Goal: Task Accomplishment & Management: Complete application form

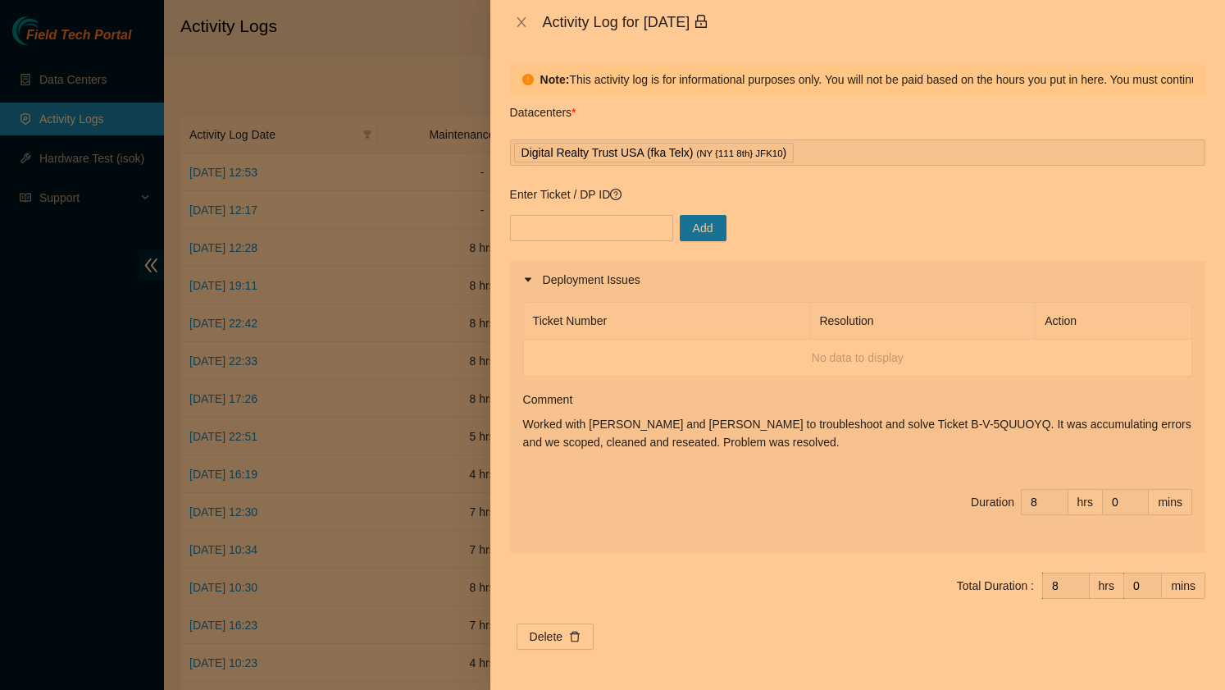
click at [401, 158] on div at bounding box center [612, 345] width 1225 height 690
click at [565, 225] on input "text" at bounding box center [591, 228] width 163 height 26
click at [690, 339] on th "Ticket Number" at bounding box center [667, 321] width 287 height 37
click at [401, 165] on div at bounding box center [612, 345] width 1225 height 690
click at [452, 315] on div at bounding box center [612, 345] width 1225 height 690
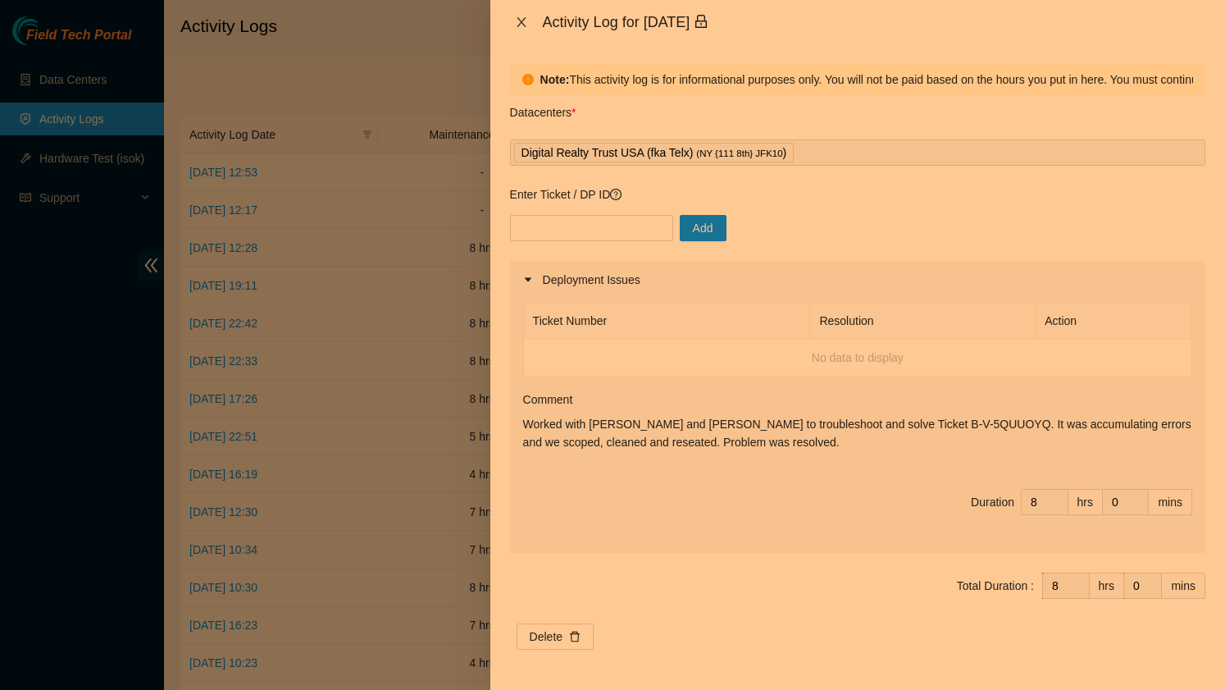
click at [527, 22] on icon "close" at bounding box center [521, 22] width 13 height 13
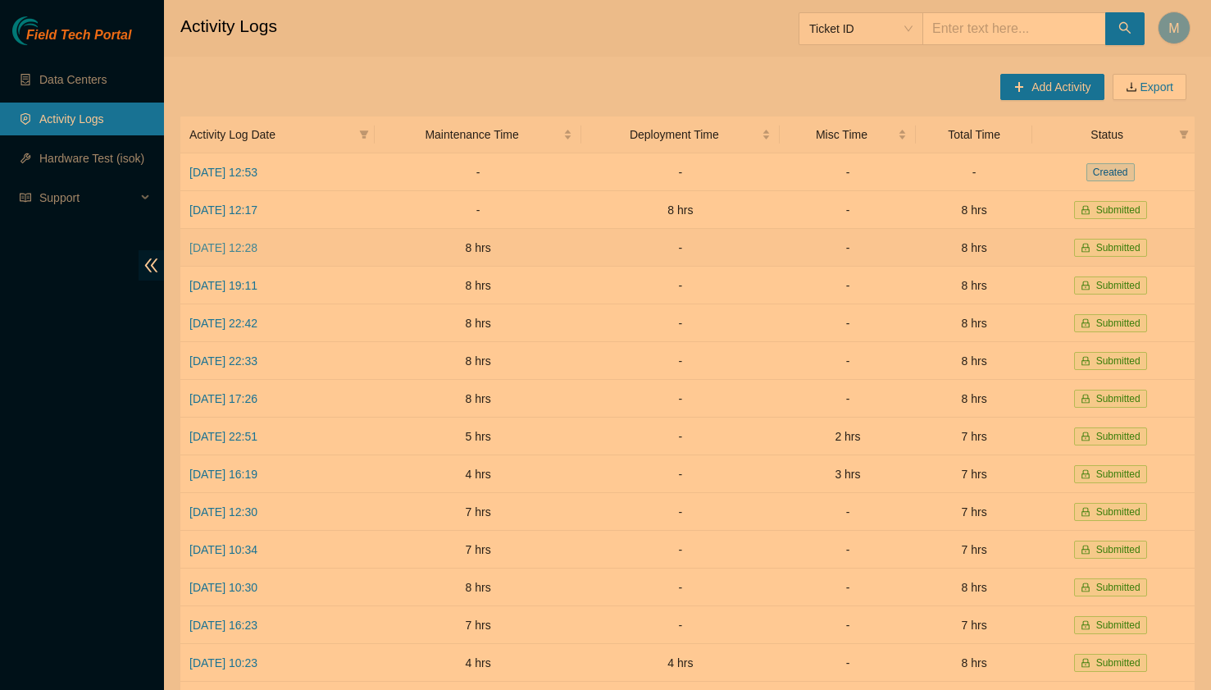
click at [236, 250] on link "[DATE] 12:28" at bounding box center [223, 247] width 68 height 13
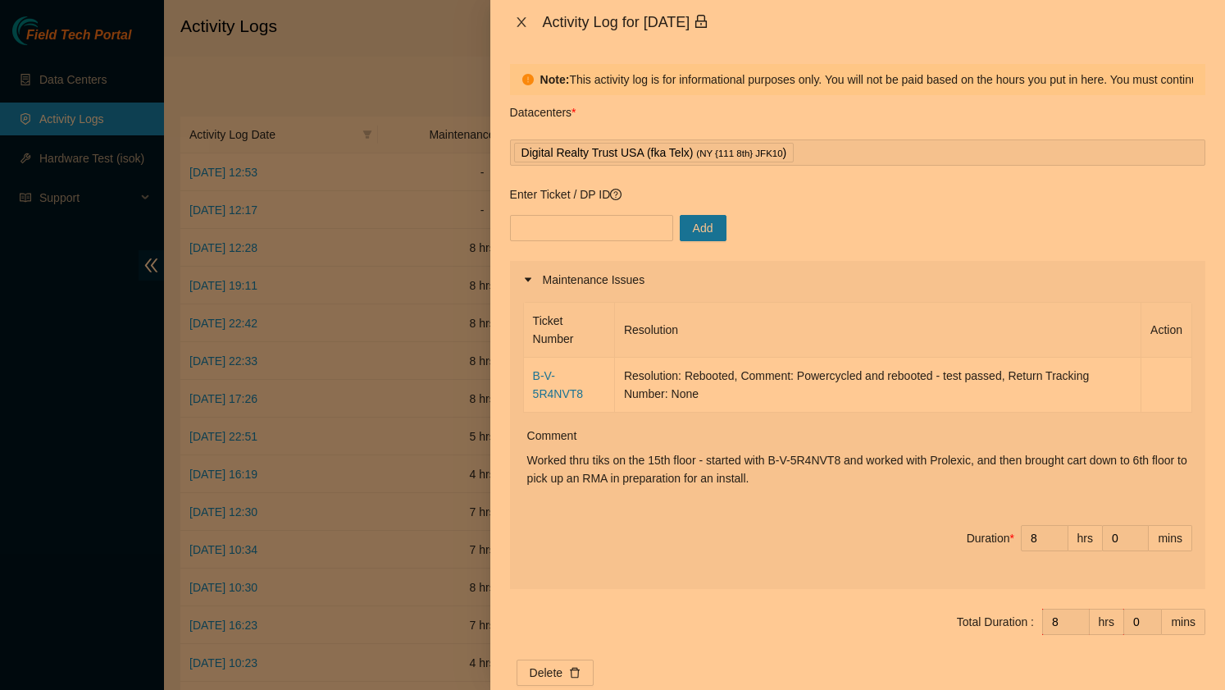
click at [521, 22] on icon "close" at bounding box center [521, 22] width 9 height 10
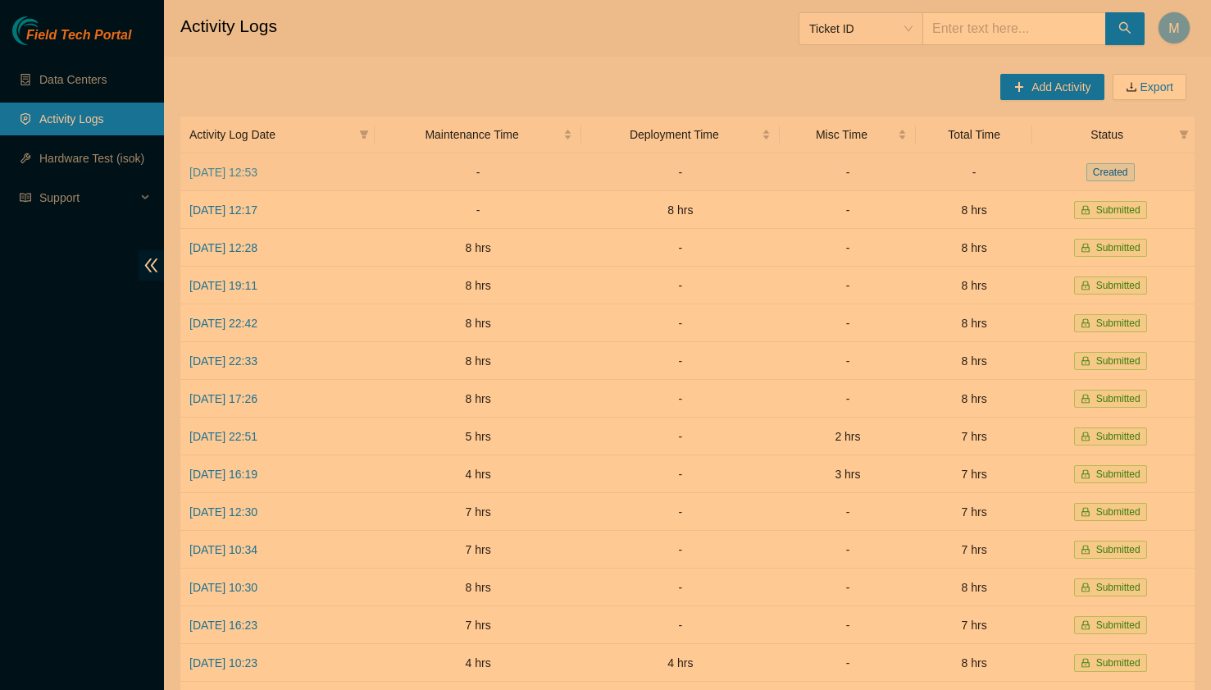
click at [234, 172] on link "[DATE] 12:53" at bounding box center [223, 172] width 68 height 13
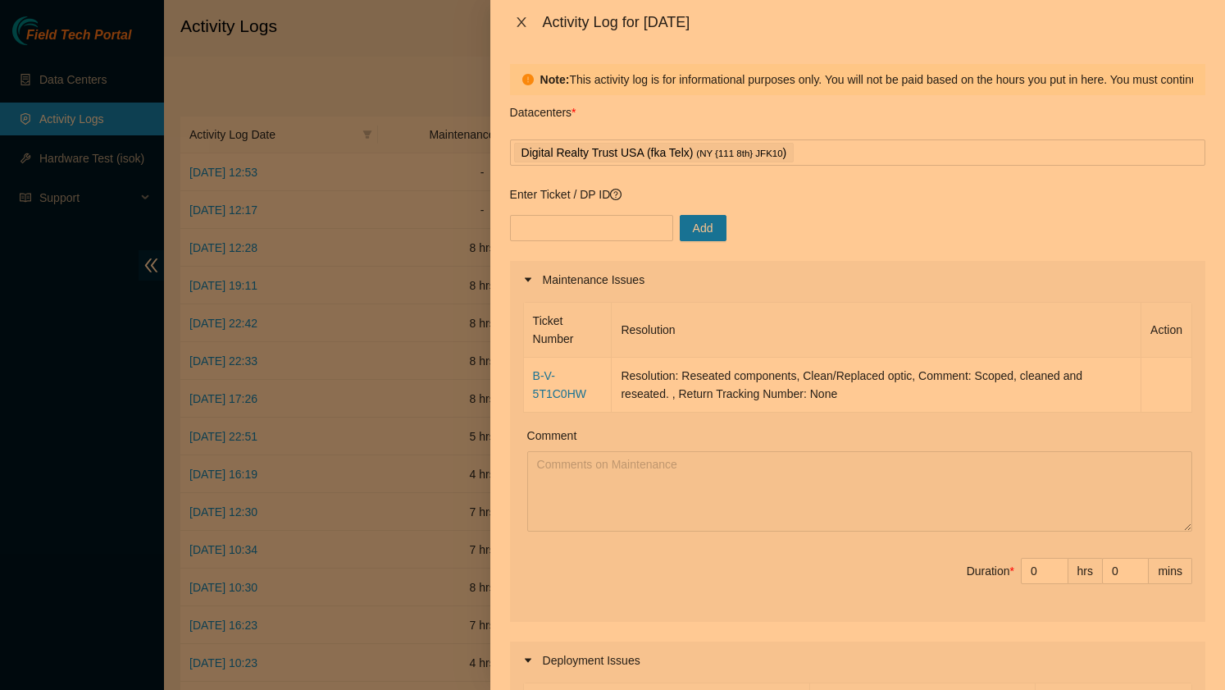
click at [524, 18] on icon "close" at bounding box center [521, 22] width 9 height 10
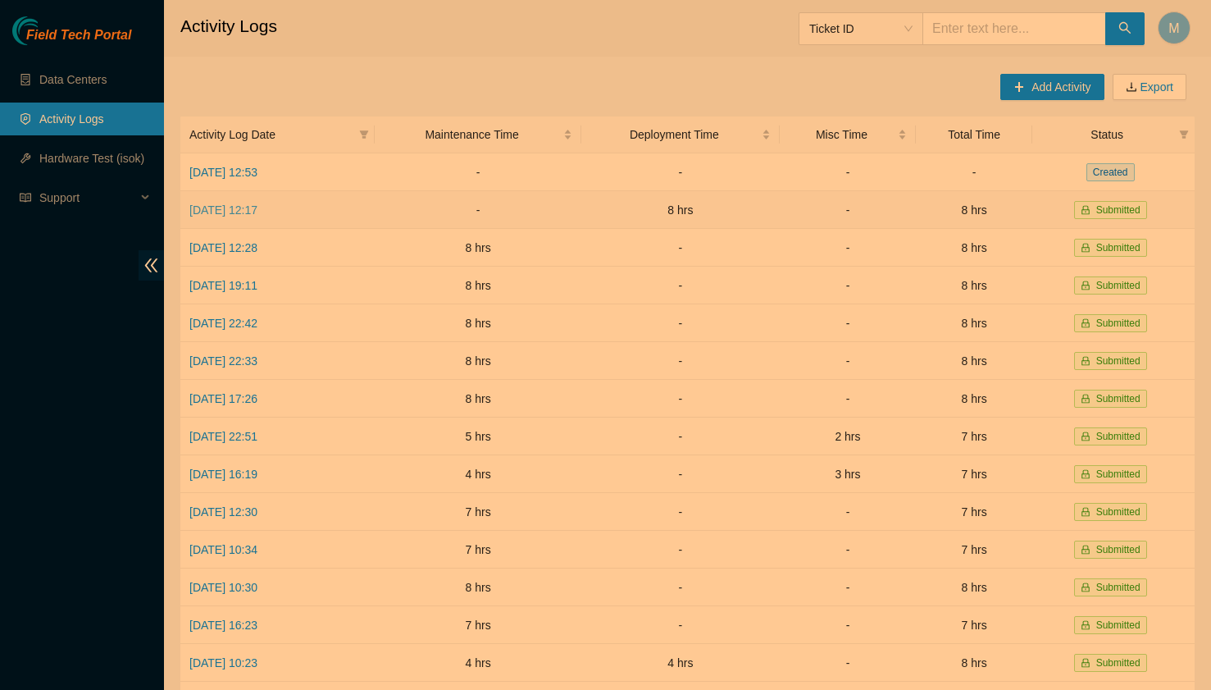
click at [257, 212] on link "[DATE] 12:17" at bounding box center [223, 209] width 68 height 13
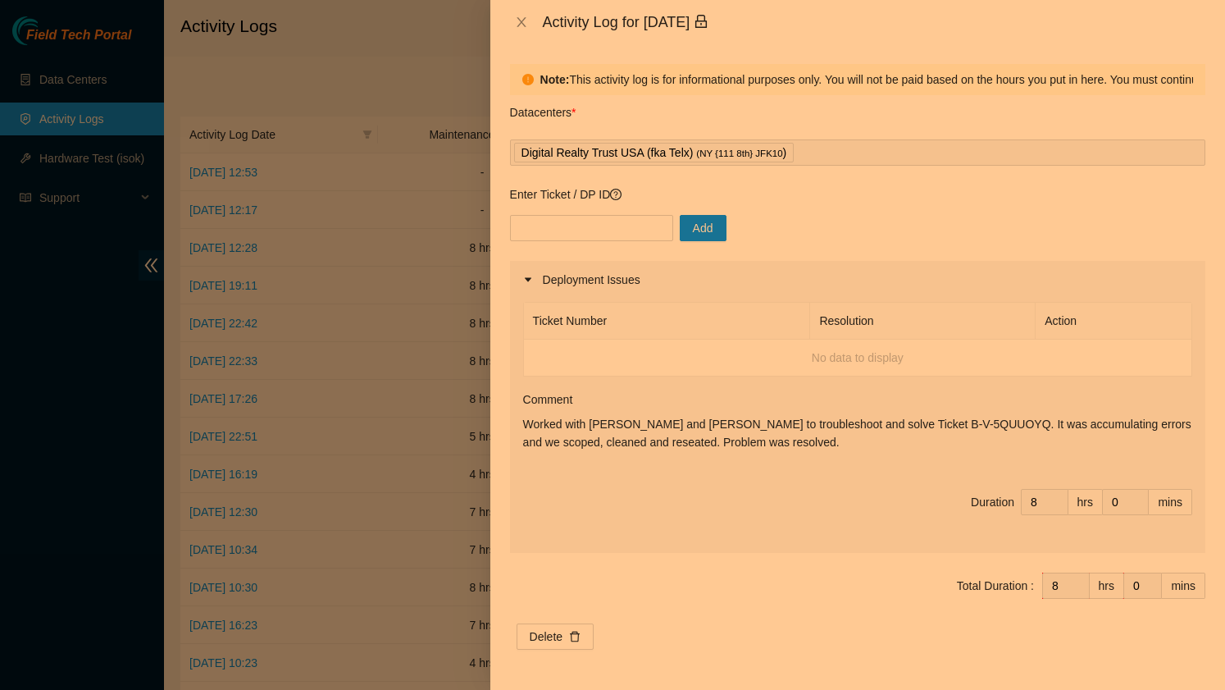
click at [691, 439] on p "Worked with [PERSON_NAME] and [PERSON_NAME] to troubleshoot and solve Ticket B-…" at bounding box center [857, 433] width 669 height 36
click at [552, 222] on input "text" at bounding box center [591, 228] width 163 height 26
drag, startPoint x: 954, startPoint y: 424, endPoint x: 874, endPoint y: 423, distance: 79.5
click at [874, 423] on p "Worked with [PERSON_NAME] and [PERSON_NAME] to troubleshoot and solve Ticket B-…" at bounding box center [857, 433] width 669 height 36
copy p "B-V-5QUUOYQ"
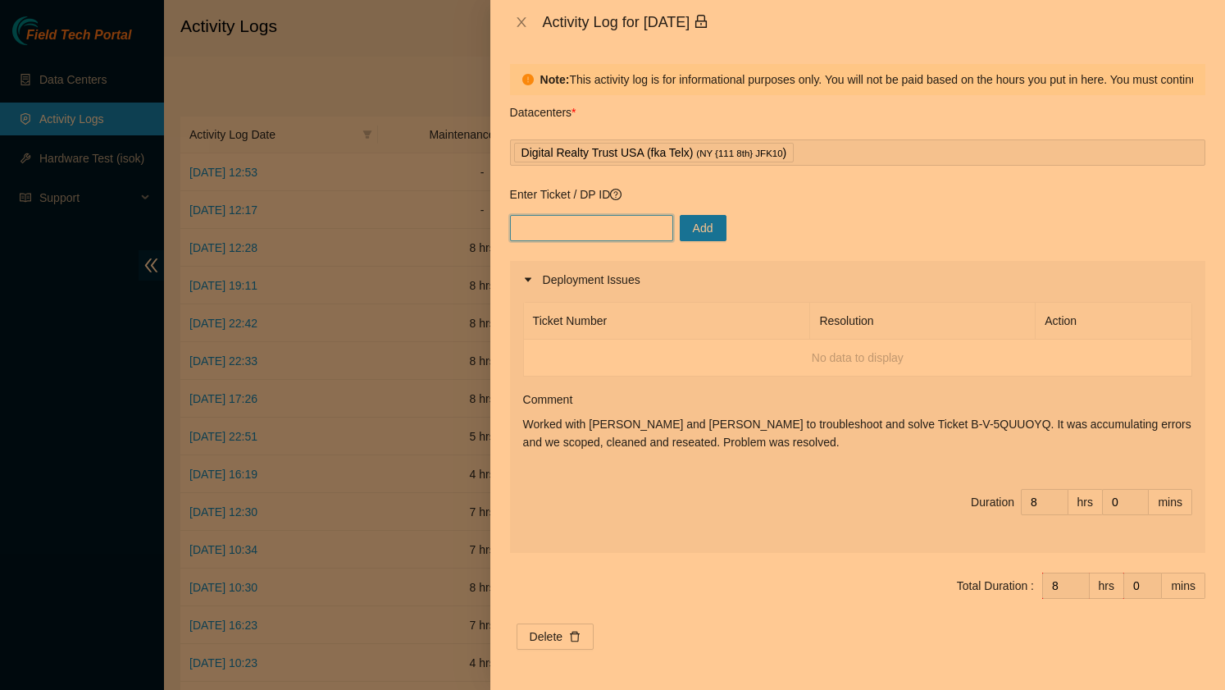
click at [596, 231] on input "text" at bounding box center [591, 228] width 163 height 26
paste input "B-V-5QUUOYQ"
type input "B-V-5QUUOYQ"
click at [693, 227] on span "Add" at bounding box center [703, 228] width 20 height 18
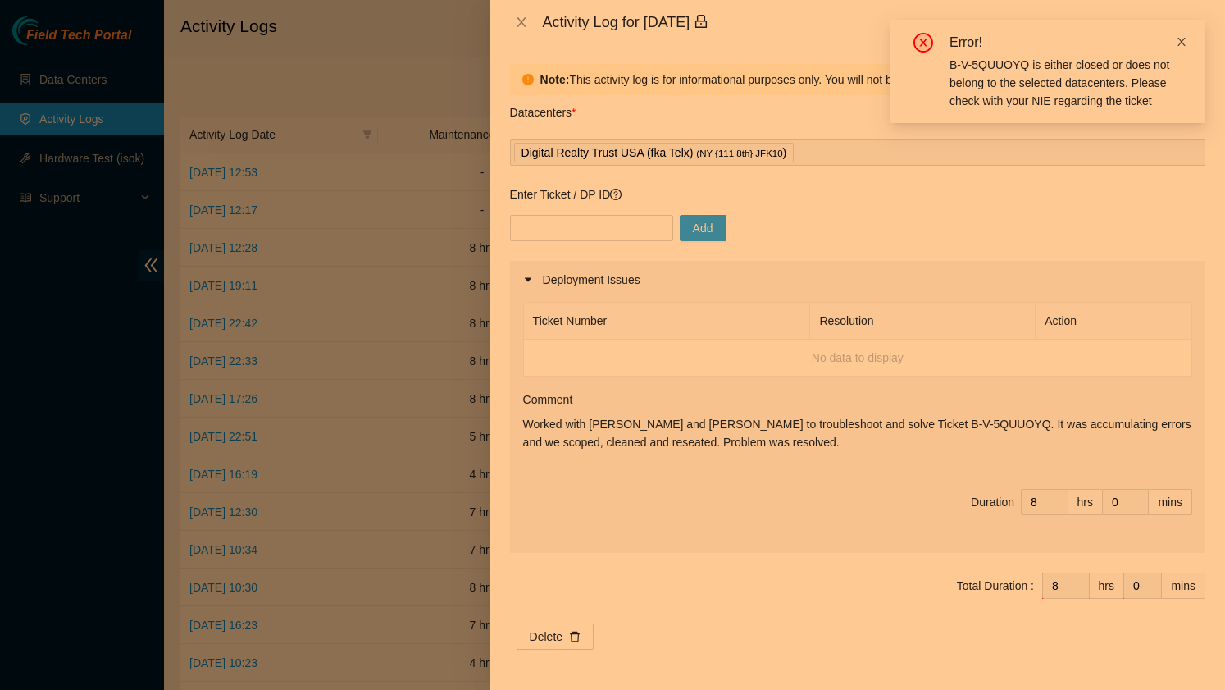
click at [1178, 45] on icon "close" at bounding box center [1181, 42] width 8 height 8
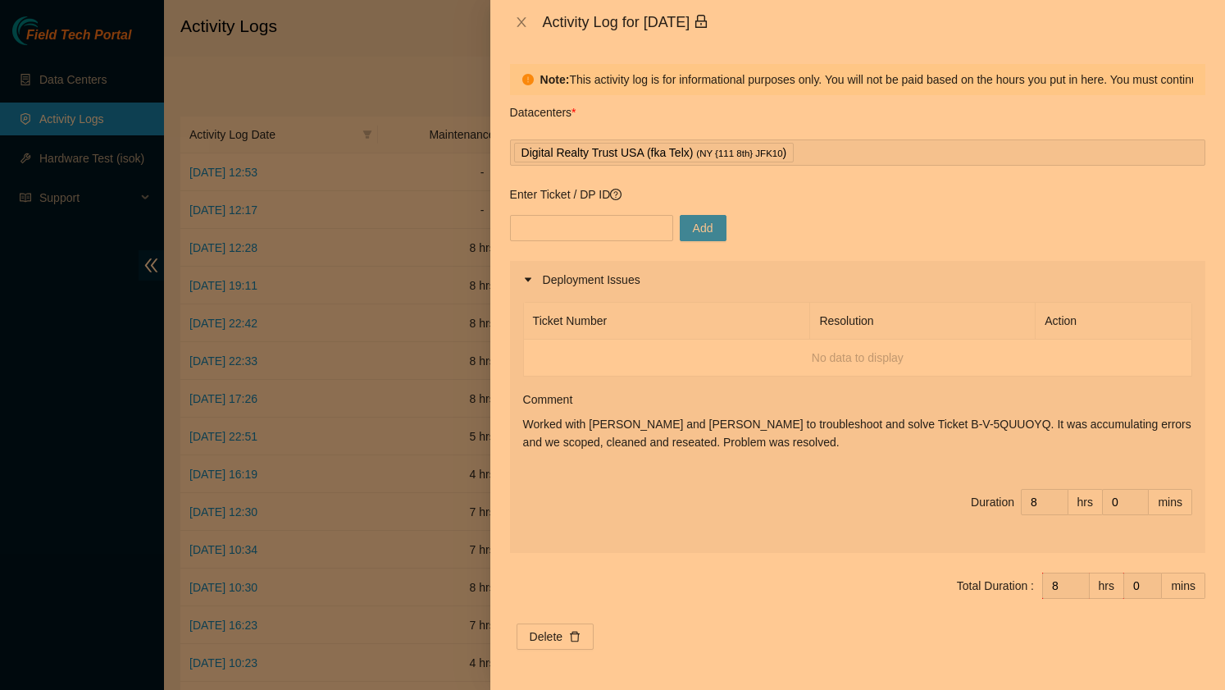
click at [884, 499] on span "Duration 8 hrs 0 mins" at bounding box center [857, 512] width 669 height 46
click at [521, 25] on icon "close" at bounding box center [521, 22] width 13 height 13
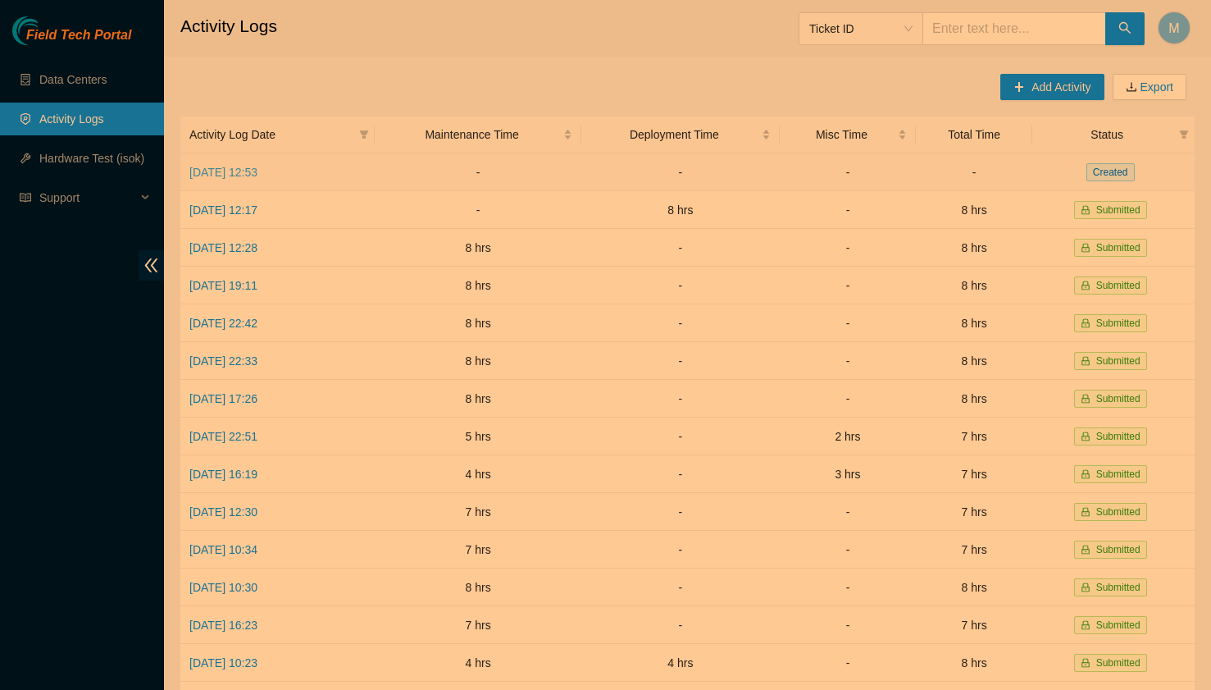
click at [255, 172] on link "[DATE] 12:53" at bounding box center [223, 172] width 68 height 13
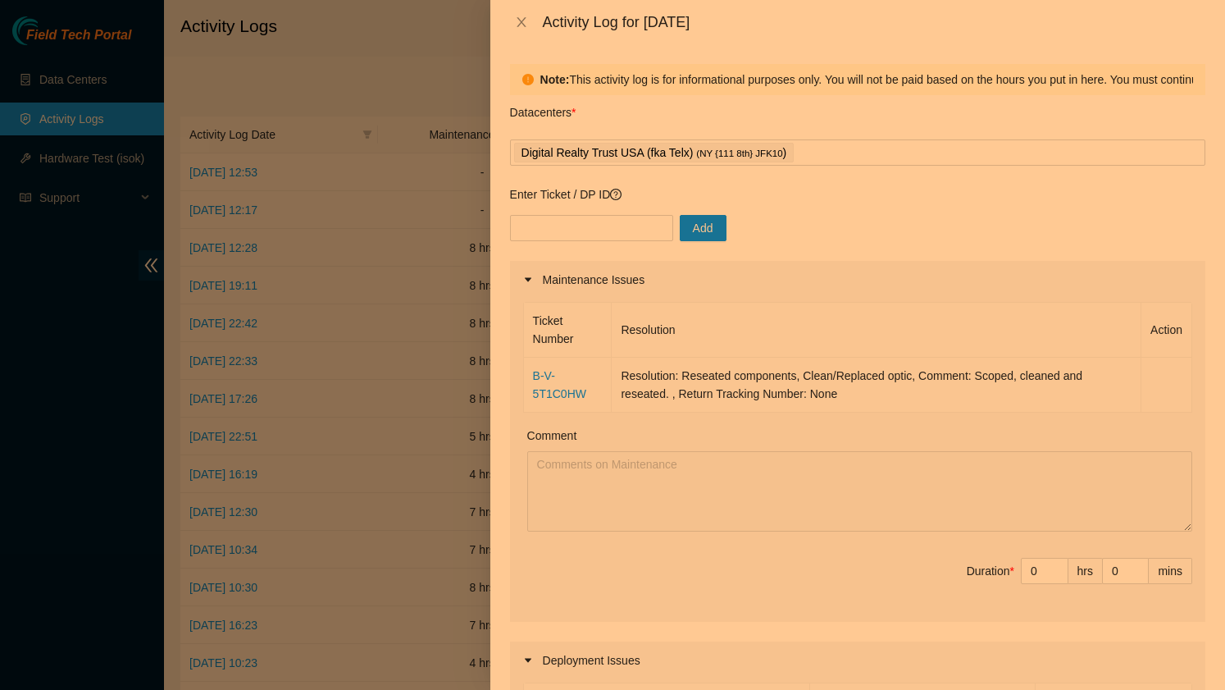
click at [872, 399] on td "Resolution: Reseated components, Clean/Replaced optic, Comment: Scoped, cleaned…" at bounding box center [877, 384] width 530 height 55
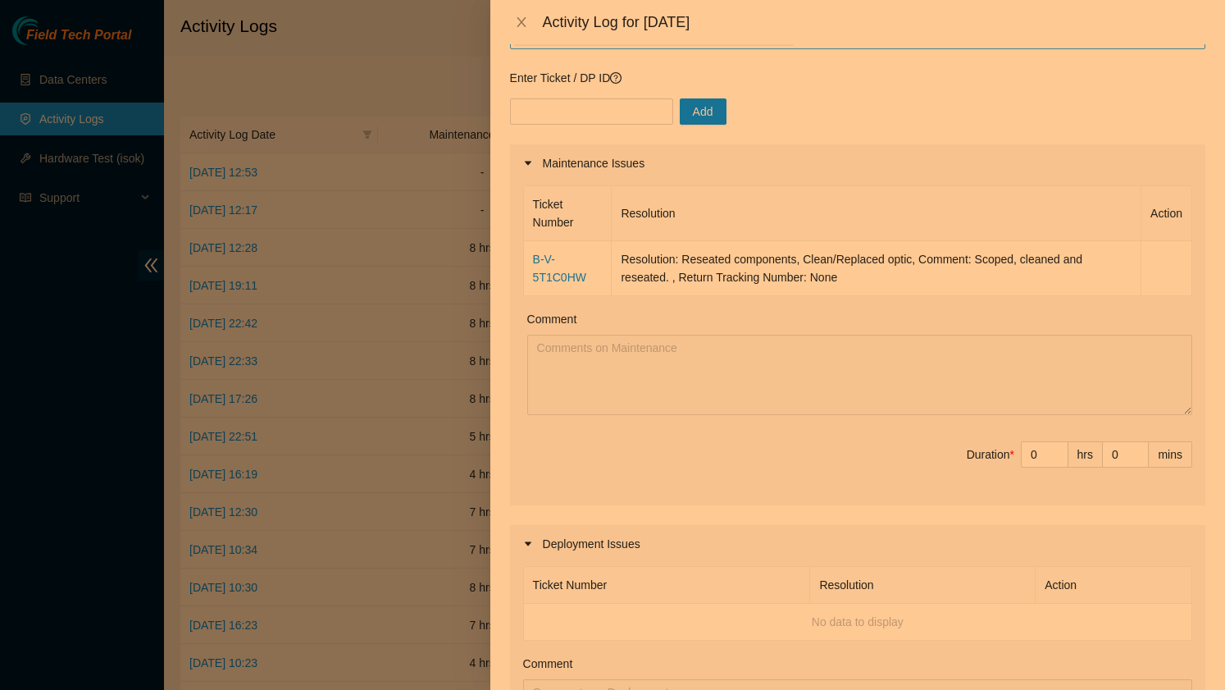
scroll to position [89, 0]
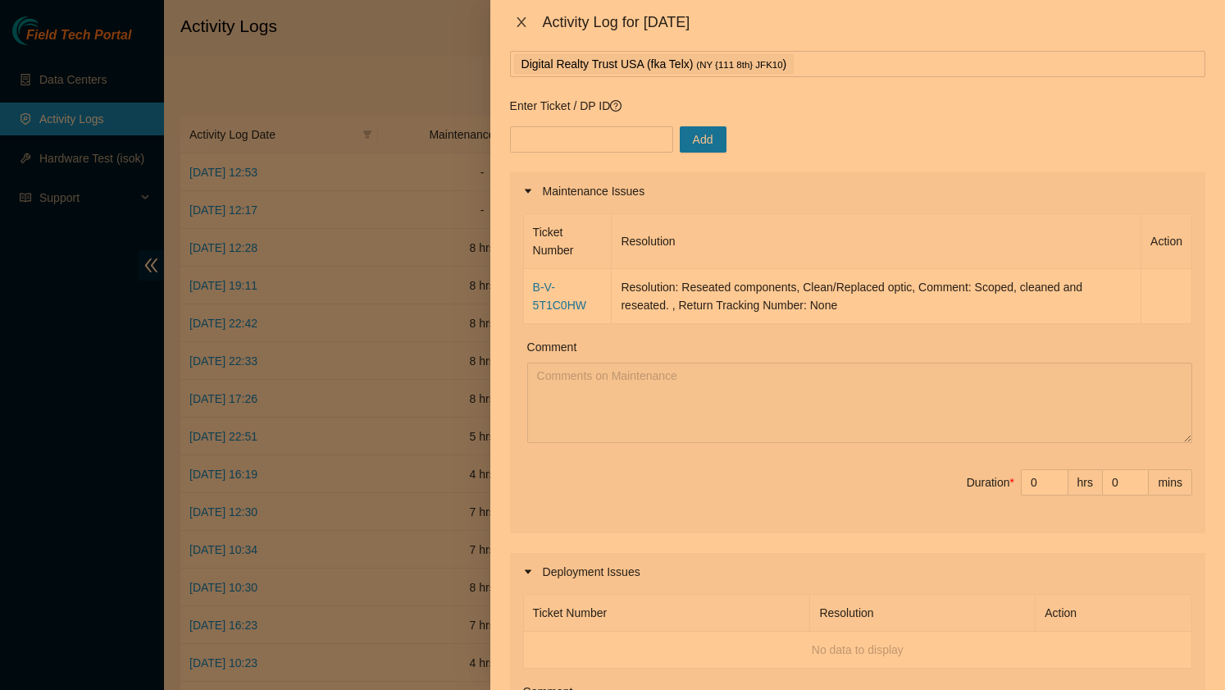
click at [520, 25] on icon "close" at bounding box center [521, 22] width 13 height 13
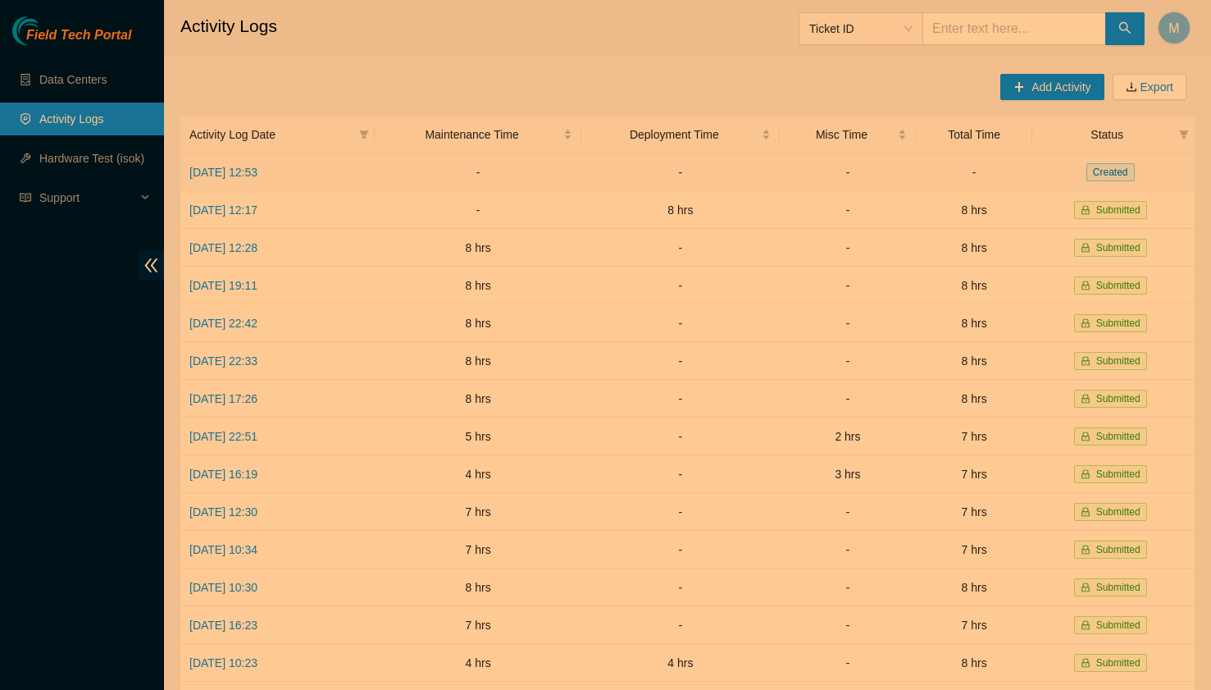
click at [306, 163] on td "[DATE] 12:53" at bounding box center [277, 172] width 194 height 38
click at [257, 171] on link "[DATE] 12:53" at bounding box center [223, 172] width 68 height 13
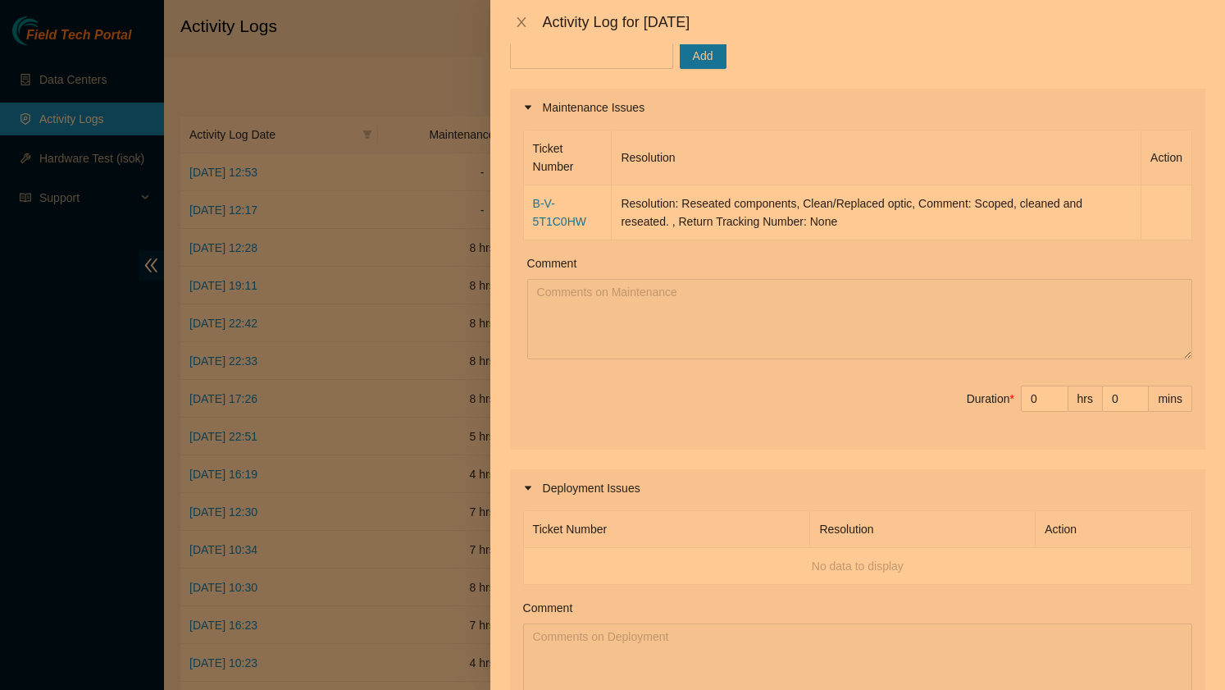
scroll to position [0, 0]
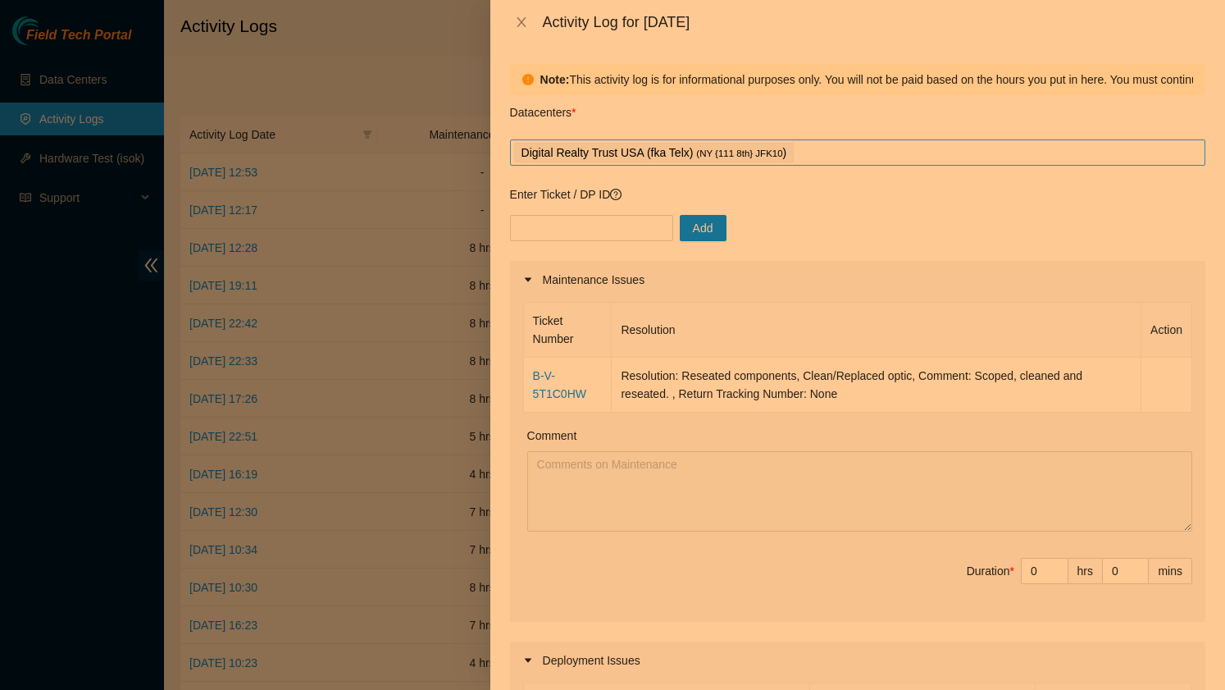
click at [821, 151] on div "Digital Realty Trust USA (fka Telx) ( NY {111 8th} JFK10 )" at bounding box center [857, 152] width 687 height 23
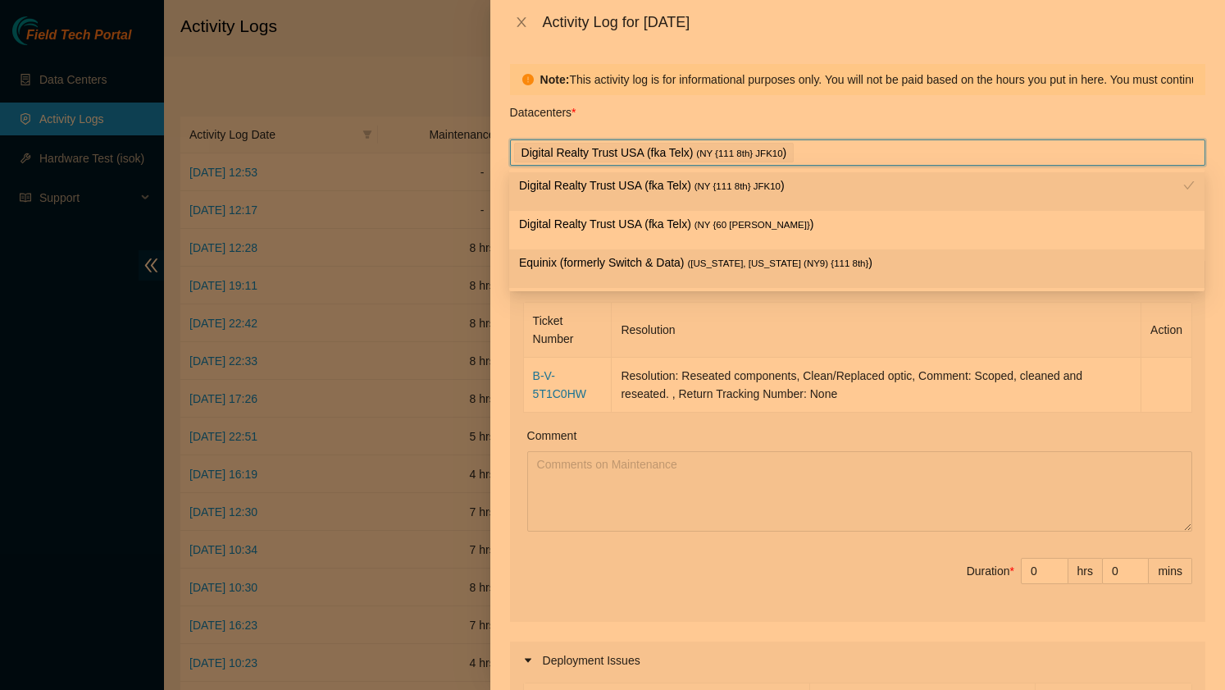
click at [787, 346] on th "Resolution" at bounding box center [877, 330] width 530 height 55
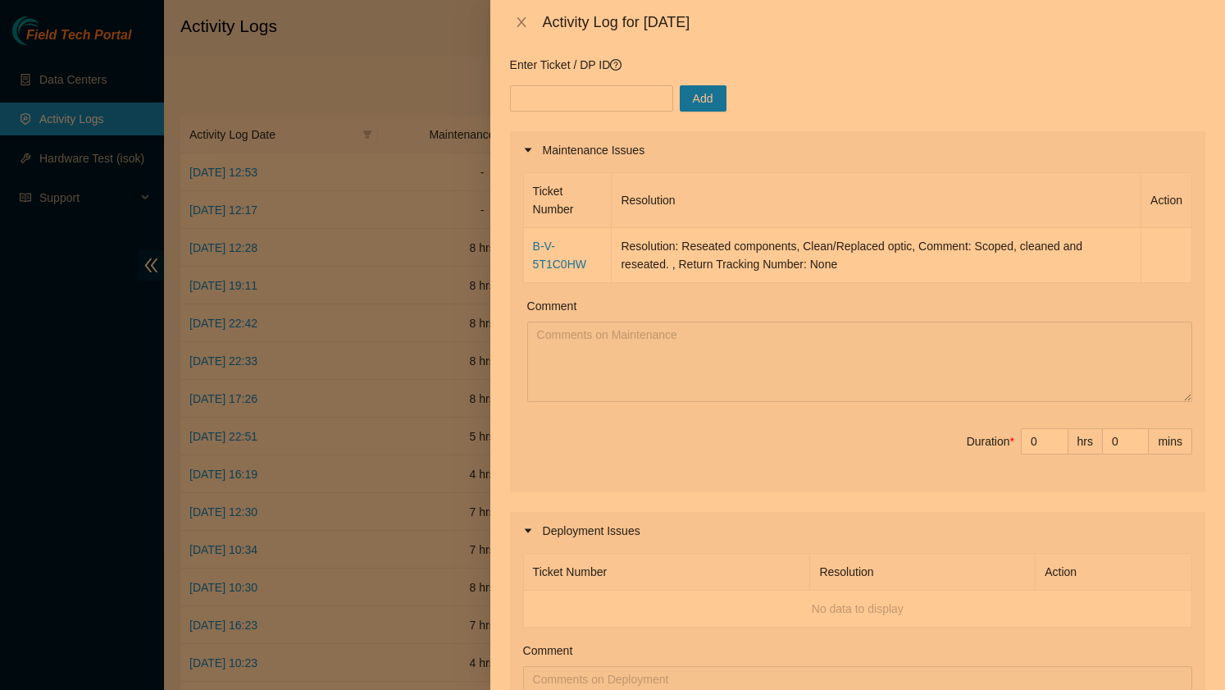
scroll to position [84, 0]
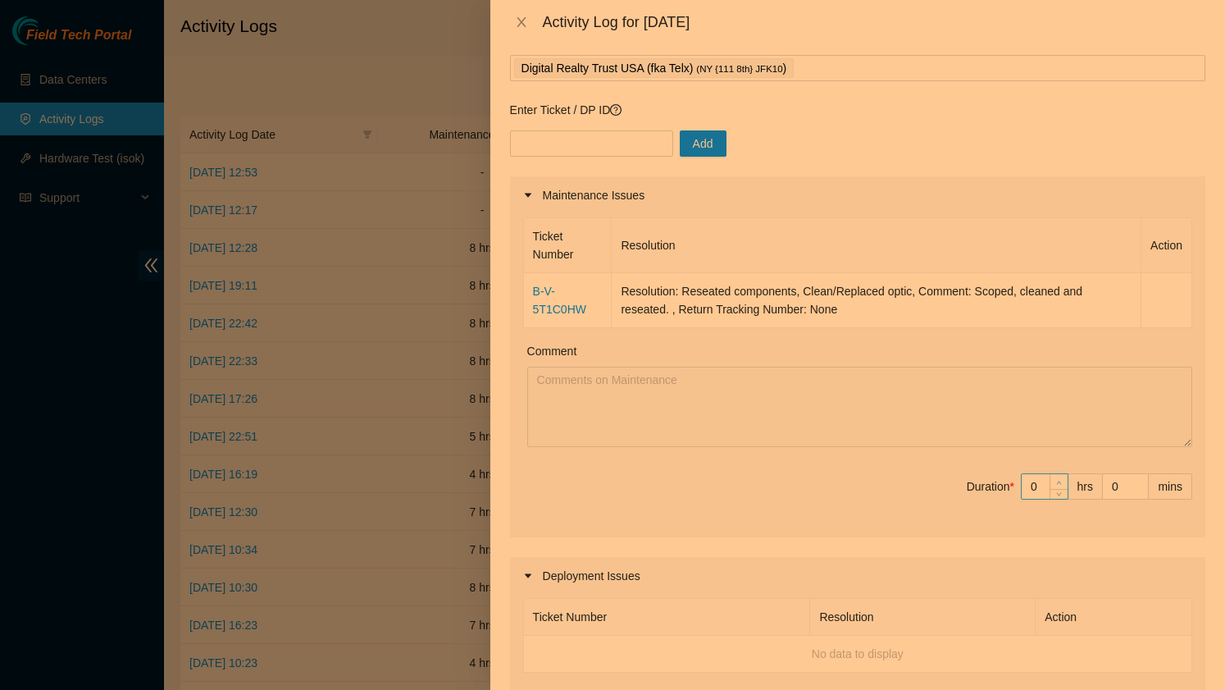
type input "1"
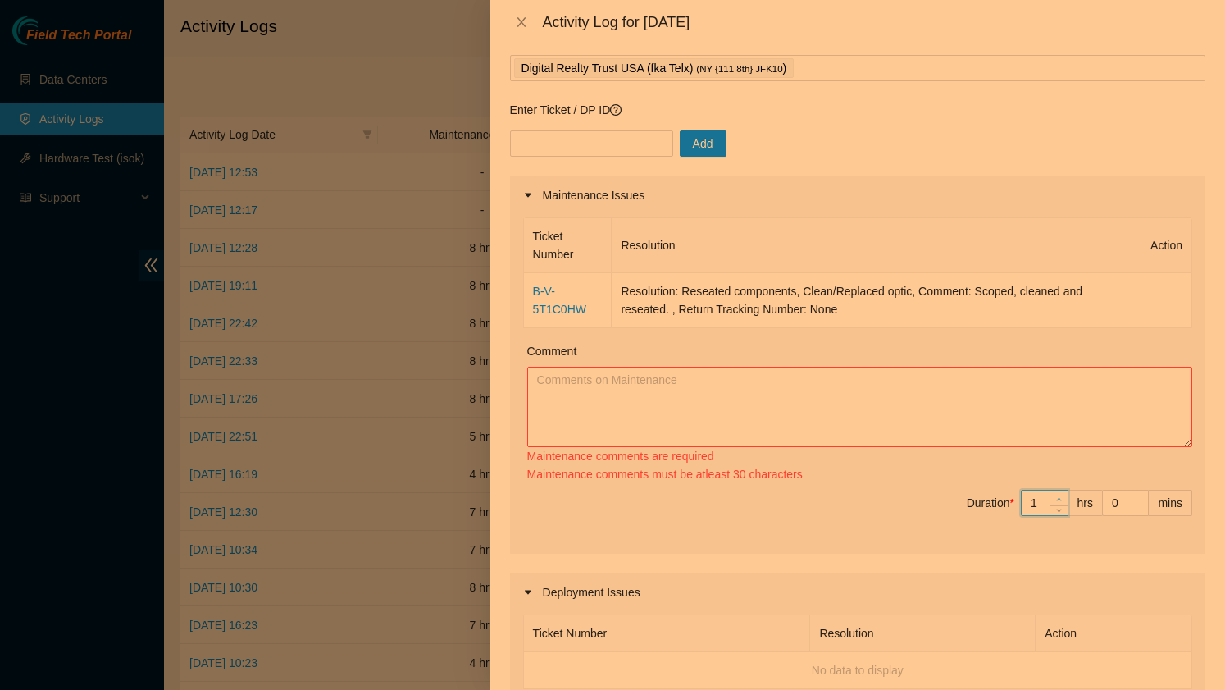
click at [1060, 494] on span "up" at bounding box center [1059, 499] width 10 height 10
type input "2"
click at [1060, 490] on span "Increase Value" at bounding box center [1058, 497] width 18 height 15
click at [1060, 478] on div "Ticket Number Resolution Action B-V-5T1C0HW Resolution: Reseated components, Cl…" at bounding box center [857, 383] width 695 height 339
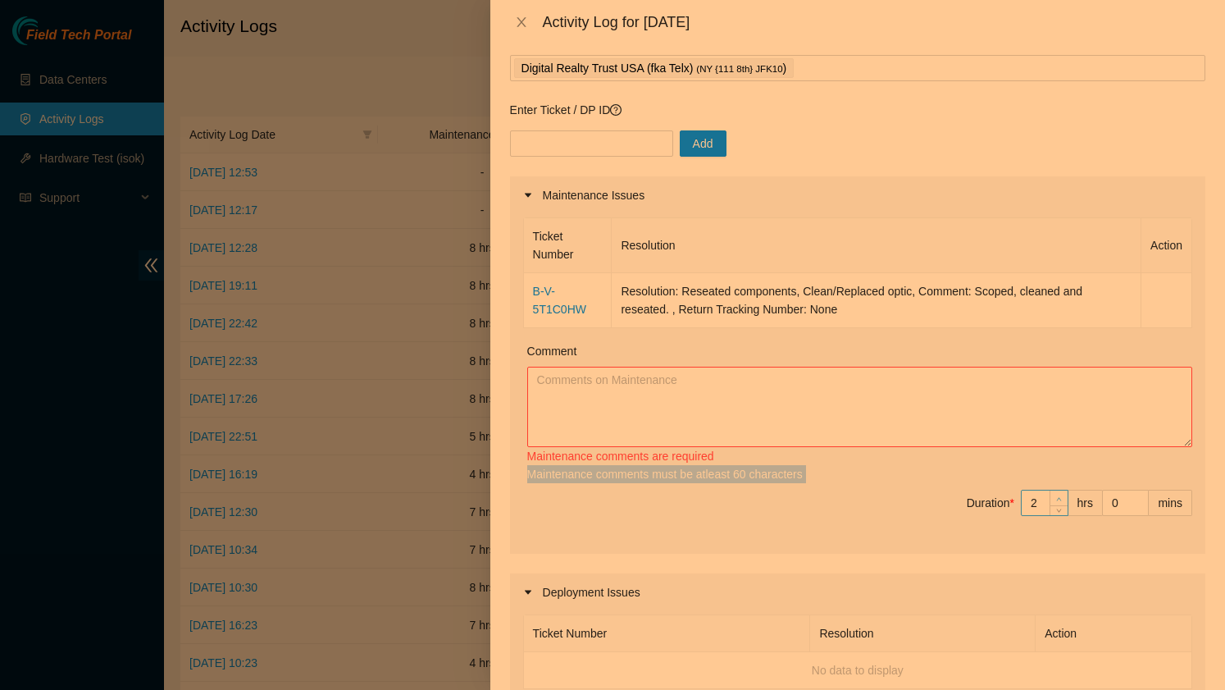
click at [1060, 478] on div "Maintenance comments must be atleast 60 characters" at bounding box center [859, 474] width 665 height 18
type input "3"
click at [1060, 492] on span "Increase Value" at bounding box center [1058, 497] width 18 height 15
type input "4"
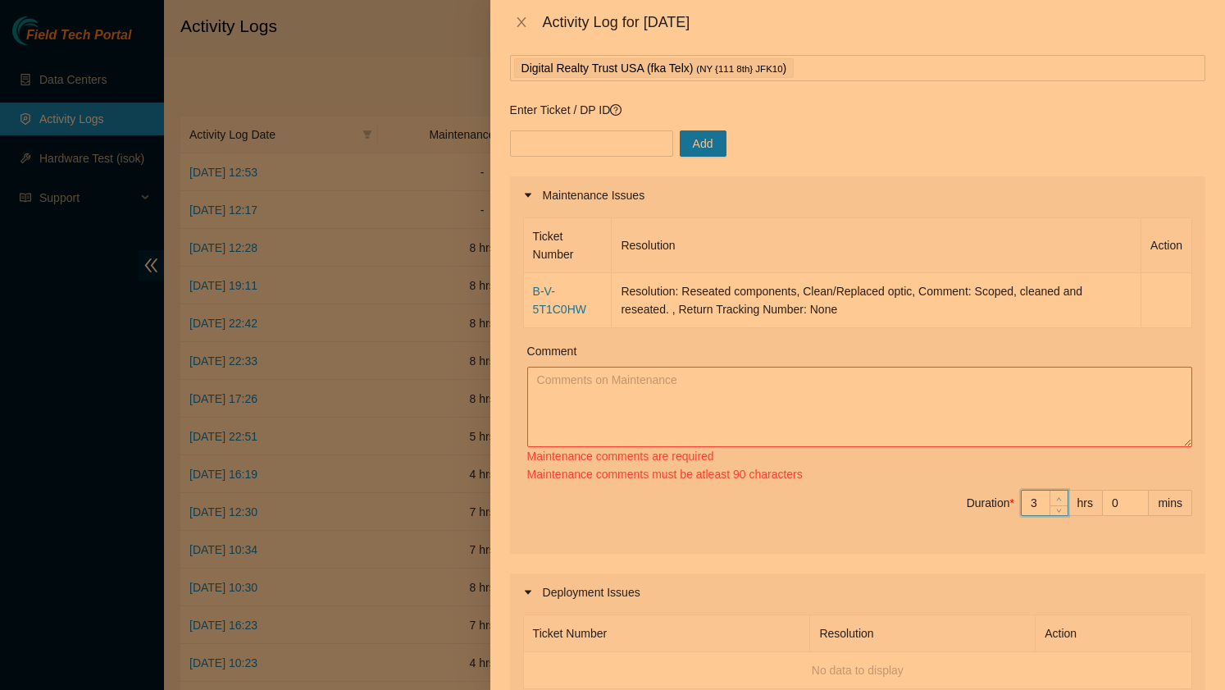
type input "4"
click at [1060, 492] on span "Increase Value" at bounding box center [1058, 497] width 18 height 15
type input "5"
click at [1060, 492] on span "Increase Value" at bounding box center [1058, 497] width 18 height 15
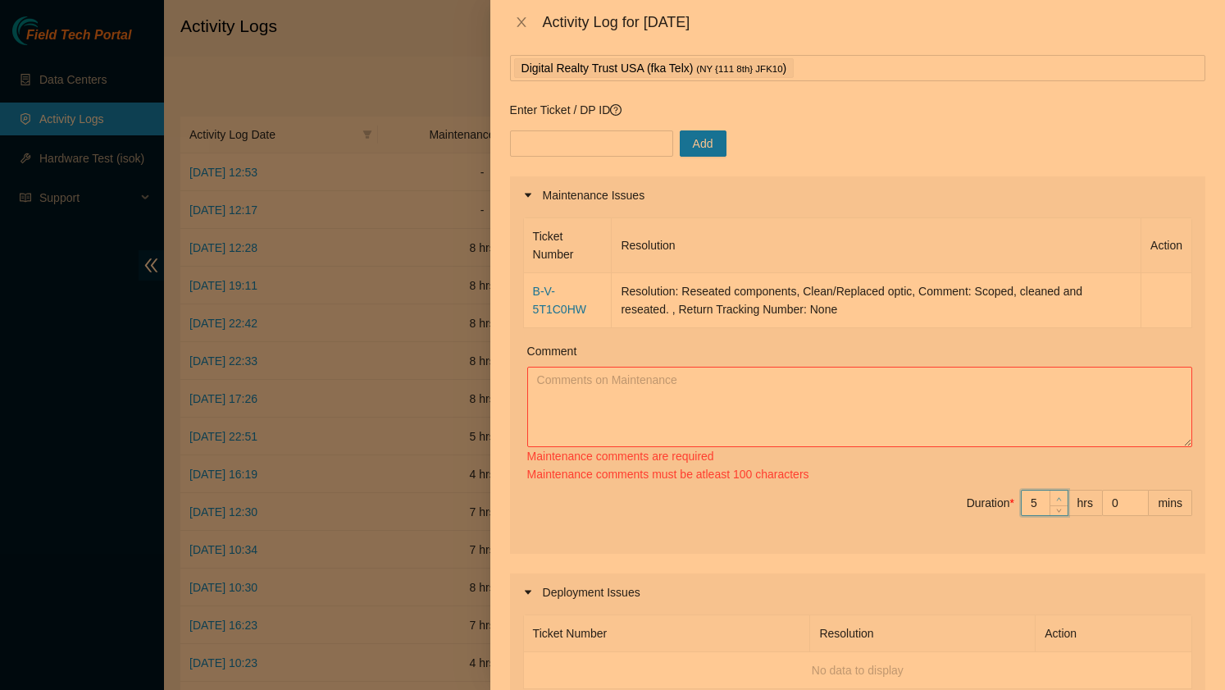
type input "6"
click at [1060, 492] on span "Increase Value" at bounding box center [1058, 497] width 18 height 15
type input "7"
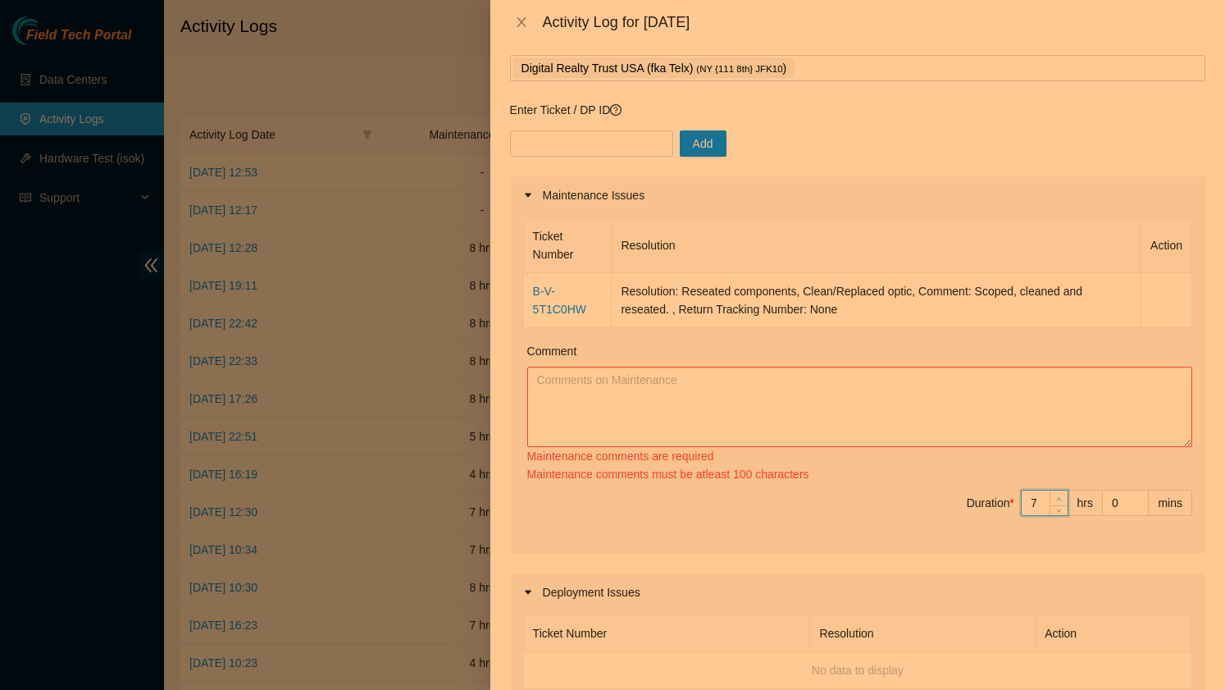
click at [1060, 492] on span "Increase Value" at bounding box center [1058, 497] width 18 height 15
type input "8"
click at [1060, 492] on span "Increase Value" at bounding box center [1058, 497] width 18 height 15
click at [963, 485] on div "Ticket Number Resolution Action B-V-5T1C0HW Resolution: Reseated components, Cl…" at bounding box center [857, 383] width 695 height 339
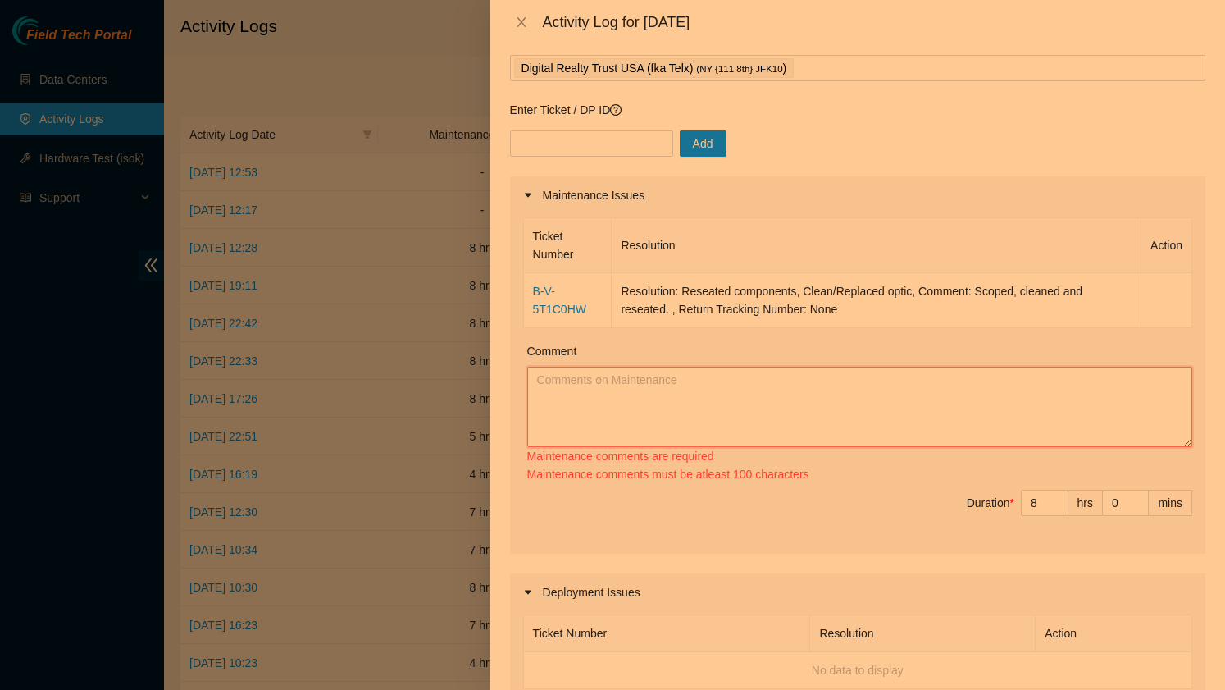
click at [699, 378] on textarea "Comment" at bounding box center [859, 407] width 665 height 80
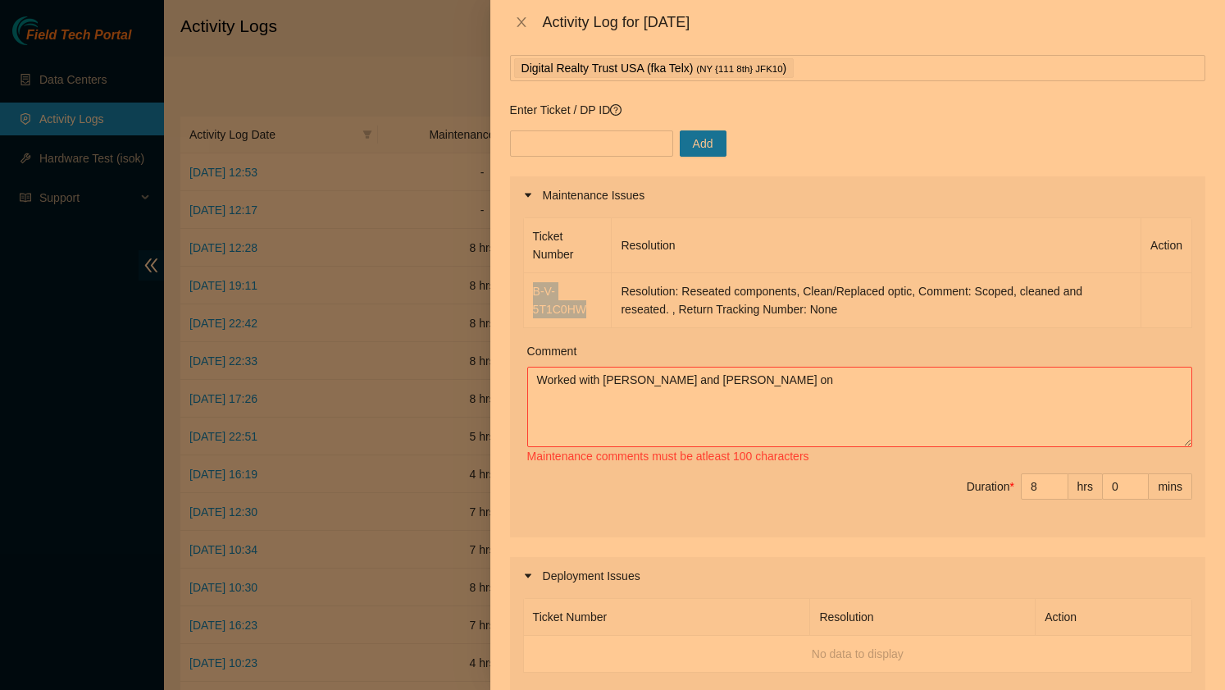
drag, startPoint x: 591, startPoint y: 311, endPoint x: 526, endPoint y: 295, distance: 66.6
click at [526, 295] on td "B-V-5T1C0HW" at bounding box center [568, 300] width 89 height 55
copy link "B-V-5T1C0HW"
click at [722, 371] on textarea "Worked with [PERSON_NAME] and [PERSON_NAME] on" at bounding box center [859, 407] width 665 height 80
paste textarea "B-V-5T1C0HW"
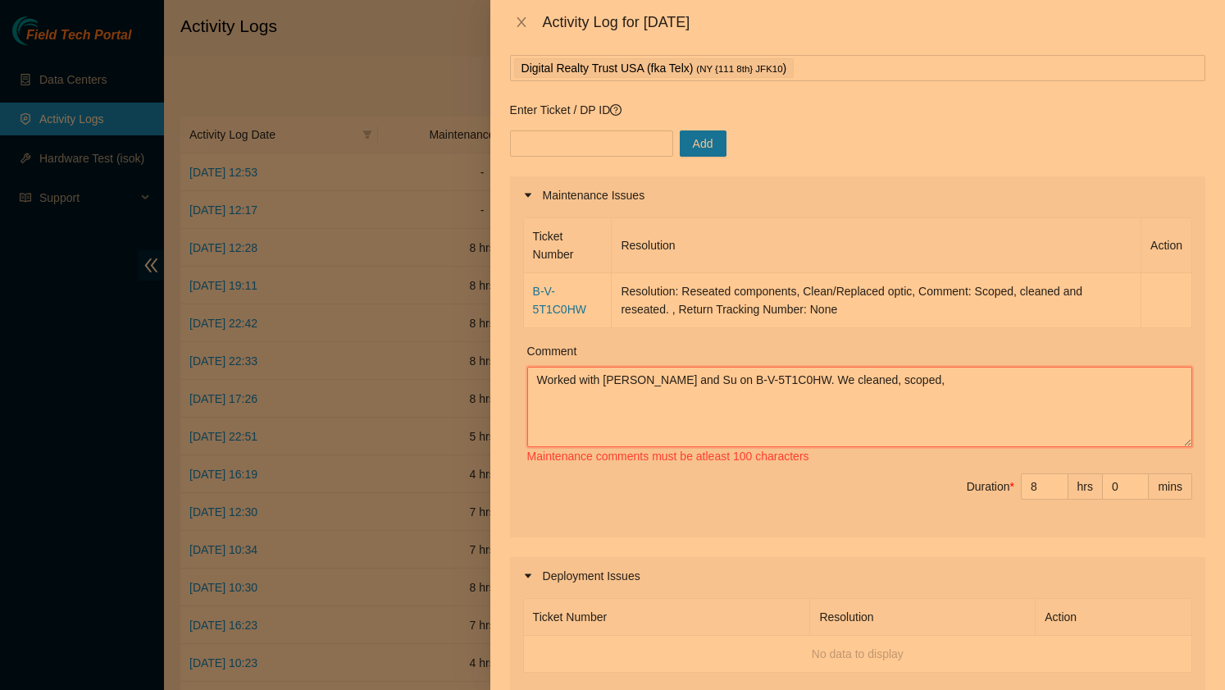
click at [862, 380] on textarea "Worked with [PERSON_NAME] and Su on B-V-5T1C0HW. We cleaned, scoped," at bounding box center [859, 407] width 665 height 80
click at [902, 382] on textarea "Worked with [PERSON_NAME] and Su on B-V-5T1C0HW. We scoped," at bounding box center [859, 407] width 665 height 80
drag, startPoint x: 545, startPoint y: 381, endPoint x: 527, endPoint y: 381, distance: 18.0
click at [527, 381] on textarea "Worked with [PERSON_NAME] and Su on B-V-5T1C0HW. We scoped and cleaned fiber, r…" at bounding box center [859, 407] width 665 height 80
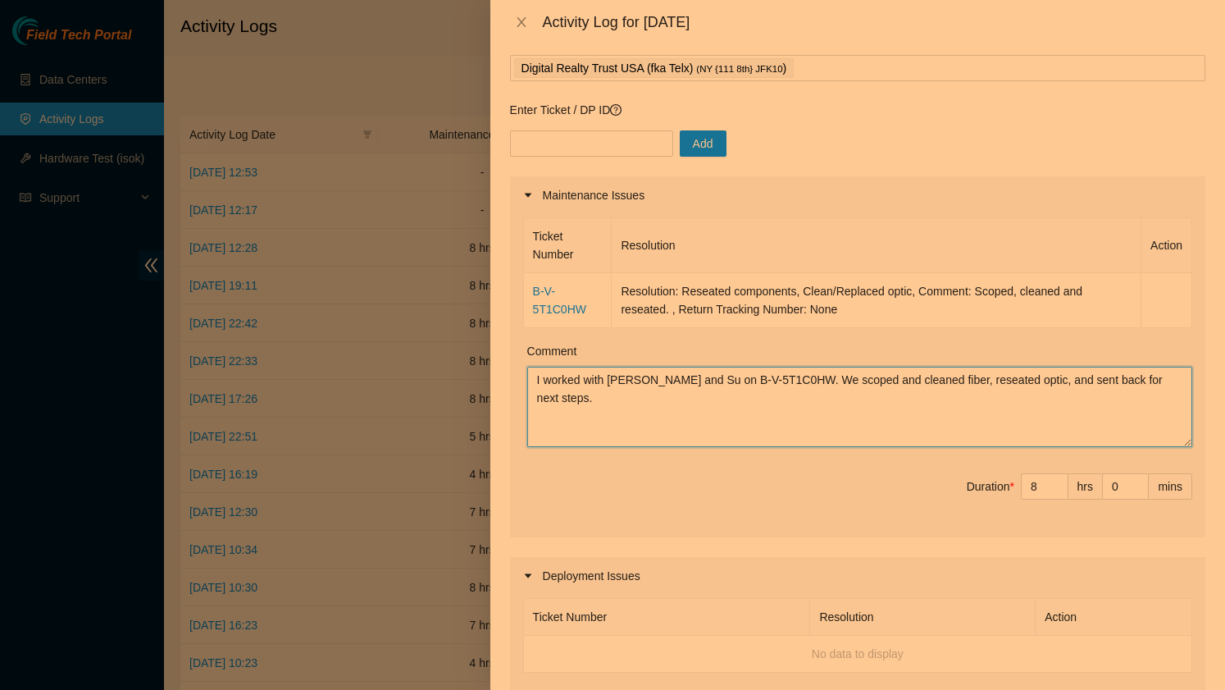
click at [661, 387] on textarea "I worked with [PERSON_NAME] and Su on B-V-5T1C0HW. We scoped and cleaned fiber,…" at bounding box center [859, 407] width 665 height 80
click at [714, 385] on textarea "I worked with [PERSON_NAME] and Su on B-V-5T1C0HW. We scoped and cleaned fiber,…" at bounding box center [859, 407] width 665 height 80
click at [821, 383] on textarea "I worked with [PERSON_NAME] and Su on Tik B-V-5T1C0HW. We scoped and cleaned fi…" at bounding box center [859, 407] width 665 height 80
click at [579, 422] on textarea "I worked with [PERSON_NAME] and Su on Tik B-V-5T1C0HW. We scoped and cleaned fi…" at bounding box center [859, 407] width 665 height 80
click at [597, 397] on textarea "I worked with [PERSON_NAME] and Su on Tik B-V-5T1C0HW. We scoped and cleaned fi…" at bounding box center [859, 407] width 665 height 80
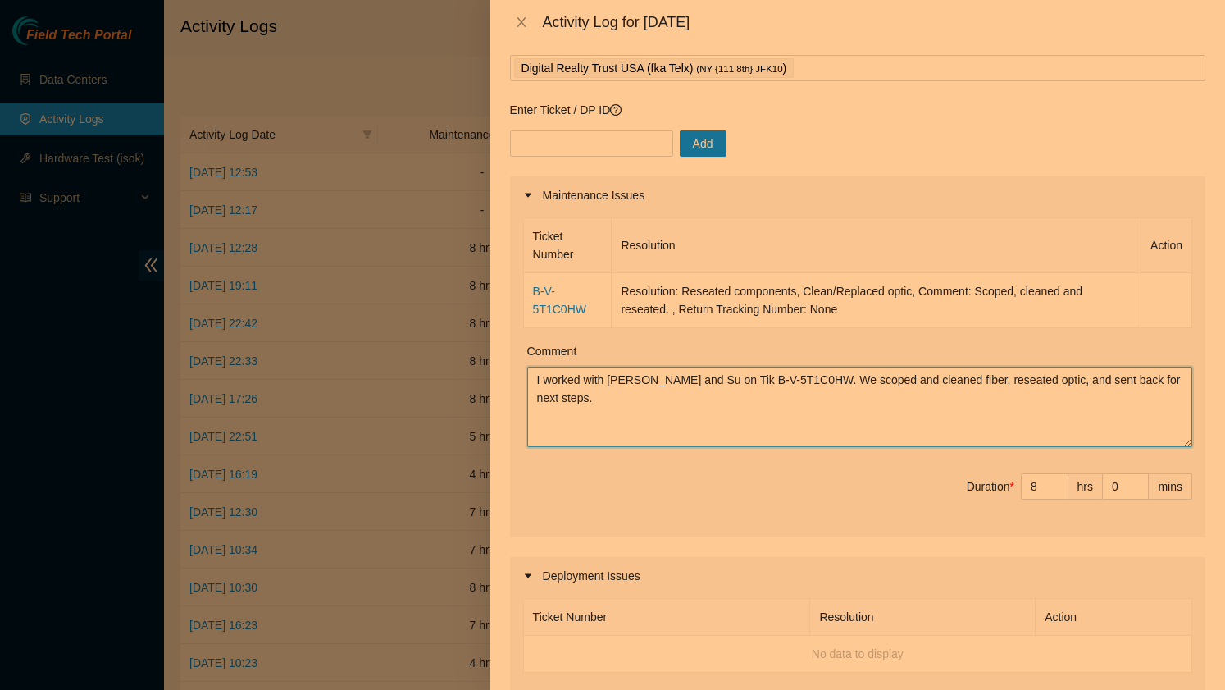
click at [595, 406] on textarea "I worked with [PERSON_NAME] and Su on Tik B-V-5T1C0HW. We scoped and cleaned fi…" at bounding box center [859, 407] width 665 height 80
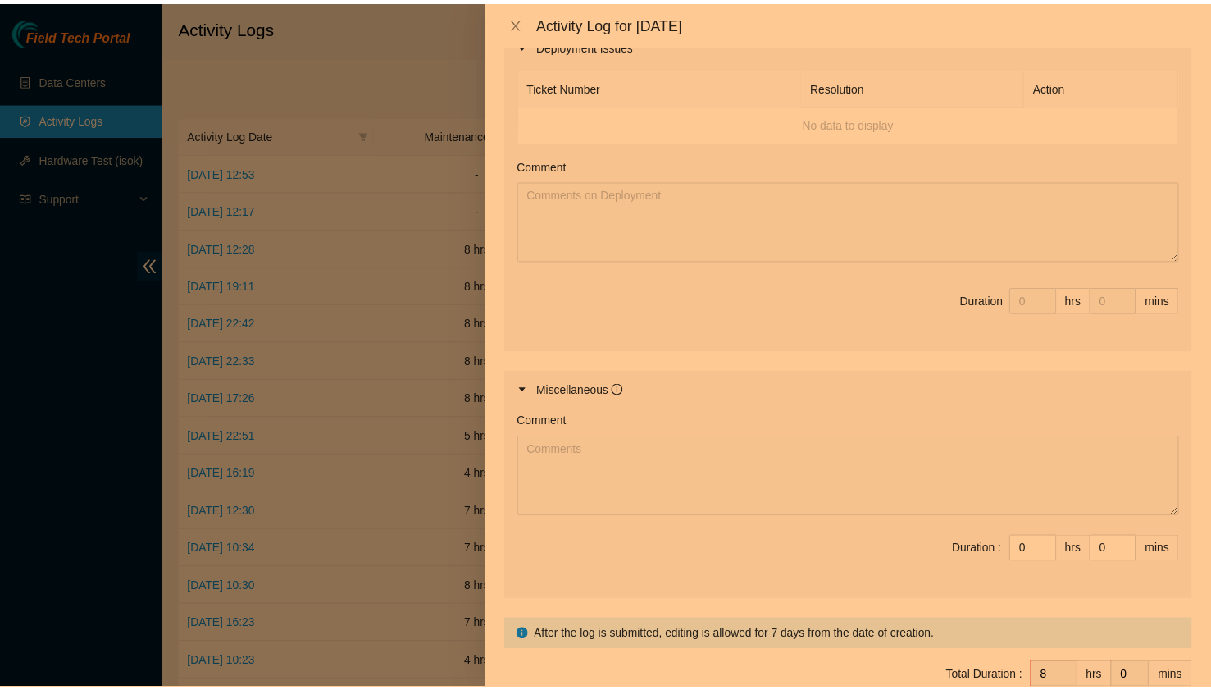
scroll to position [705, 0]
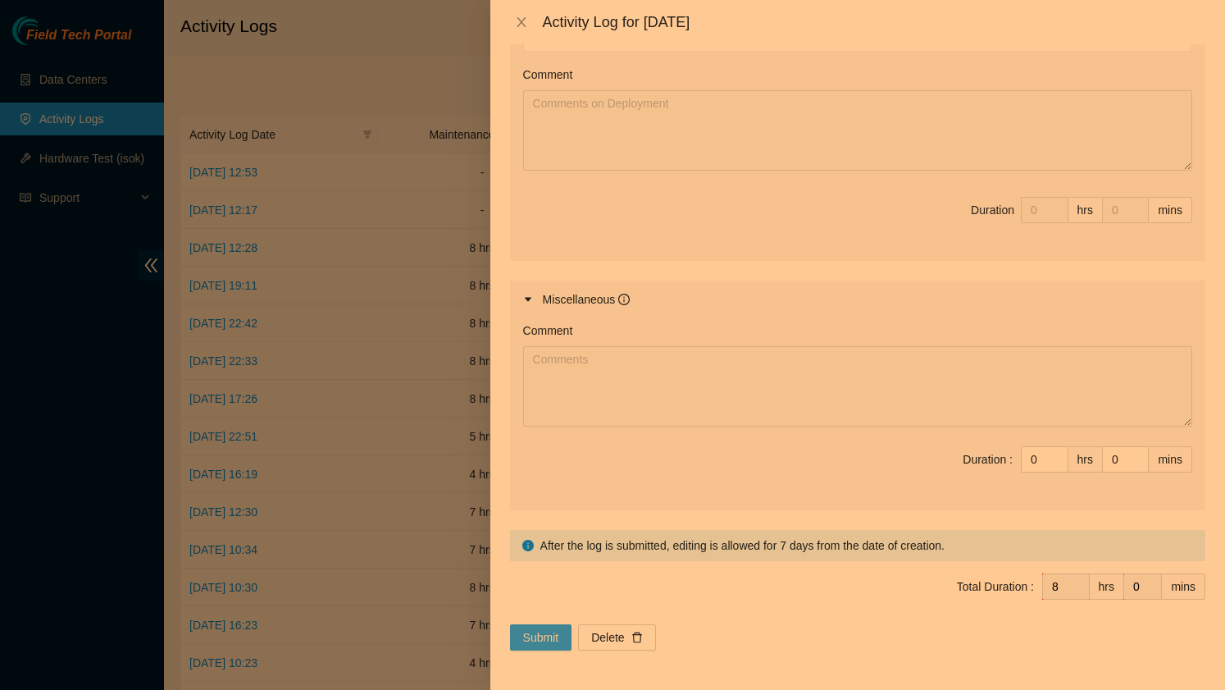
type textarea "I worked with [PERSON_NAME] and Su on Tik B-V-5T1C0HW. We scoped and cleaned fi…"
click at [542, 634] on span "Submit" at bounding box center [541, 637] width 36 height 18
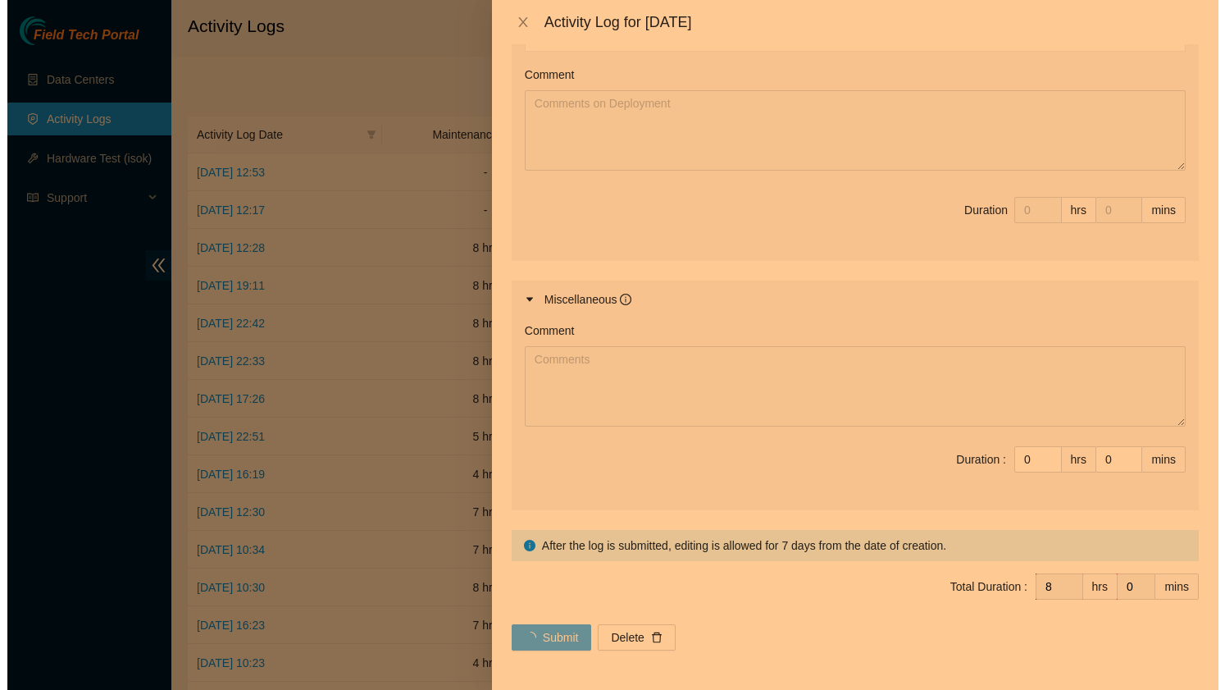
scroll to position [0, 0]
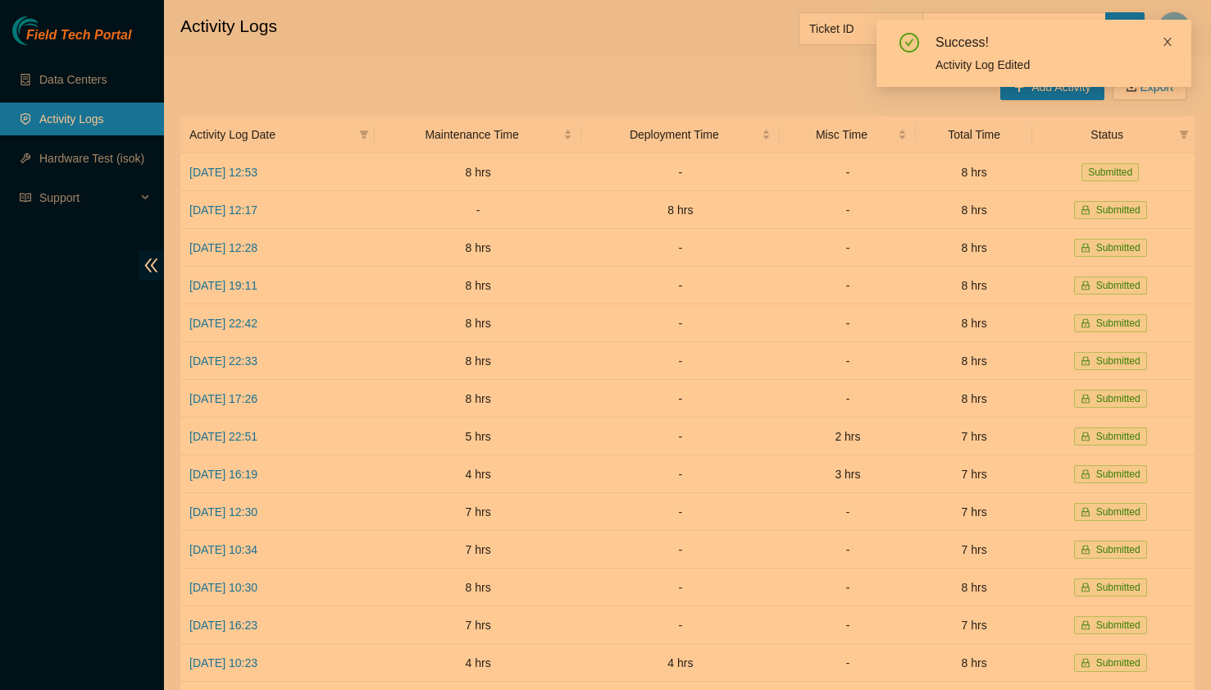
click at [1168, 39] on icon "close" at bounding box center [1167, 41] width 11 height 11
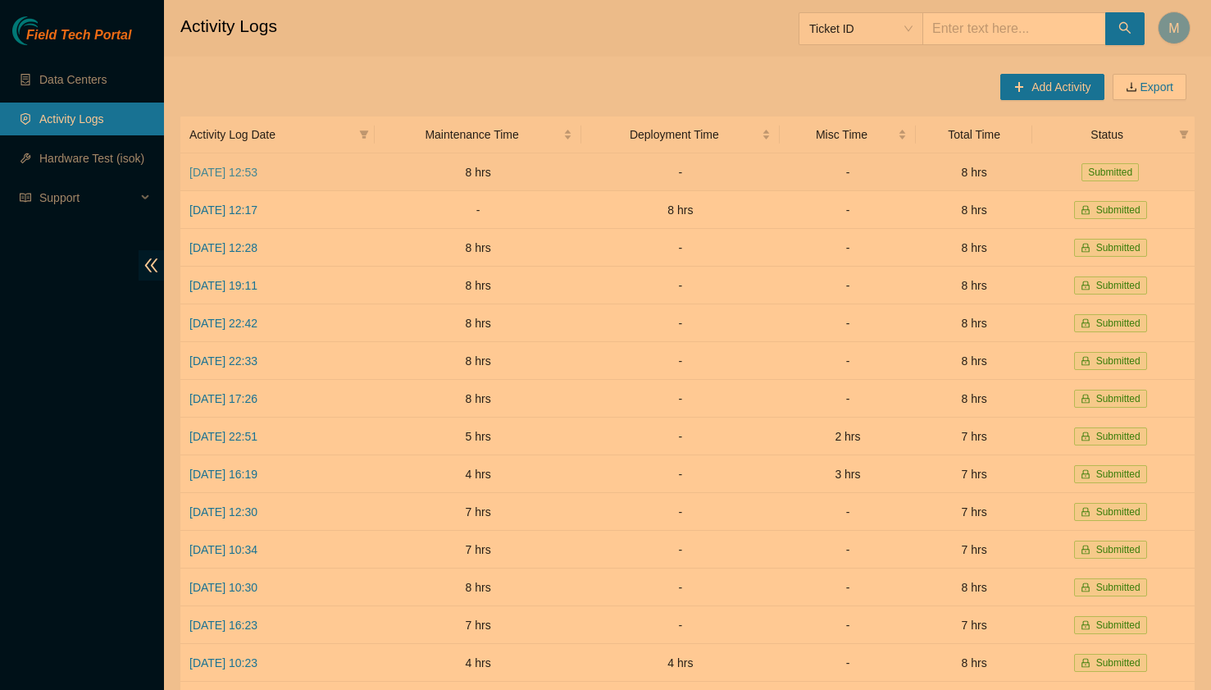
click at [248, 173] on link "[DATE] 12:53" at bounding box center [223, 172] width 68 height 13
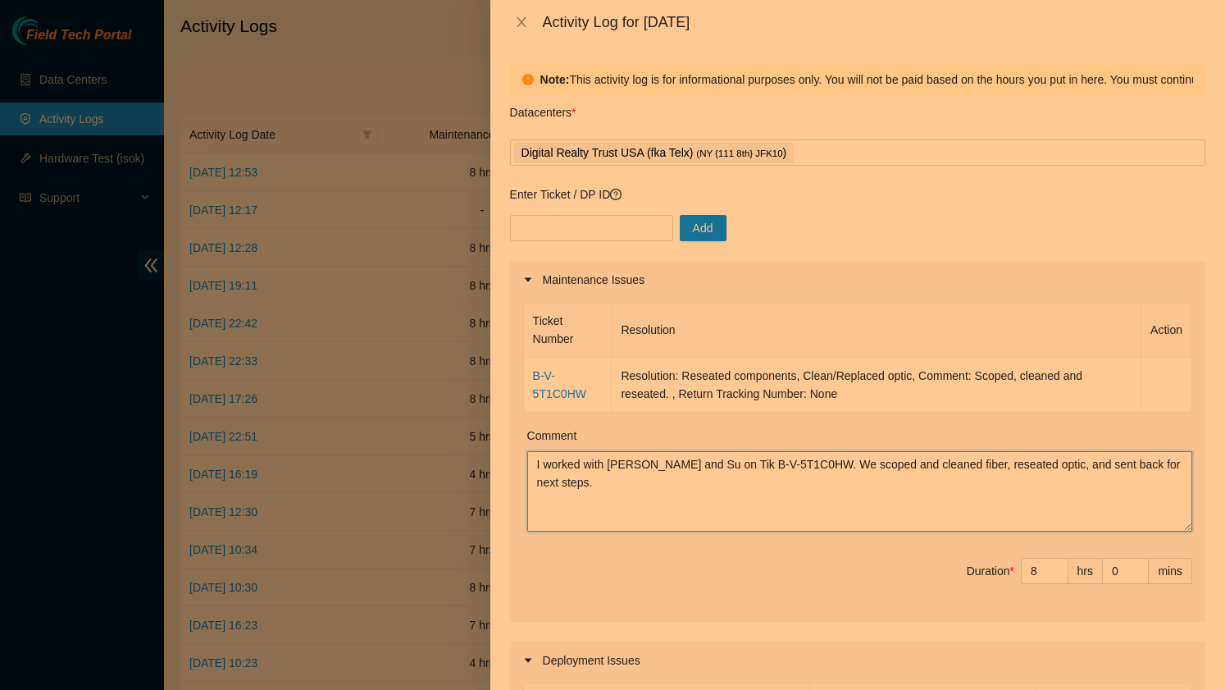
click at [609, 489] on textarea "I worked with [PERSON_NAME] and Su on Tik B-V-5T1C0HW. We scoped and cleaned fi…" at bounding box center [859, 491] width 665 height 80
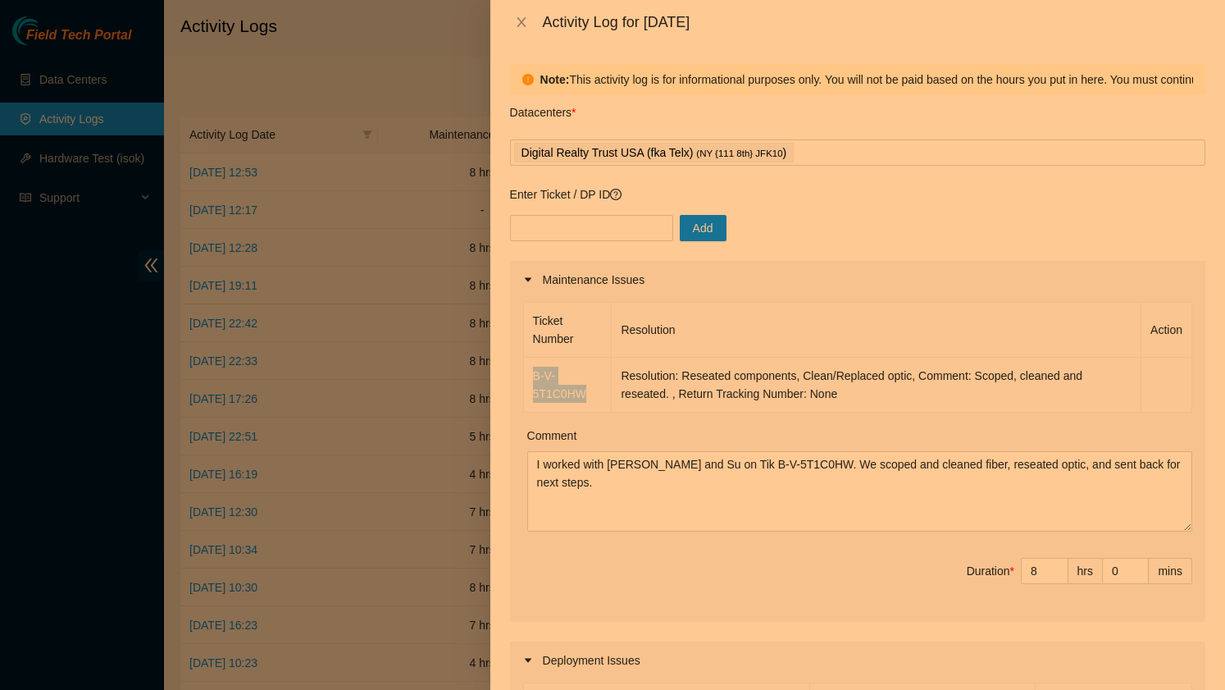
drag, startPoint x: 592, startPoint y: 391, endPoint x: 531, endPoint y: 380, distance: 61.6
click at [531, 380] on td "B-V-5T1C0HW" at bounding box center [568, 384] width 89 height 55
copy link "B-V-5T1C0HW"
click at [559, 218] on input "text" at bounding box center [591, 228] width 163 height 26
paste input "B-V-5T1C0HW"
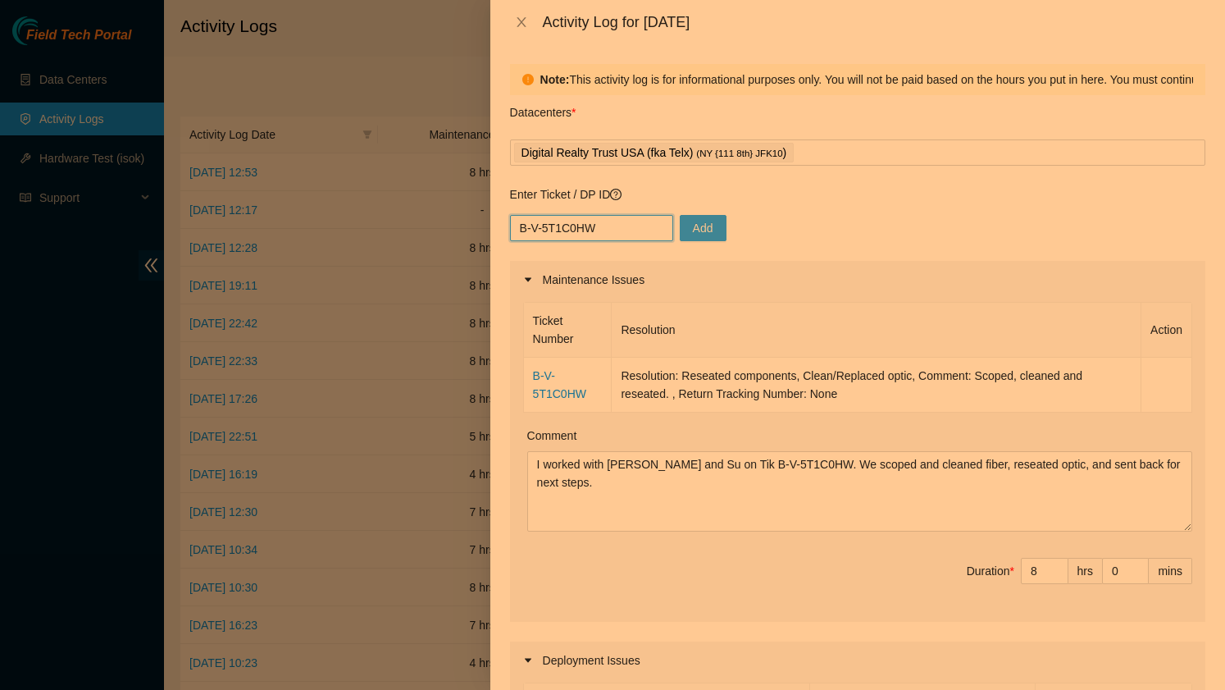
type input "B-V-5T1C0HW"
click at [694, 230] on span "Add" at bounding box center [703, 228] width 20 height 18
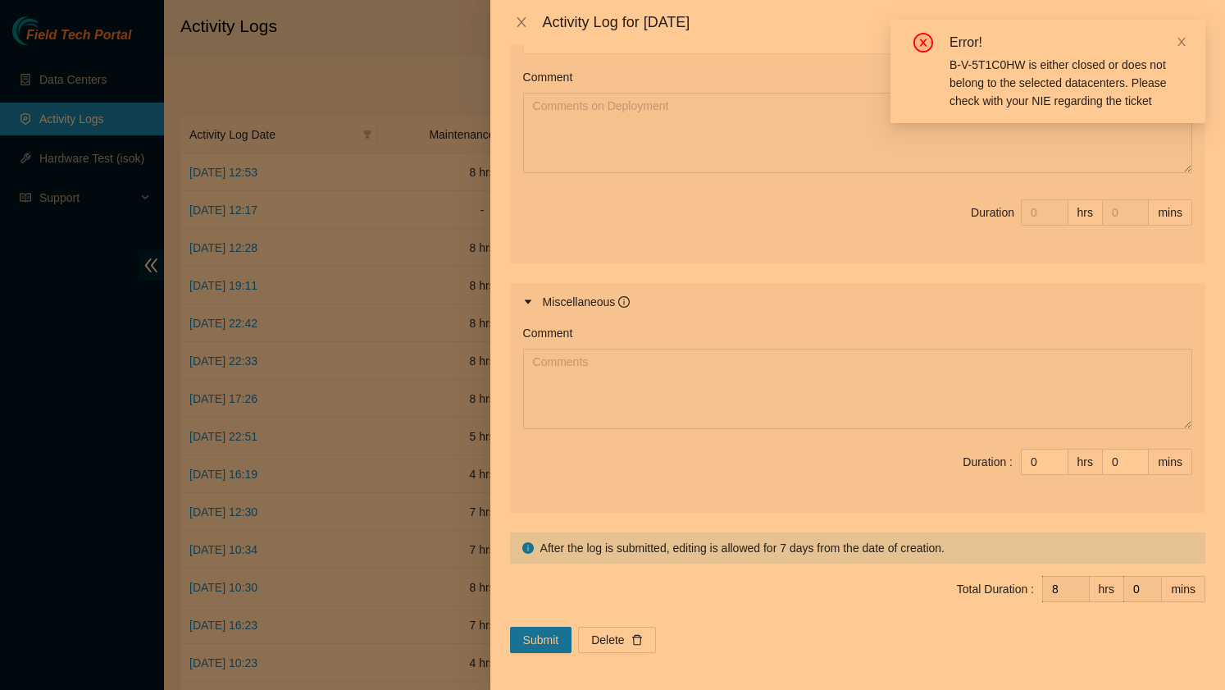
scroll to position [705, 0]
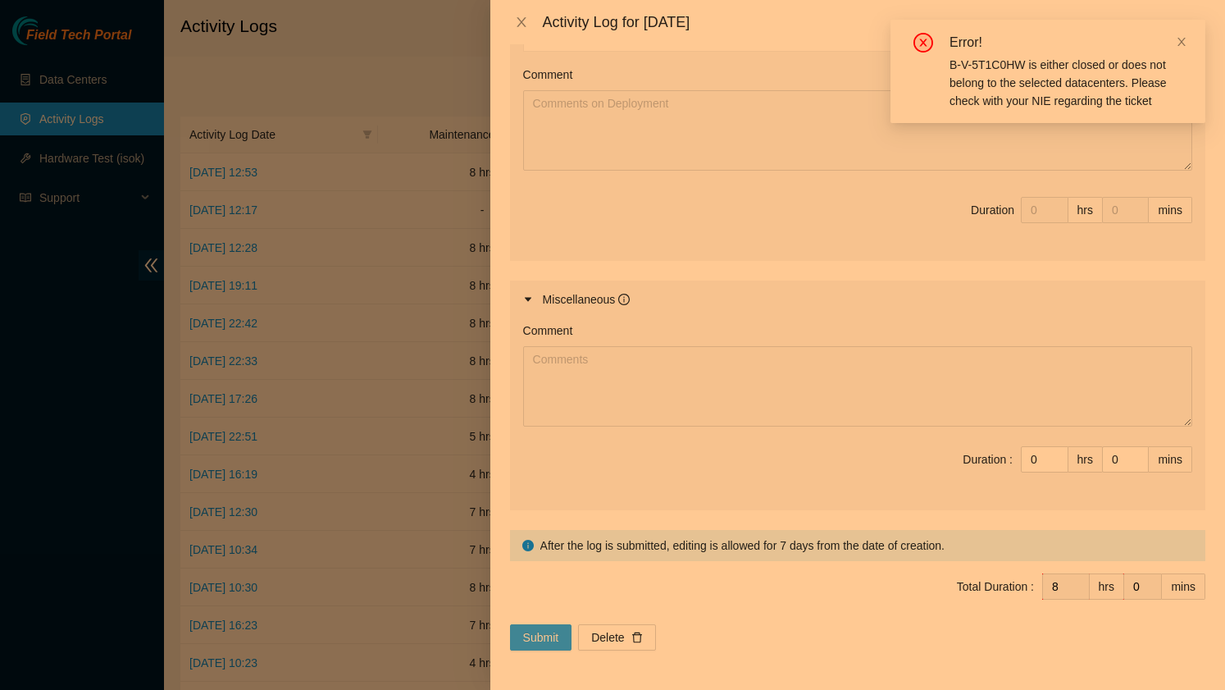
click at [538, 641] on span "Submit" at bounding box center [541, 637] width 36 height 18
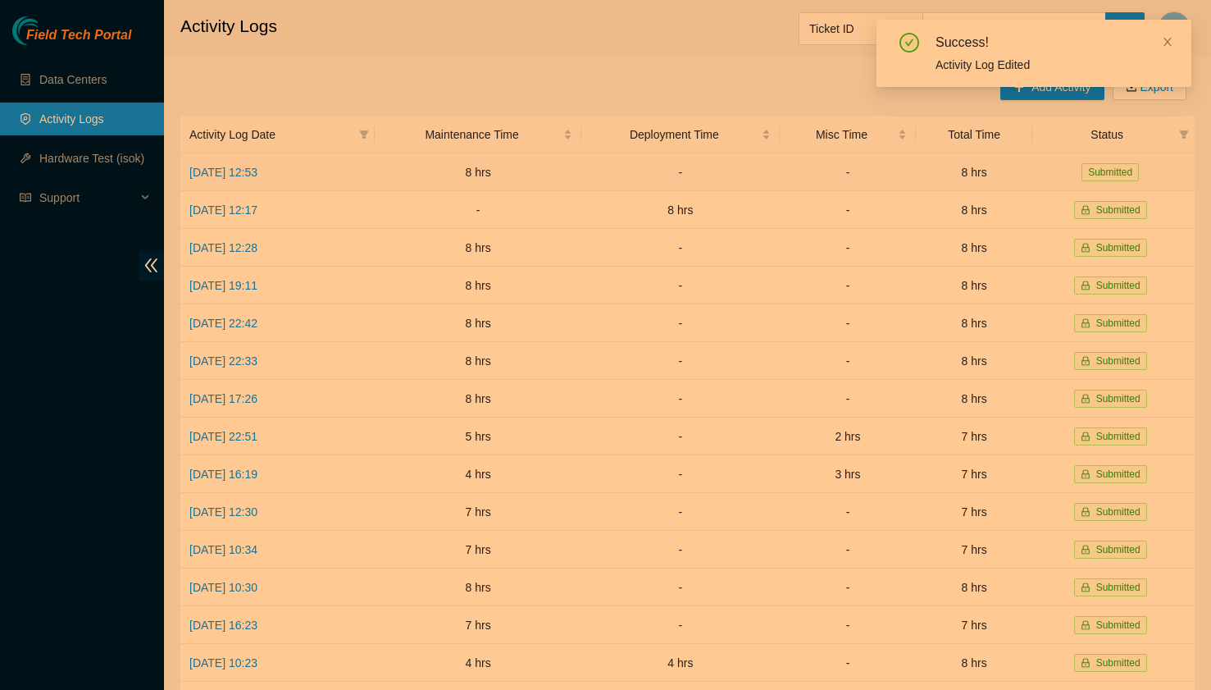
click at [1168, 157] on td "Submitted" at bounding box center [1113, 172] width 162 height 38
click at [1168, 46] on icon "close" at bounding box center [1167, 41] width 11 height 11
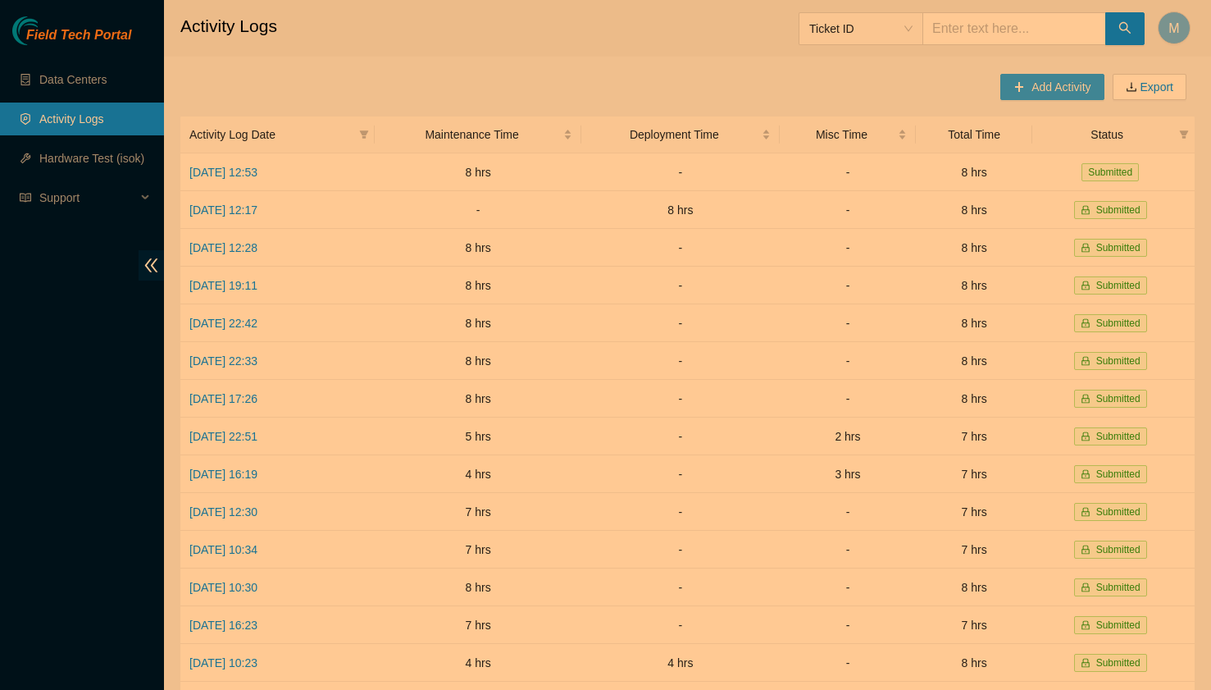
click at [1031, 93] on span "Add Activity" at bounding box center [1060, 87] width 59 height 18
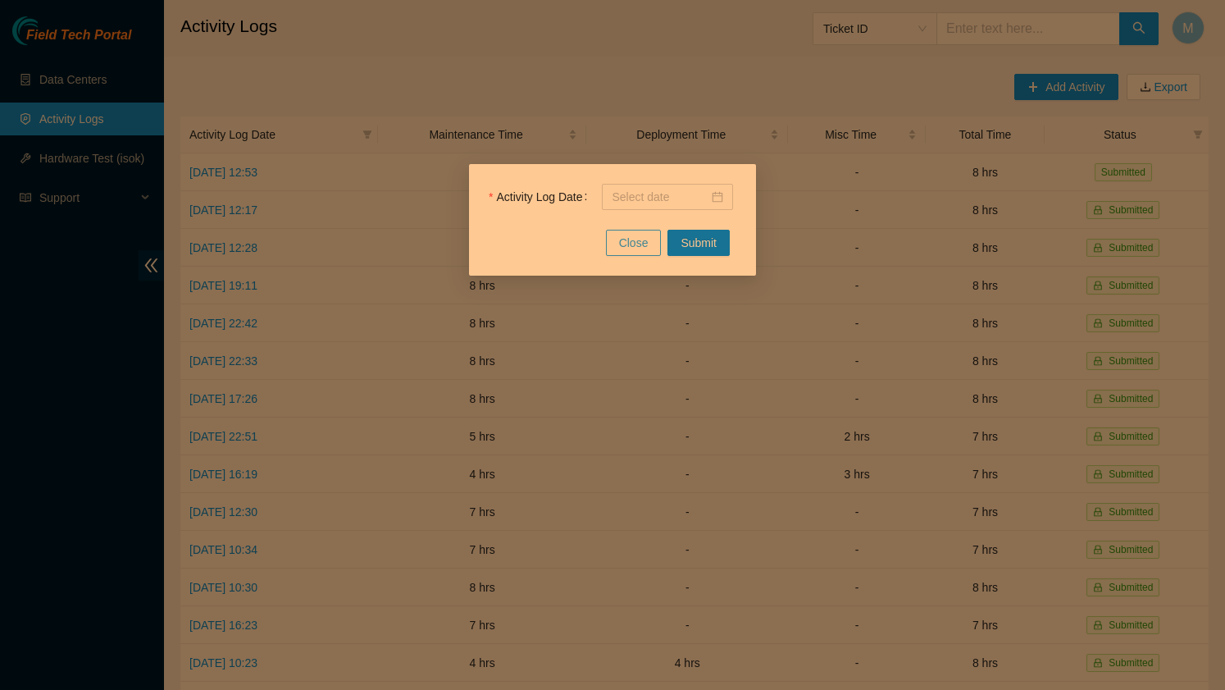
click at [632, 244] on span "Close" at bounding box center [634, 243] width 30 height 18
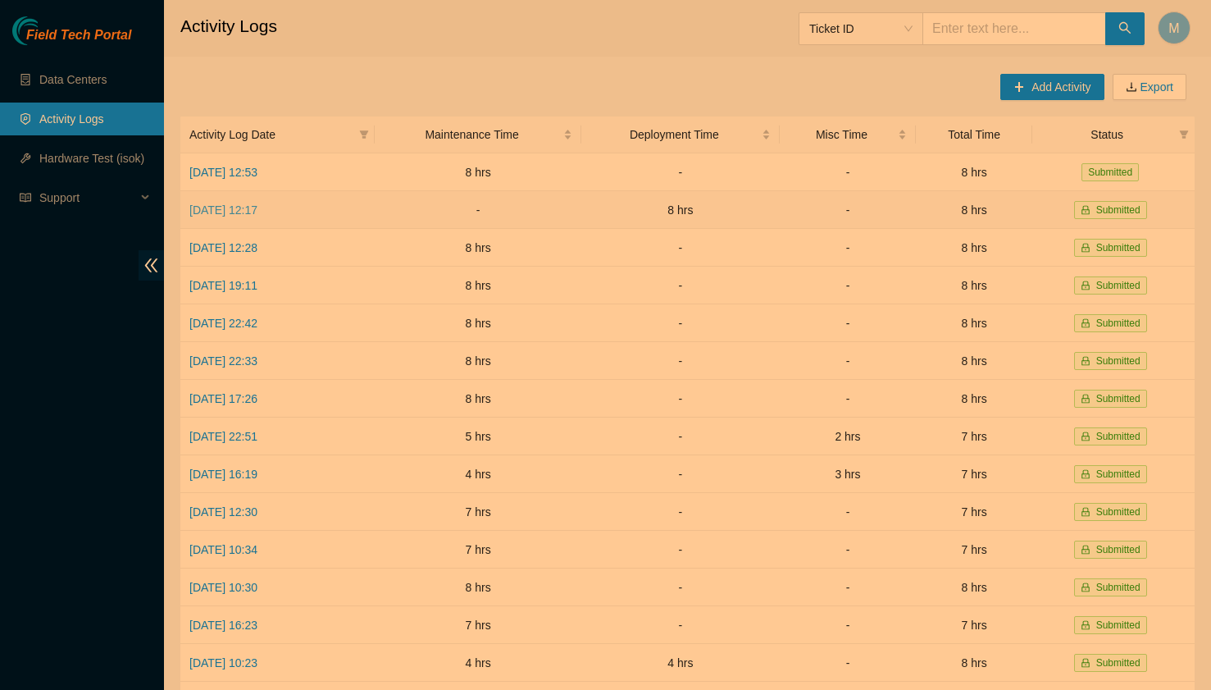
click at [257, 212] on link "[DATE] 12:17" at bounding box center [223, 209] width 68 height 13
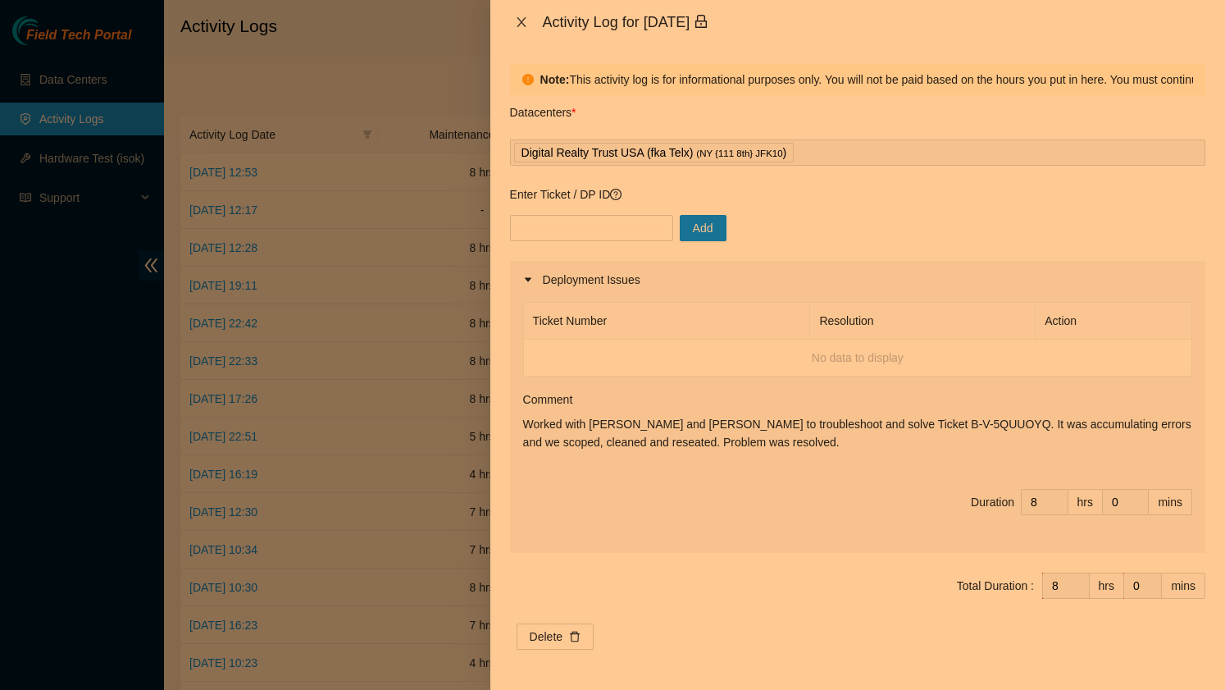
click at [519, 18] on icon "close" at bounding box center [521, 22] width 13 height 13
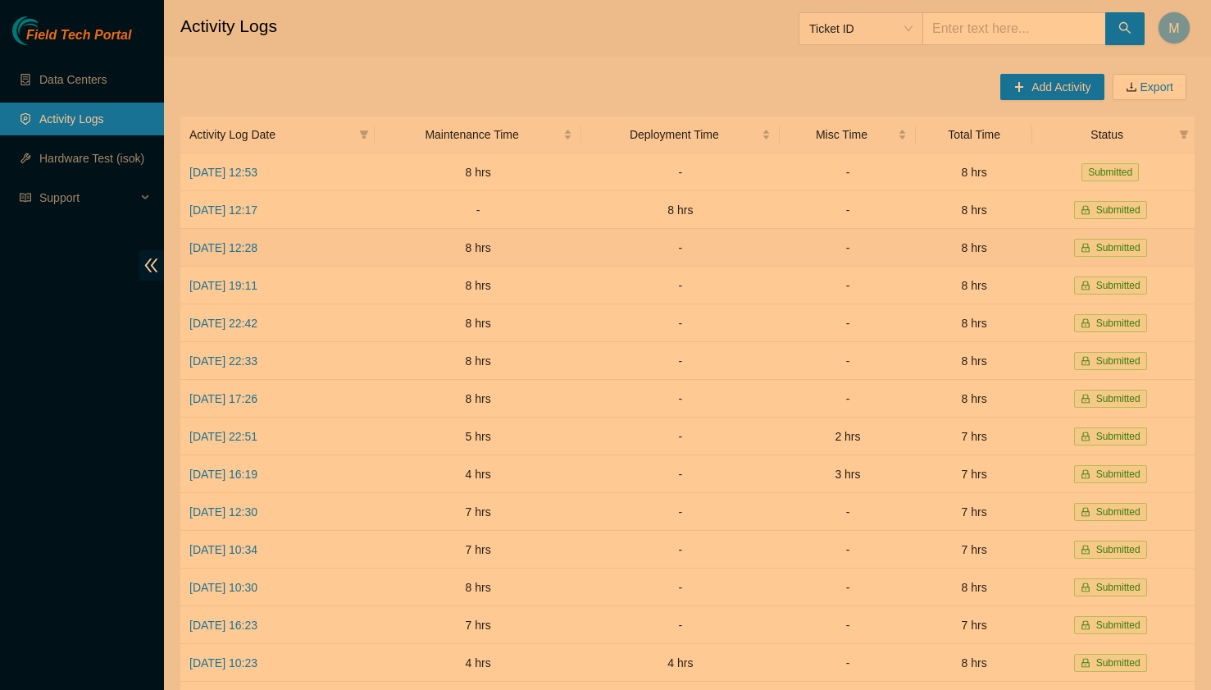
click at [262, 253] on td "[DATE] 12:28" at bounding box center [277, 248] width 194 height 38
click at [257, 246] on link "[DATE] 12:28" at bounding box center [223, 247] width 68 height 13
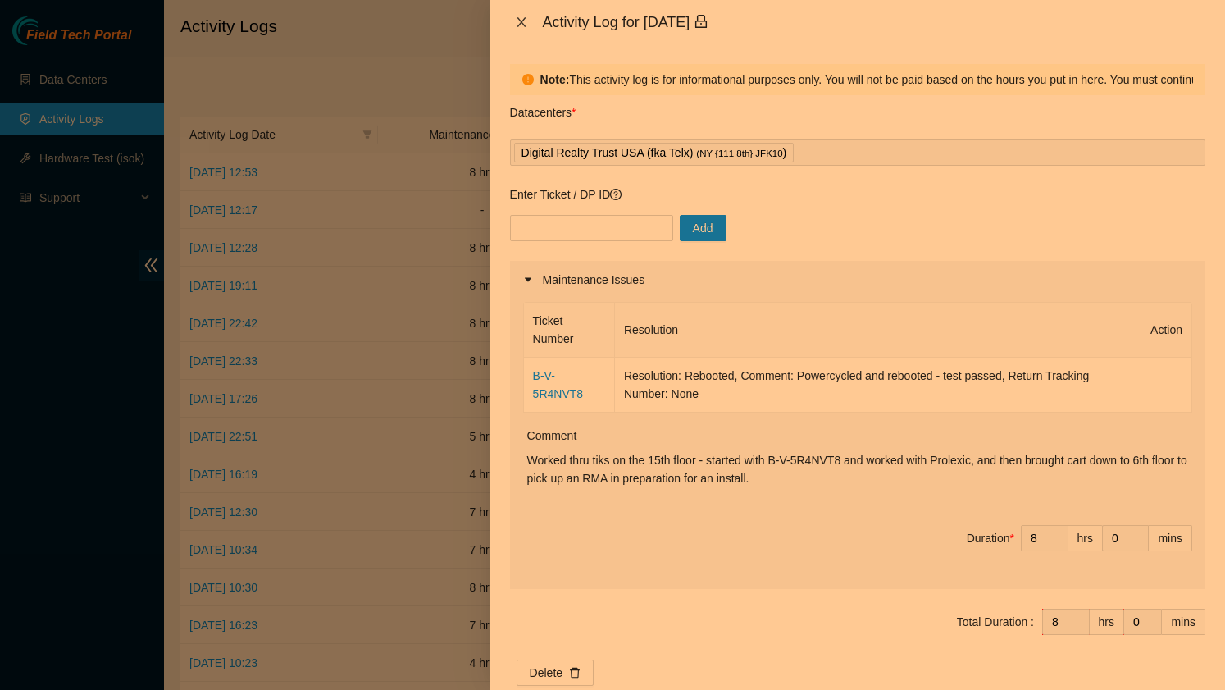
click at [521, 15] on button "Close" at bounding box center [521, 23] width 23 height 16
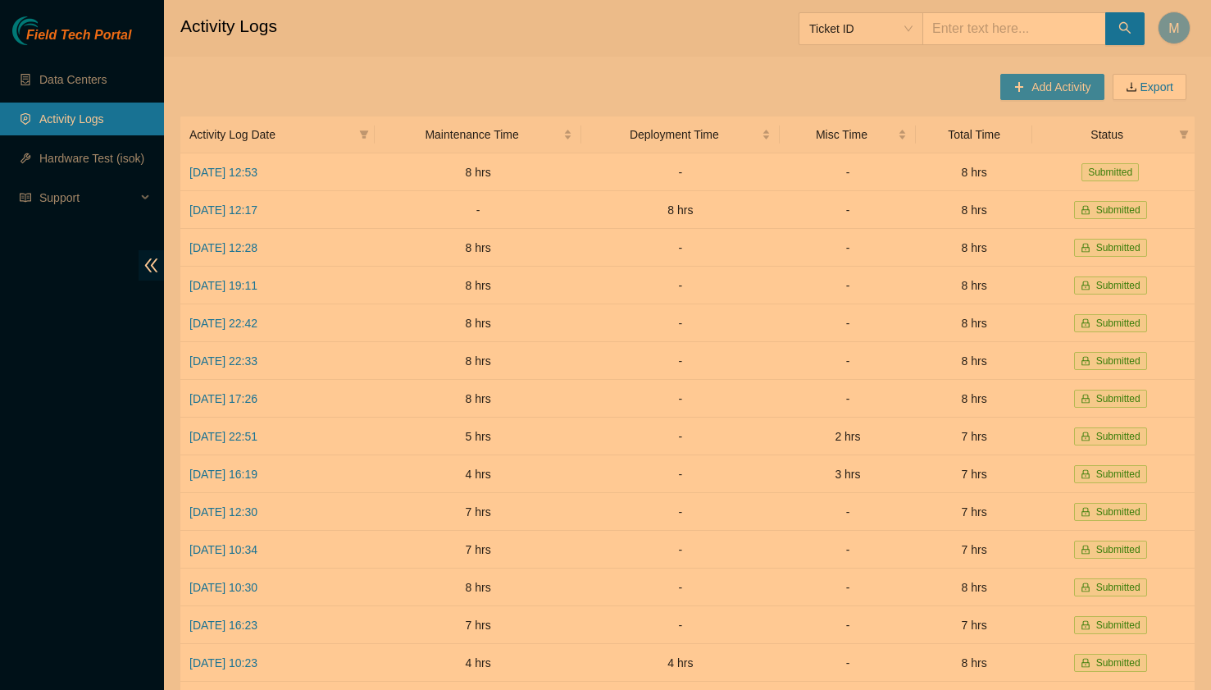
click at [1040, 88] on span "Add Activity" at bounding box center [1060, 87] width 59 height 18
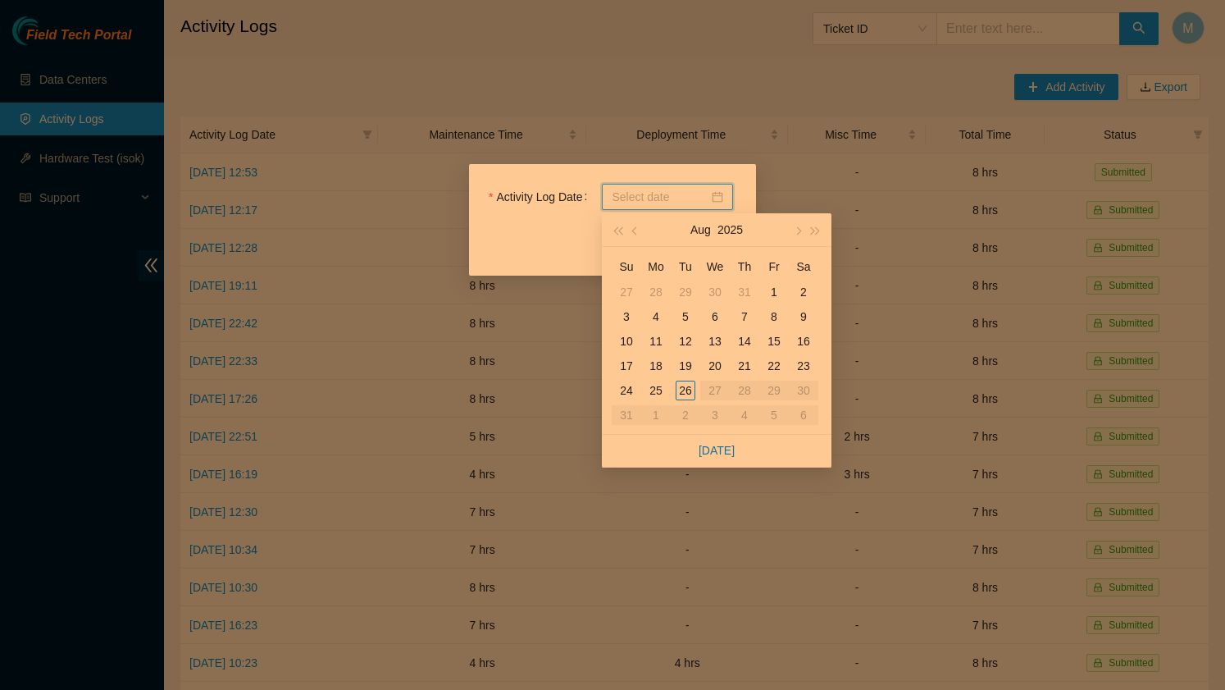
click at [660, 200] on input "Activity Log Date" at bounding box center [660, 197] width 97 height 18
type input "[DATE]"
click at [749, 369] on div "21" at bounding box center [745, 366] width 20 height 20
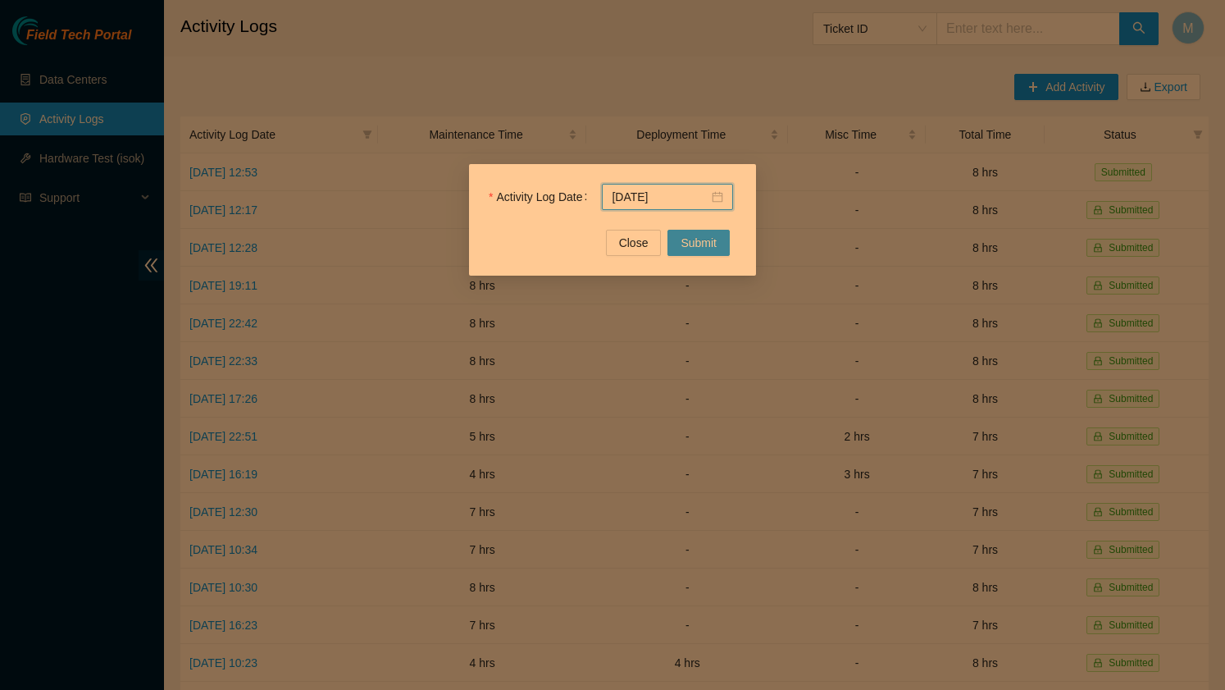
click at [703, 253] on button "Submit" at bounding box center [698, 243] width 62 height 26
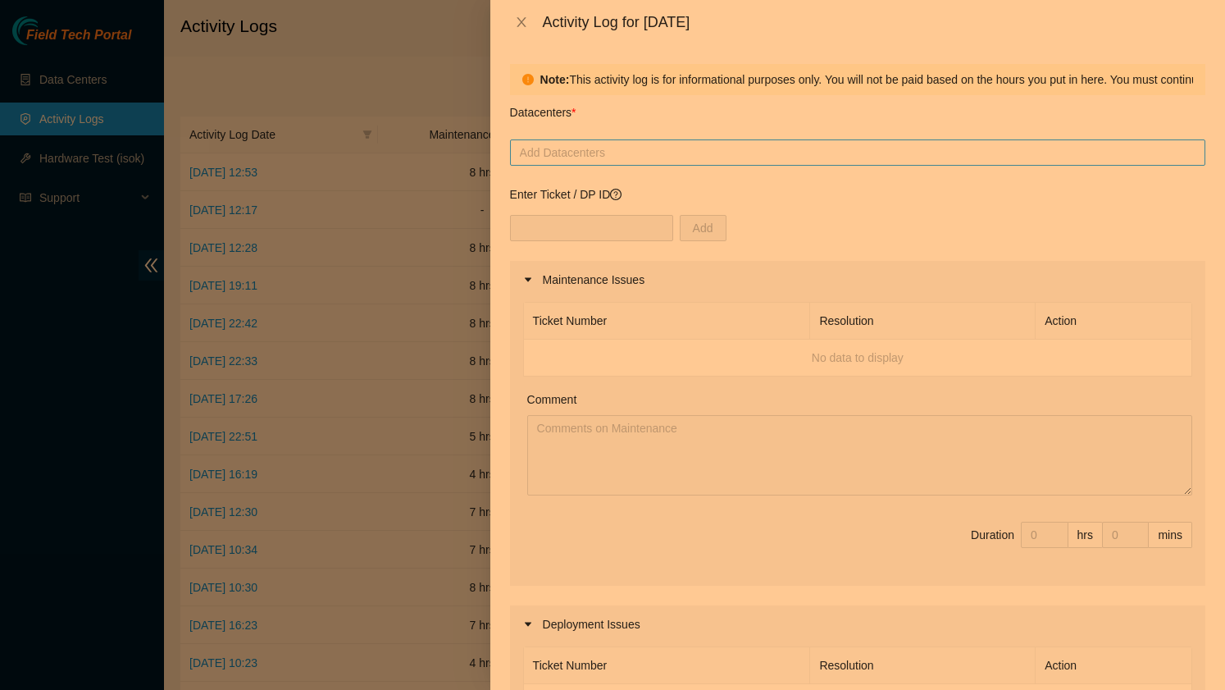
click at [601, 152] on div at bounding box center [857, 153] width 687 height 20
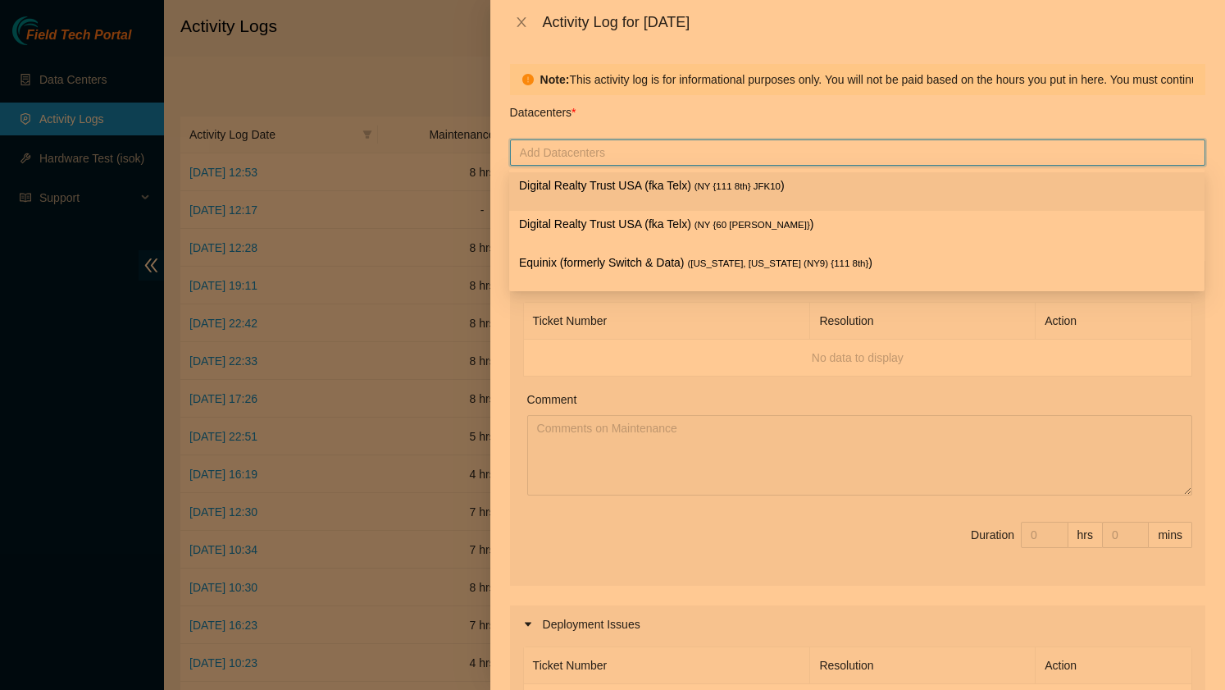
click at [604, 194] on p "Digital Realty Trust USA (fka Telx) ( NY {111 8th} JFK10 )" at bounding box center [857, 185] width 676 height 19
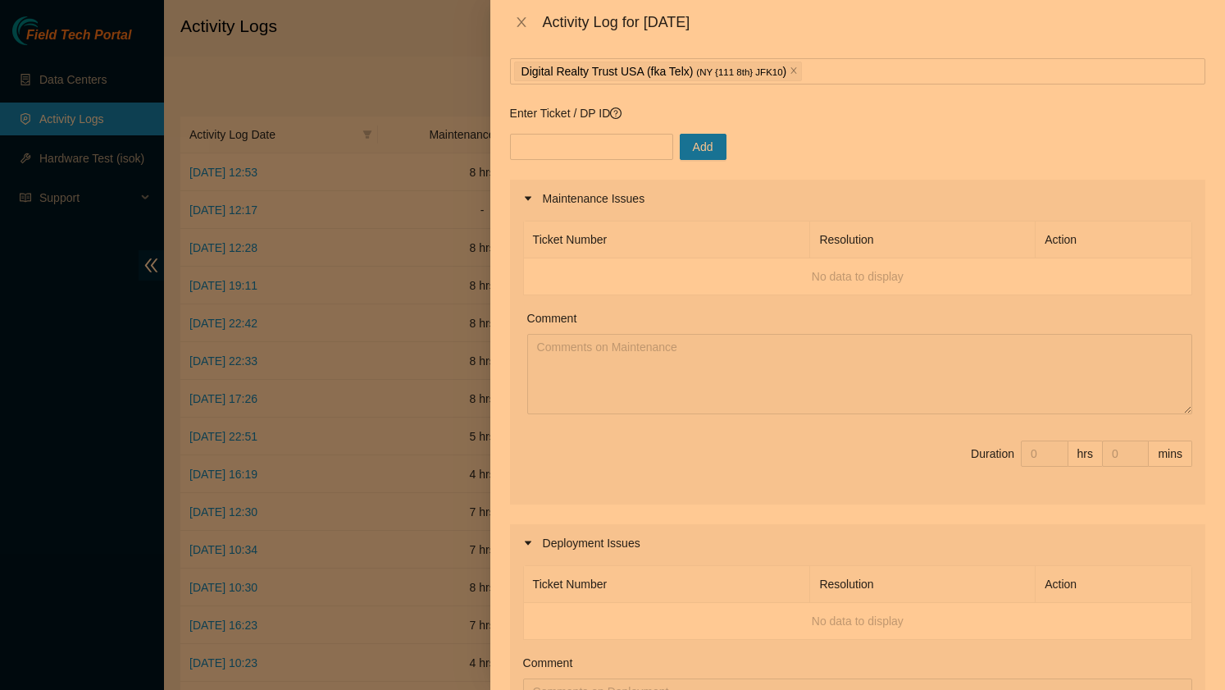
scroll to position [0, 0]
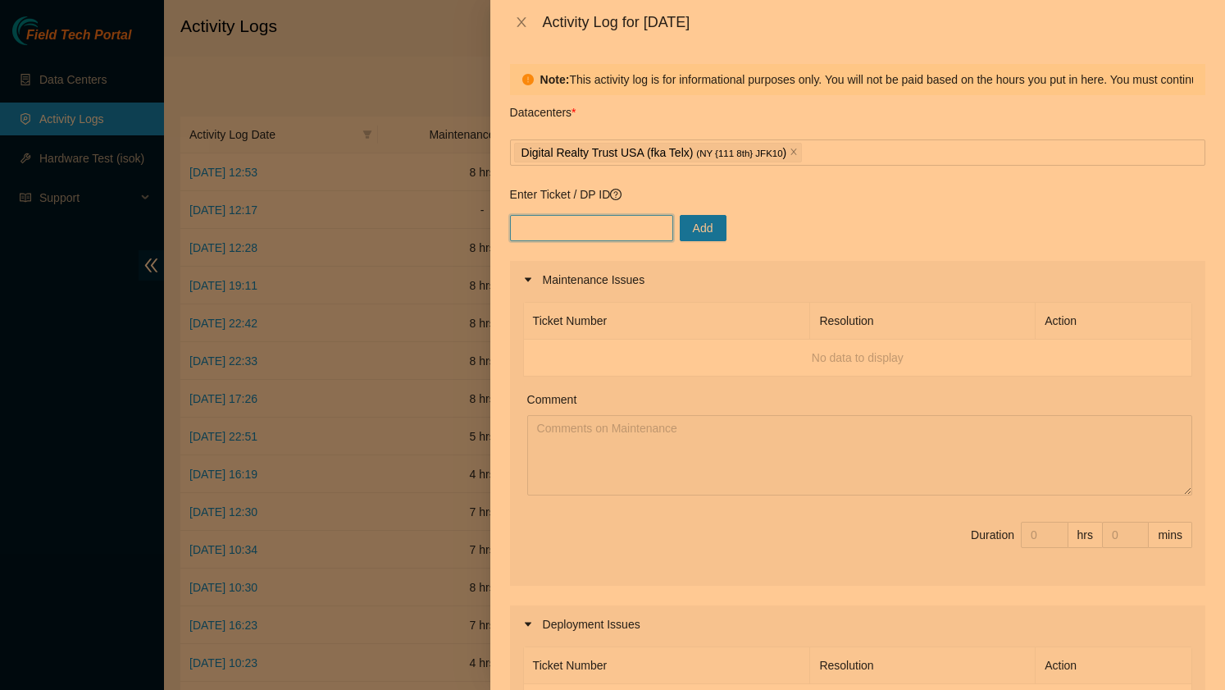
click at [582, 230] on input "text" at bounding box center [591, 228] width 163 height 26
click at [567, 230] on input "text" at bounding box center [591, 228] width 163 height 26
type input "Not a ticket"
drag, startPoint x: 598, startPoint y: 228, endPoint x: 513, endPoint y: 228, distance: 84.5
click at [513, 228] on input "Not a ticket" at bounding box center [591, 228] width 163 height 26
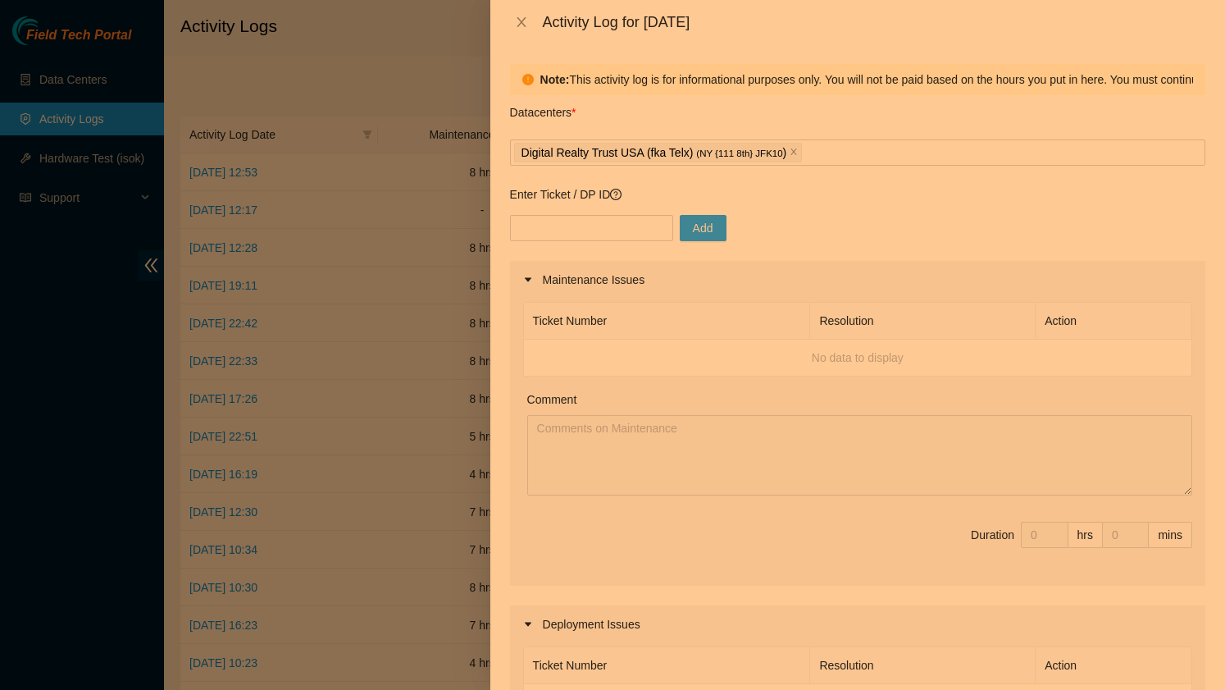
click at [693, 233] on span "Add" at bounding box center [703, 228] width 20 height 18
click at [626, 228] on input "text" at bounding box center [591, 228] width 163 height 26
click at [842, 321] on th "Resolution" at bounding box center [922, 321] width 225 height 37
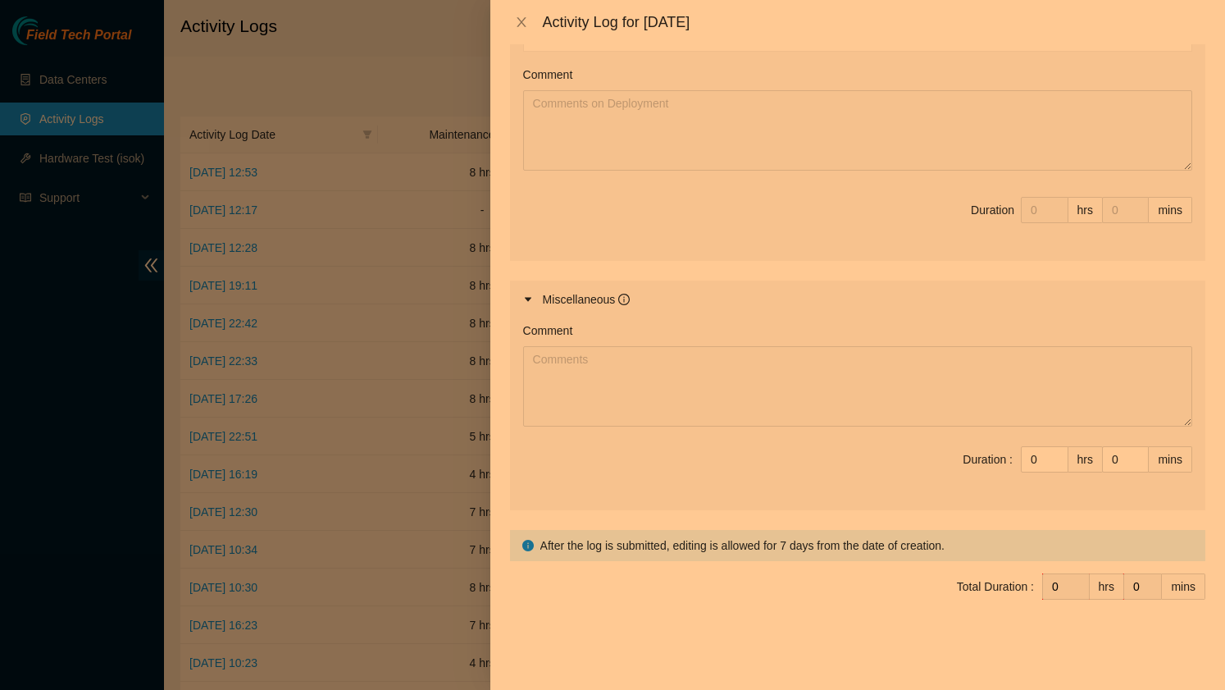
scroll to position [663, 0]
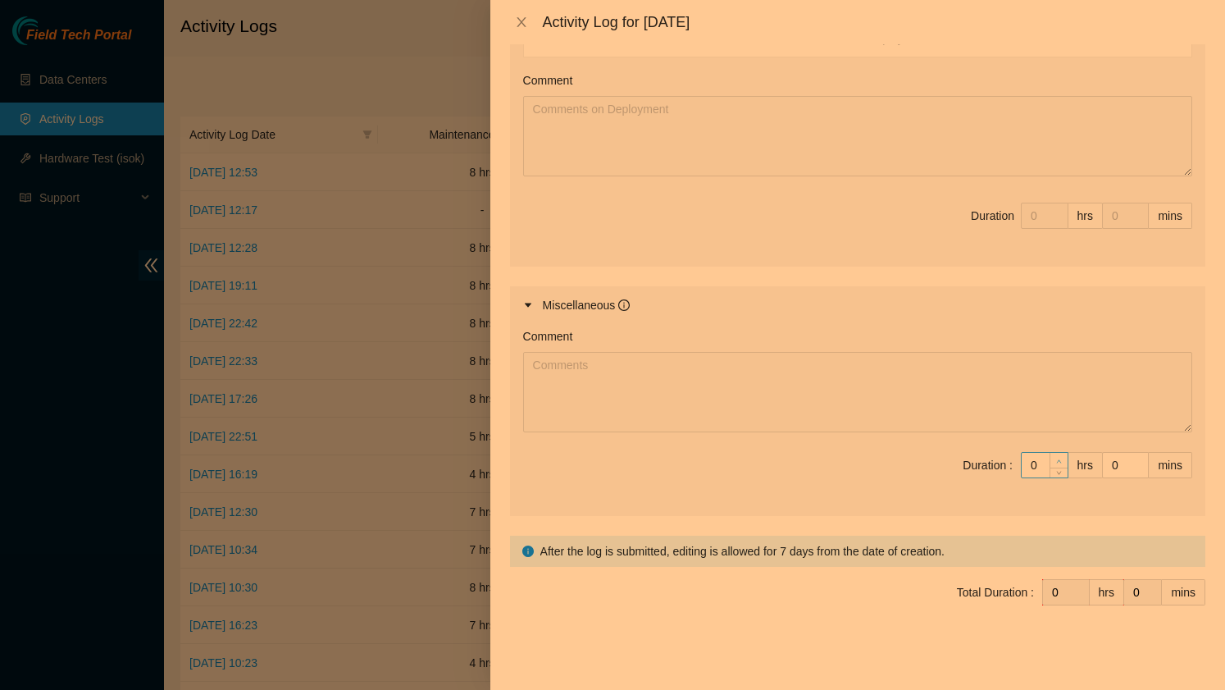
type input "1"
click at [1058, 459] on icon "up" at bounding box center [1059, 460] width 5 height 3
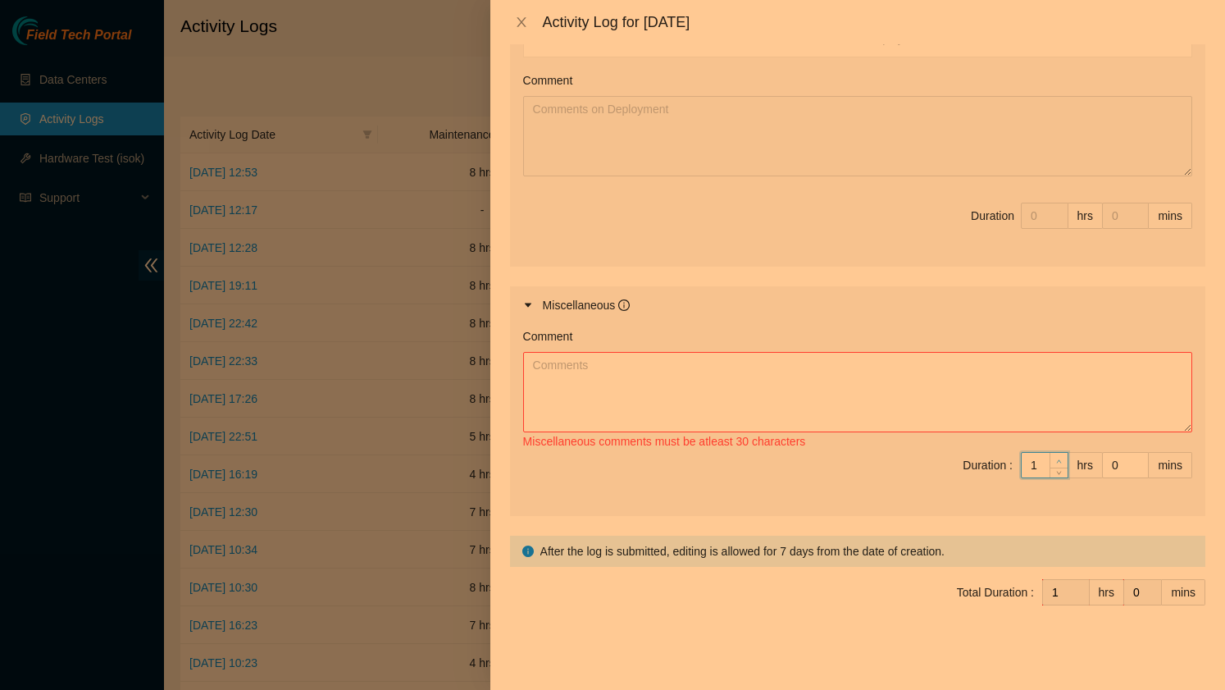
type input "2"
click at [1059, 459] on icon "up" at bounding box center [1059, 461] width 6 height 6
type input "3"
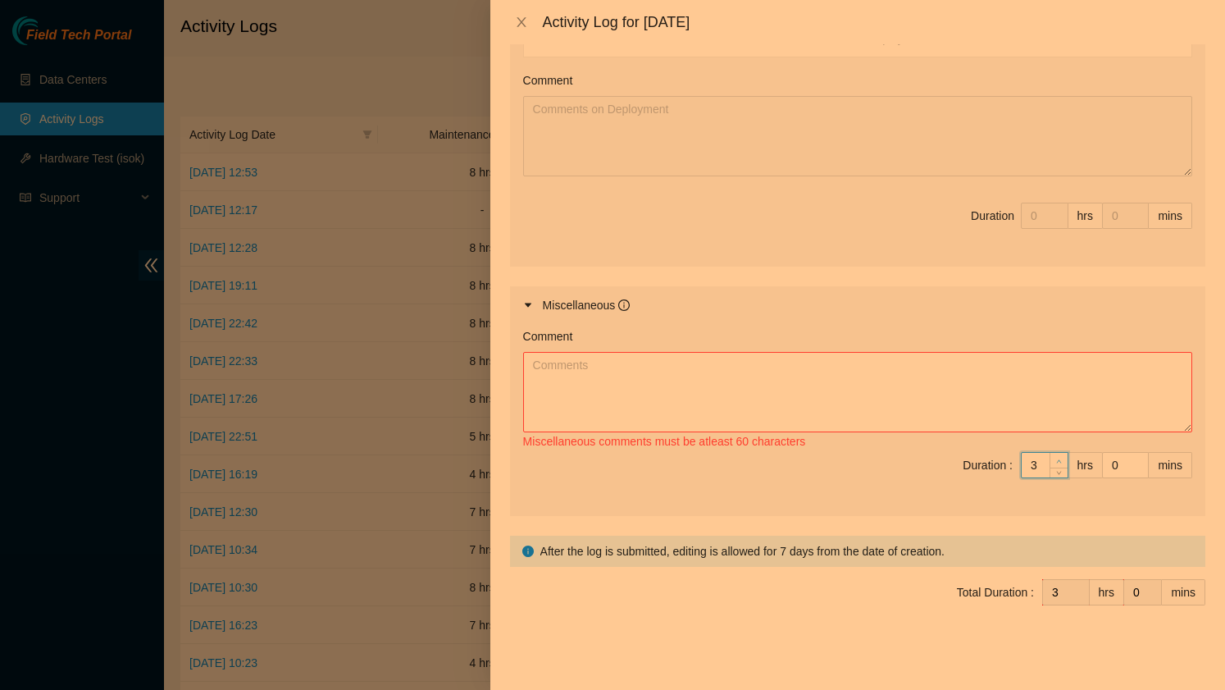
click at [1059, 459] on icon "up" at bounding box center [1059, 461] width 6 height 6
type input "4"
click at [1059, 459] on icon "up" at bounding box center [1059, 461] width 6 height 6
type input "5"
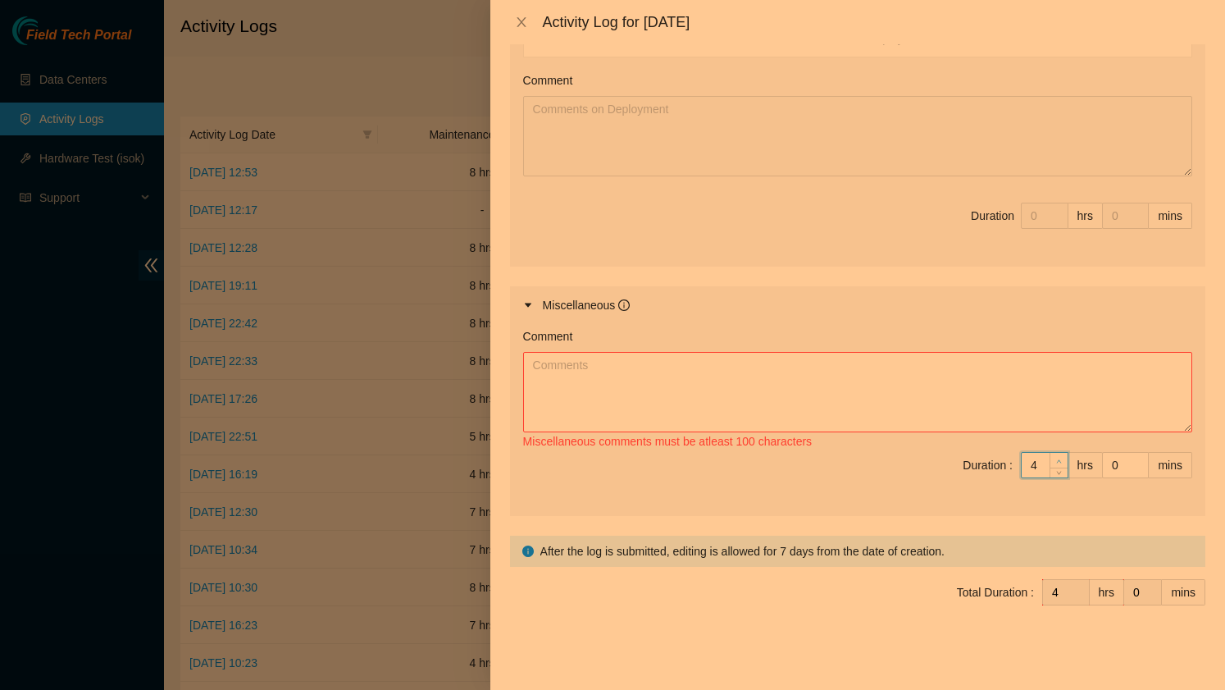
type input "5"
click at [1059, 459] on icon "up" at bounding box center [1059, 461] width 6 height 6
type input "6"
click at [1059, 459] on icon "up" at bounding box center [1059, 461] width 6 height 6
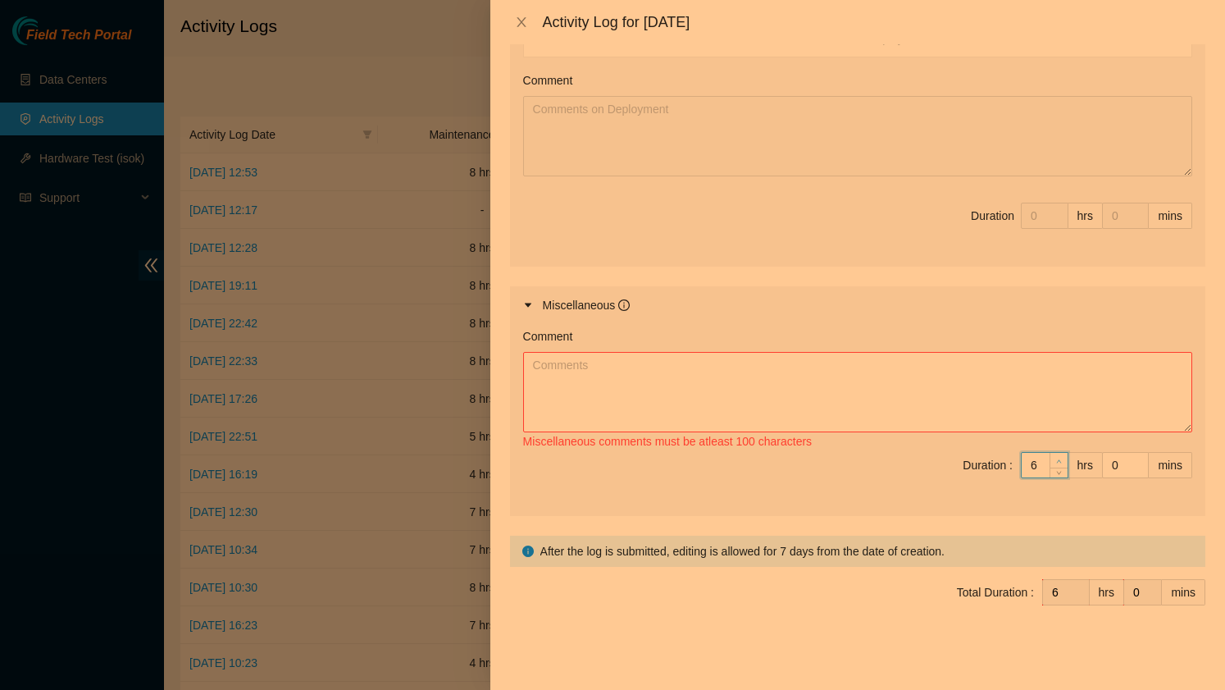
type input "7"
click at [1059, 459] on icon "up" at bounding box center [1059, 461] width 6 height 6
type input "8"
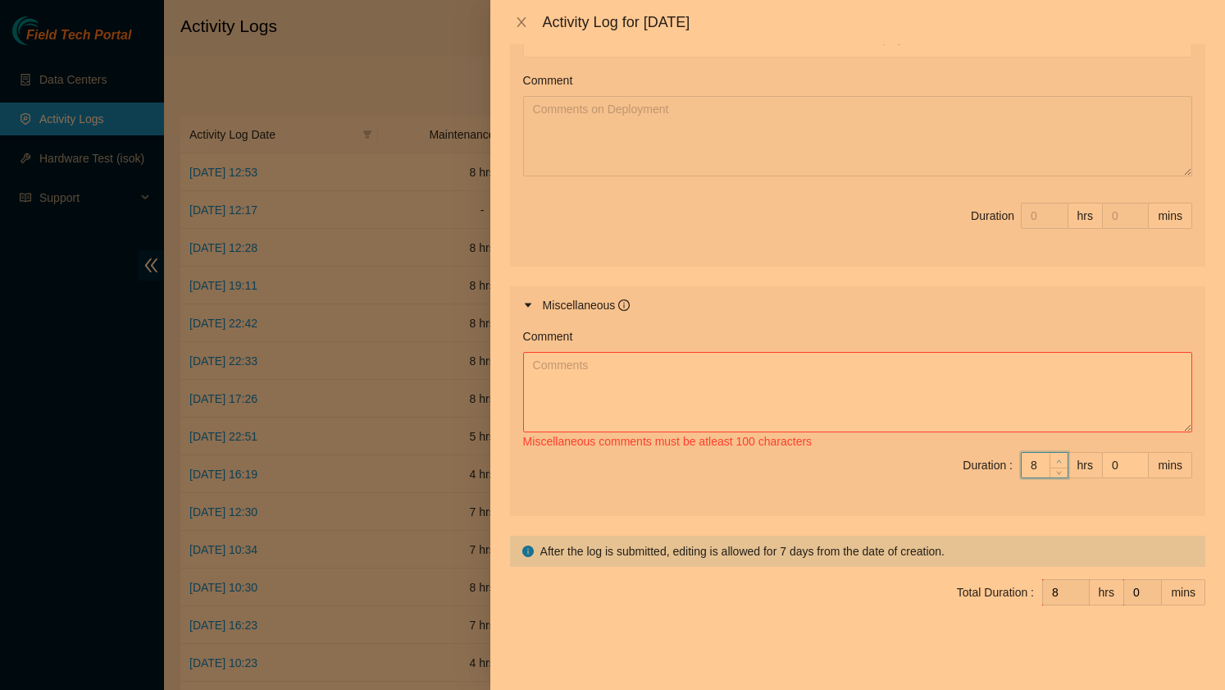
click at [1059, 459] on icon "up" at bounding box center [1059, 461] width 6 height 6
type input "7"
click at [1058, 474] on span "down" at bounding box center [1059, 471] width 10 height 10
type input "6"
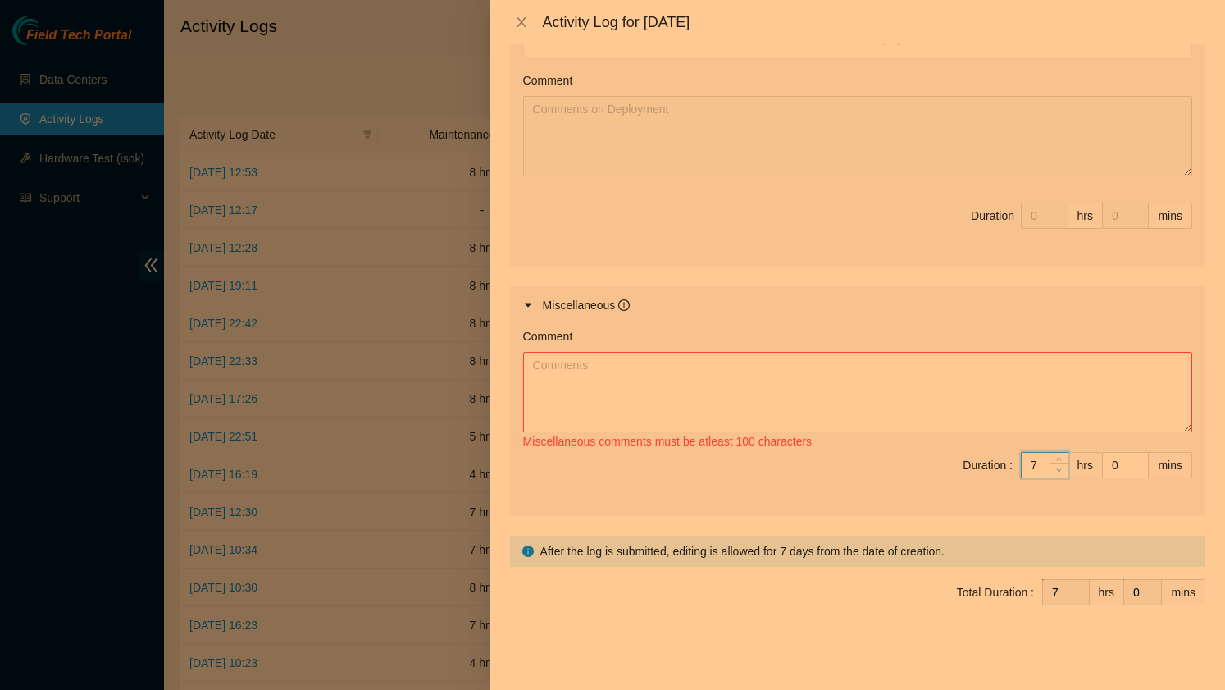
type input "6"
click at [1057, 474] on span "down" at bounding box center [1059, 471] width 10 height 10
type input "7"
click at [1056, 458] on icon "up" at bounding box center [1059, 461] width 6 height 6
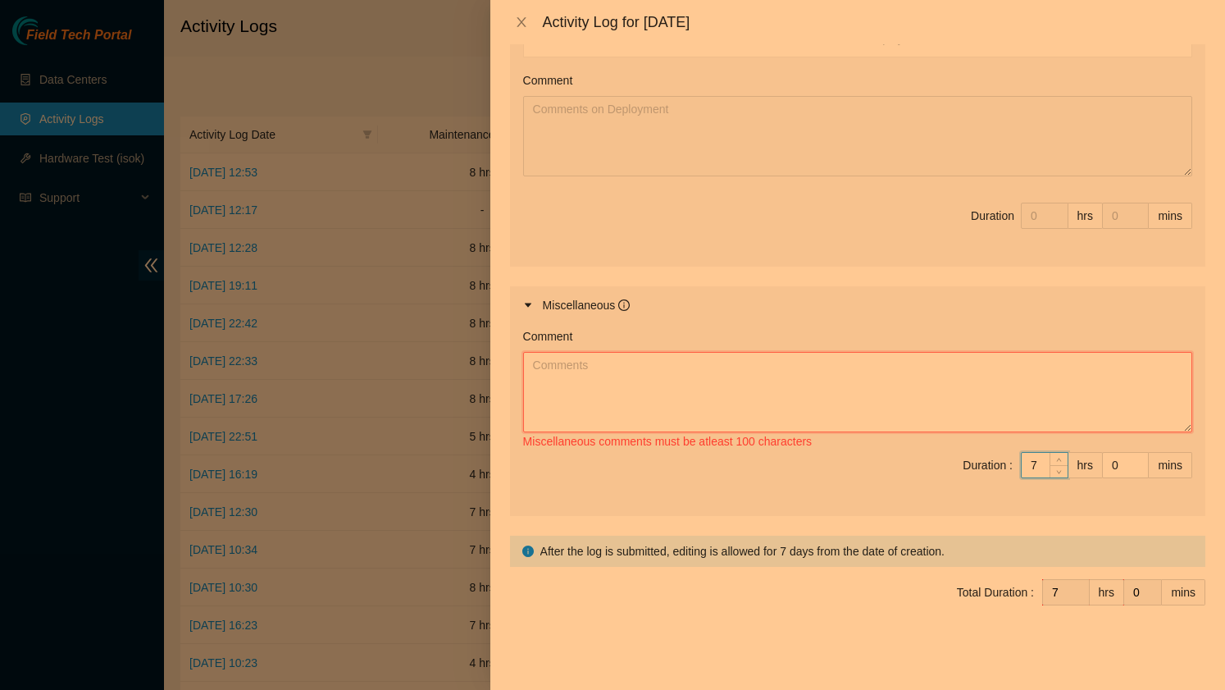
click at [650, 389] on textarea "Comment" at bounding box center [857, 392] width 669 height 80
type textarea "I"
drag, startPoint x: 725, startPoint y: 367, endPoint x: 672, endPoint y: 368, distance: 52.5
click at [672, 368] on textarea "[PERSON_NAME] and I worked on retaping" at bounding box center [857, 392] width 669 height 80
click at [733, 373] on textarea "[PERSON_NAME] and I worked on retaping" at bounding box center [857, 392] width 669 height 80
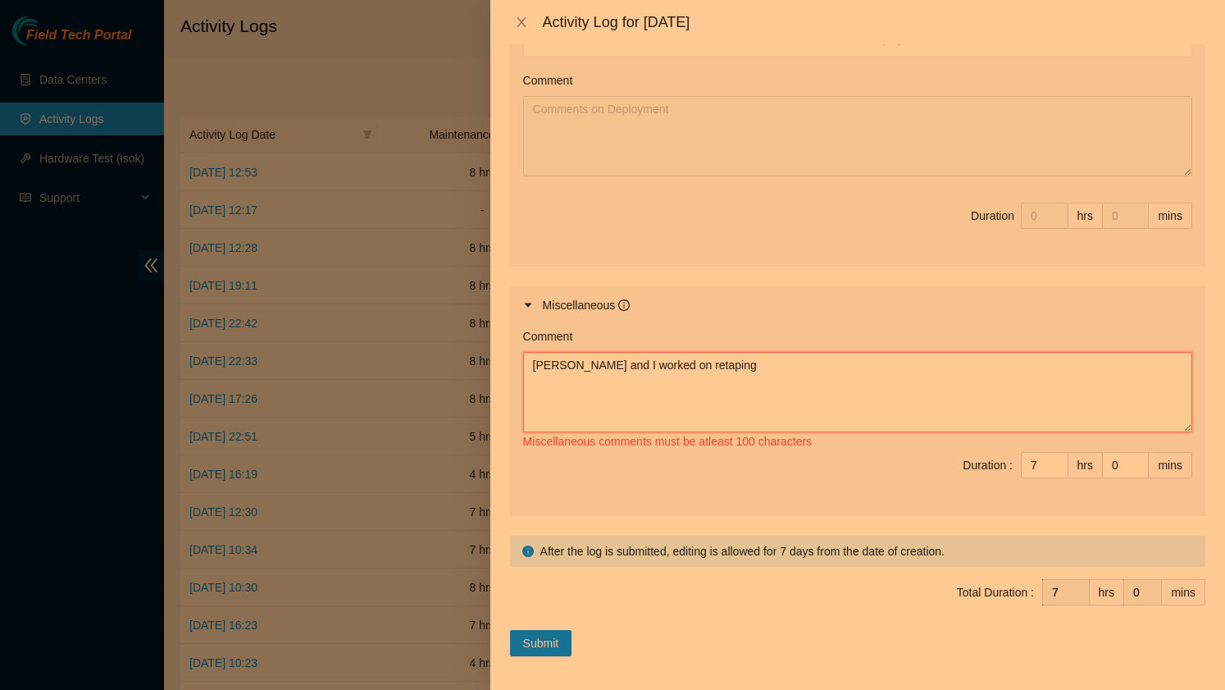
click at [723, 369] on textarea "[PERSON_NAME] and I worked on retaping" at bounding box center [857, 392] width 669 height 80
click at [886, 367] on textarea "[PERSON_NAME] and I worked on retaping the power cables on the waverservers and" at bounding box center [857, 392] width 669 height 80
click at [880, 367] on textarea "[PERSON_NAME] and I worked on retaping the power cables on the waverservers and" at bounding box center [857, 392] width 669 height 80
click at [947, 373] on textarea "[PERSON_NAME] and I worked on retaping the power cables on the waveservers and" at bounding box center [857, 392] width 669 height 80
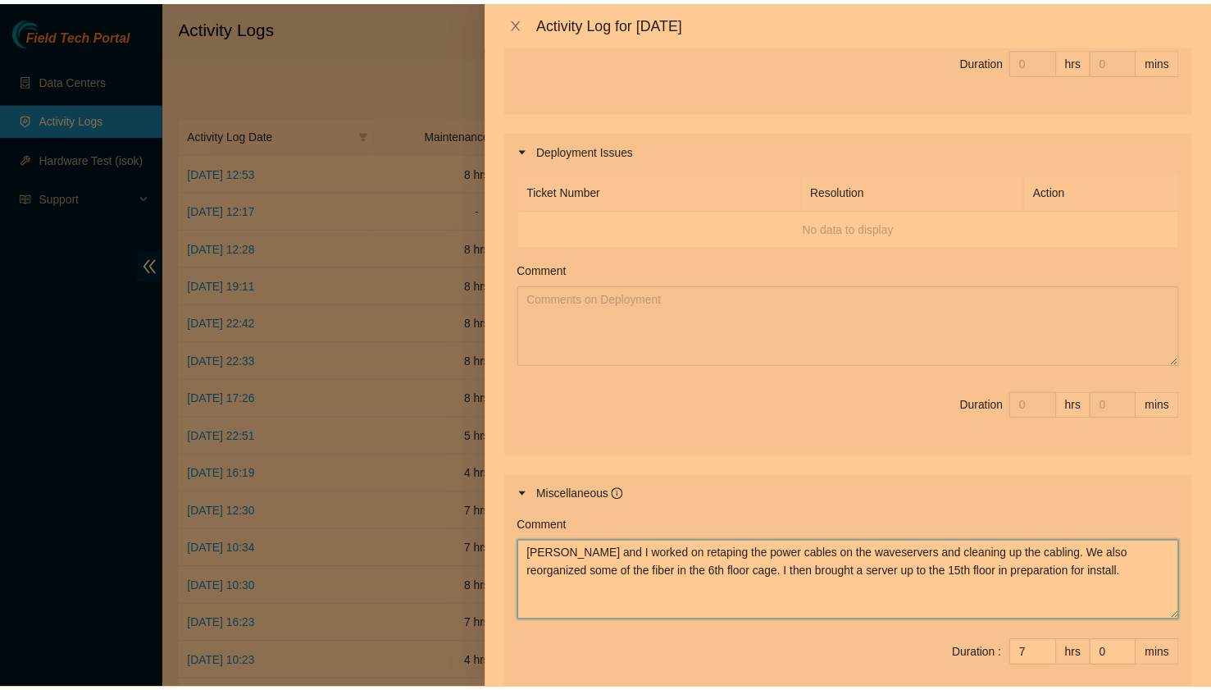
scroll to position [669, 0]
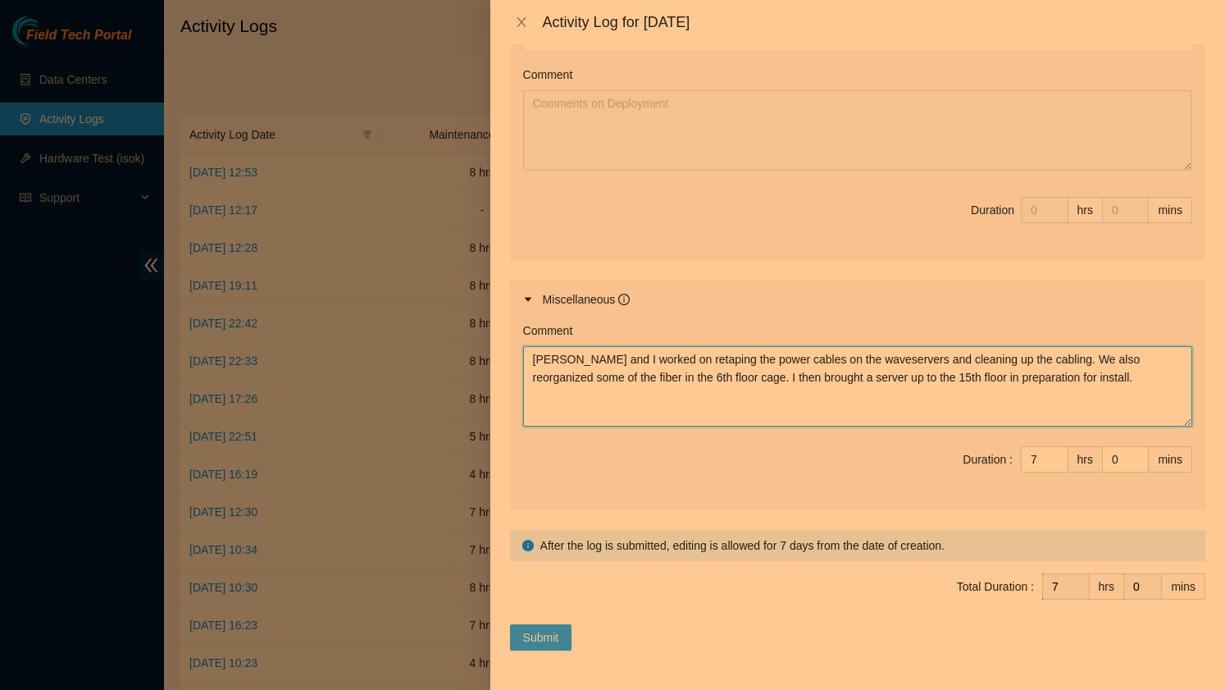
type textarea "[PERSON_NAME] and I worked on retaping the power cables on the waveservers and …"
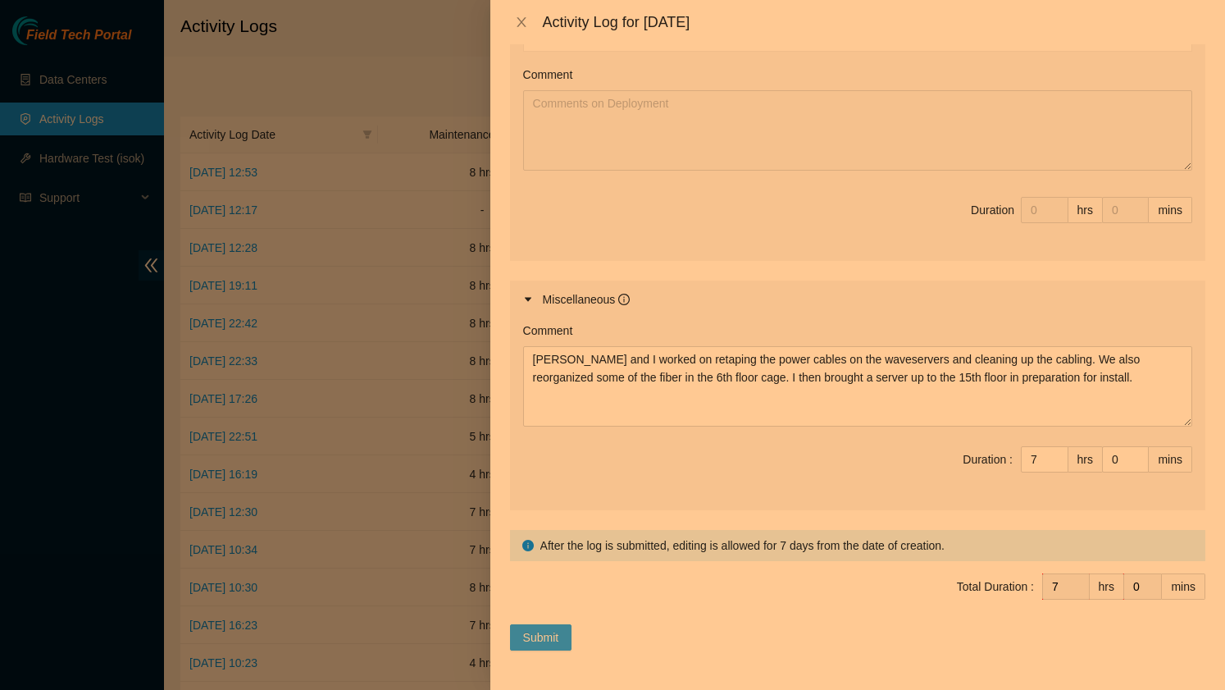
click at [561, 644] on button "Submit" at bounding box center [541, 637] width 62 height 26
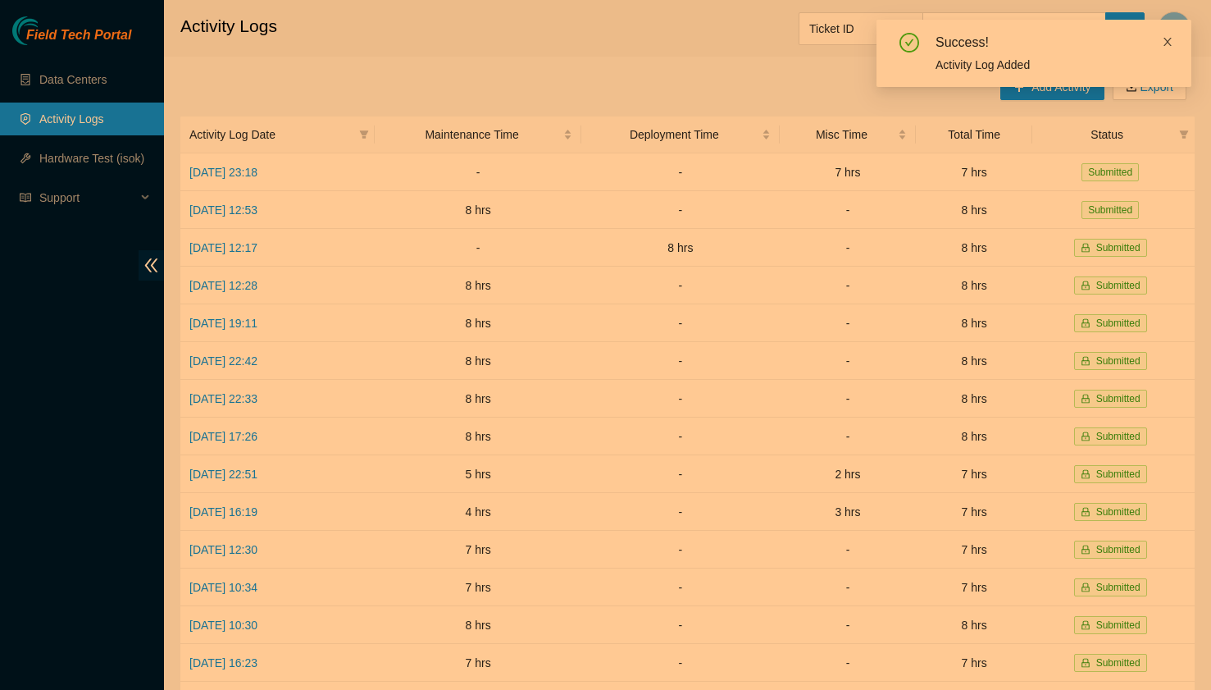
click at [1169, 43] on icon "close" at bounding box center [1167, 42] width 8 height 8
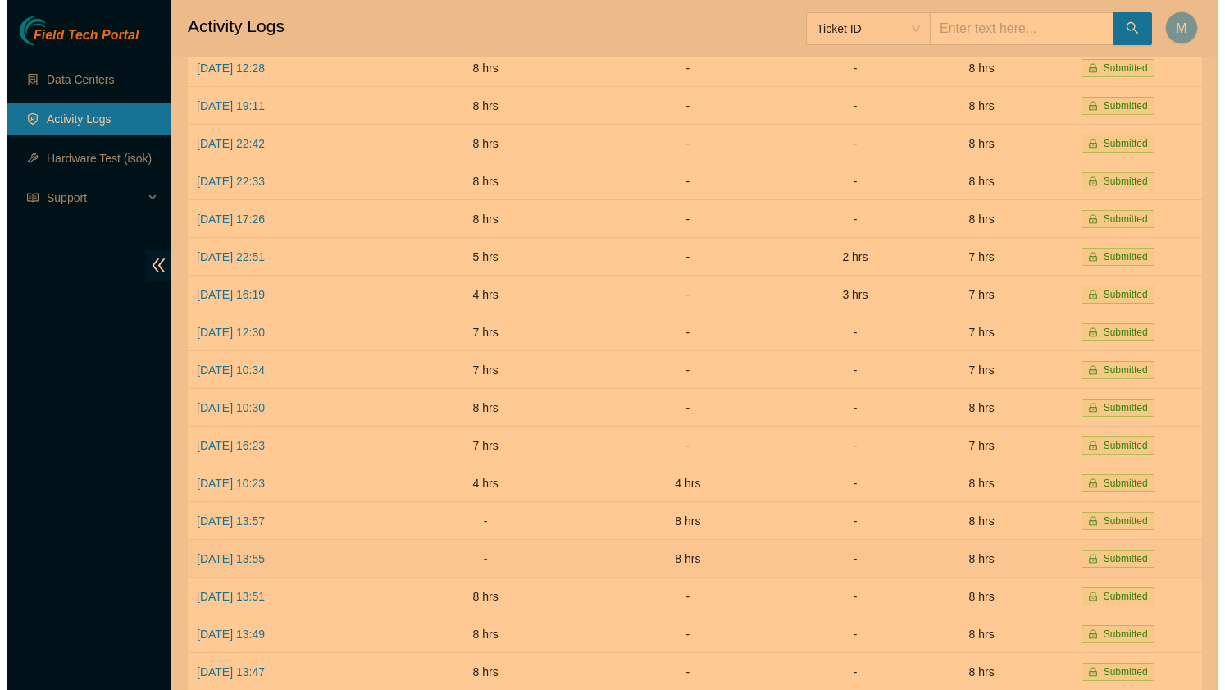
scroll to position [0, 0]
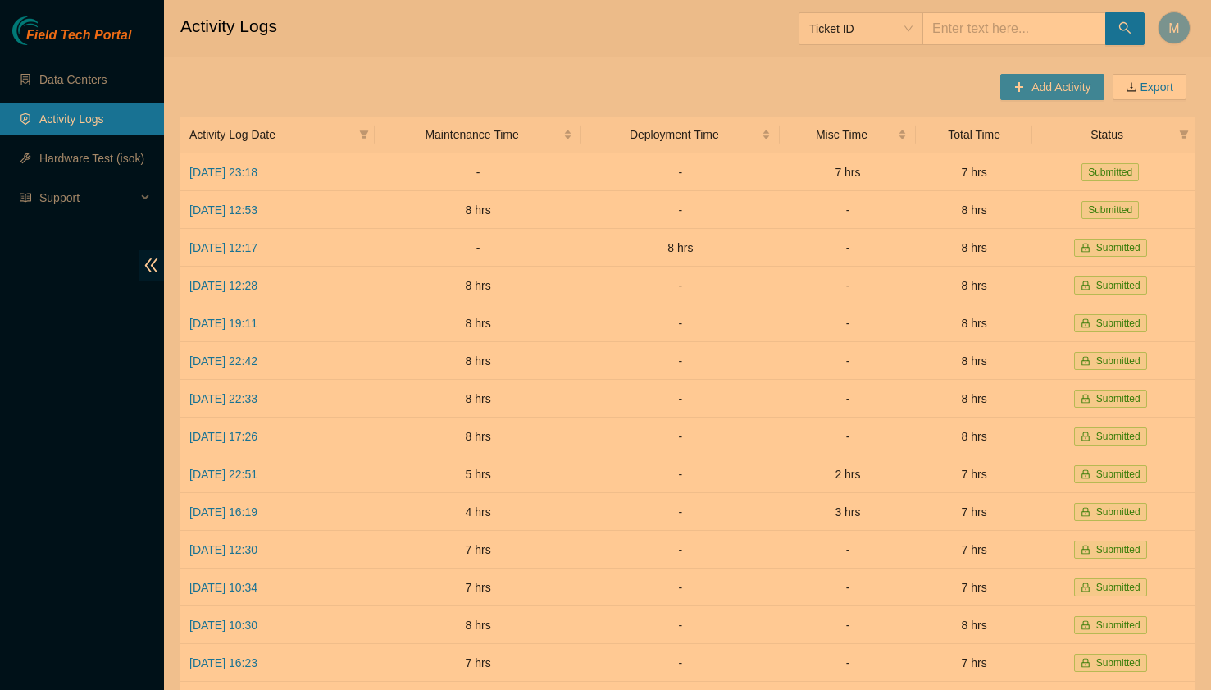
click at [1070, 98] on button "Add Activity" at bounding box center [1051, 87] width 103 height 26
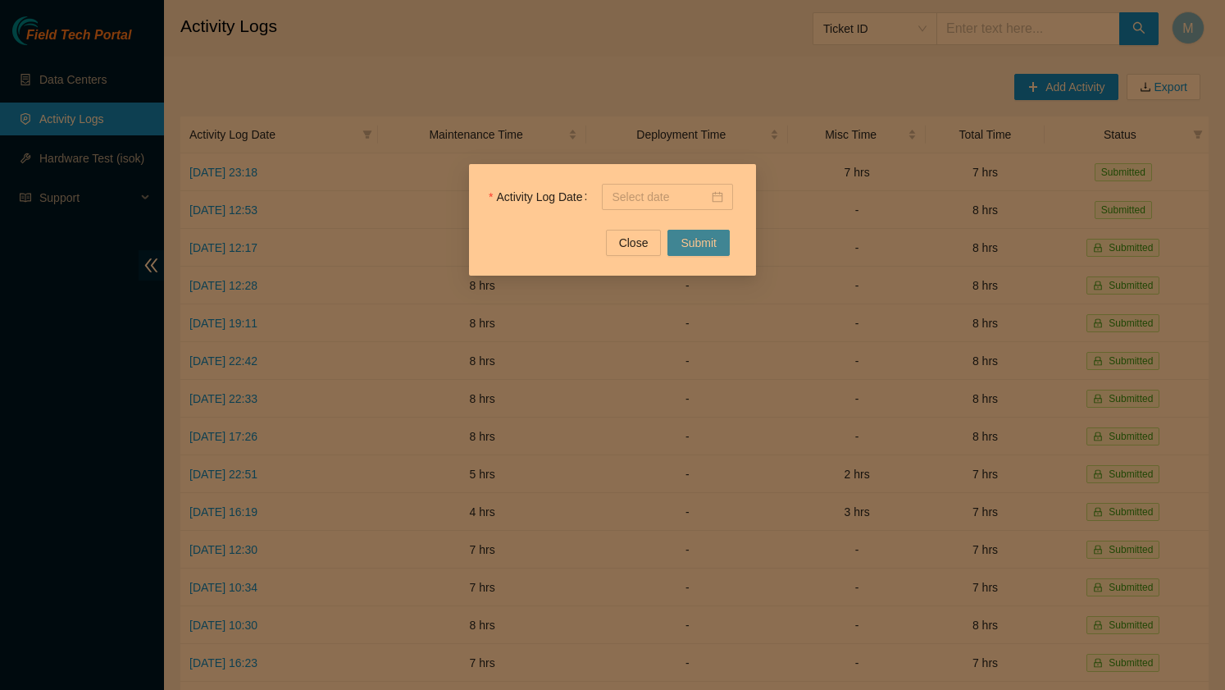
click at [720, 244] on button "Submit" at bounding box center [698, 243] width 62 height 26
click at [667, 193] on input "Activity Log Date" at bounding box center [660, 197] width 97 height 18
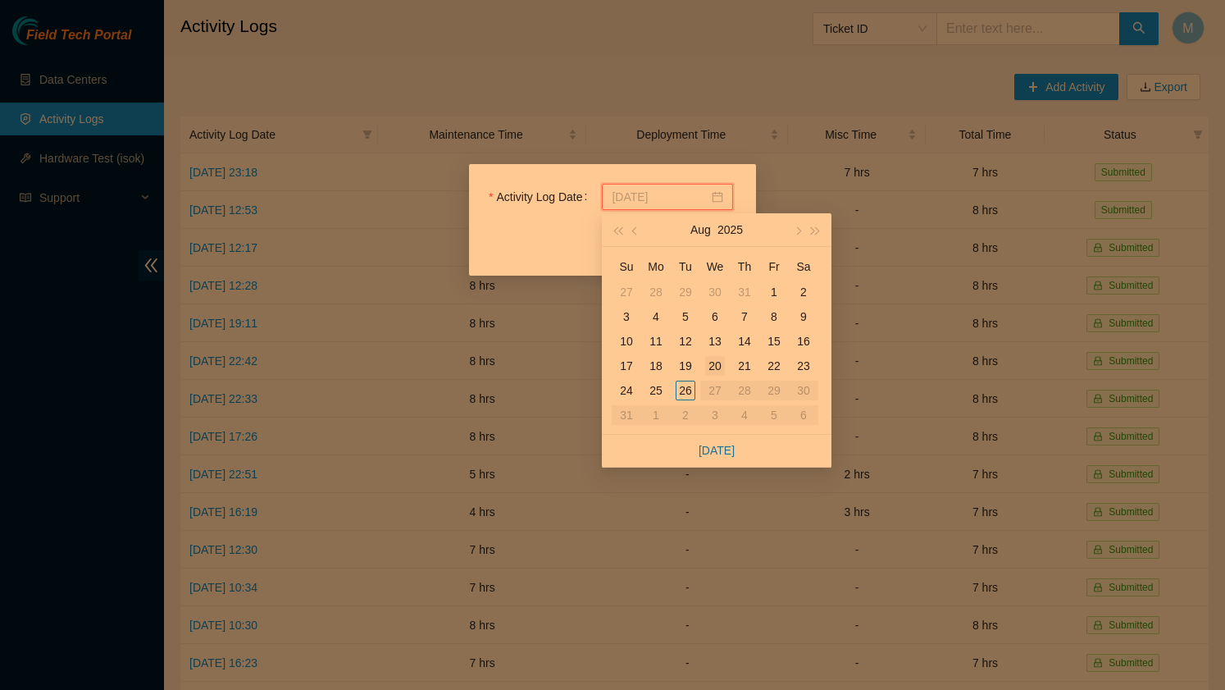
type input "[DATE]"
type input "2025-08-22"
click at [774, 369] on div "22" at bounding box center [774, 366] width 20 height 20
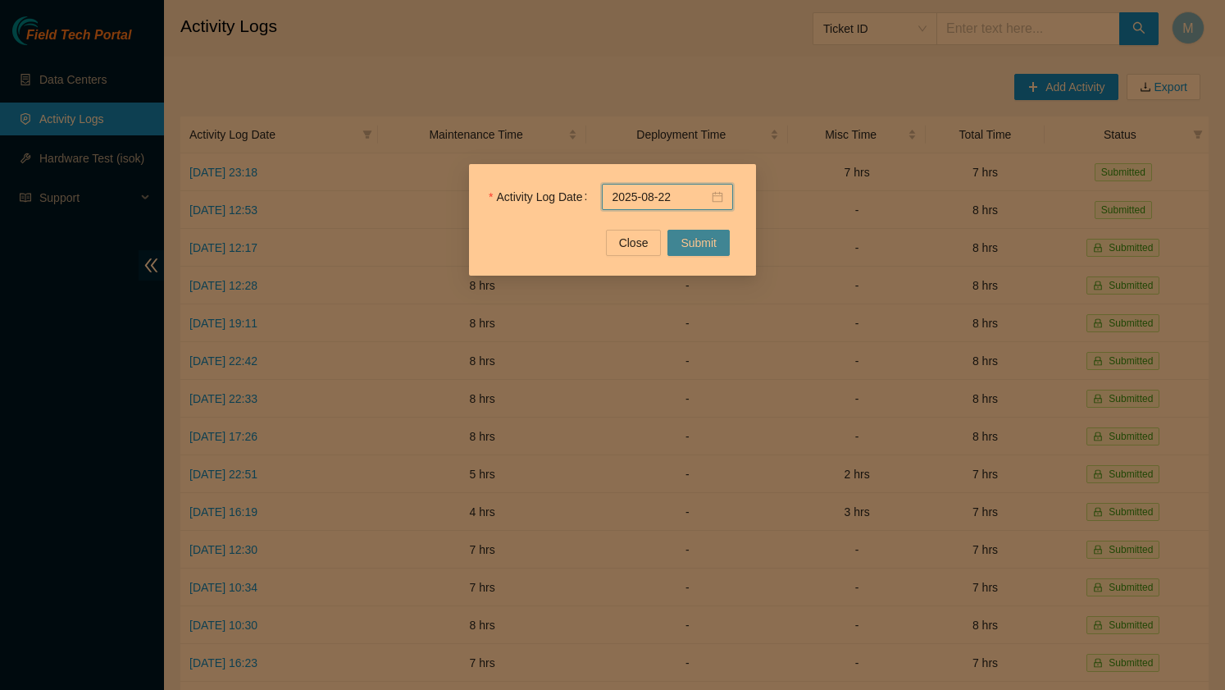
click at [697, 254] on button "Submit" at bounding box center [698, 243] width 62 height 26
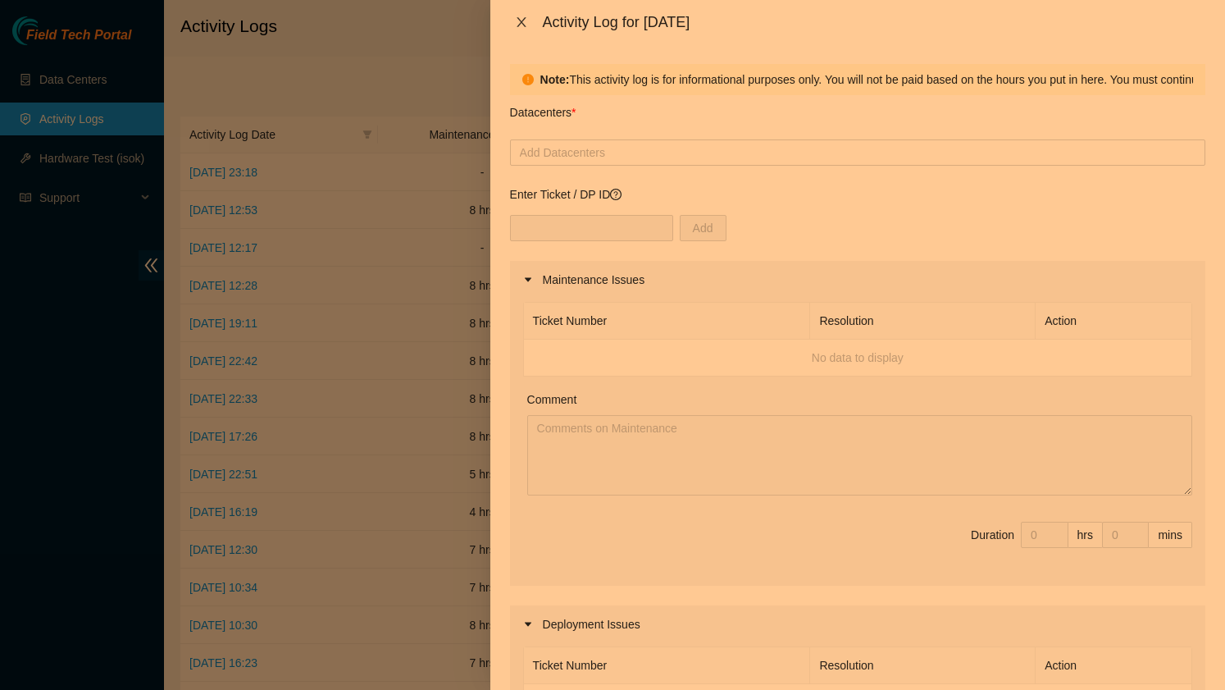
click at [521, 28] on icon "close" at bounding box center [521, 22] width 13 height 13
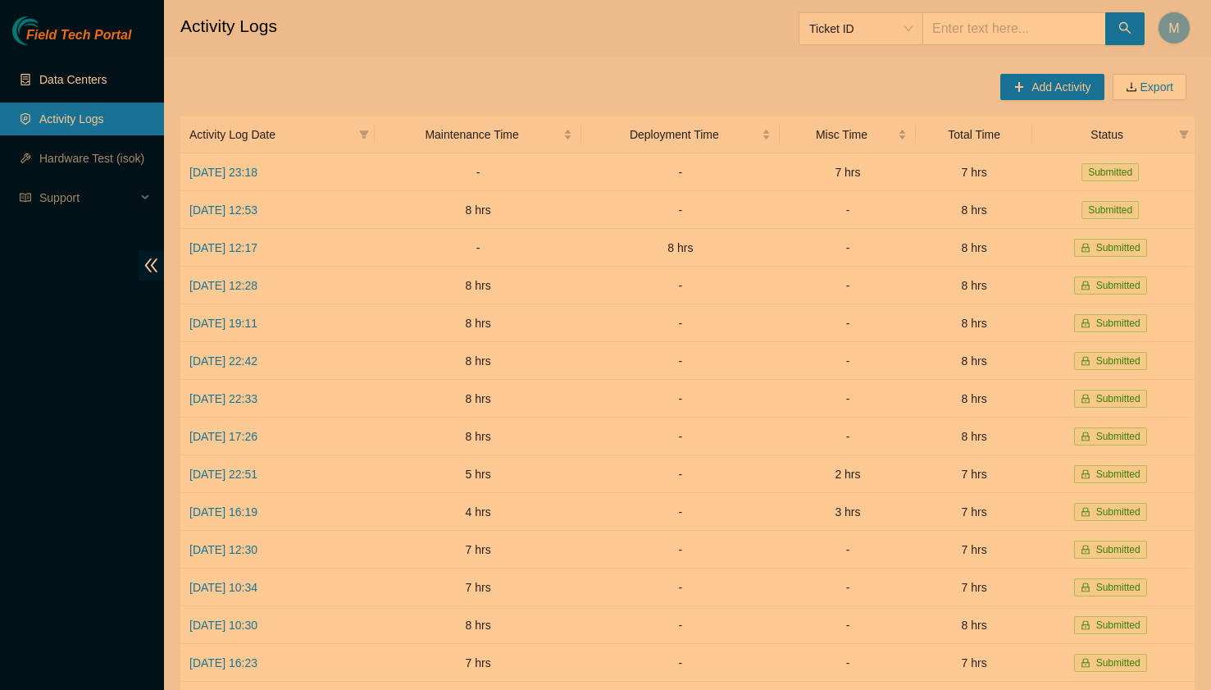
click at [56, 77] on link "Data Centers" at bounding box center [72, 79] width 67 height 13
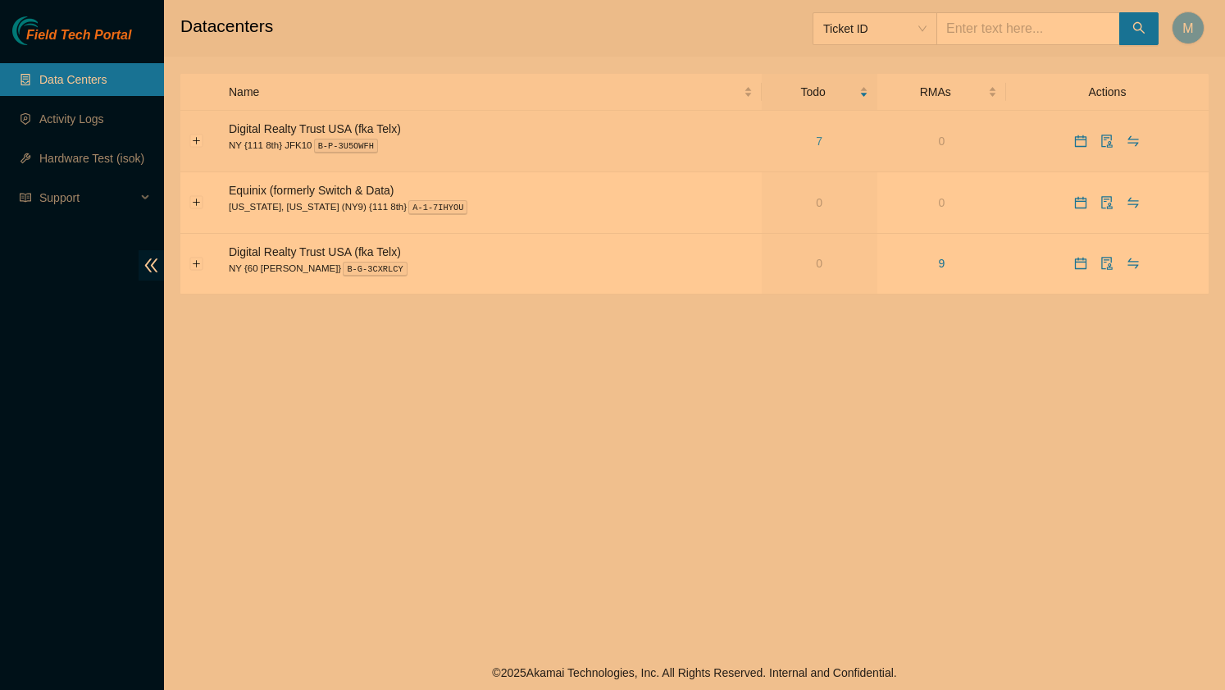
click at [816, 137] on link "7" at bounding box center [819, 140] width 7 height 13
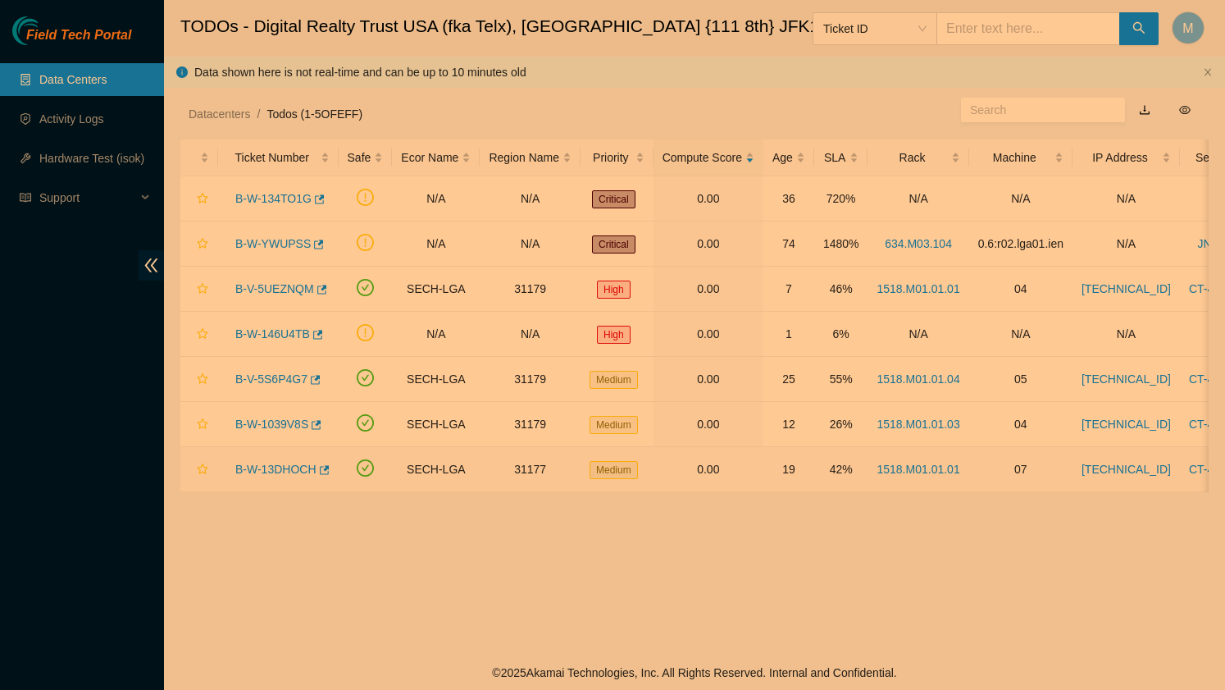
click at [285, 471] on link "B-W-13DHOCH" at bounding box center [275, 468] width 81 height 13
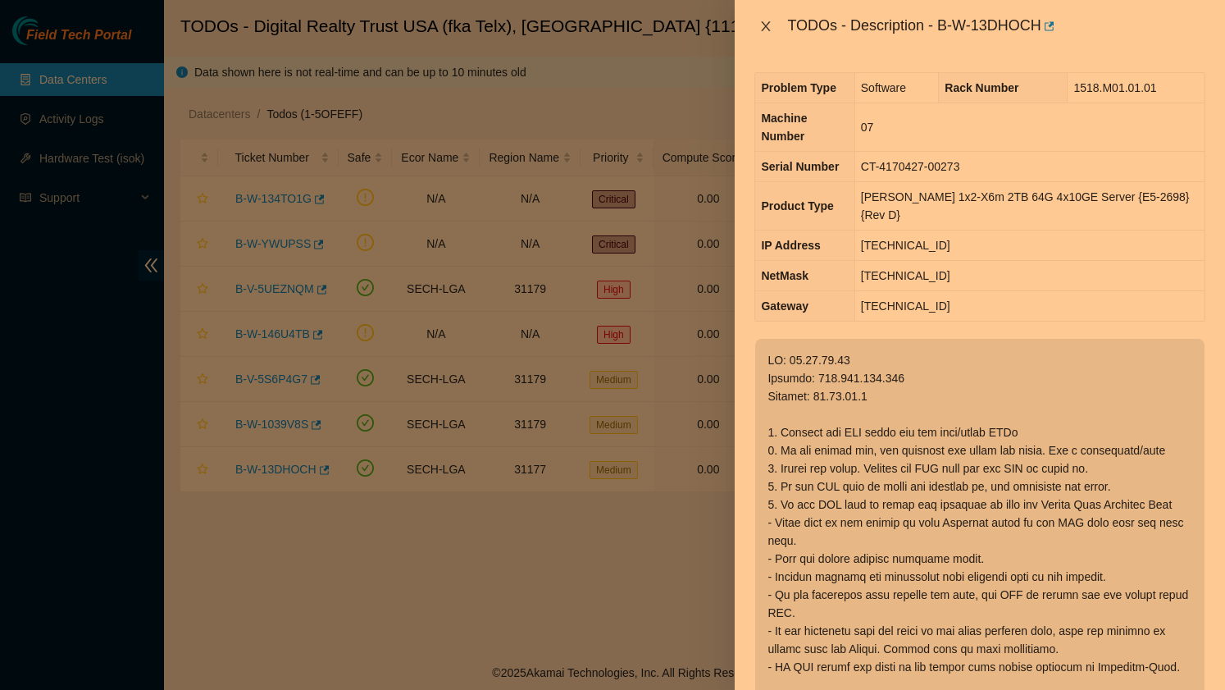
click at [768, 22] on icon "close" at bounding box center [766, 26] width 9 height 10
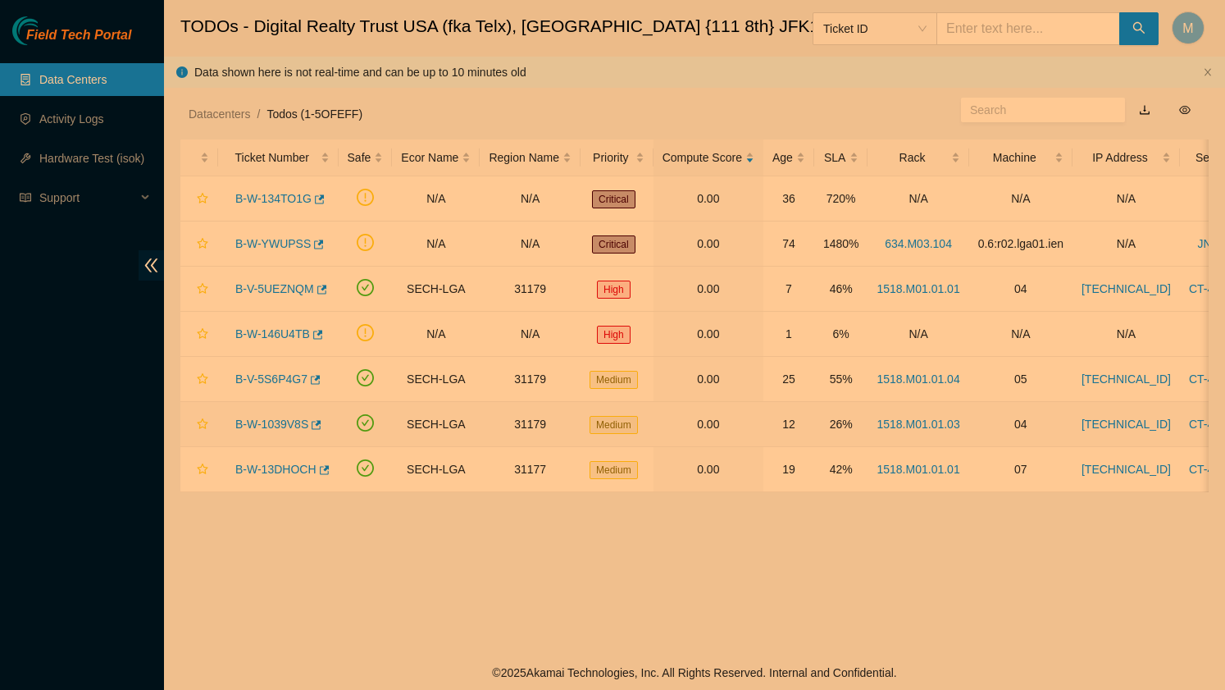
click at [262, 427] on link "B-W-1039V8S" at bounding box center [271, 423] width 73 height 13
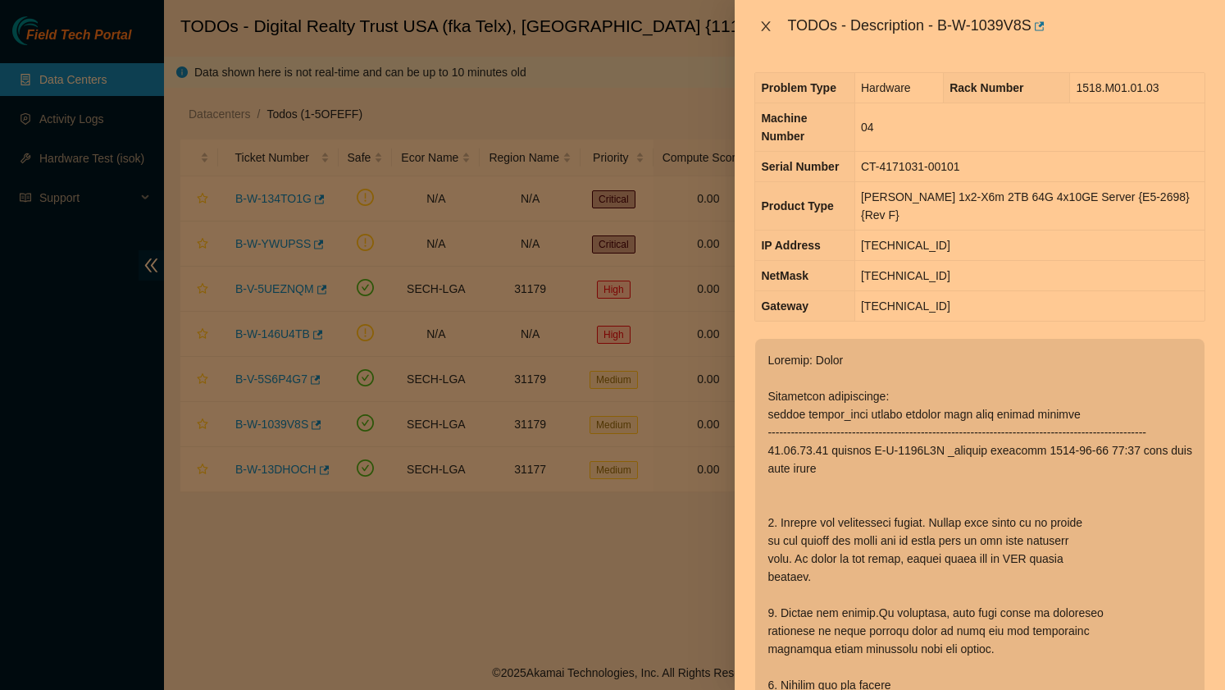
click at [765, 23] on icon "close" at bounding box center [765, 26] width 13 height 13
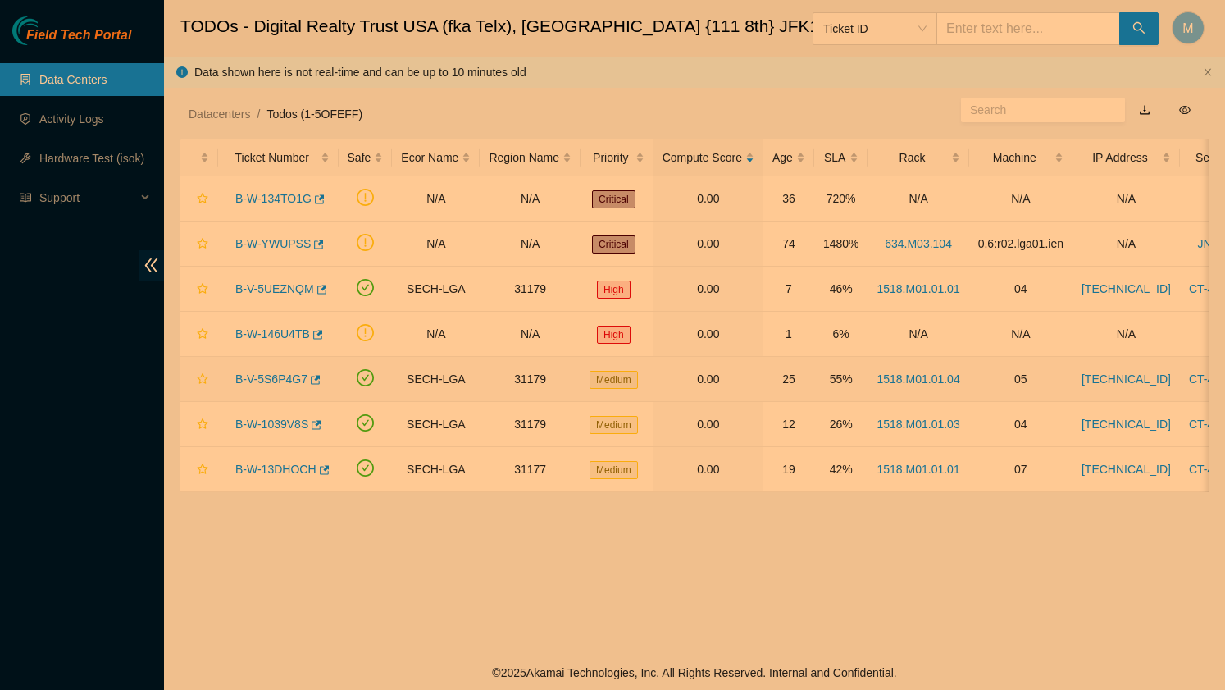
click at [283, 382] on link "B-V-5S6P4G7" at bounding box center [271, 378] width 72 height 13
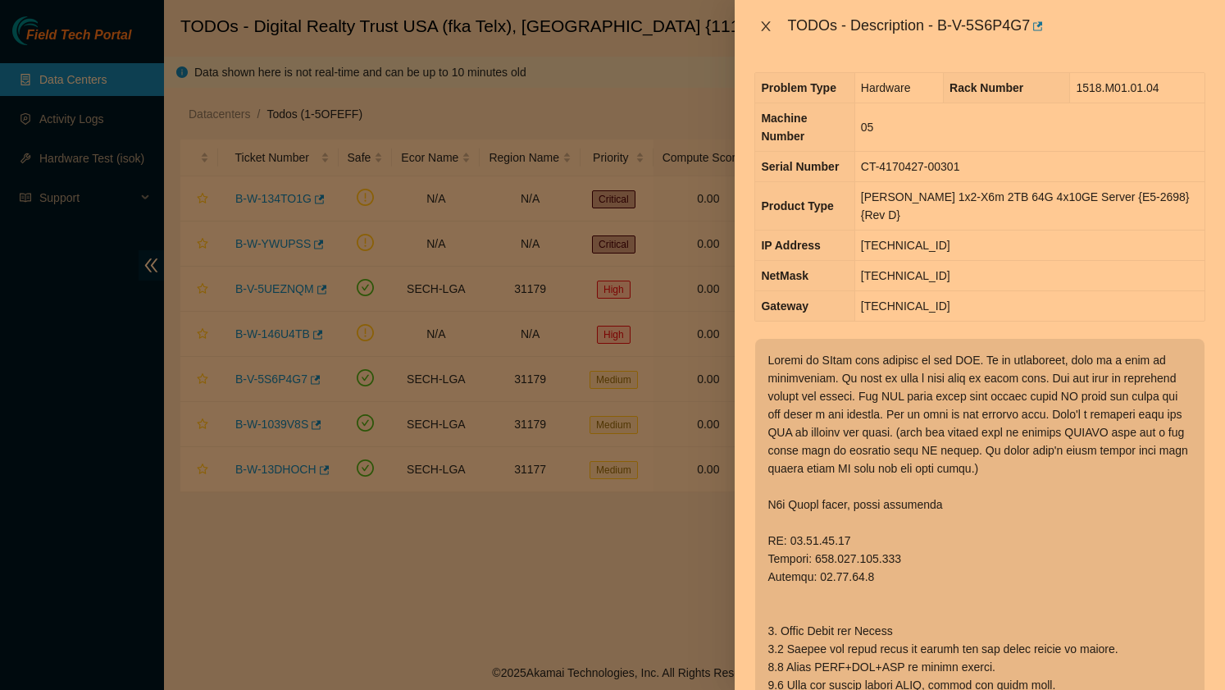
click at [767, 30] on icon "close" at bounding box center [765, 26] width 13 height 13
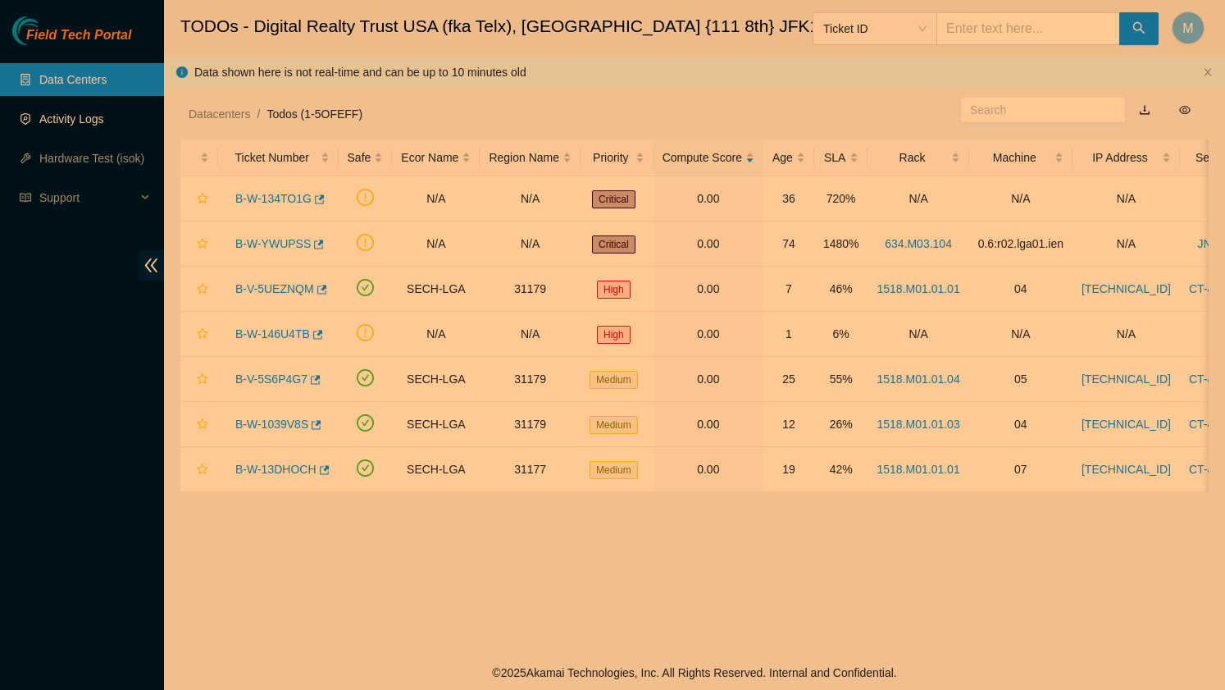
click at [86, 115] on link "Activity Logs" at bounding box center [71, 118] width 65 height 13
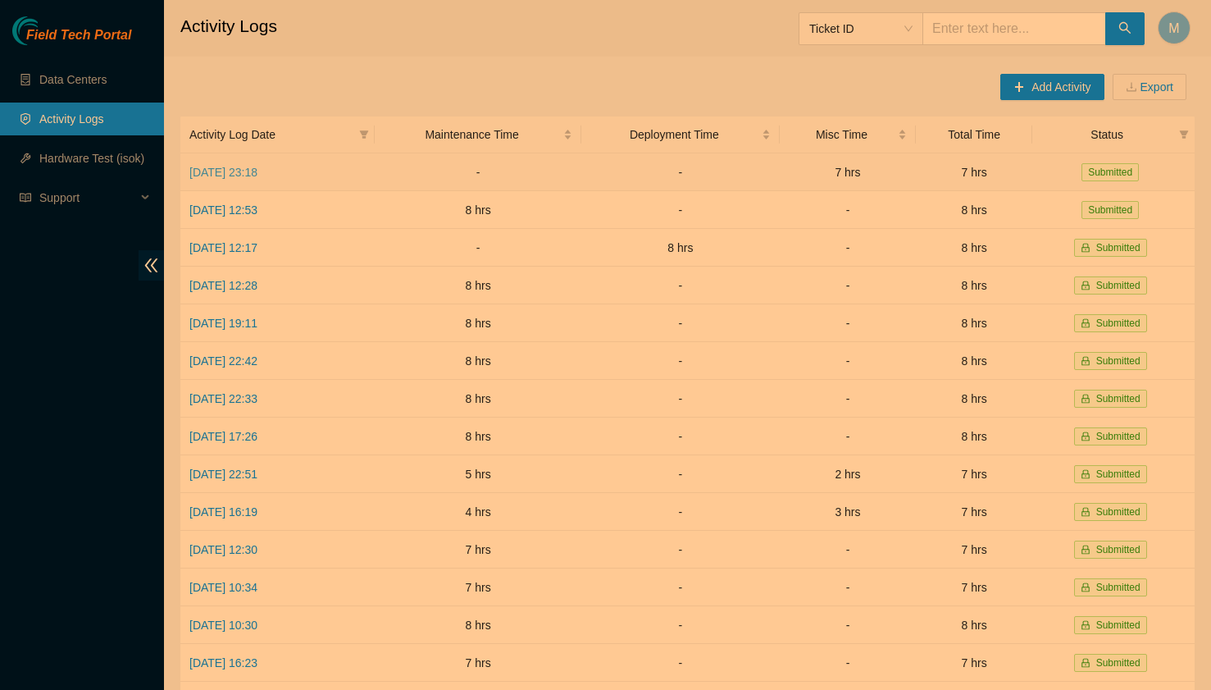
click at [252, 170] on link "[DATE] 23:18" at bounding box center [223, 172] width 68 height 13
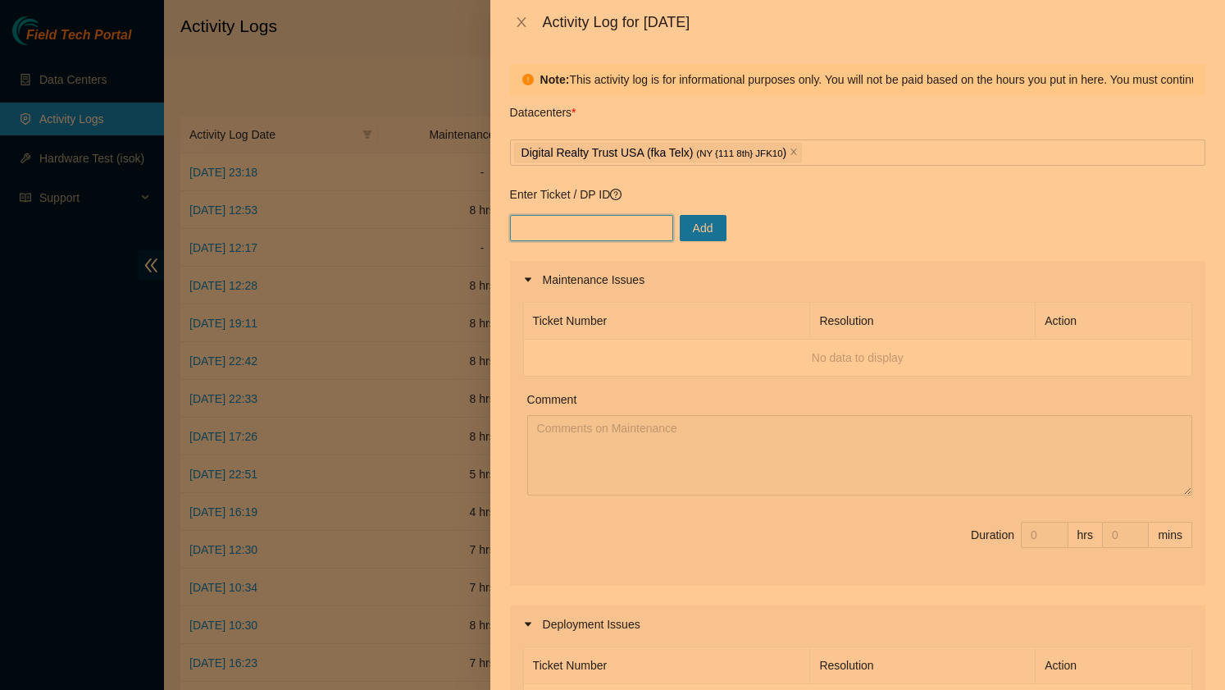
click at [625, 229] on input "text" at bounding box center [591, 228] width 163 height 26
click at [134, 89] on div at bounding box center [612, 345] width 1225 height 690
click at [94, 82] on div at bounding box center [612, 345] width 1225 height 690
click at [511, 20] on button "Close" at bounding box center [521, 23] width 23 height 16
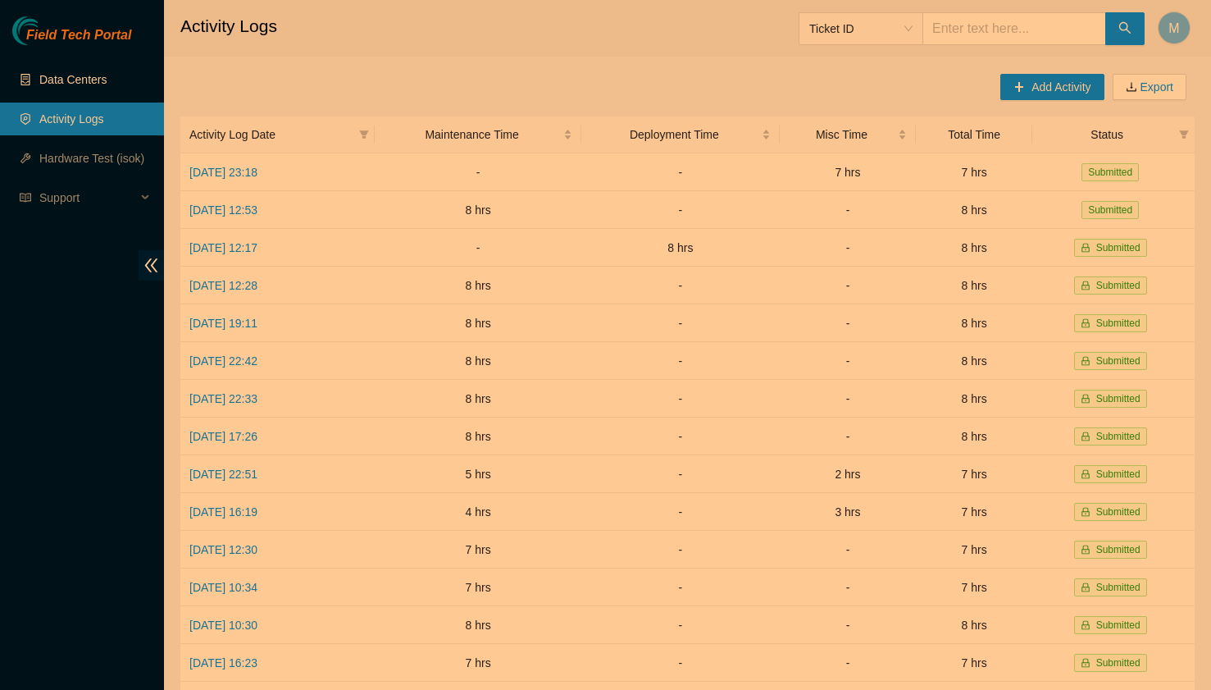
click at [104, 82] on link "Data Centers" at bounding box center [72, 79] width 67 height 13
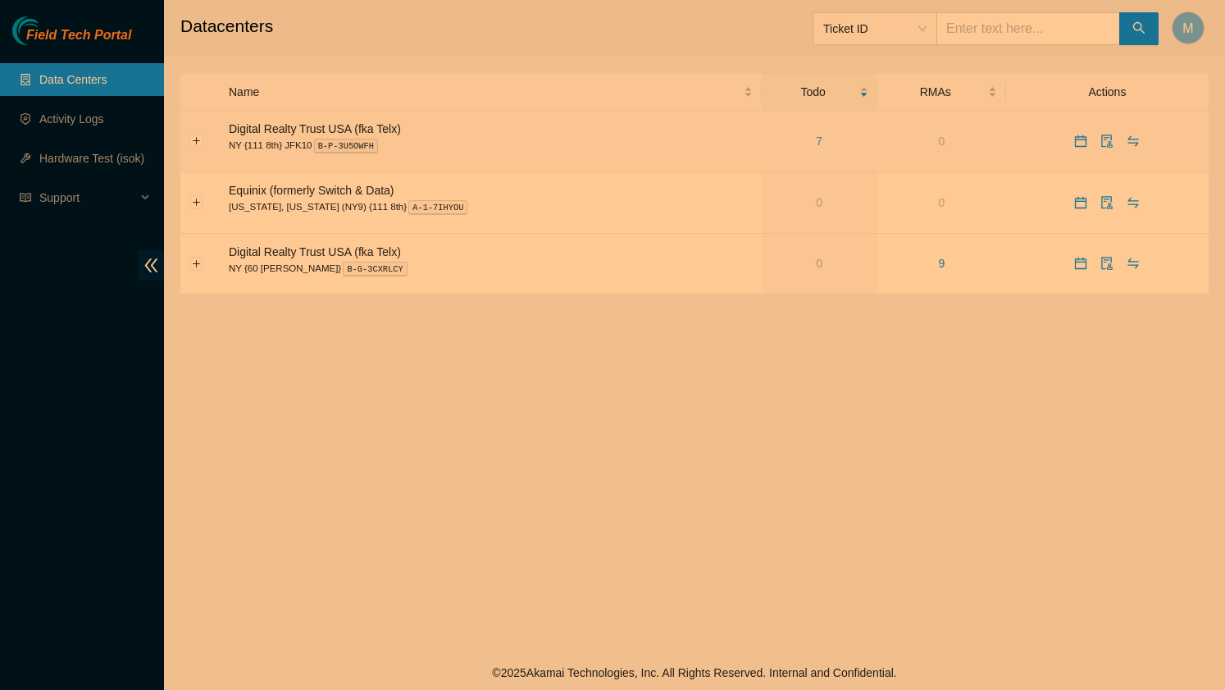
click at [816, 143] on link "7" at bounding box center [819, 140] width 7 height 13
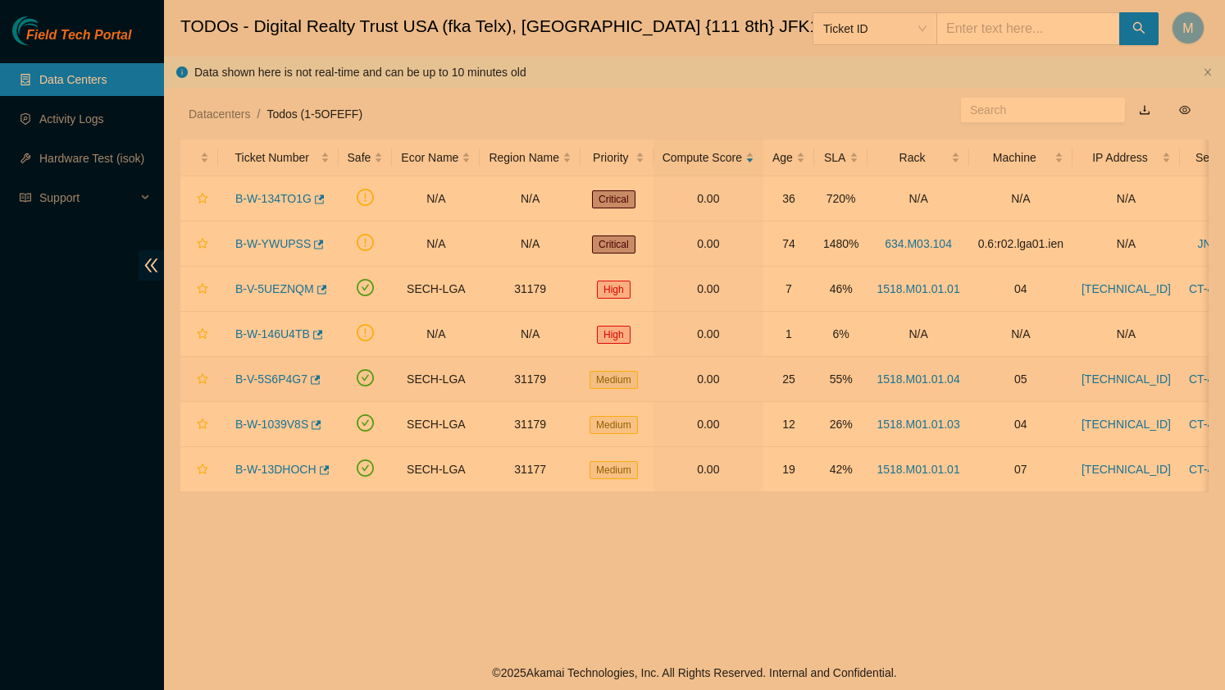
click at [274, 385] on div "B-V-5S6P4G7" at bounding box center [278, 379] width 102 height 26
click at [274, 377] on link "B-V-5S6P4G7" at bounding box center [271, 378] width 72 height 13
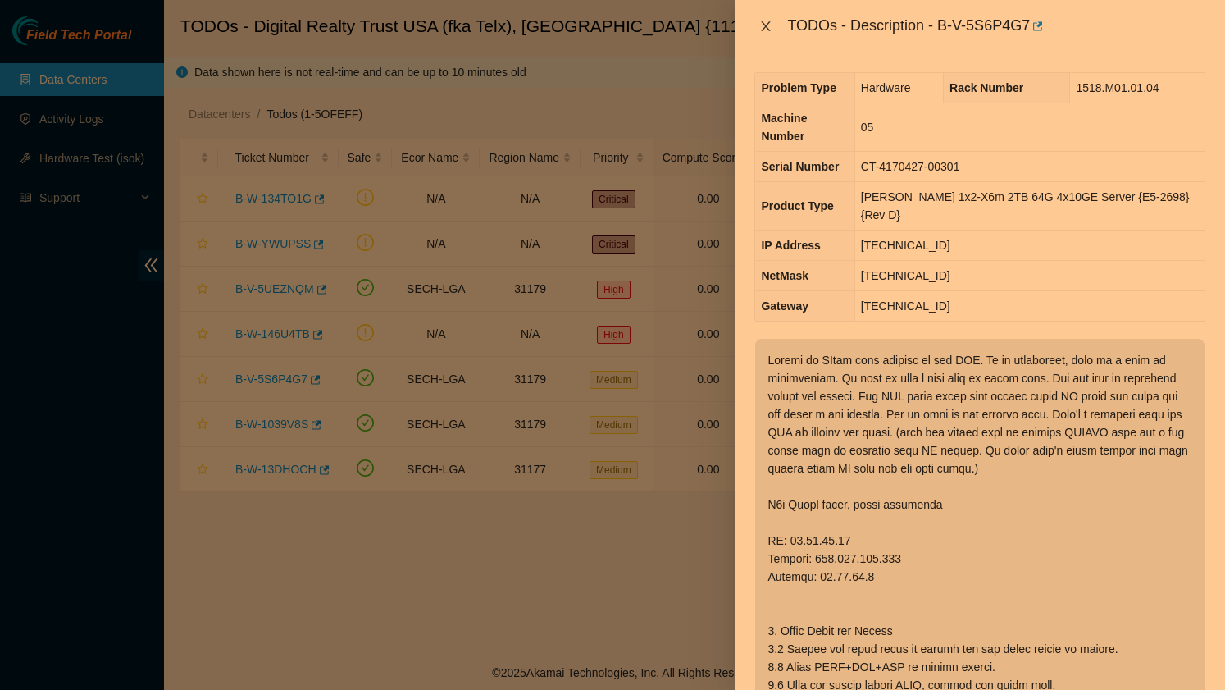
click at [765, 24] on icon "close" at bounding box center [765, 26] width 13 height 13
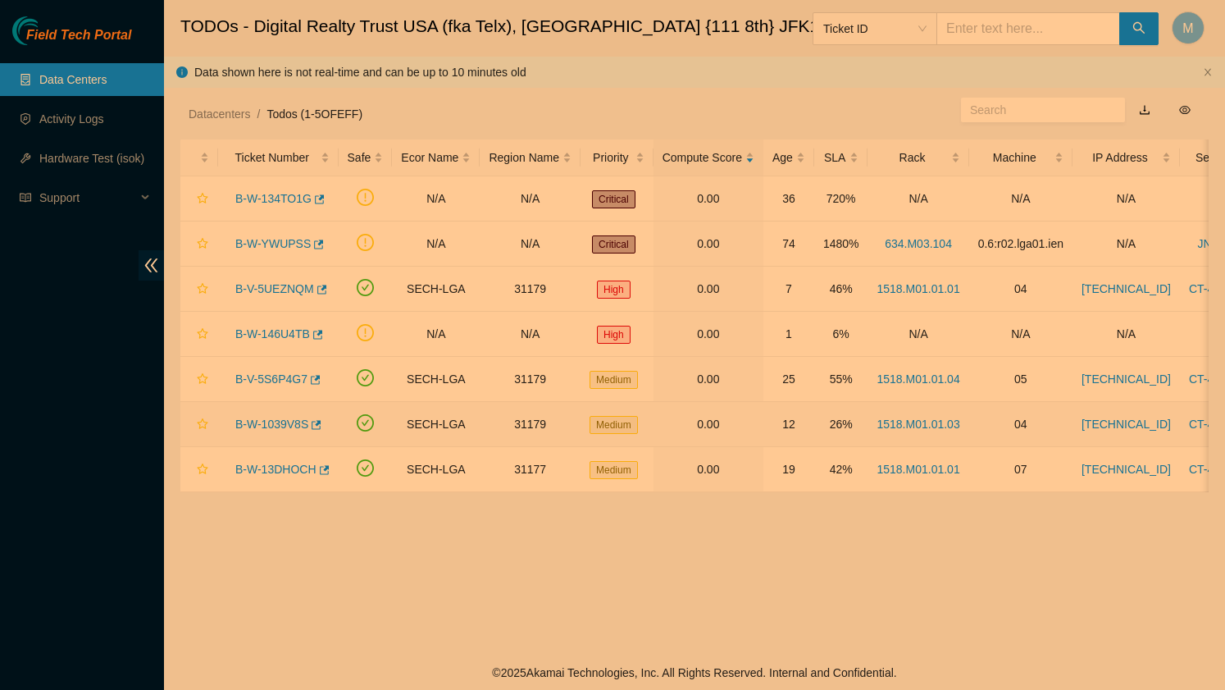
click at [279, 419] on link "B-W-1039V8S" at bounding box center [271, 423] width 73 height 13
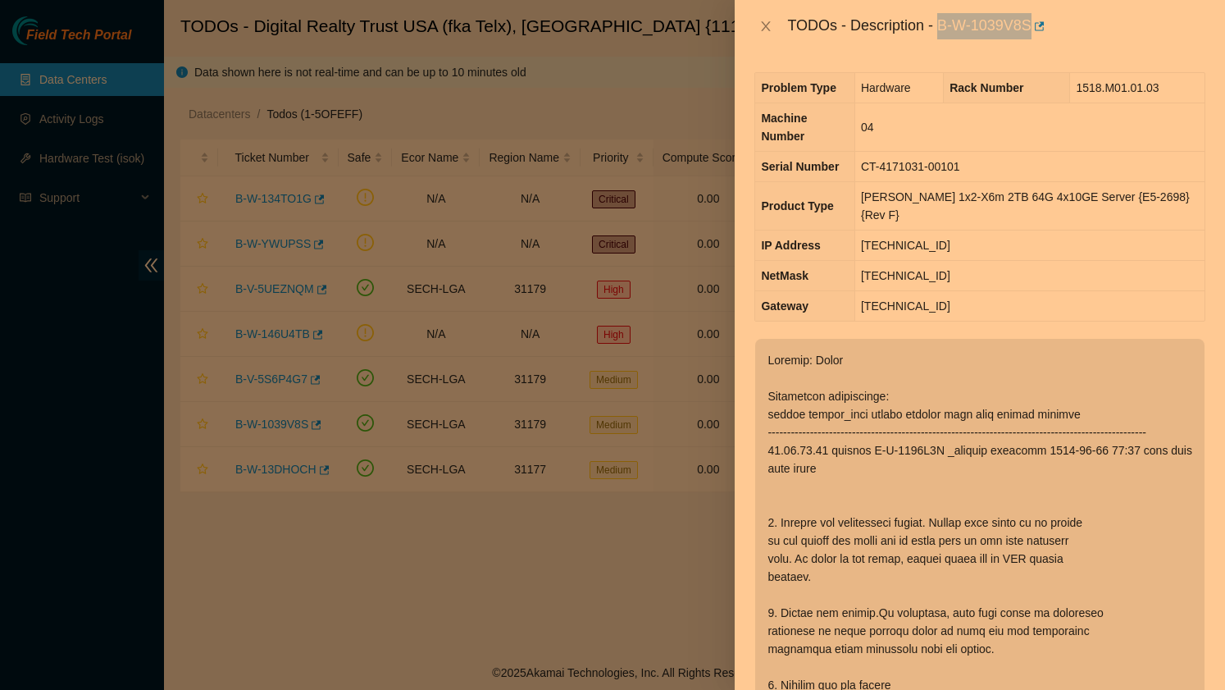
drag, startPoint x: 1039, startPoint y: 23, endPoint x: 941, endPoint y: 35, distance: 98.3
click at [941, 35] on div "TODOs - Description - B-W-1039V8S" at bounding box center [996, 26] width 418 height 26
copy div "B-W-1039V8S"
click at [203, 95] on div at bounding box center [612, 345] width 1225 height 690
click at [761, 23] on icon "close" at bounding box center [765, 26] width 13 height 13
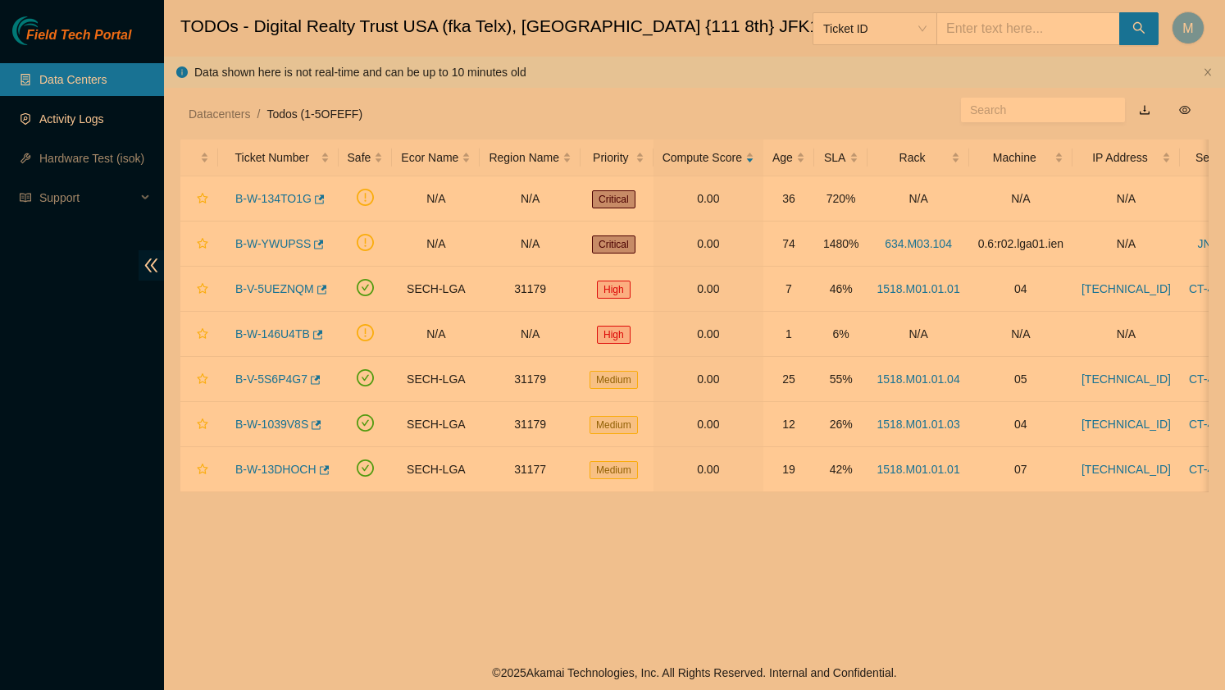
click at [89, 125] on link "Activity Logs" at bounding box center [71, 118] width 65 height 13
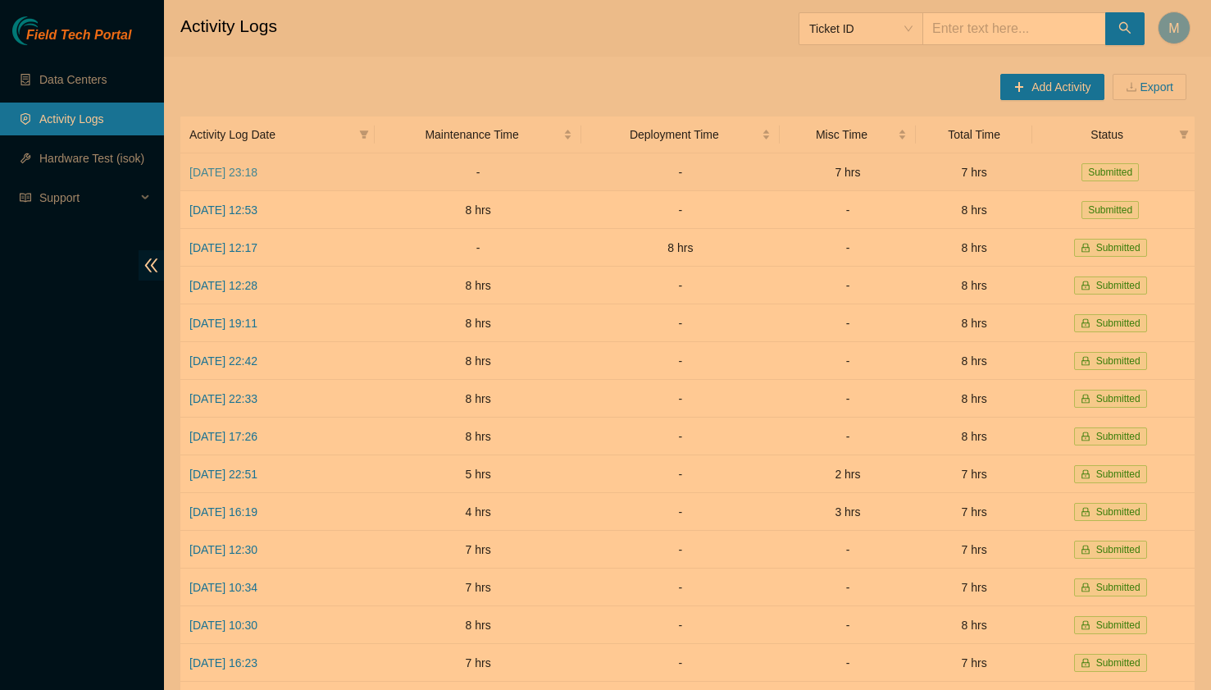
click at [248, 171] on link "[DATE] 23:18" at bounding box center [223, 172] width 68 height 13
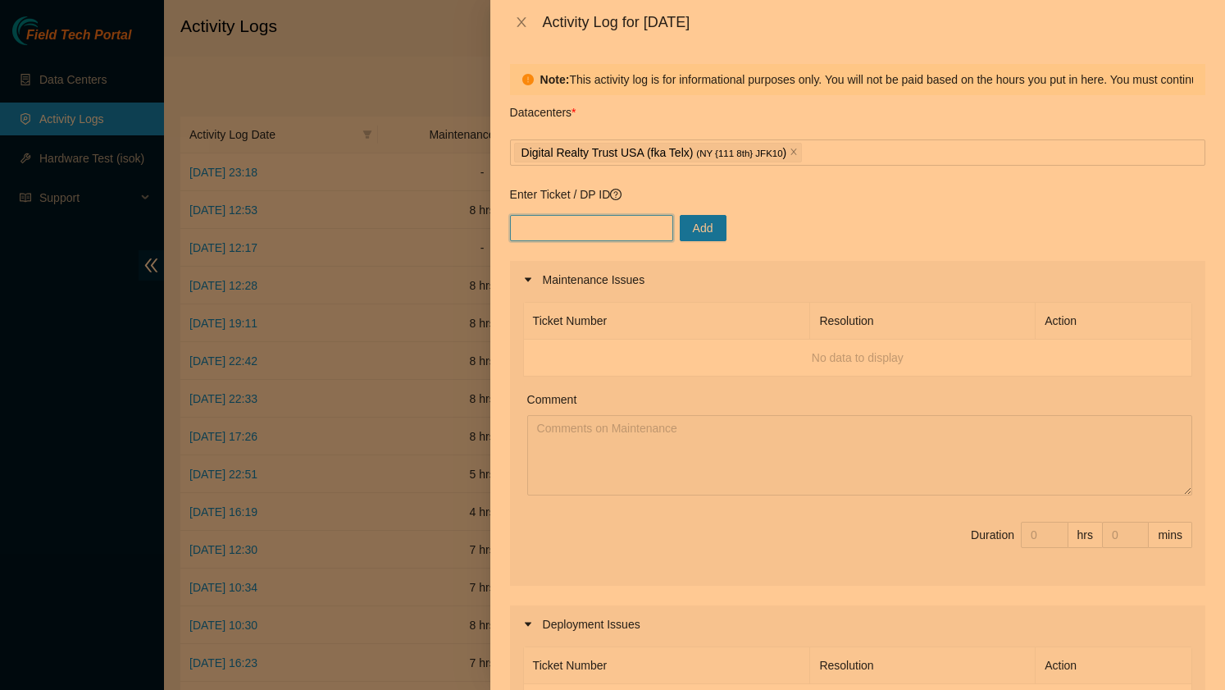
click at [549, 233] on input "text" at bounding box center [591, 228] width 163 height 26
paste input "B-W-1039V8S"
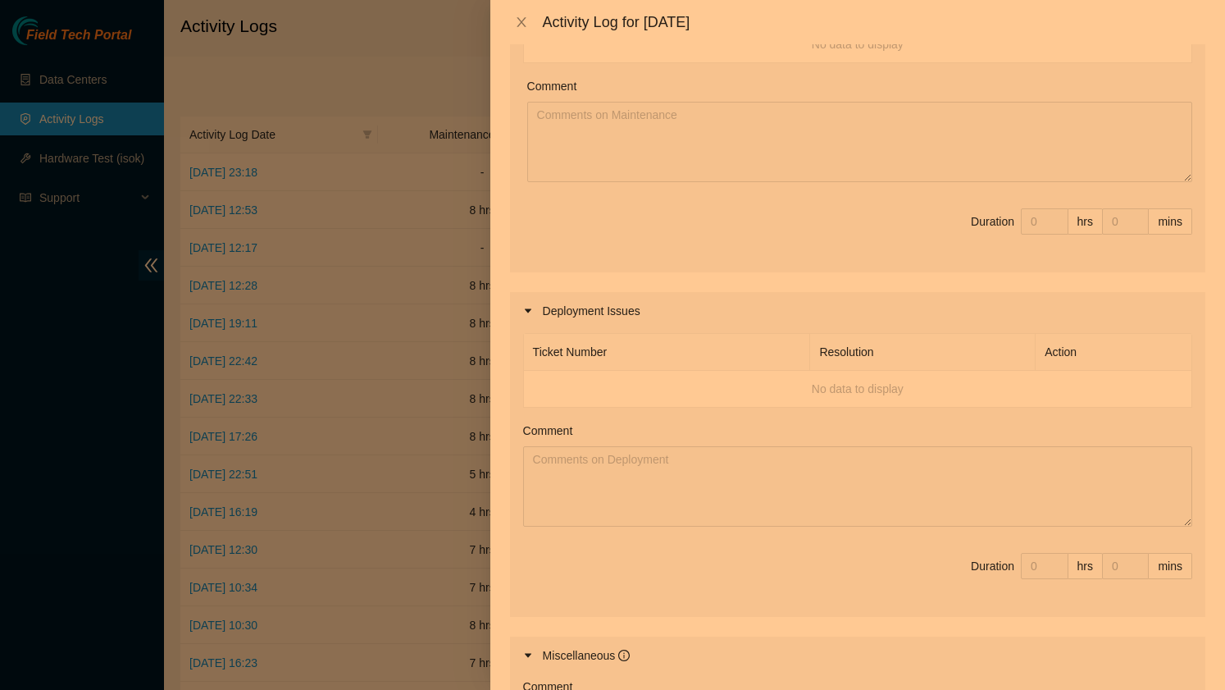
scroll to position [159, 0]
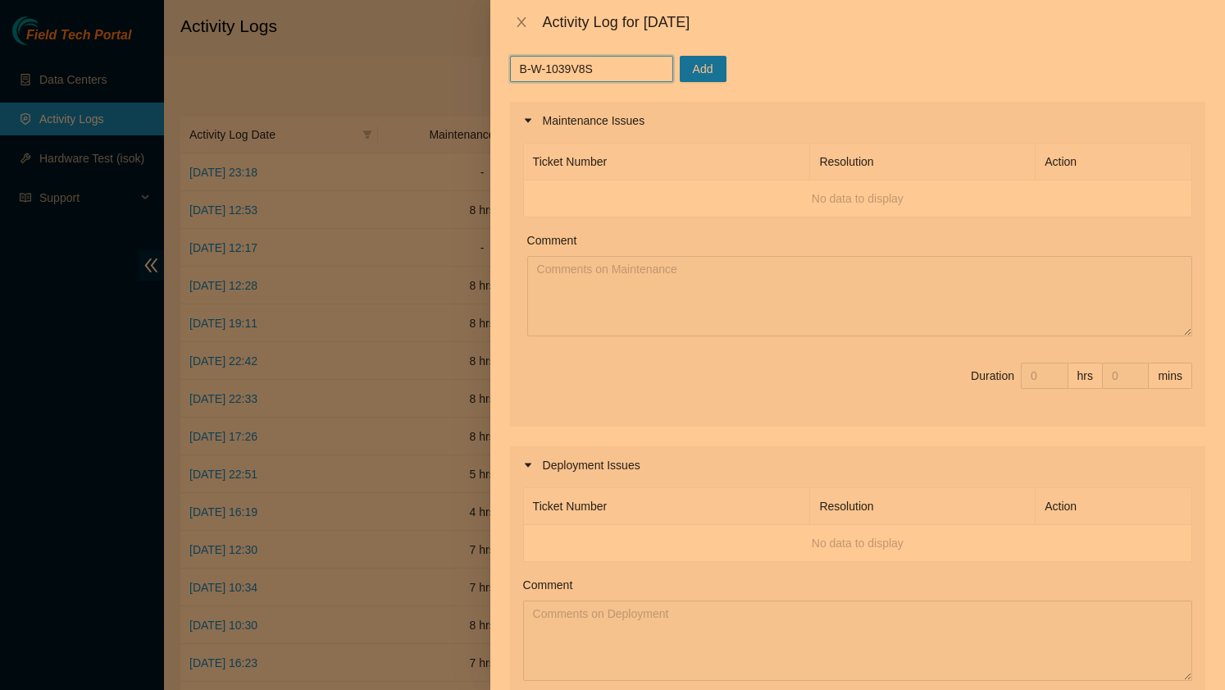
type input "B-W-1039V8S"
click at [693, 65] on span "Add" at bounding box center [703, 69] width 20 height 18
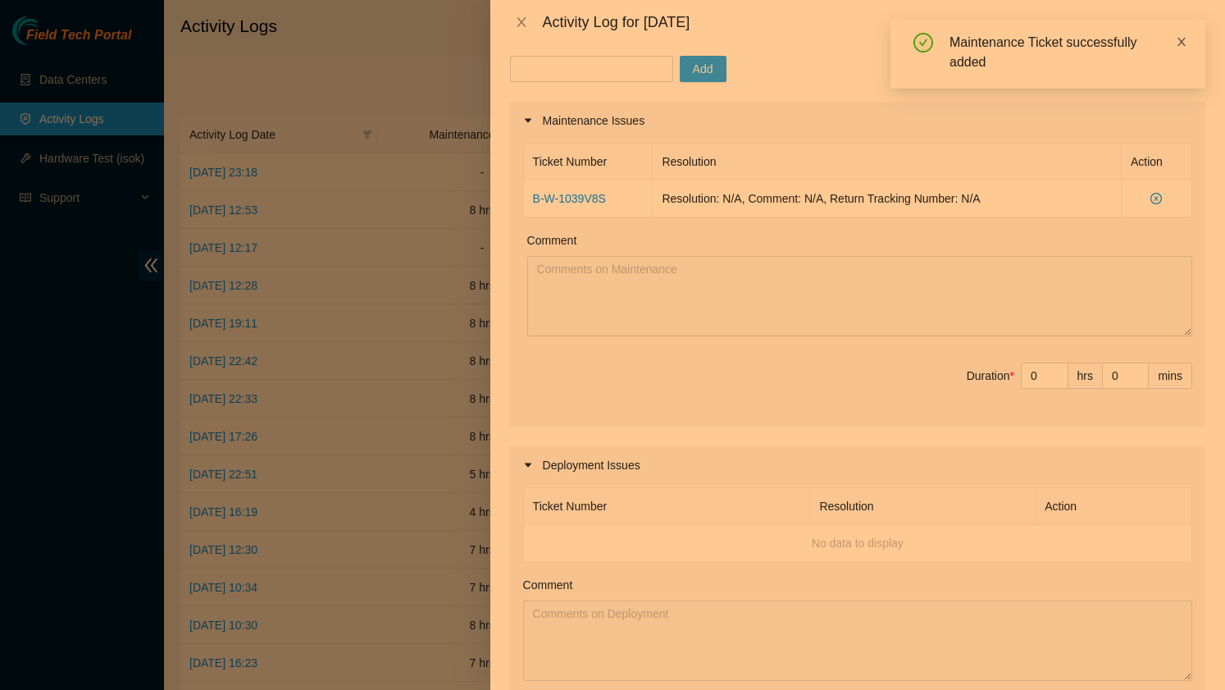
click at [1183, 44] on icon "close" at bounding box center [1181, 41] width 11 height 11
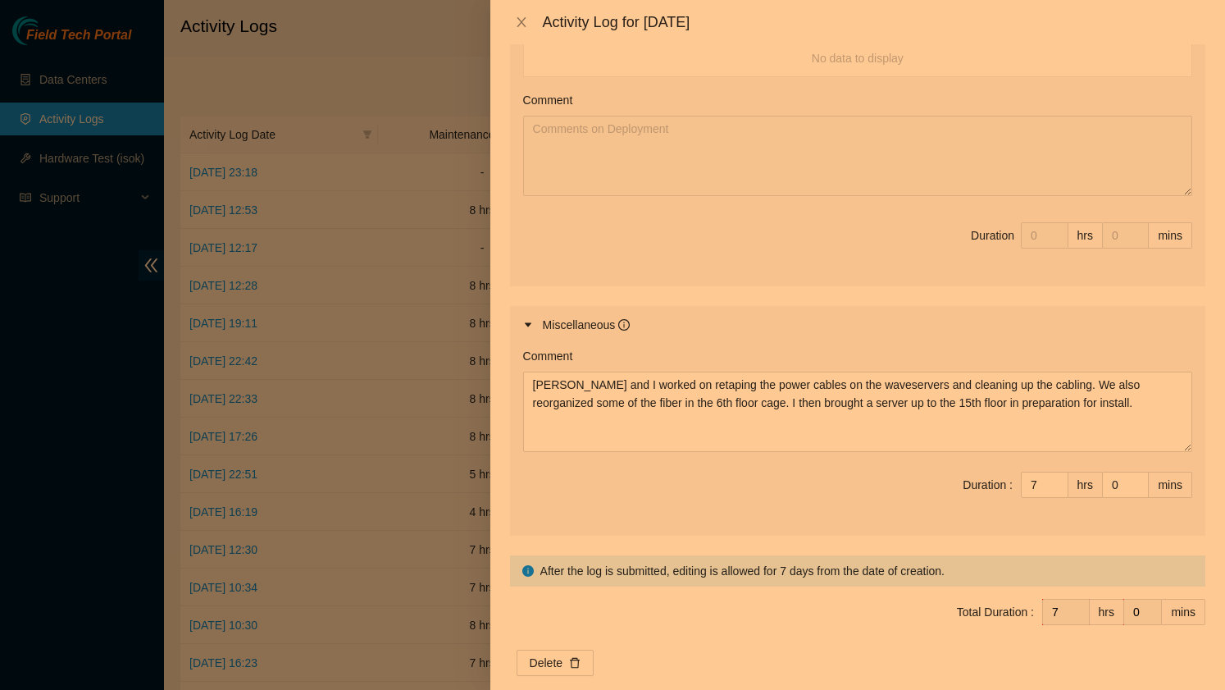
scroll to position [669, 0]
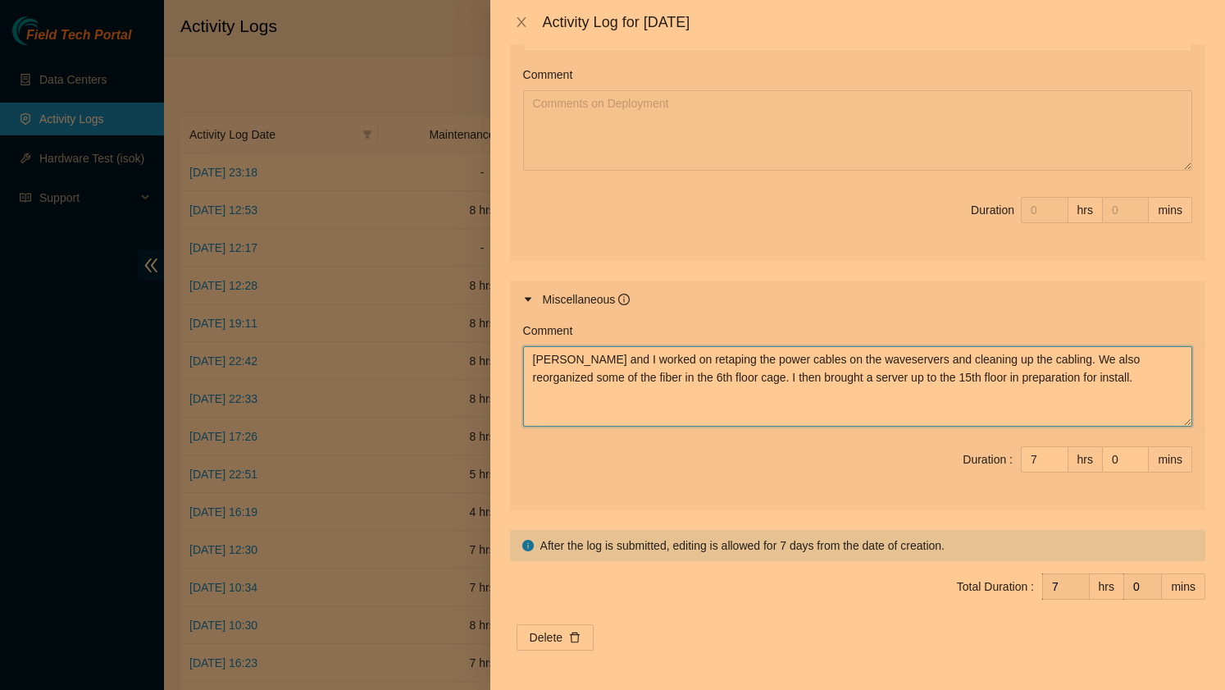
drag, startPoint x: 1134, startPoint y: 376, endPoint x: 515, endPoint y: 360, distance: 619.3
click at [515, 360] on div "Comment [PERSON_NAME] and I worked on retaping the power cables on the waveserv…" at bounding box center [857, 414] width 695 height 192
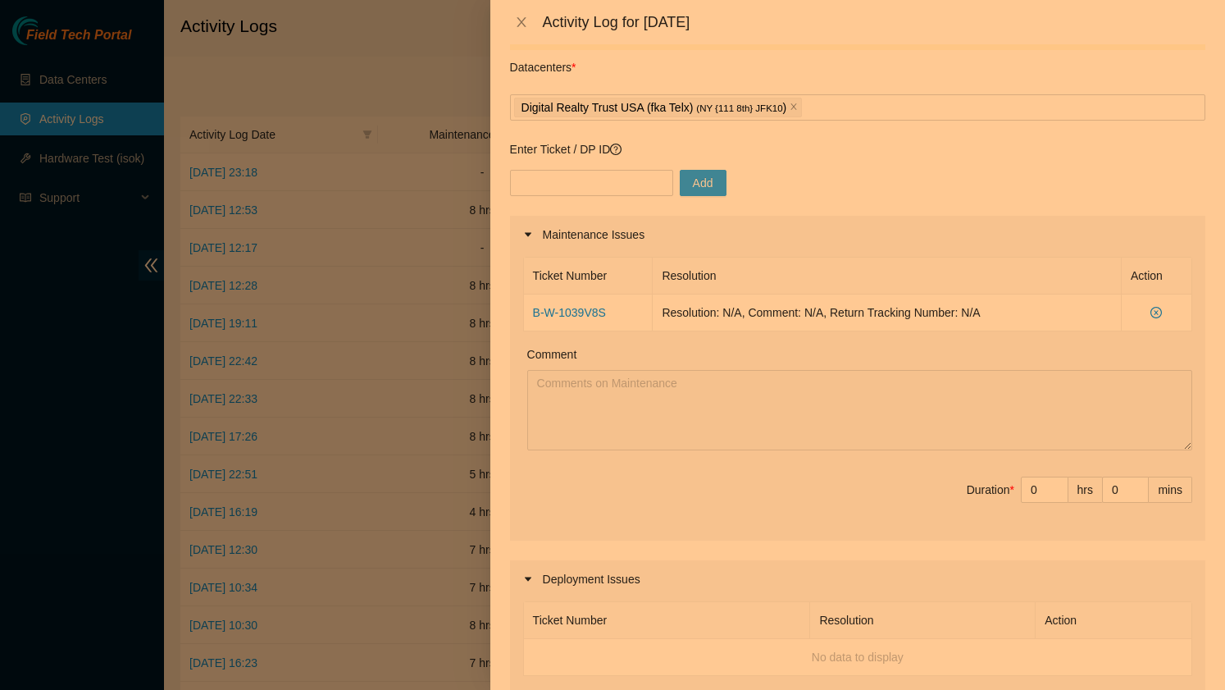
scroll to position [0, 0]
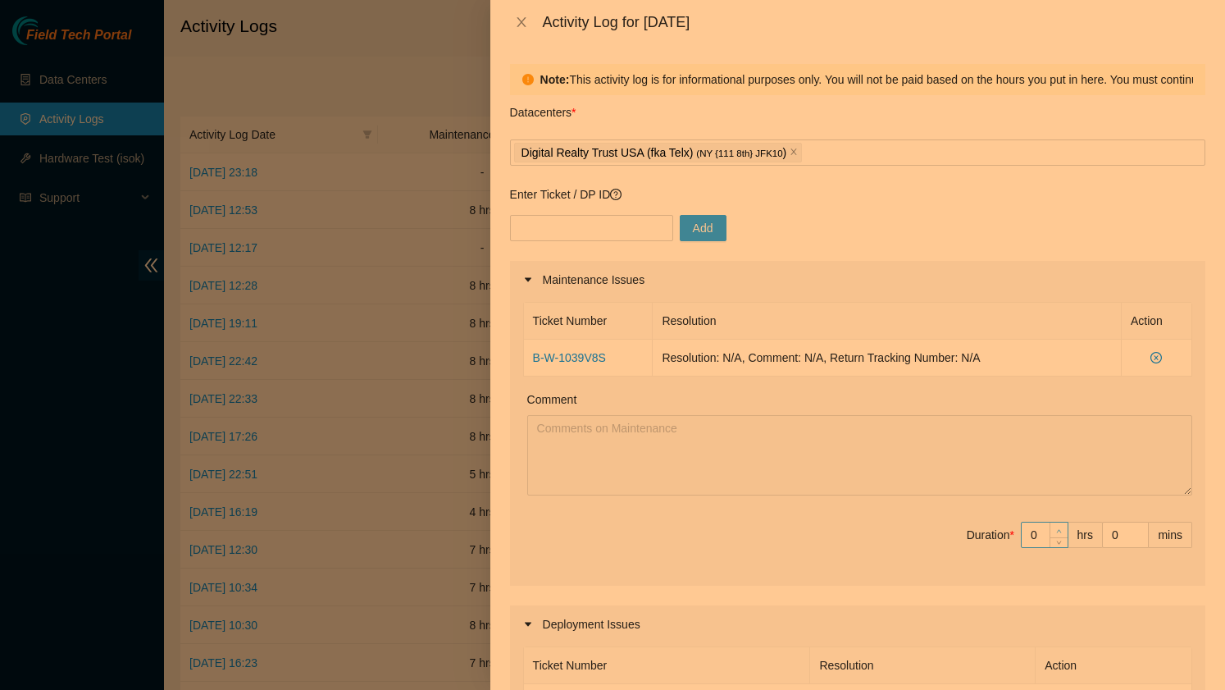
type input "1"
type input "8"
click at [1059, 530] on icon "up" at bounding box center [1059, 531] width 6 height 6
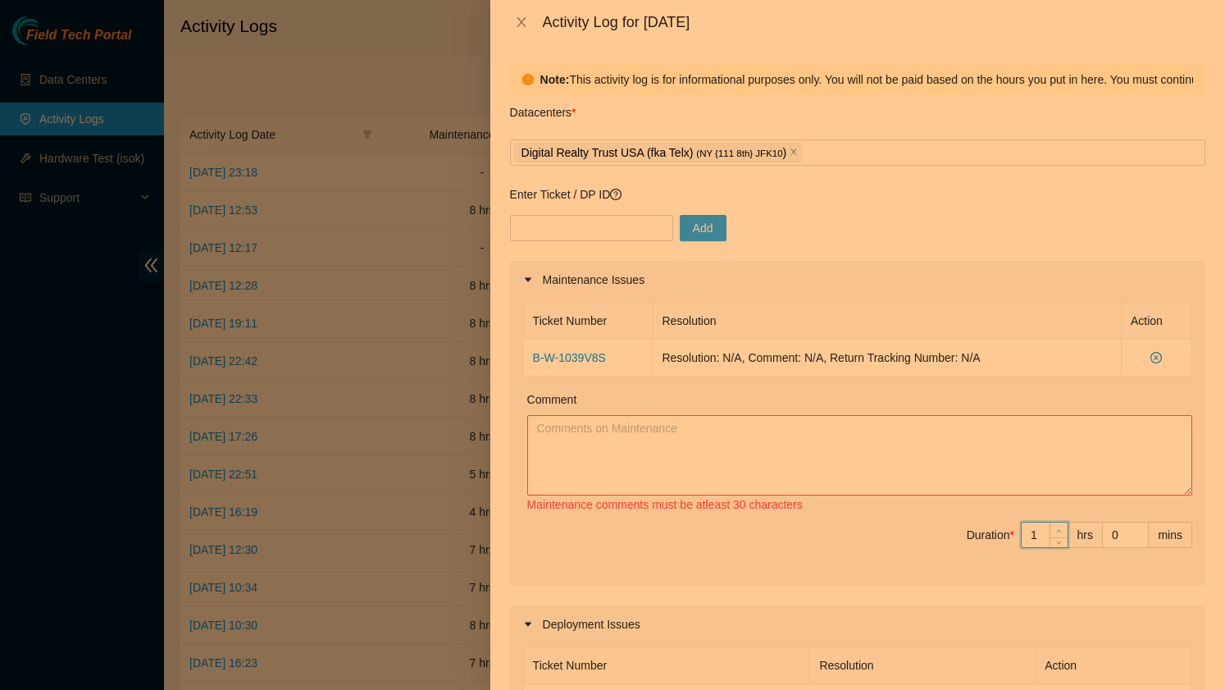
type input "2"
type input "9"
click at [1059, 530] on icon "up" at bounding box center [1059, 531] width 6 height 6
type input "3"
type input "10"
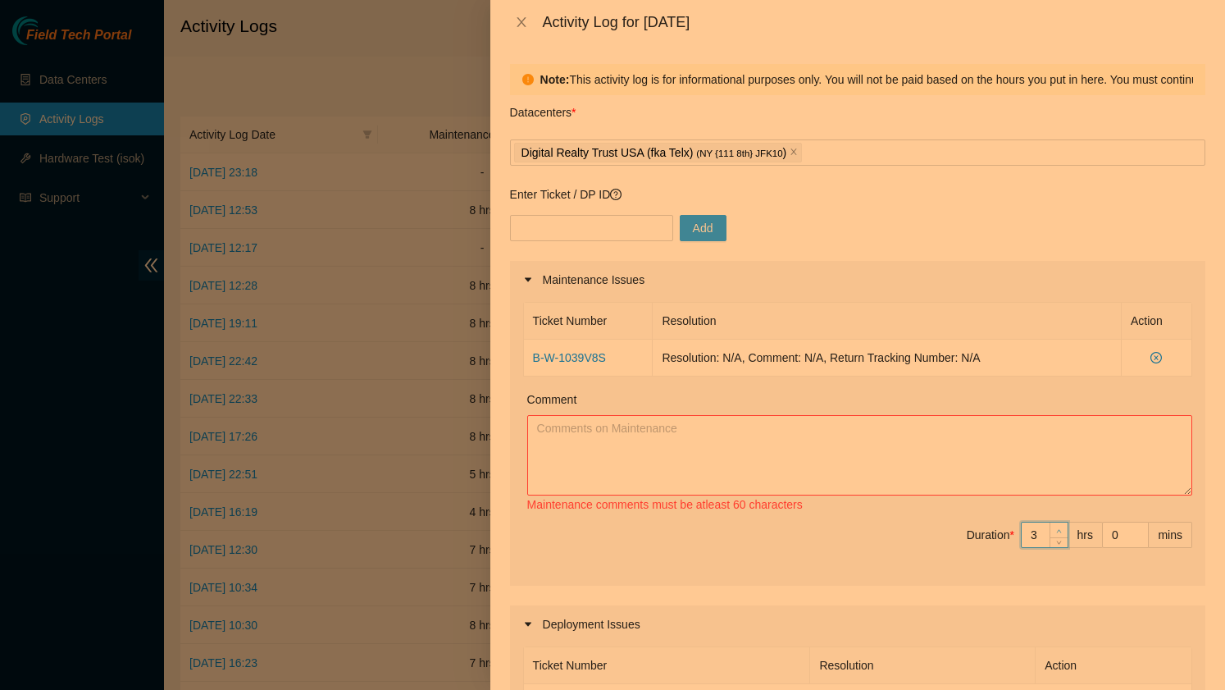
click at [1059, 530] on icon "up" at bounding box center [1059, 531] width 6 height 6
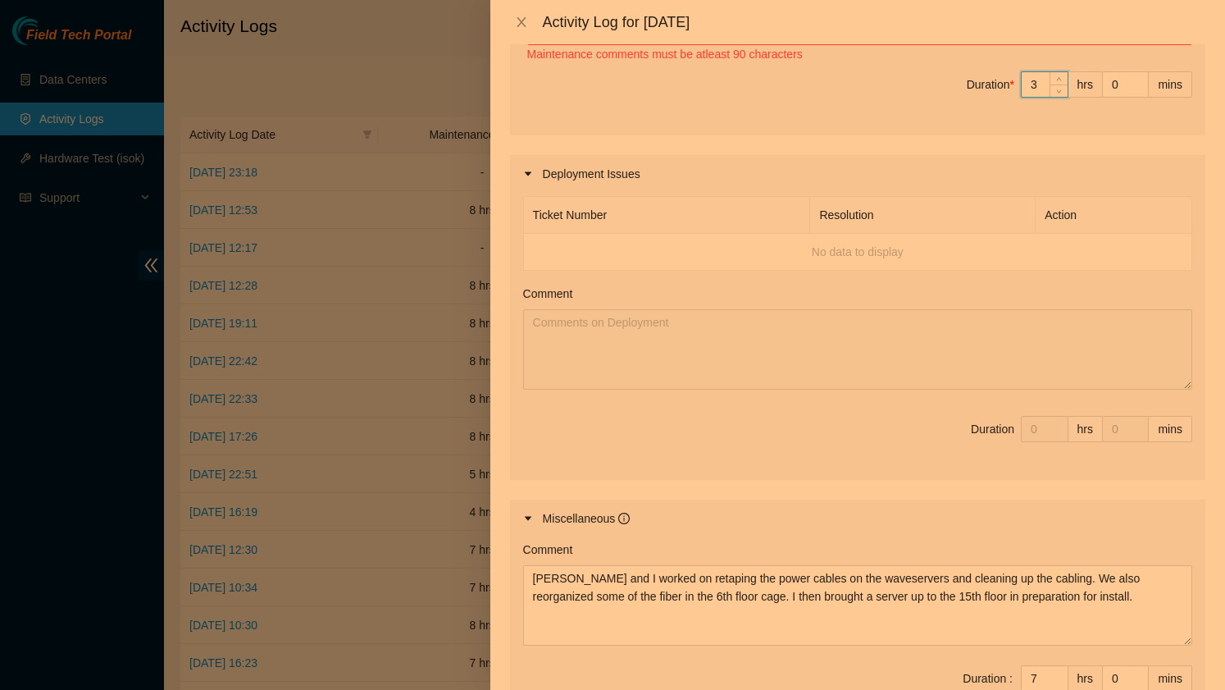
scroll to position [669, 0]
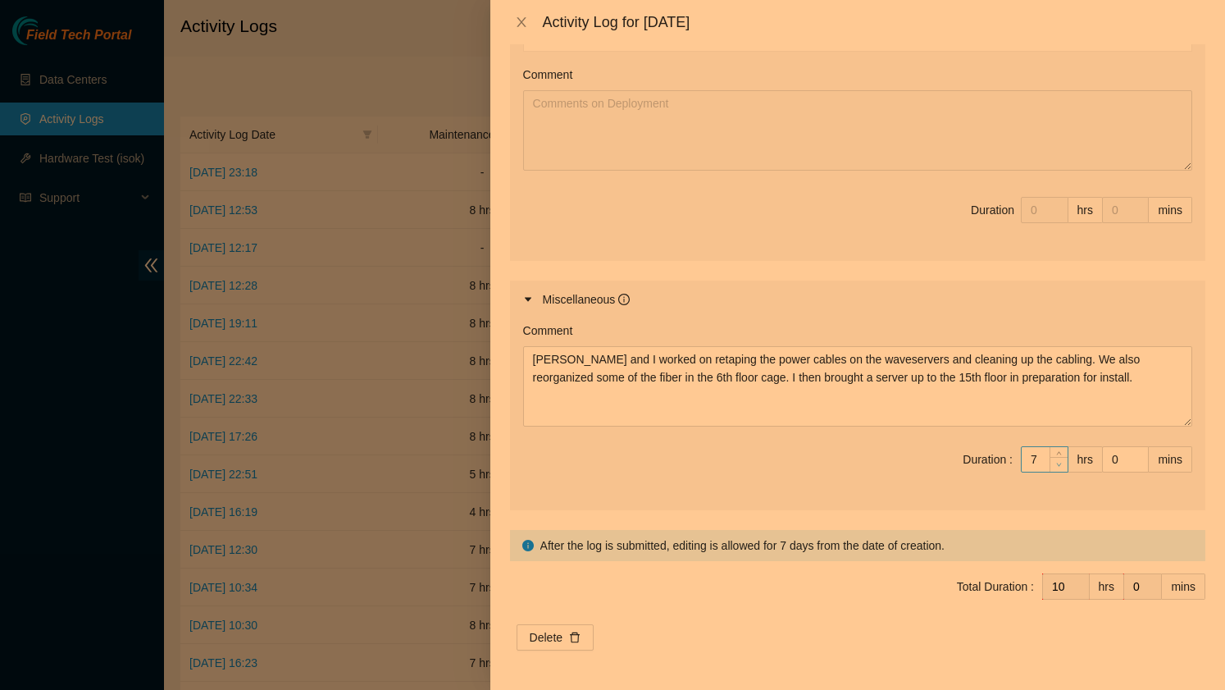
type input "6"
type input "9"
click at [1058, 467] on span "down" at bounding box center [1059, 465] width 10 height 10
type input "5"
type input "8"
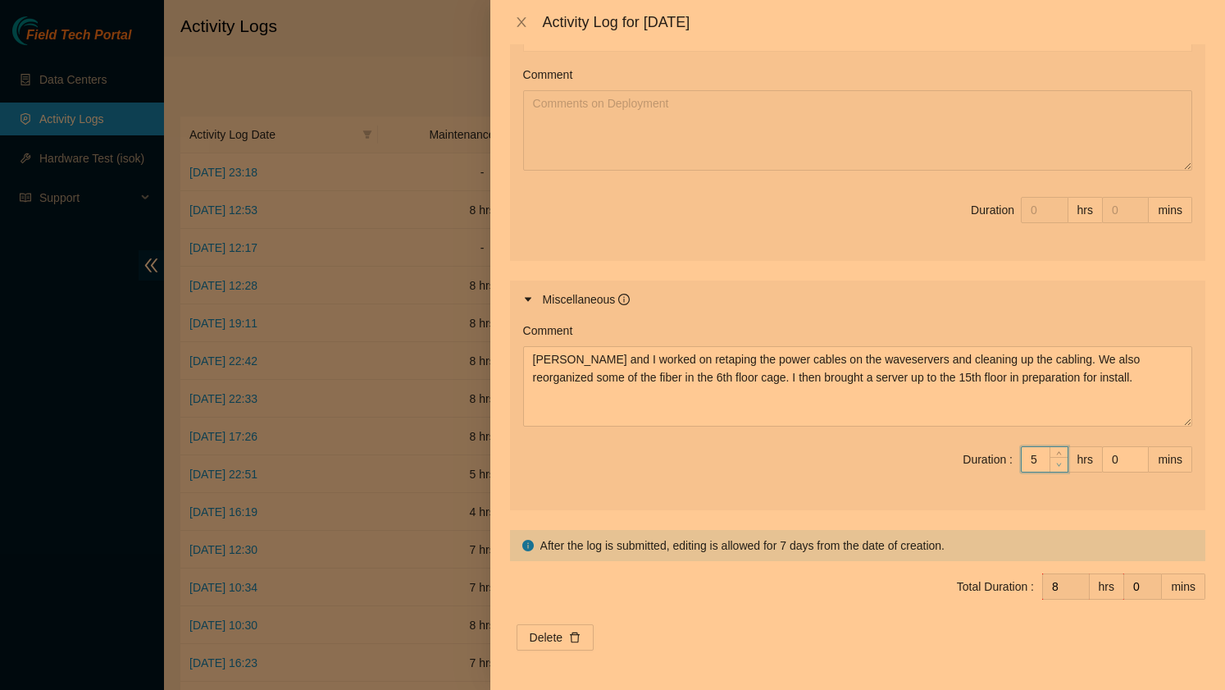
click at [1058, 467] on span "down" at bounding box center [1059, 465] width 10 height 10
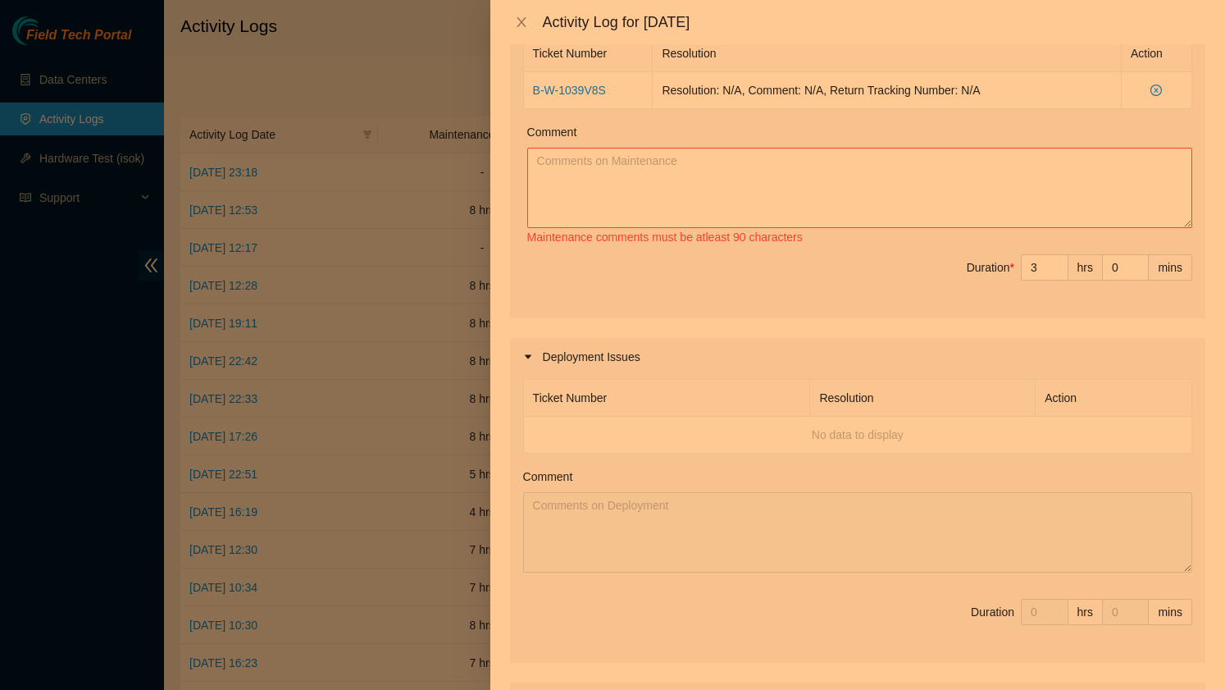
scroll to position [238, 0]
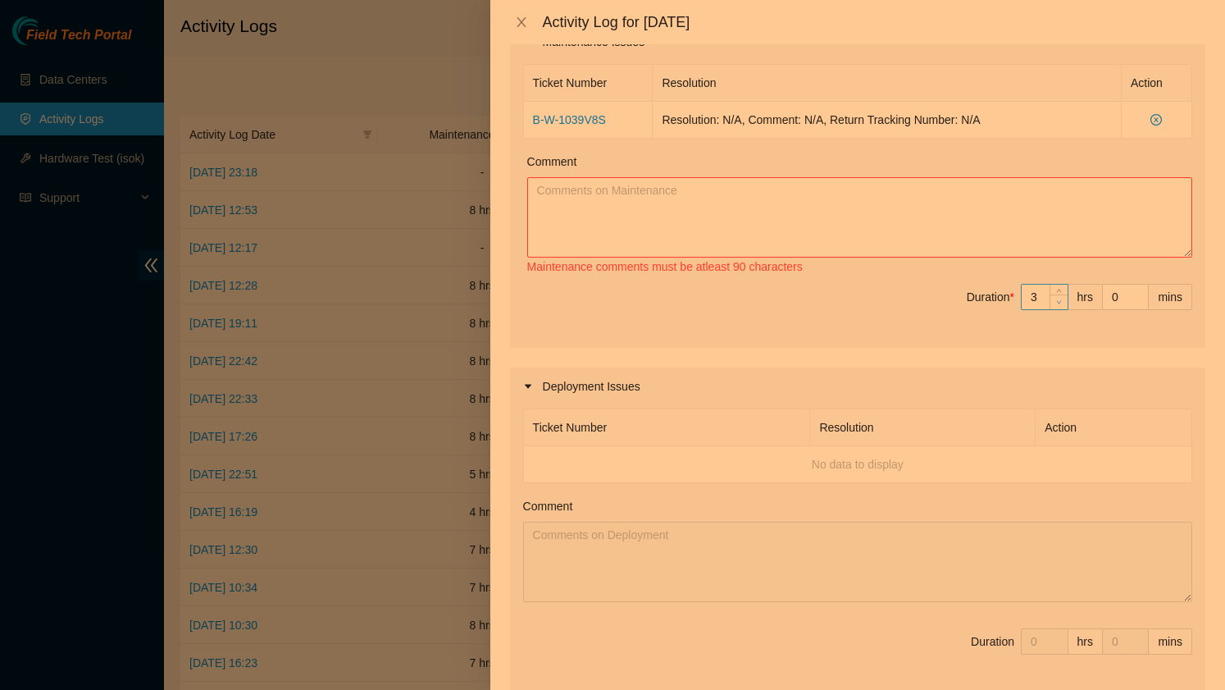
type input "2"
type input "7"
click at [1058, 303] on icon "down" at bounding box center [1059, 302] width 6 height 6
click at [563, 186] on textarea "Comment" at bounding box center [859, 217] width 665 height 80
paste textarea "[PERSON_NAME] and I worked on retaping the power cables on the waveservers and …"
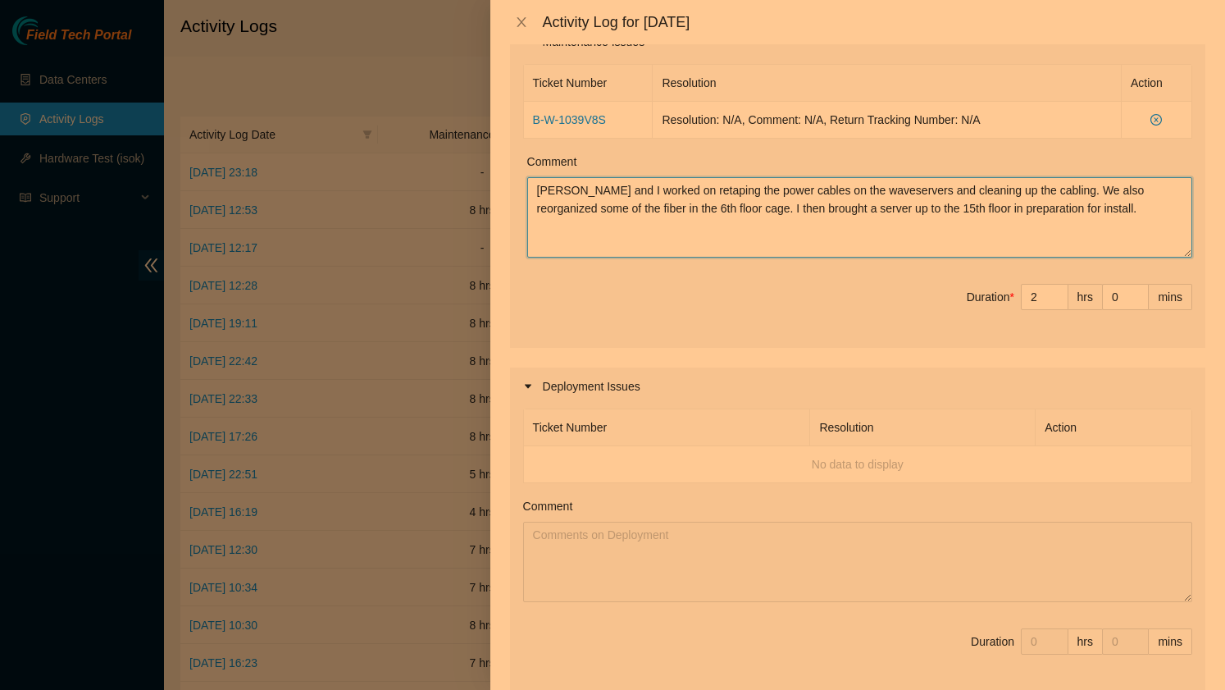
drag, startPoint x: 741, startPoint y: 209, endPoint x: 513, endPoint y: 192, distance: 228.6
click at [513, 192] on div "Ticket Number Resolution Action B-W-1039V8S Resolution: N/A, Comment: N/A, Retu…" at bounding box center [857, 204] width 695 height 287
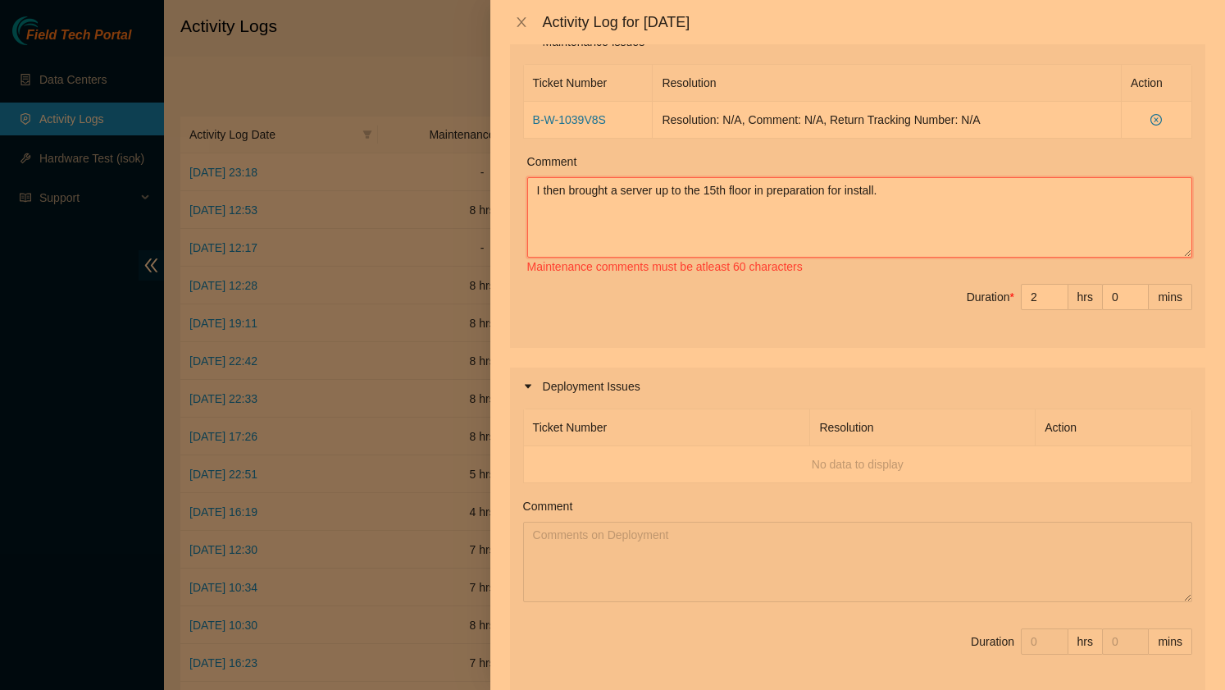
drag, startPoint x: 709, startPoint y: 193, endPoint x: 528, endPoint y: 191, distance: 181.2
click at [528, 191] on textarea "I then brought a server up to the 15th floor in preparation for install." at bounding box center [859, 217] width 665 height 80
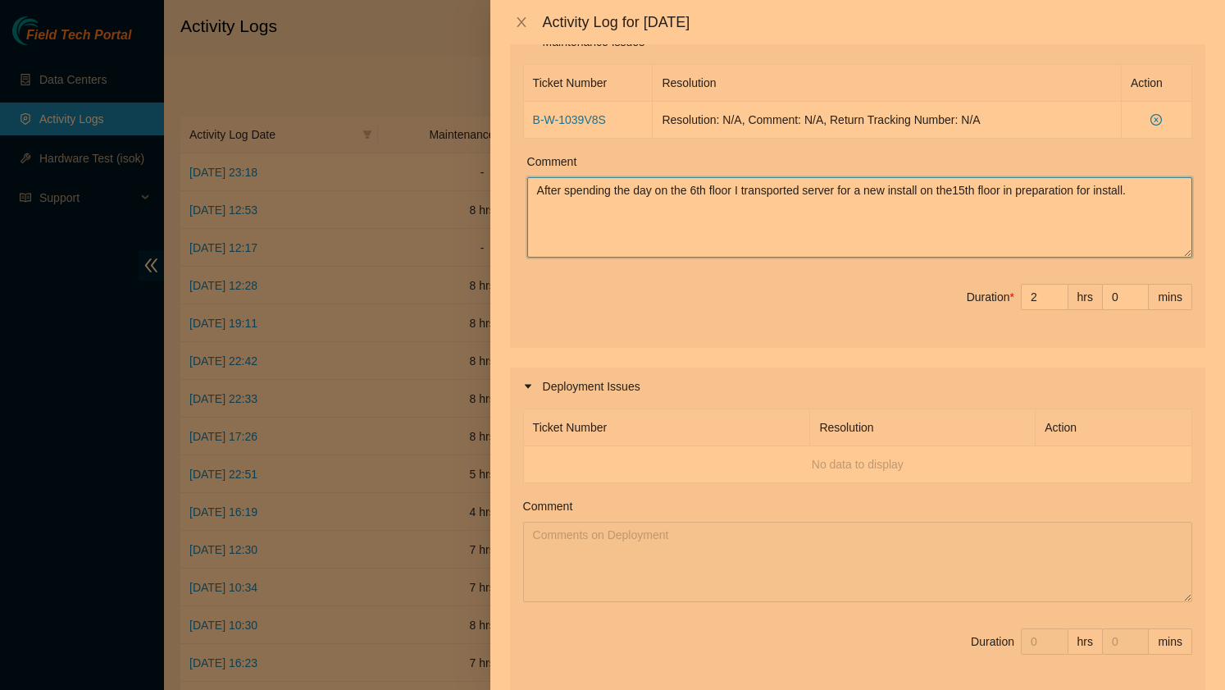
drag, startPoint x: 1156, startPoint y: 190, endPoint x: 1034, endPoint y: 192, distance: 122.2
click at [1034, 192] on textarea "After spending the day on the 6th floor I transported server for a new install …" at bounding box center [859, 217] width 665 height 80
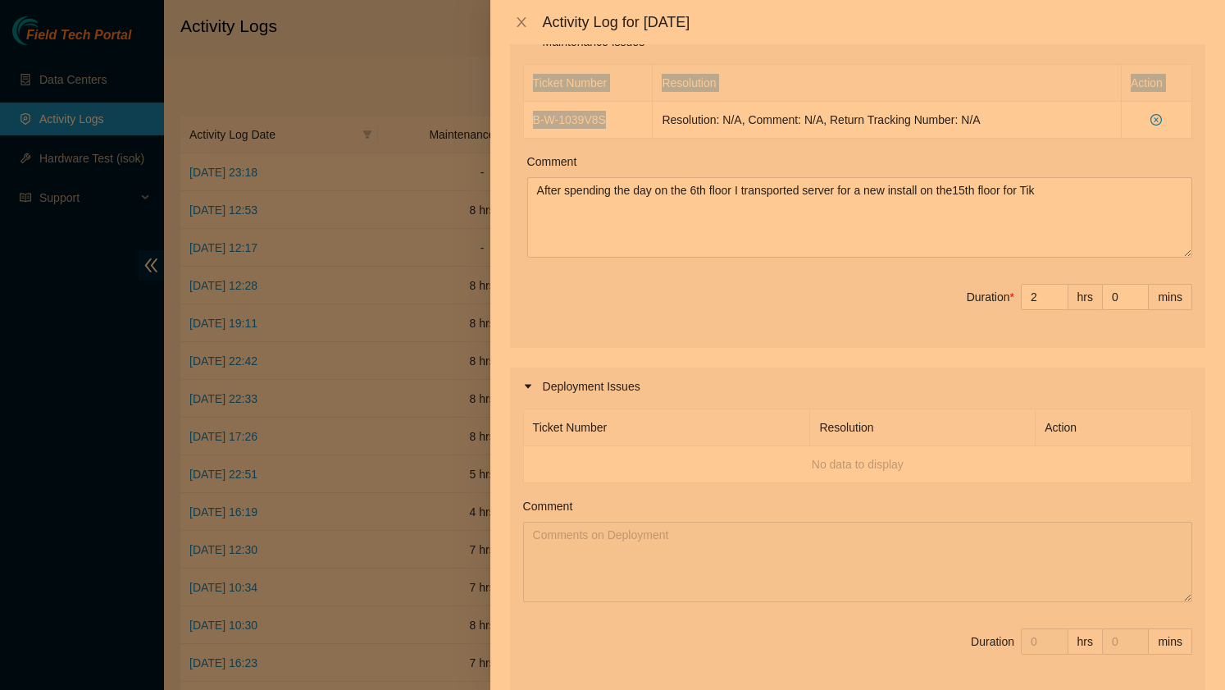
drag, startPoint x: 627, startPoint y: 119, endPoint x: 516, endPoint y: 120, distance: 111.5
click at [516, 120] on div "Ticket Number Resolution Action B-W-1039V8S Resolution: N/A, Comment: N/A, Retu…" at bounding box center [857, 204] width 695 height 287
click at [630, 128] on td "B-W-1039V8S" at bounding box center [589, 120] width 130 height 37
drag, startPoint x: 621, startPoint y: 124, endPoint x: 535, endPoint y: 125, distance: 86.1
click at [535, 125] on td "B-W-1039V8S" at bounding box center [589, 120] width 130 height 37
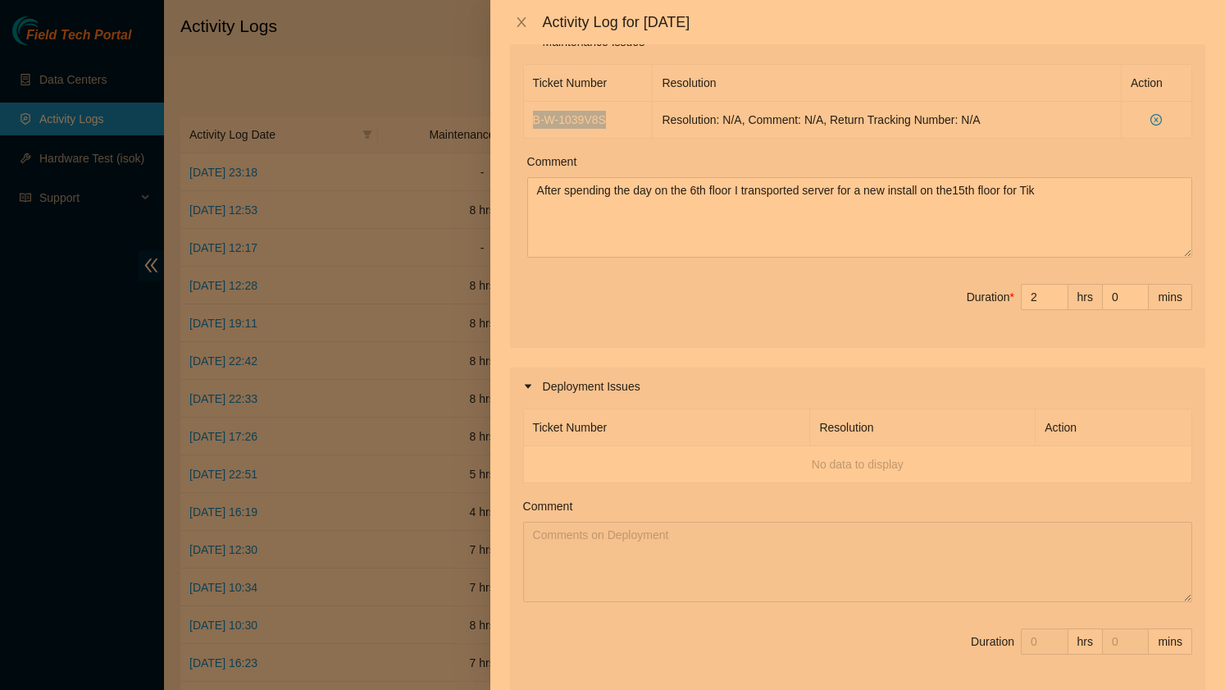
copy link "B-W-1039V8S"
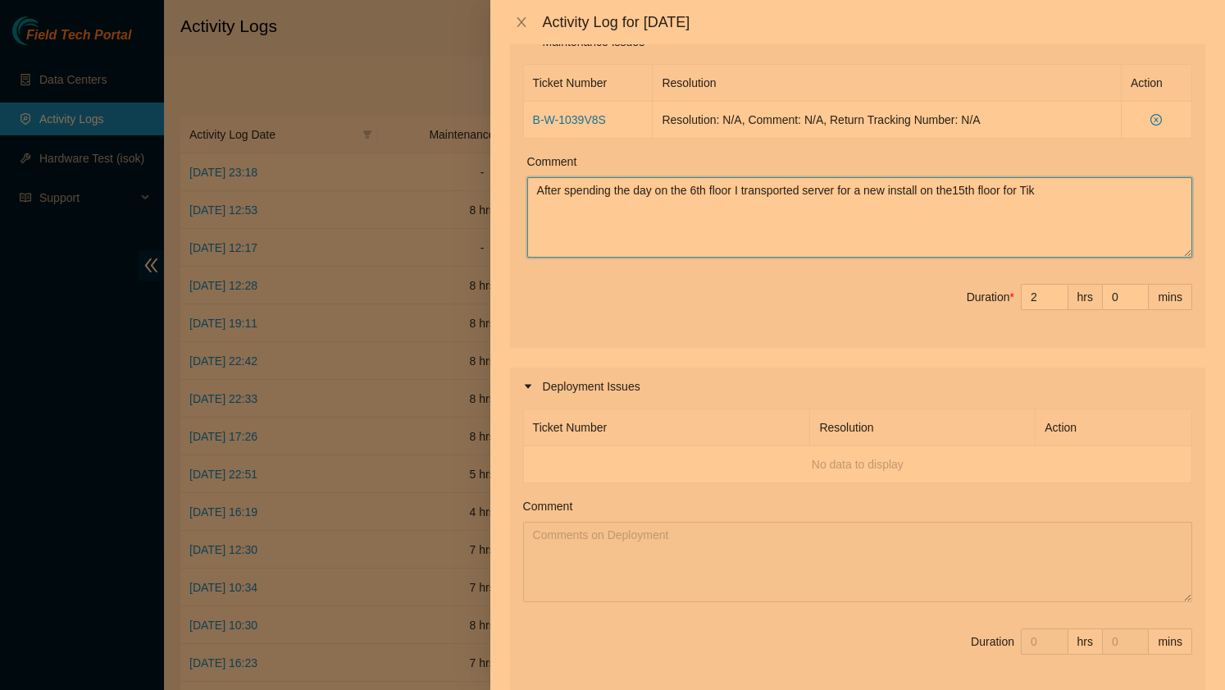
click at [1079, 193] on textarea "After spending the day on the 6th floor I transported server for a new install …" at bounding box center [859, 217] width 665 height 80
paste textarea "B-W-1039V8S"
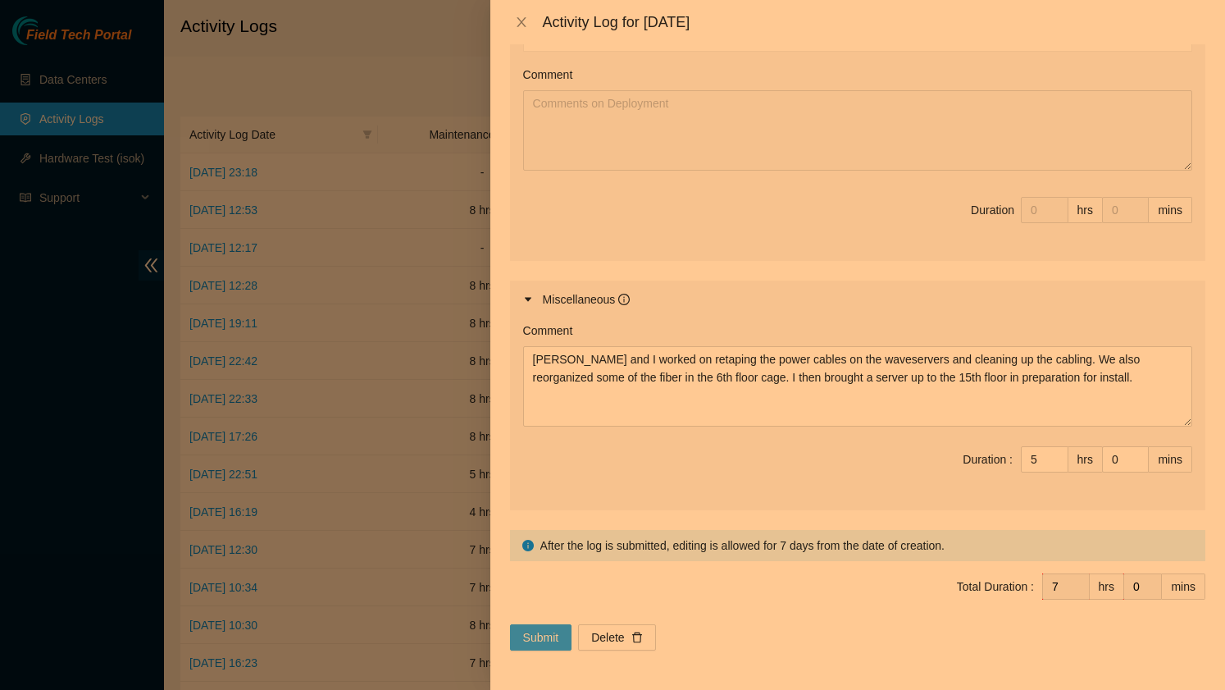
type textarea "After spending the day on the 6th floor I transported server for a new install …"
click at [550, 632] on span "Submit" at bounding box center [541, 637] width 36 height 18
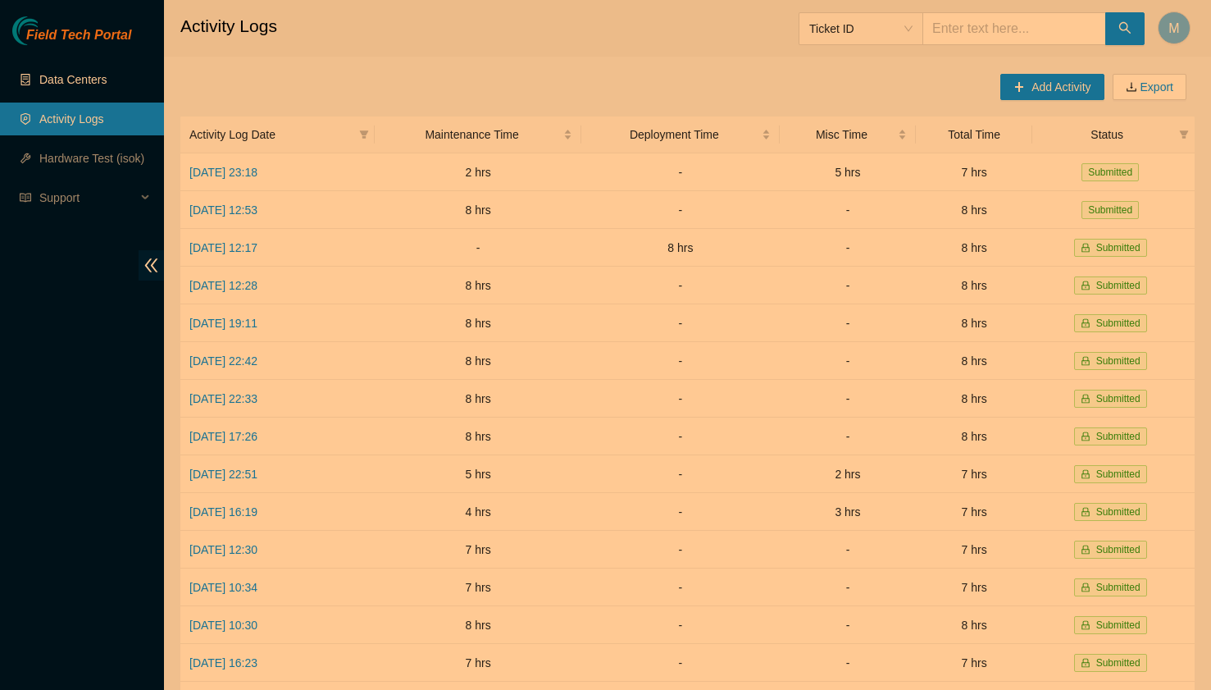
click at [72, 86] on link "Data Centers" at bounding box center [72, 79] width 67 height 13
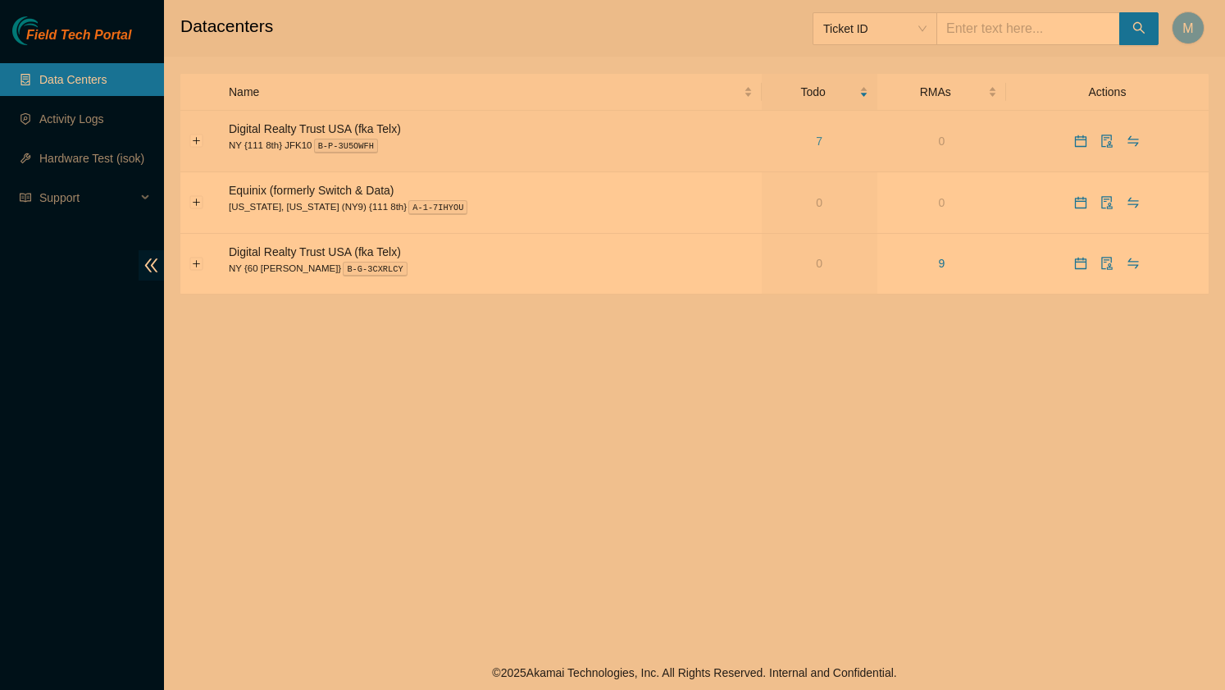
click at [816, 145] on link "7" at bounding box center [819, 140] width 7 height 13
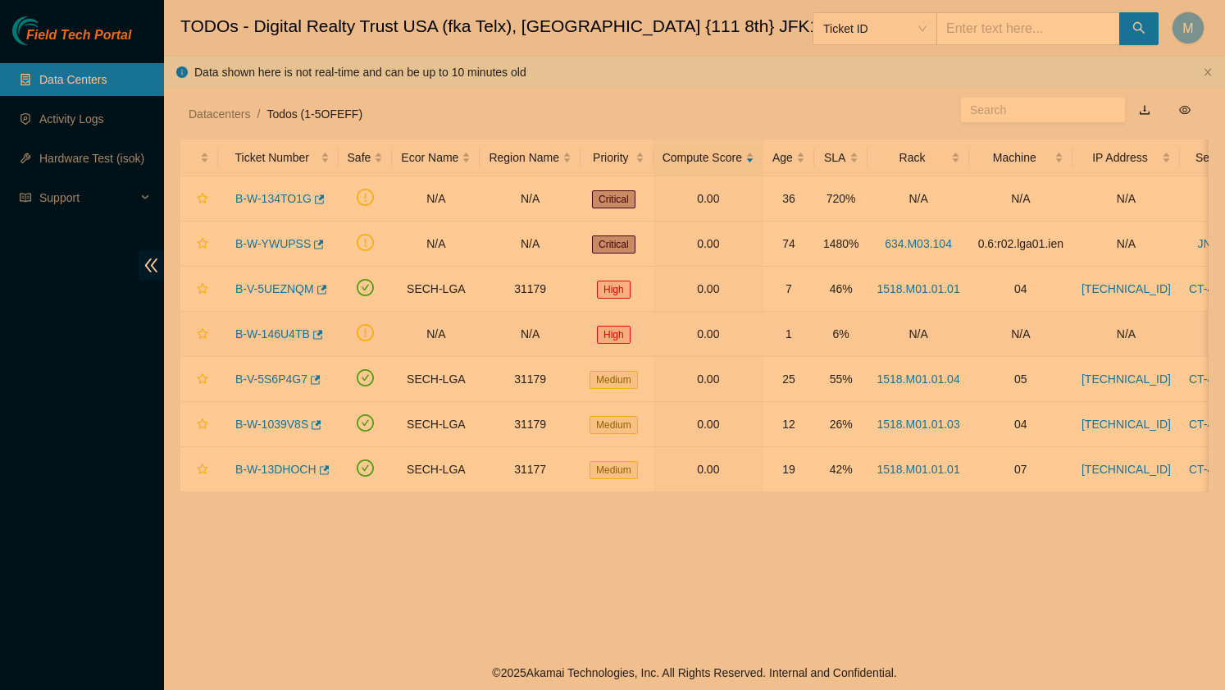
click at [254, 320] on td "B-W-146U4TB" at bounding box center [278, 334] width 121 height 45
click at [254, 331] on link "B-W-146U4TB" at bounding box center [272, 333] width 75 height 13
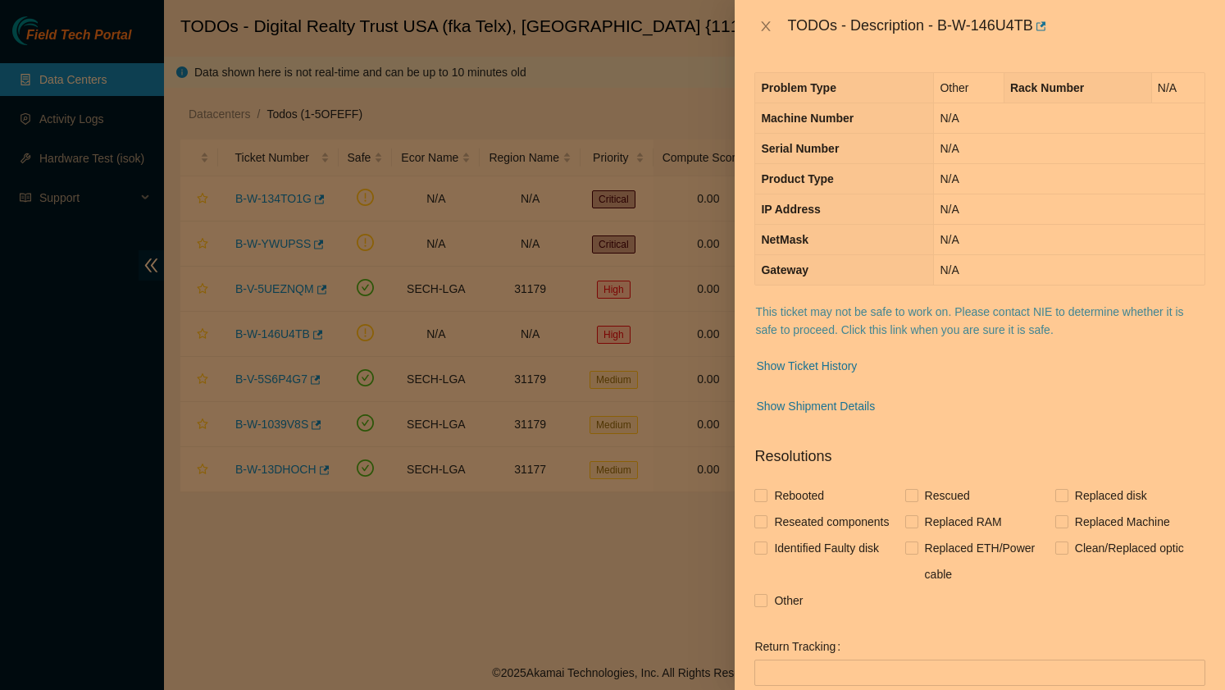
click at [816, 334] on link "This ticket may not be safe to work on. Please contact NIE to determine whether…" at bounding box center [969, 320] width 428 height 31
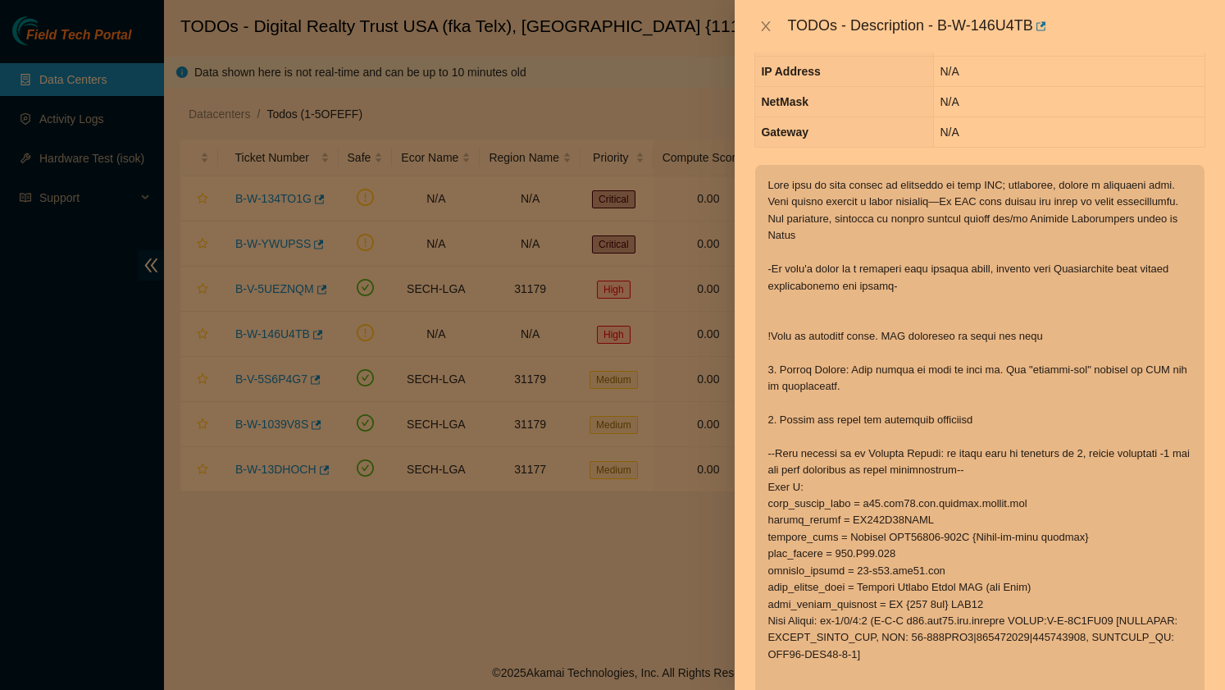
scroll to position [2, 0]
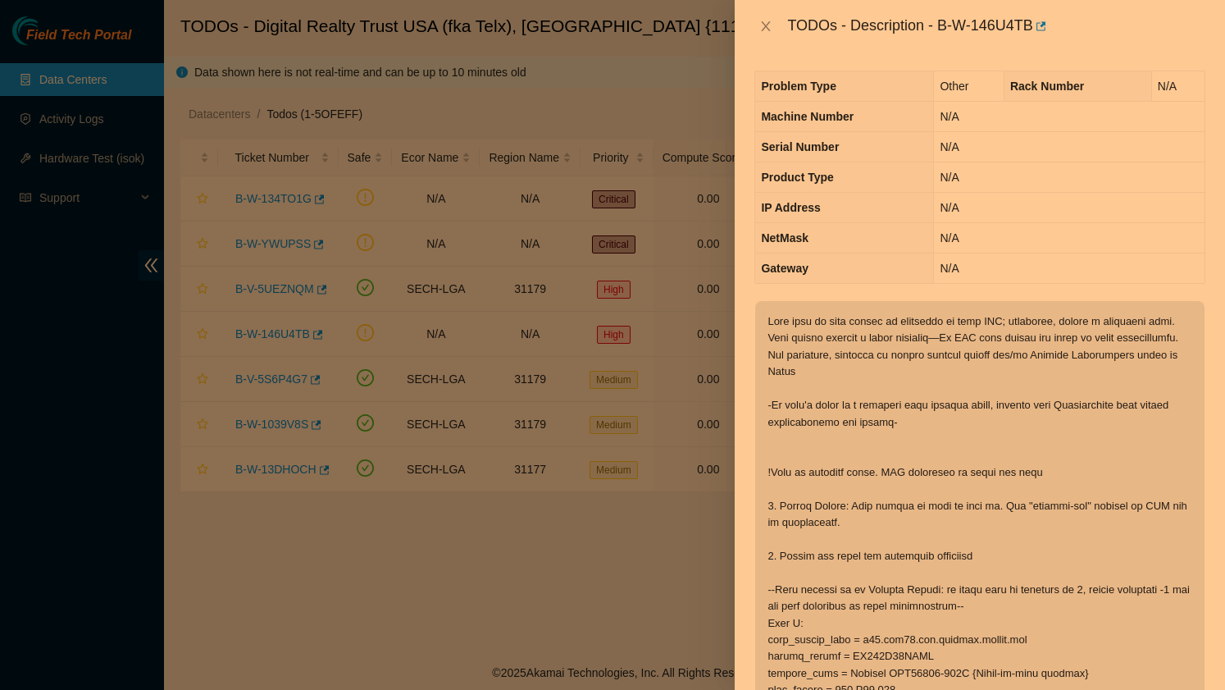
click at [768, 17] on div "TODOs - Description - B-W-146U4TB" at bounding box center [979, 26] width 451 height 26
click at [768, 28] on icon "close" at bounding box center [766, 26] width 9 height 10
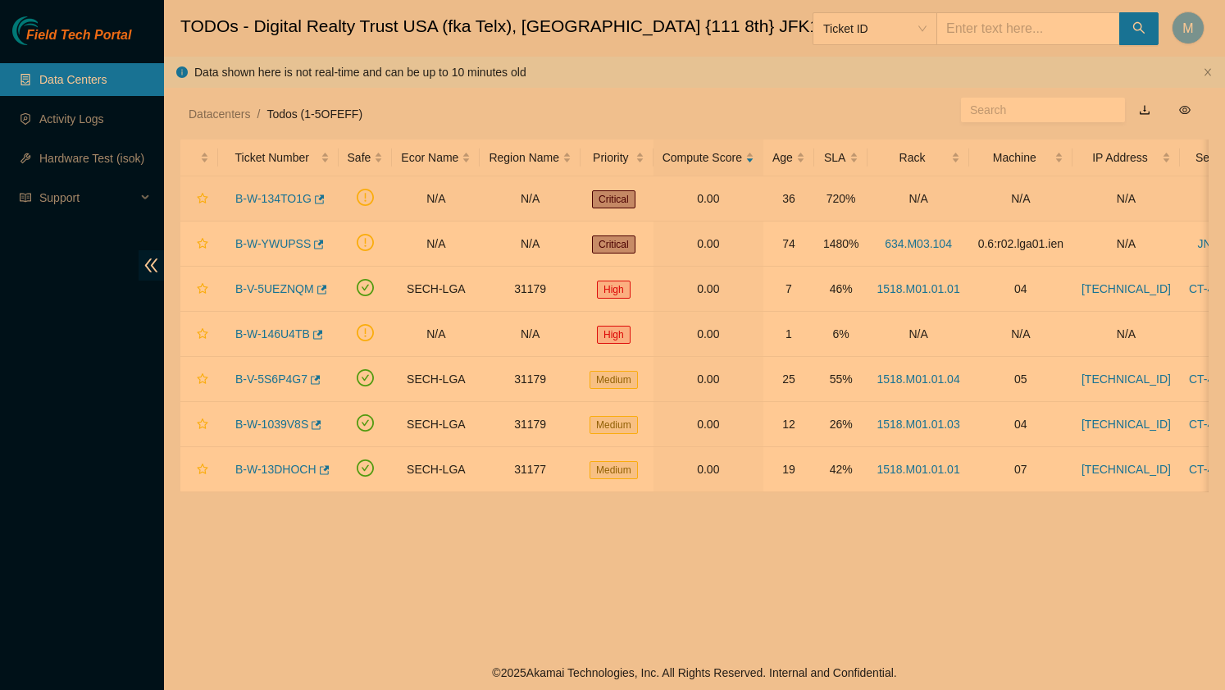
click at [283, 205] on div "B-W-134TO1G" at bounding box center [278, 198] width 102 height 26
click at [284, 198] on link "B-W-134TO1G" at bounding box center [273, 198] width 76 height 13
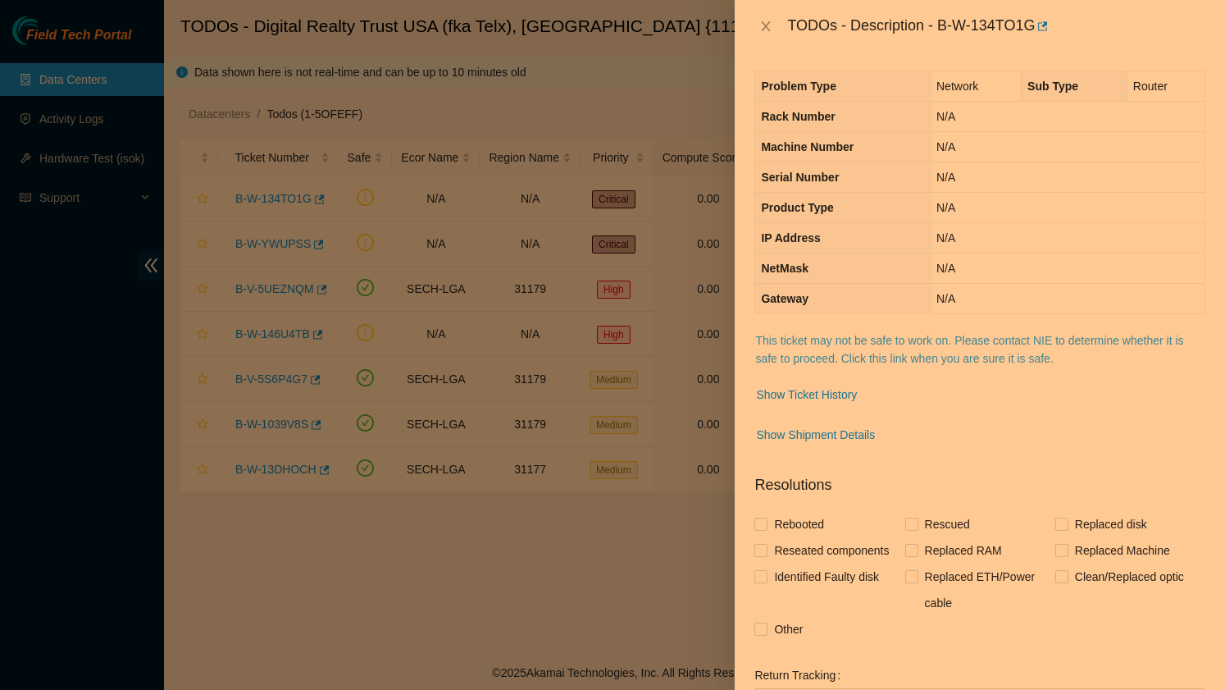
click at [878, 356] on link "This ticket may not be safe to work on. Please contact NIE to determine whether…" at bounding box center [969, 349] width 428 height 31
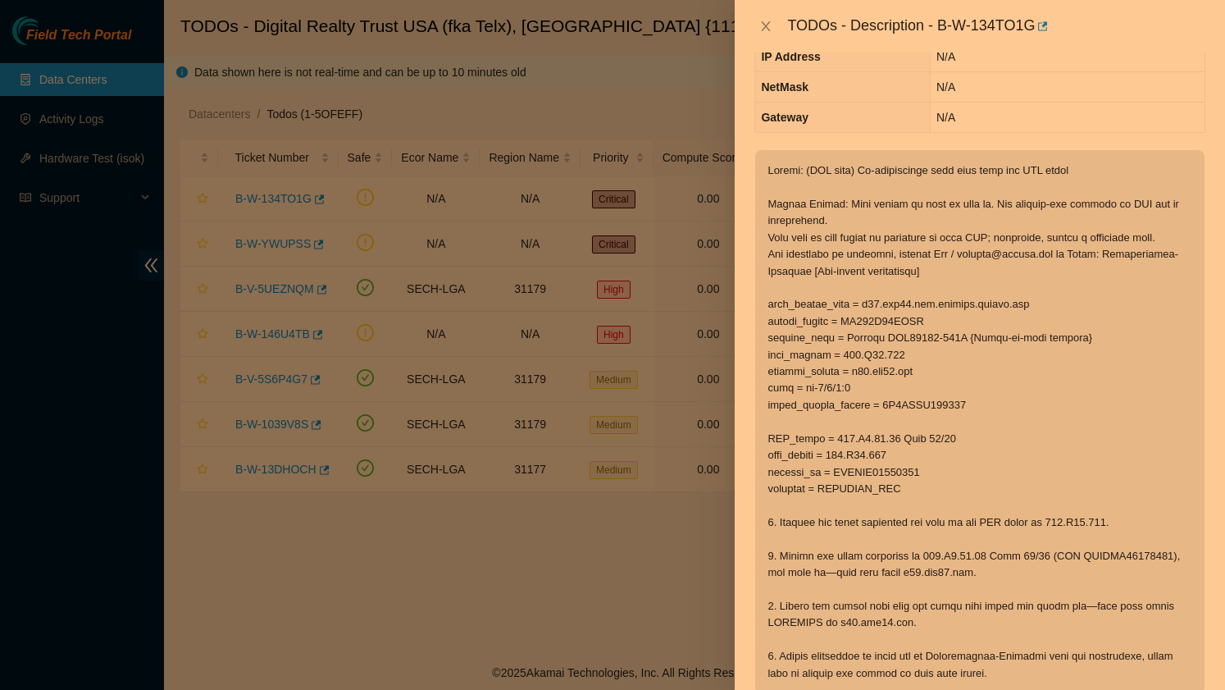
scroll to position [0, 0]
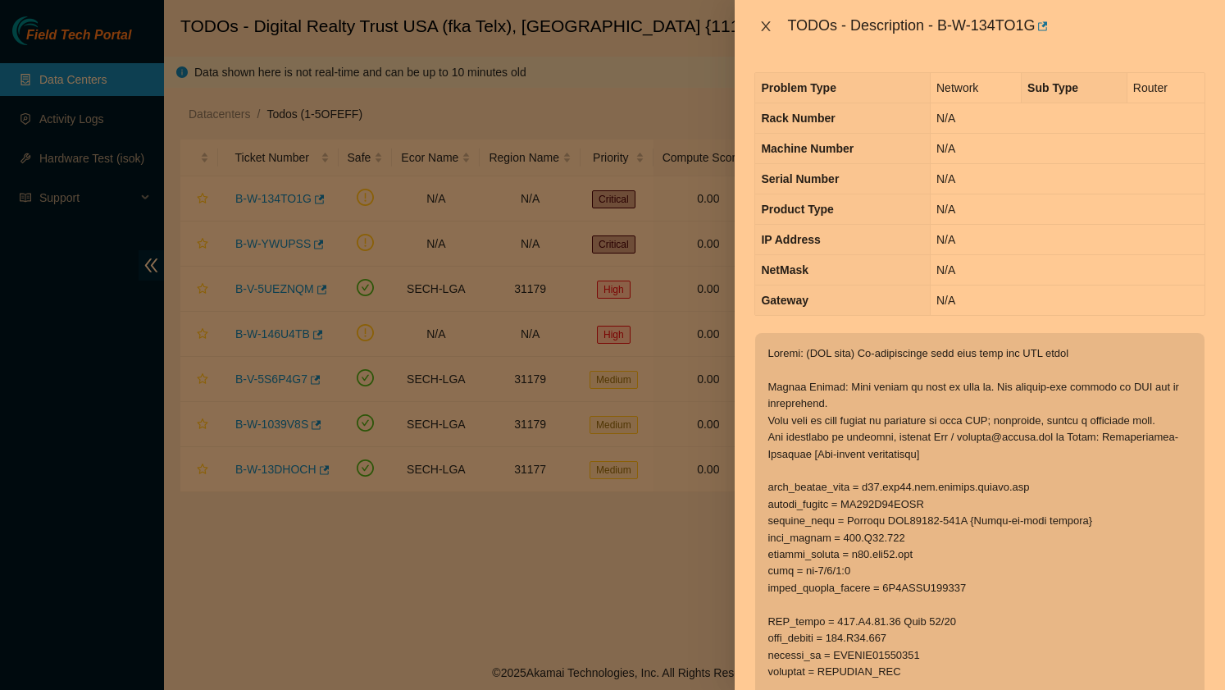
click at [767, 27] on icon "close" at bounding box center [766, 26] width 9 height 10
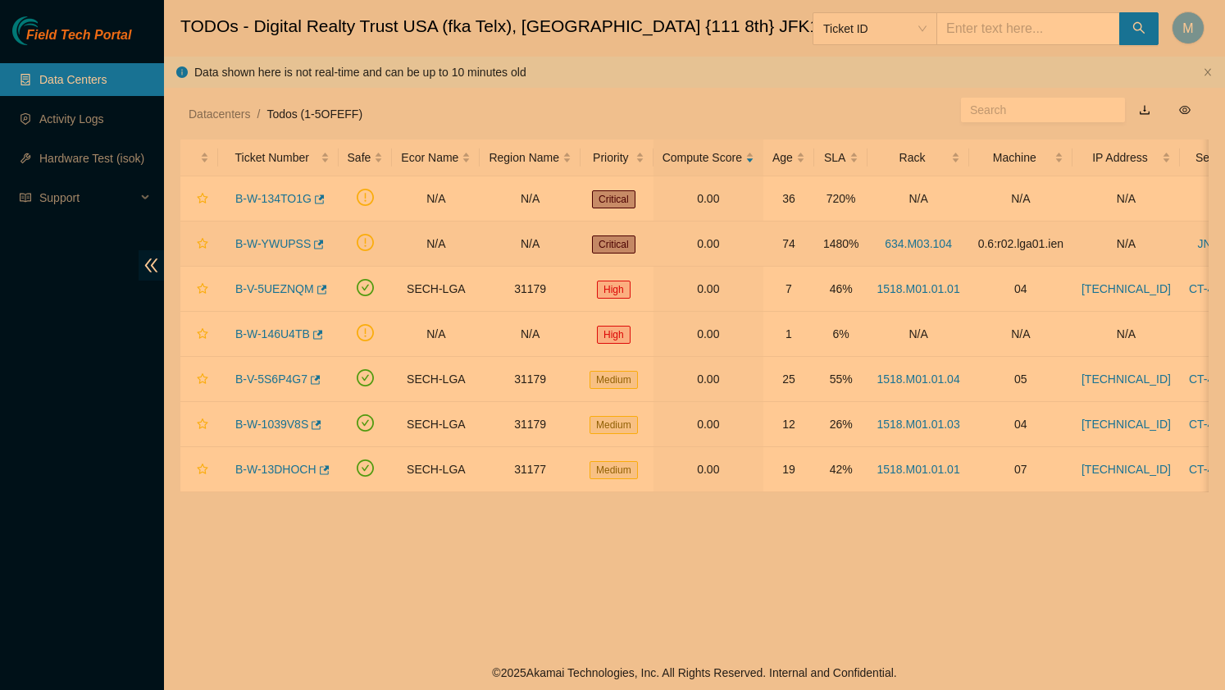
click at [275, 239] on link "B-W-YWUPSS" at bounding box center [272, 243] width 75 height 13
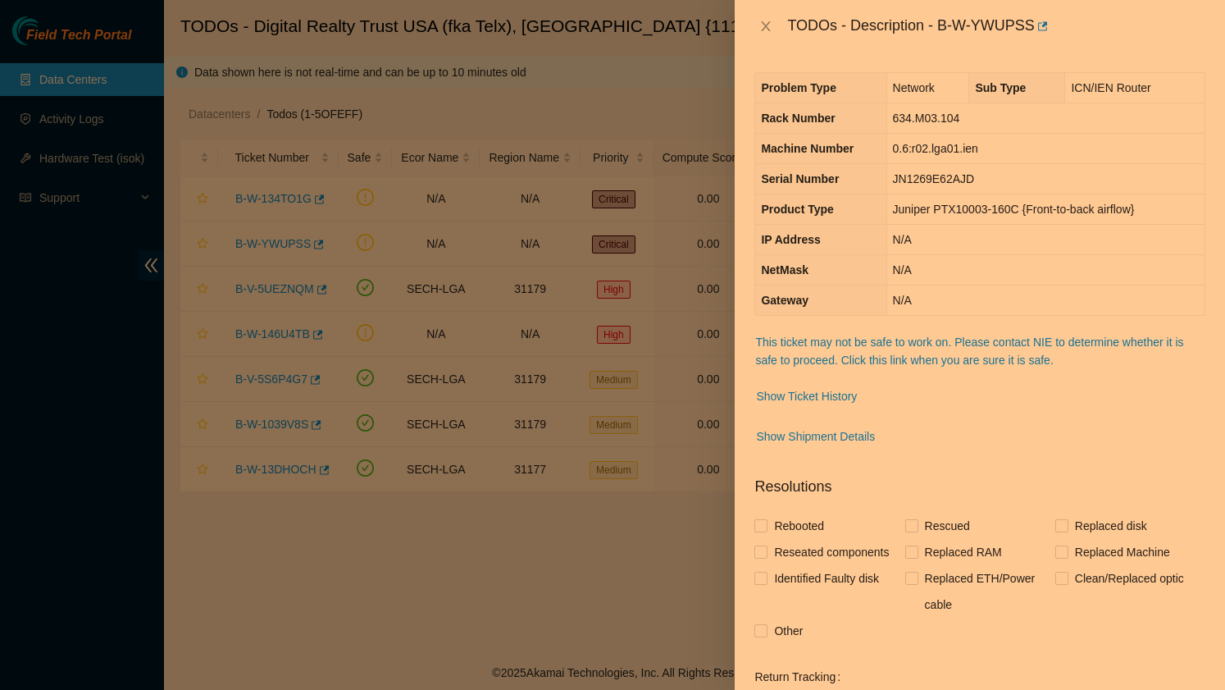
click at [796, 350] on span "This ticket may not be safe to work on. Please contact NIE to determine whether…" at bounding box center [979, 351] width 449 height 36
click at [795, 359] on link "This ticket may not be safe to work on. Please contact NIE to determine whether…" at bounding box center [969, 350] width 428 height 31
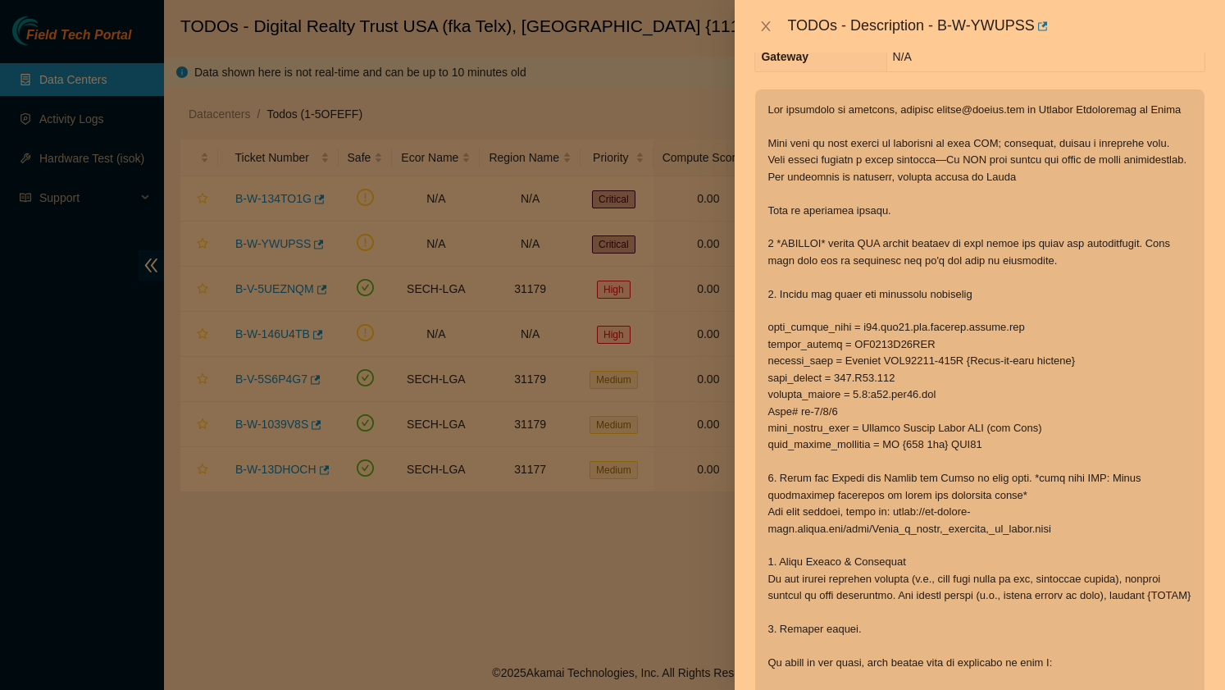
scroll to position [245, 0]
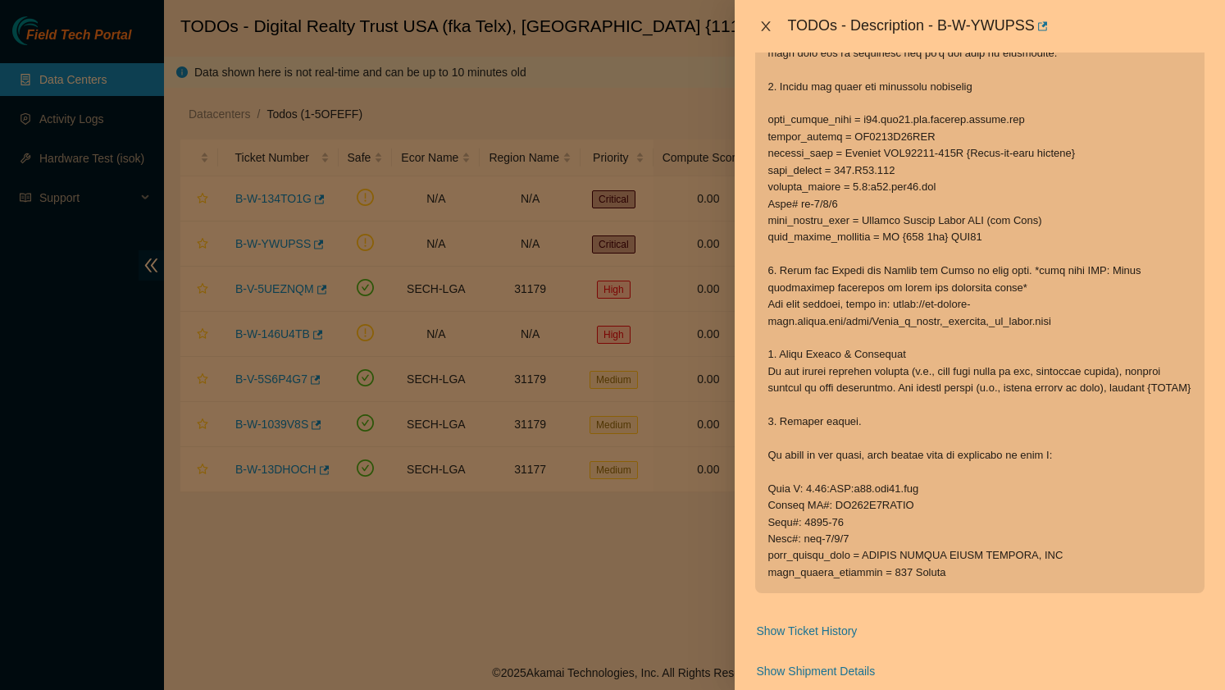
click at [769, 25] on icon "close" at bounding box center [765, 26] width 13 height 13
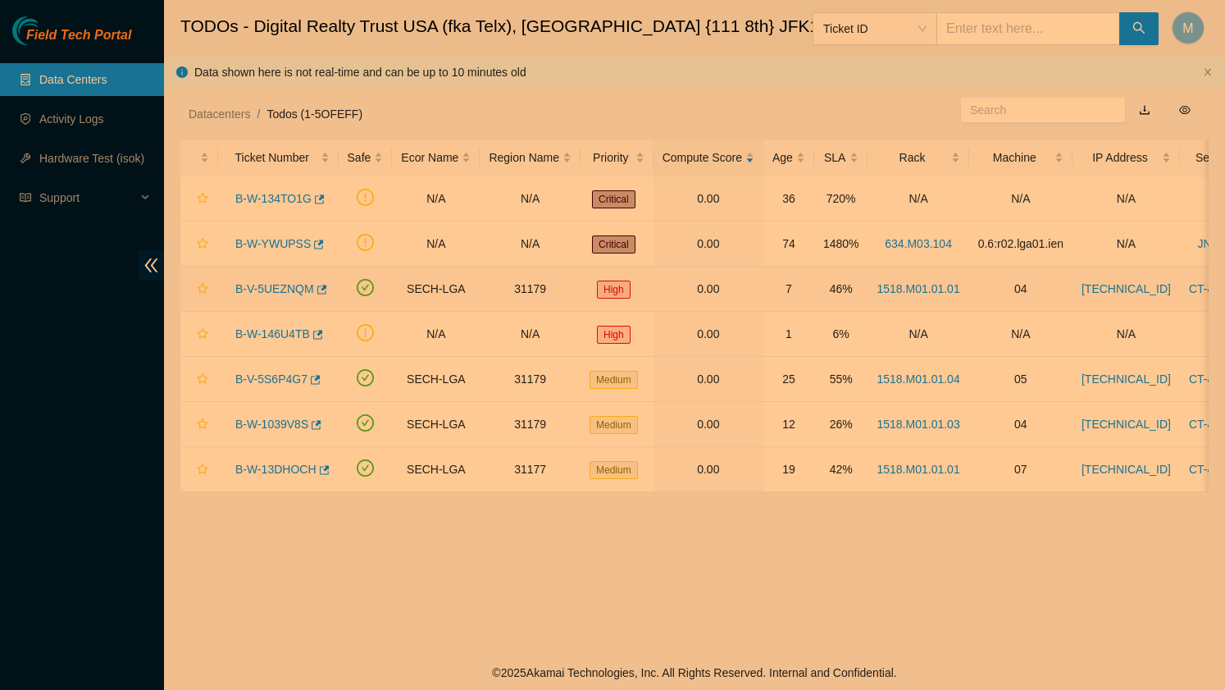
click at [272, 284] on link "B-V-5UEZNQM" at bounding box center [274, 288] width 79 height 13
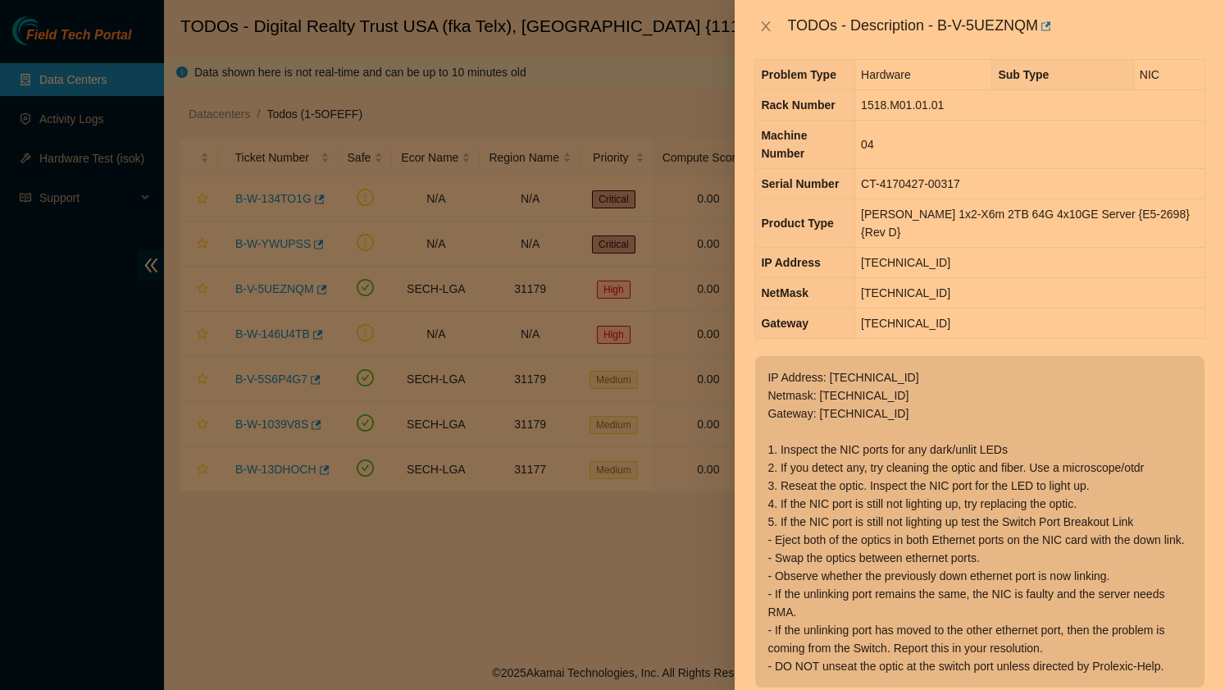
scroll to position [0, 0]
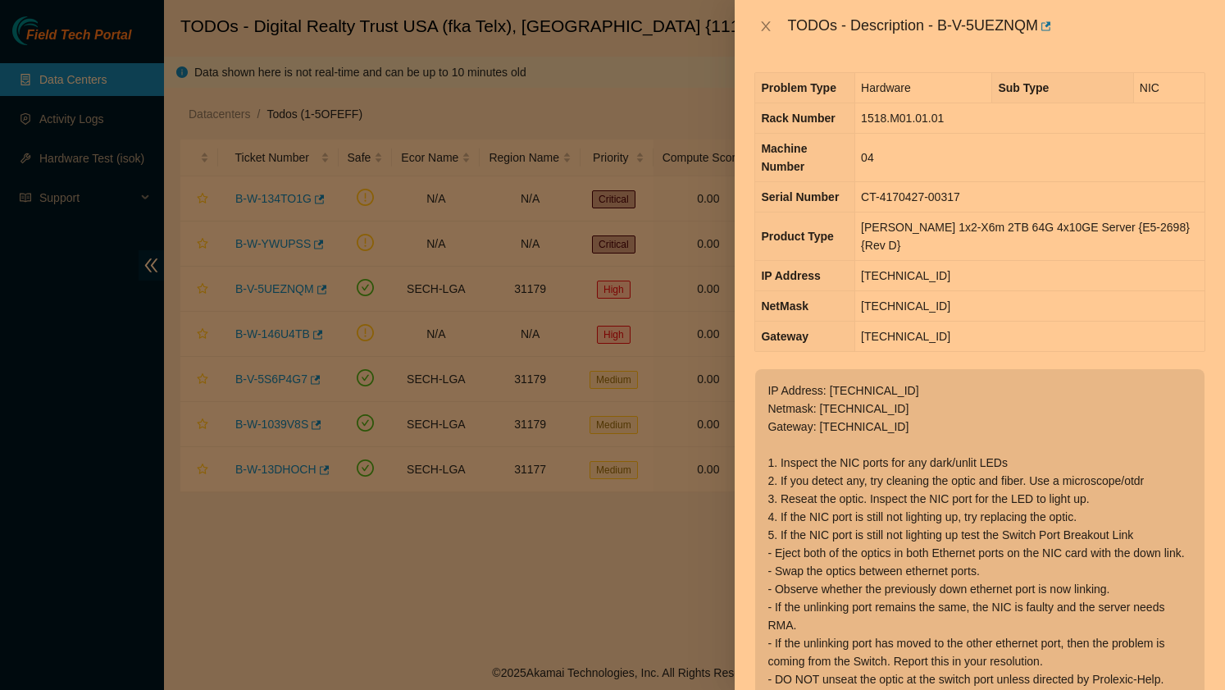
click at [972, 119] on td "1518.M01.01.01" at bounding box center [1029, 118] width 349 height 30
drag, startPoint x: 1043, startPoint y: 24, endPoint x: 941, endPoint y: 27, distance: 101.7
click at [941, 27] on div "TODOs - Description - B-V-5UEZNQM" at bounding box center [996, 26] width 418 height 26
copy div "B-V-5UEZNQM"
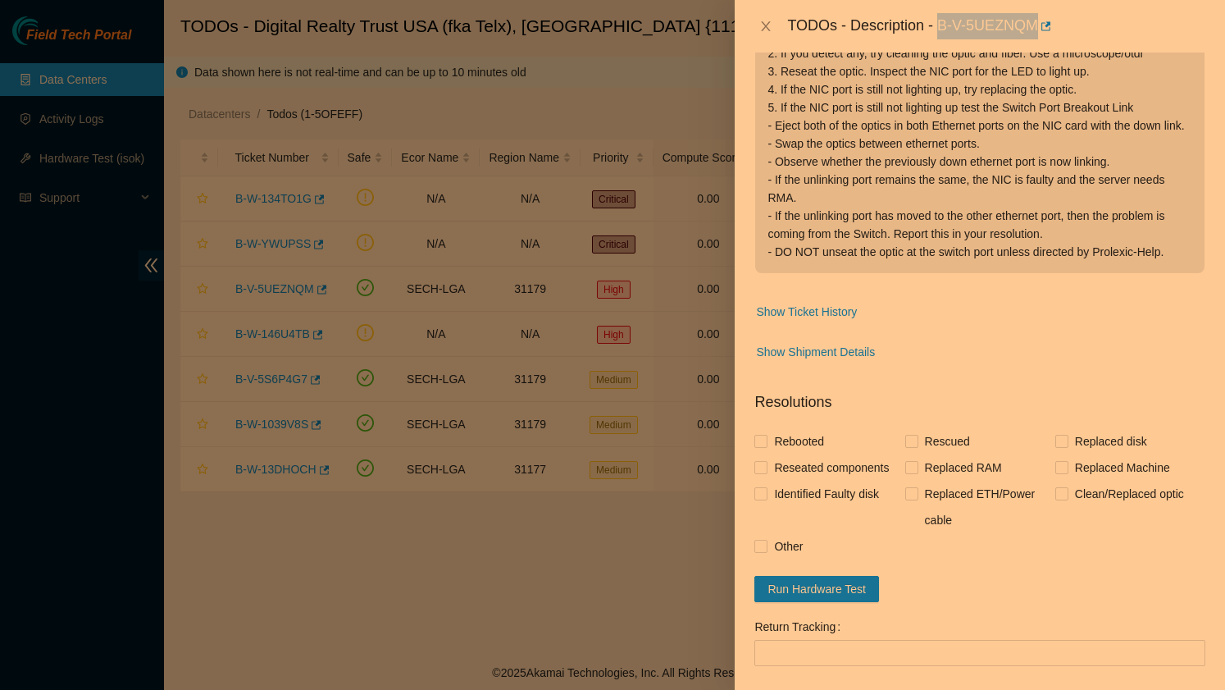
scroll to position [448, 0]
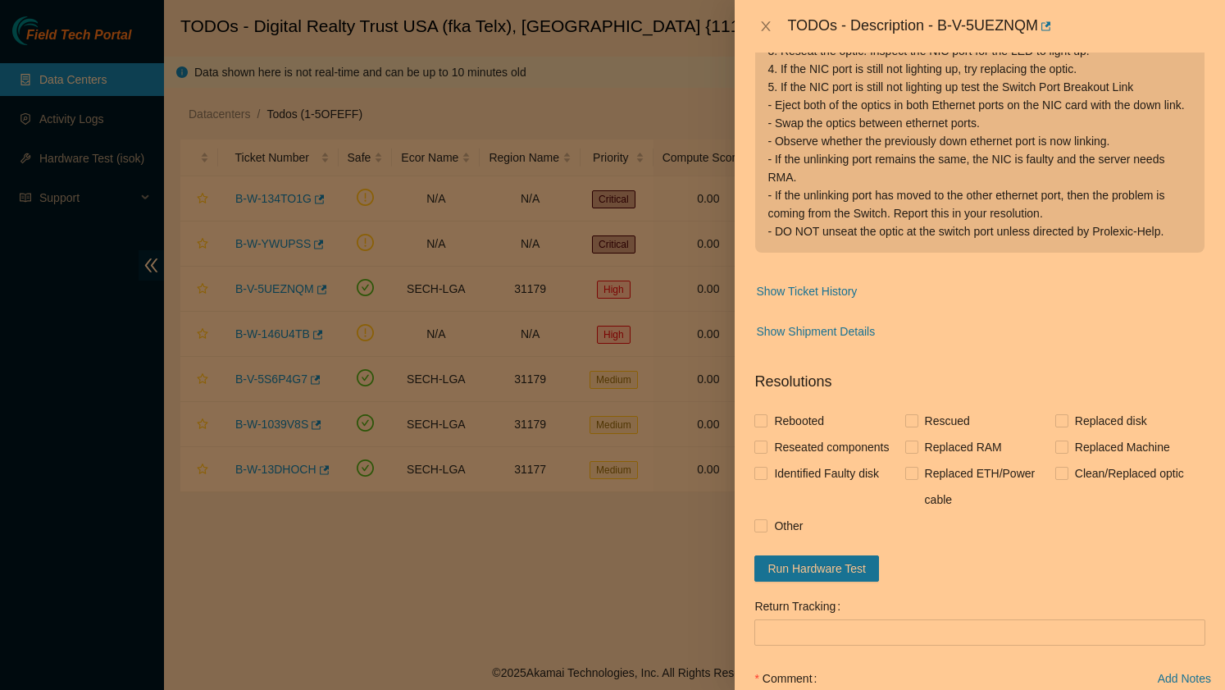
click at [471, 121] on div at bounding box center [612, 345] width 1225 height 690
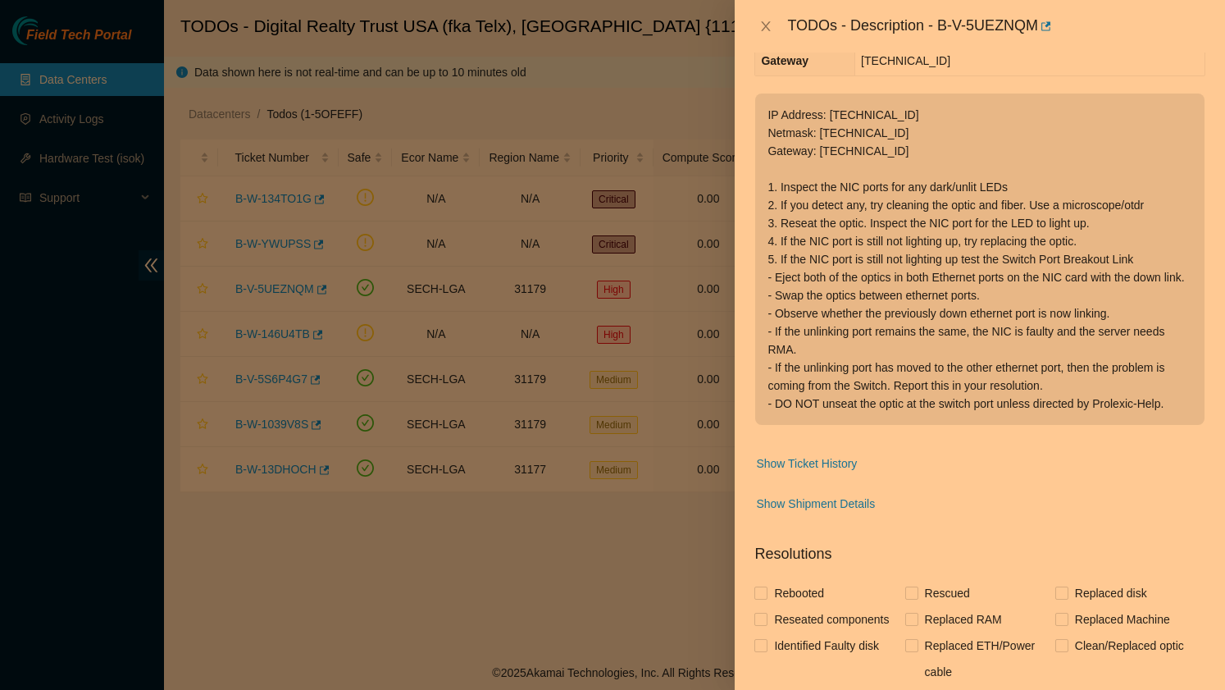
scroll to position [90, 0]
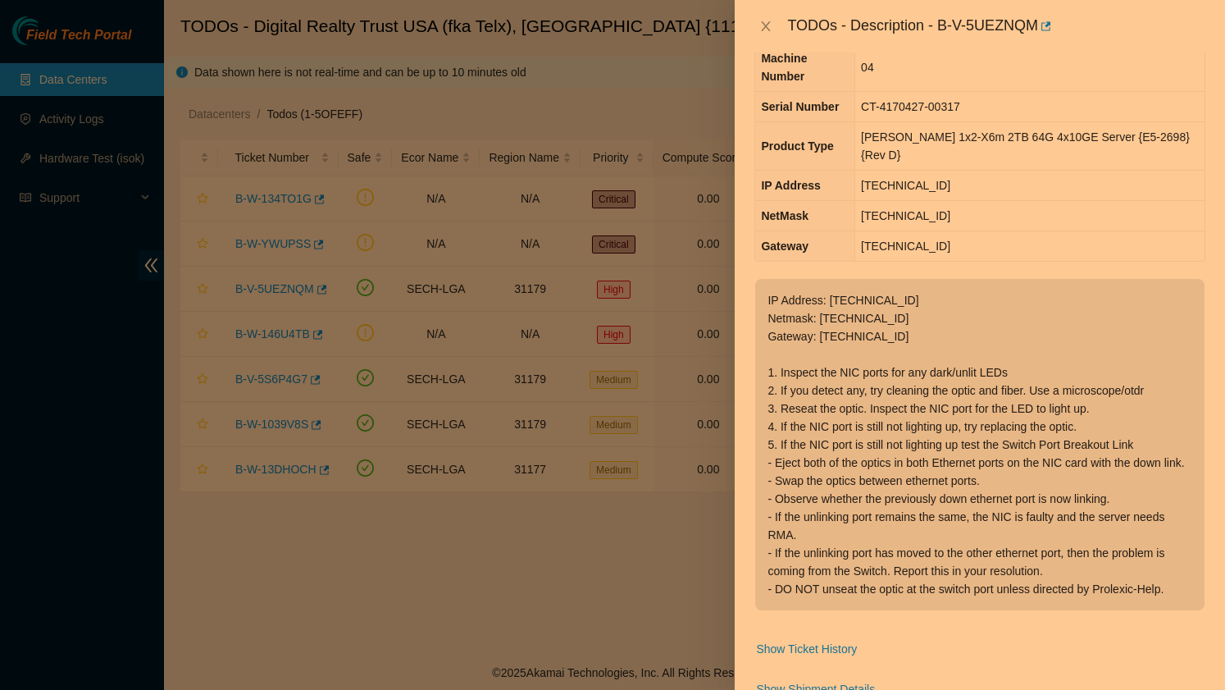
click at [71, 127] on div at bounding box center [612, 345] width 1225 height 690
drag, startPoint x: 1044, startPoint y: 25, endPoint x: 941, endPoint y: 29, distance: 102.5
click at [941, 29] on div "TODOs - Description - B-V-5UEZNQM" at bounding box center [996, 26] width 418 height 26
copy div "B-V-5UEZNQM"
click at [78, 130] on div at bounding box center [612, 345] width 1225 height 690
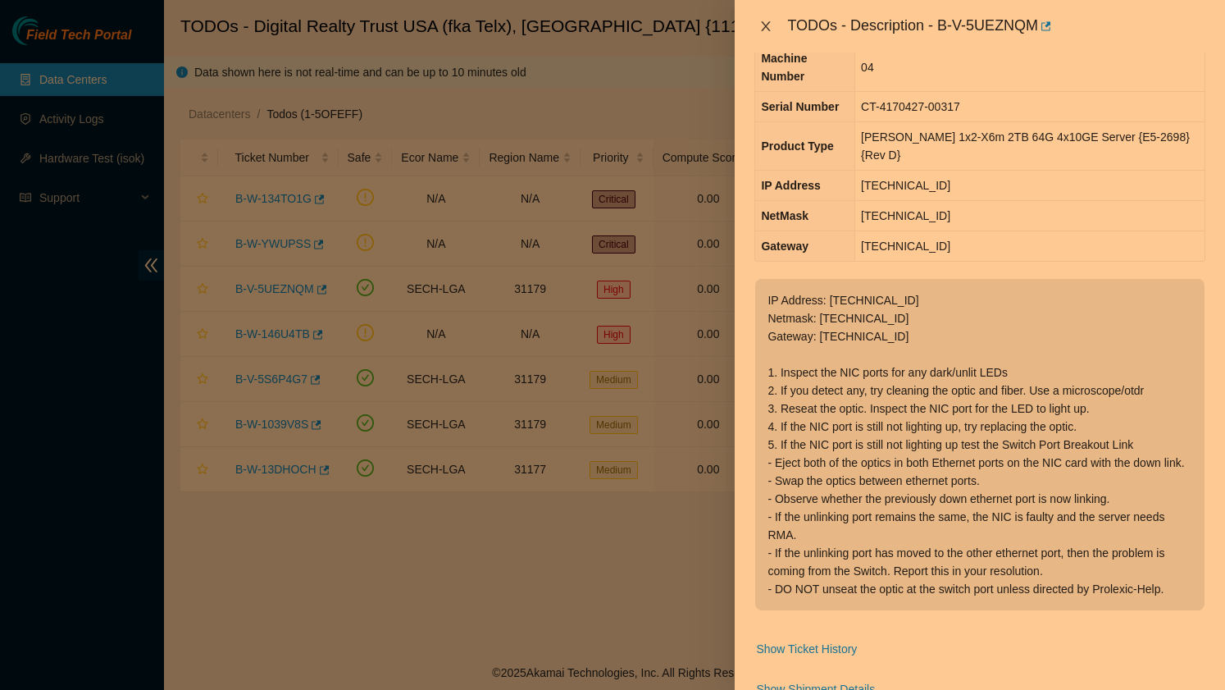
click at [754, 31] on button "Close" at bounding box center [765, 27] width 23 height 16
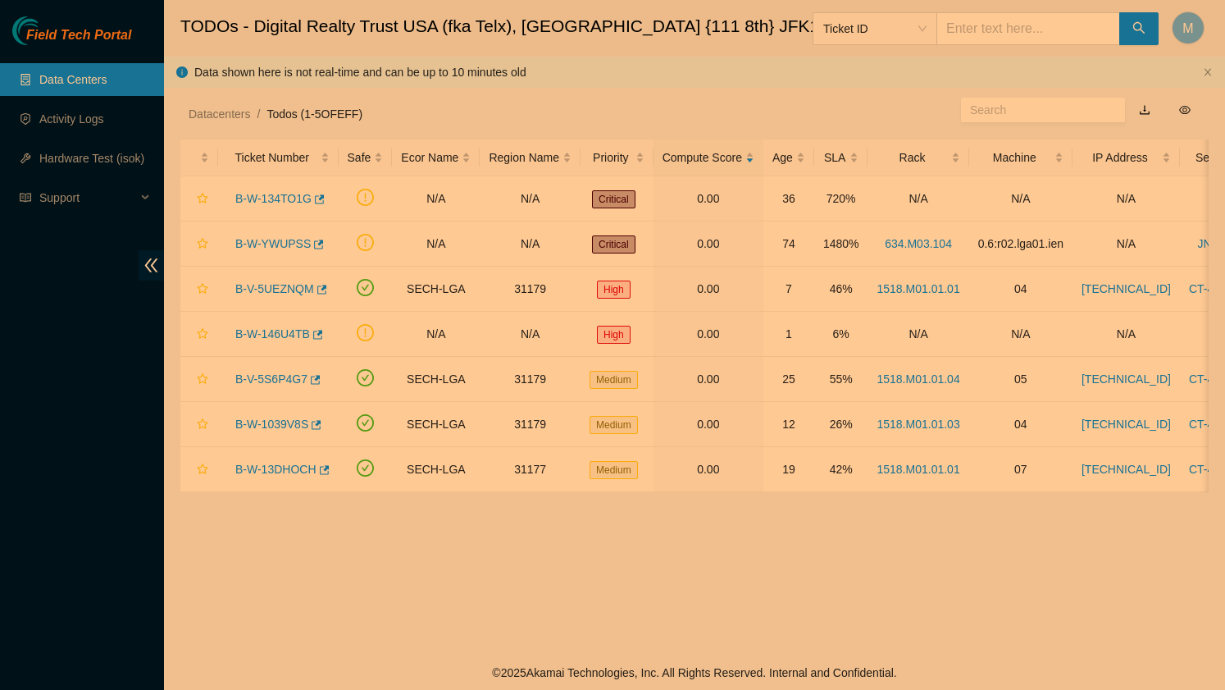
scroll to position [126, 0]
click at [99, 123] on link "Activity Logs" at bounding box center [71, 118] width 65 height 13
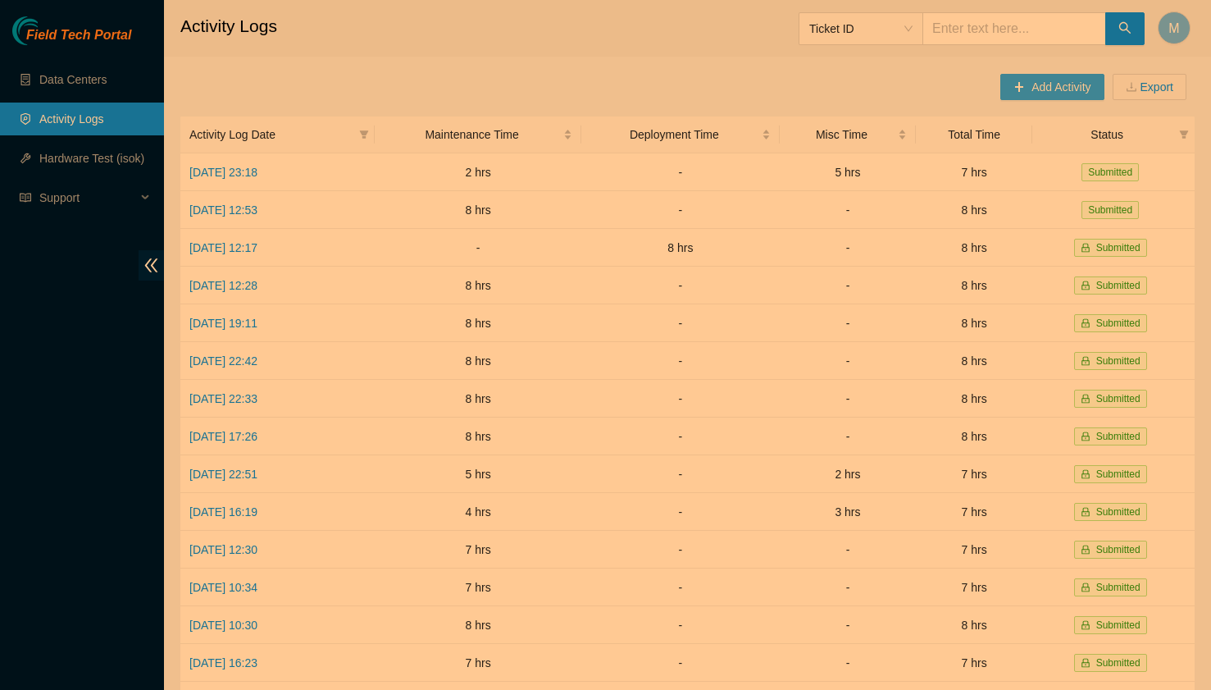
click at [1070, 84] on span "Add Activity" at bounding box center [1060, 87] width 59 height 18
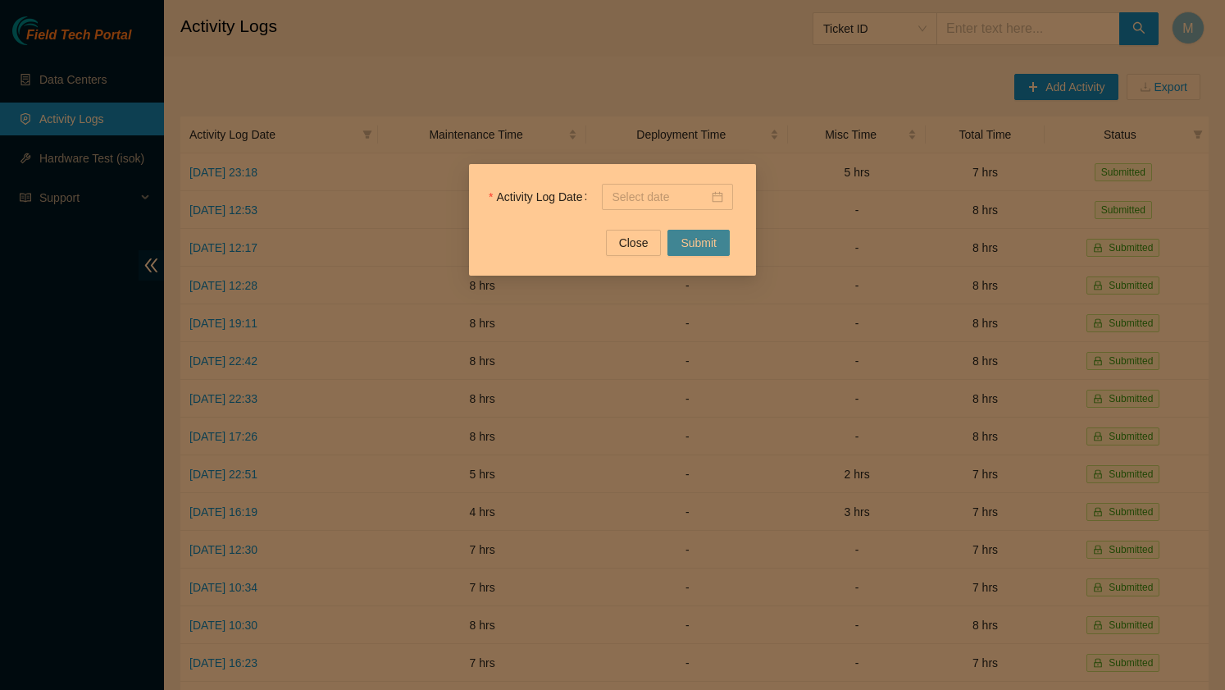
click at [708, 239] on span "Submit" at bounding box center [699, 243] width 36 height 18
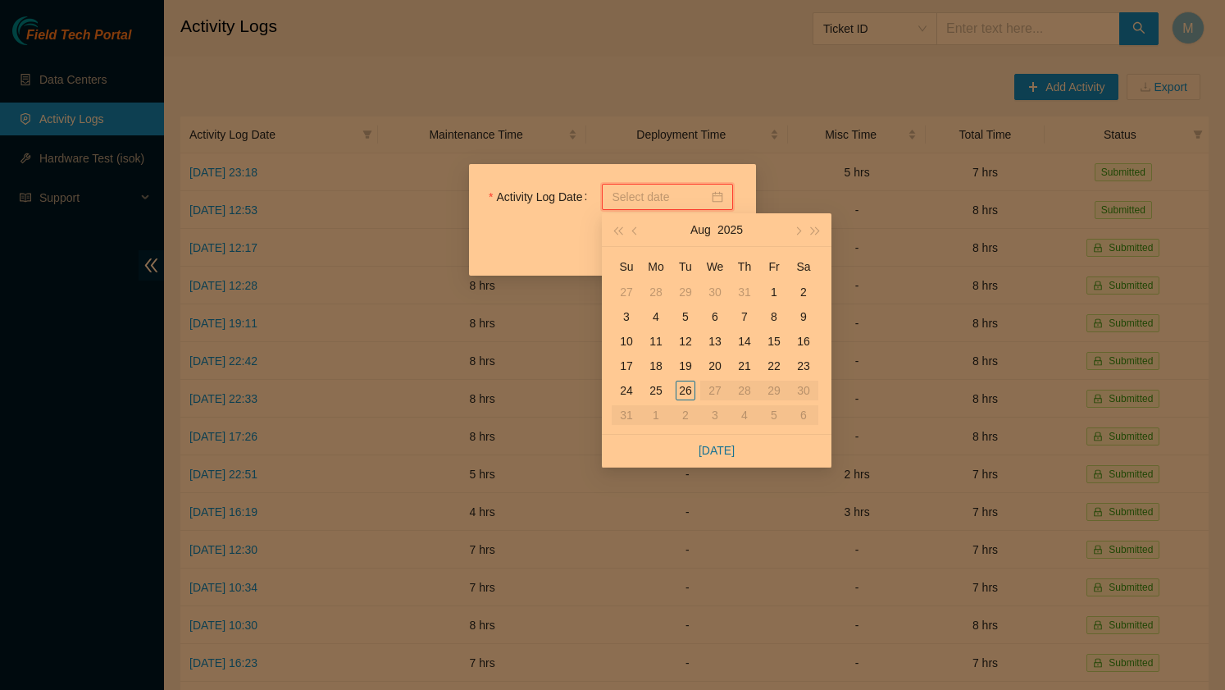
click at [691, 200] on input "Activity Log Date" at bounding box center [660, 197] width 97 height 18
type input "2025-08-22"
click at [776, 367] on div "22" at bounding box center [774, 366] width 20 height 20
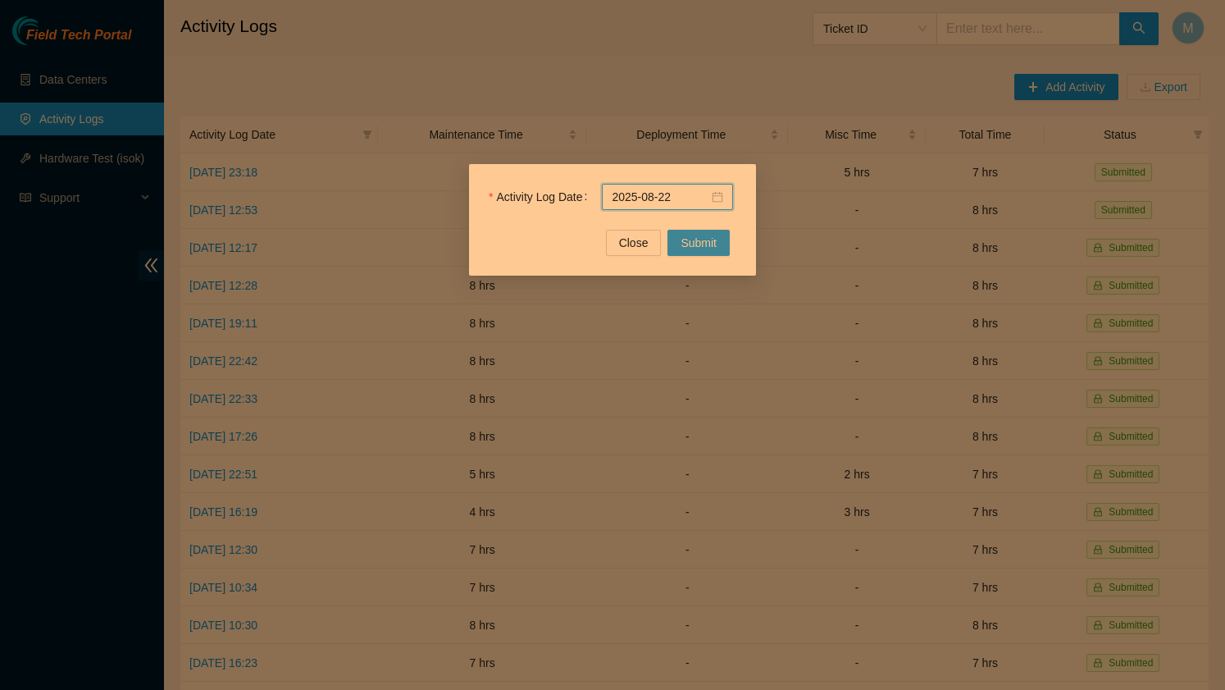
click at [696, 247] on span "Submit" at bounding box center [699, 243] width 36 height 18
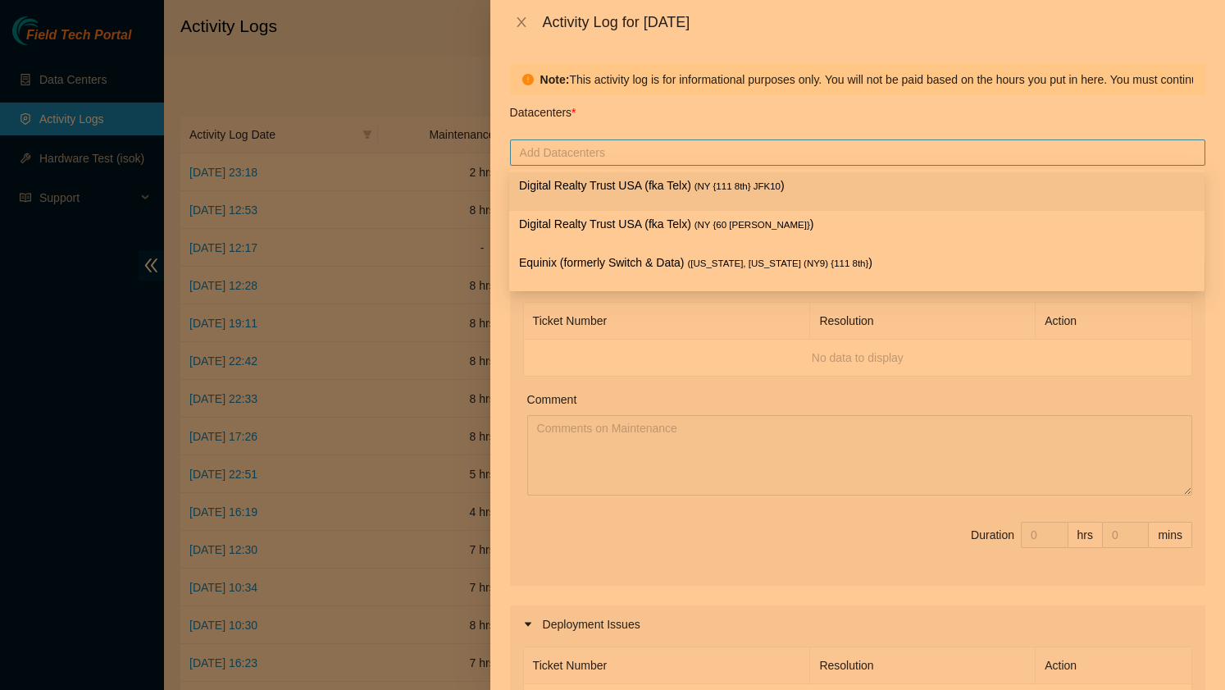
click at [599, 157] on div at bounding box center [857, 153] width 687 height 20
click at [592, 187] on p "Digital Realty Trust USA (fka Telx) ( NY {111 8th} JFK10 )" at bounding box center [857, 185] width 676 height 19
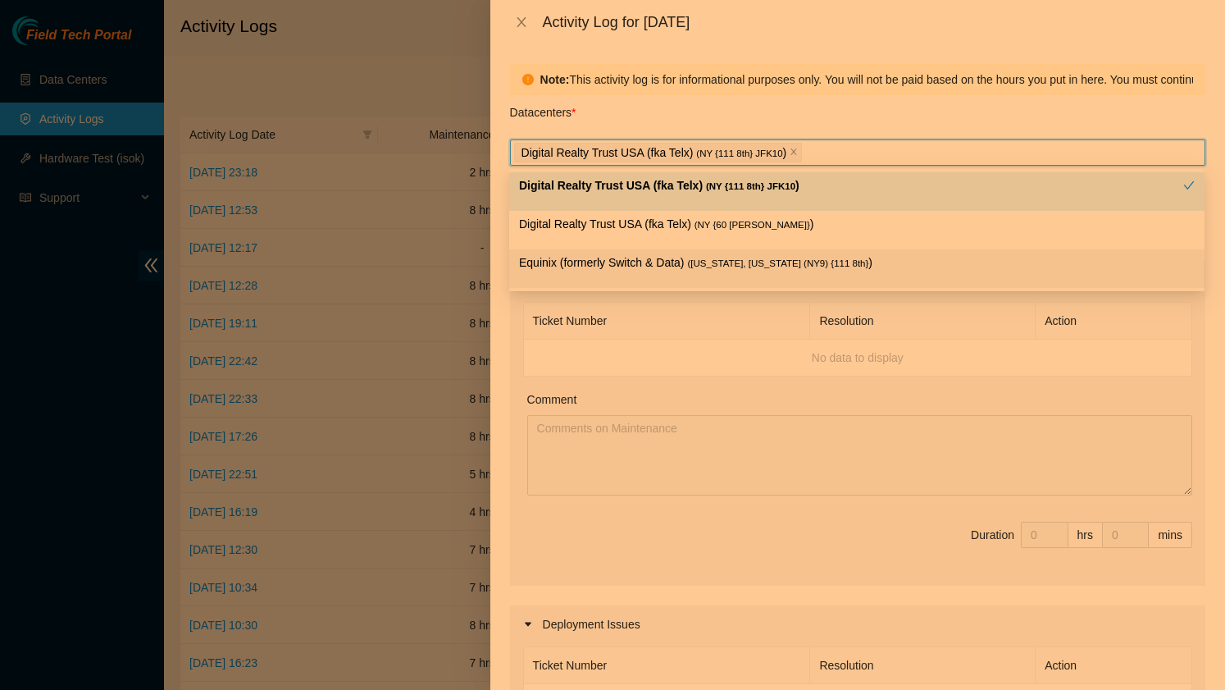
click at [559, 326] on th "Ticket Number" at bounding box center [667, 321] width 287 height 37
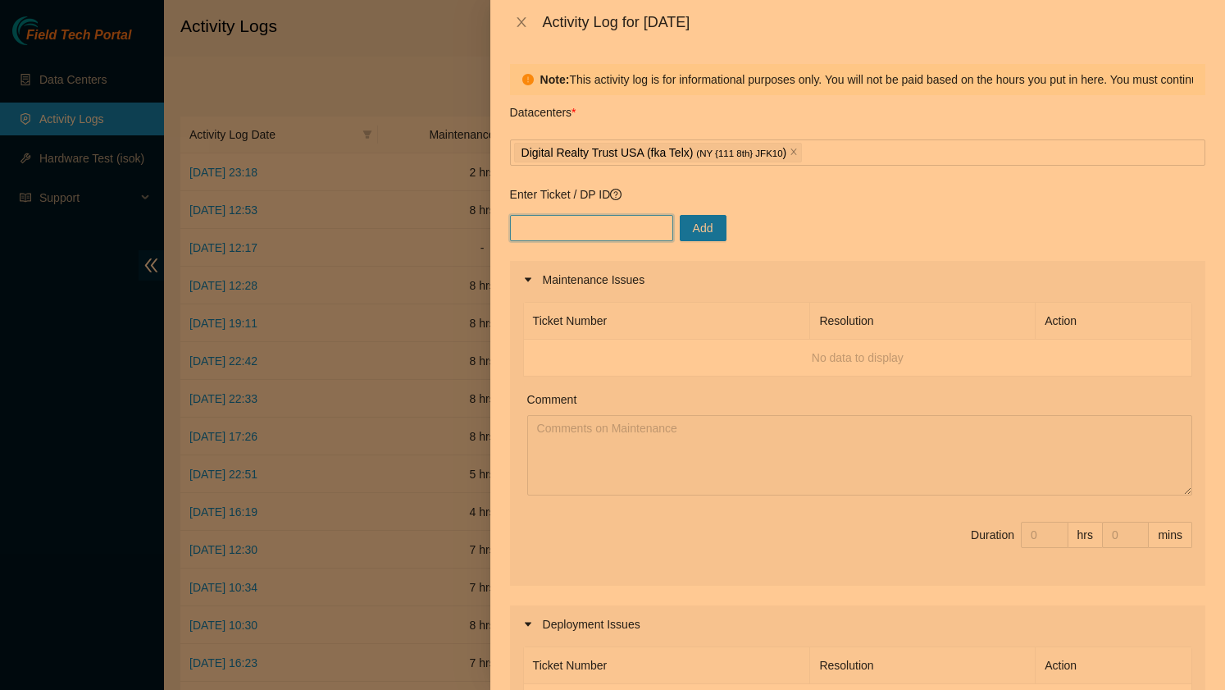
click at [573, 226] on input "text" at bounding box center [591, 228] width 163 height 26
paste input "B-V-5UEZNQM"
type input "B-V-5UEZNQM"
click at [680, 230] on button "Add" at bounding box center [703, 228] width 47 height 26
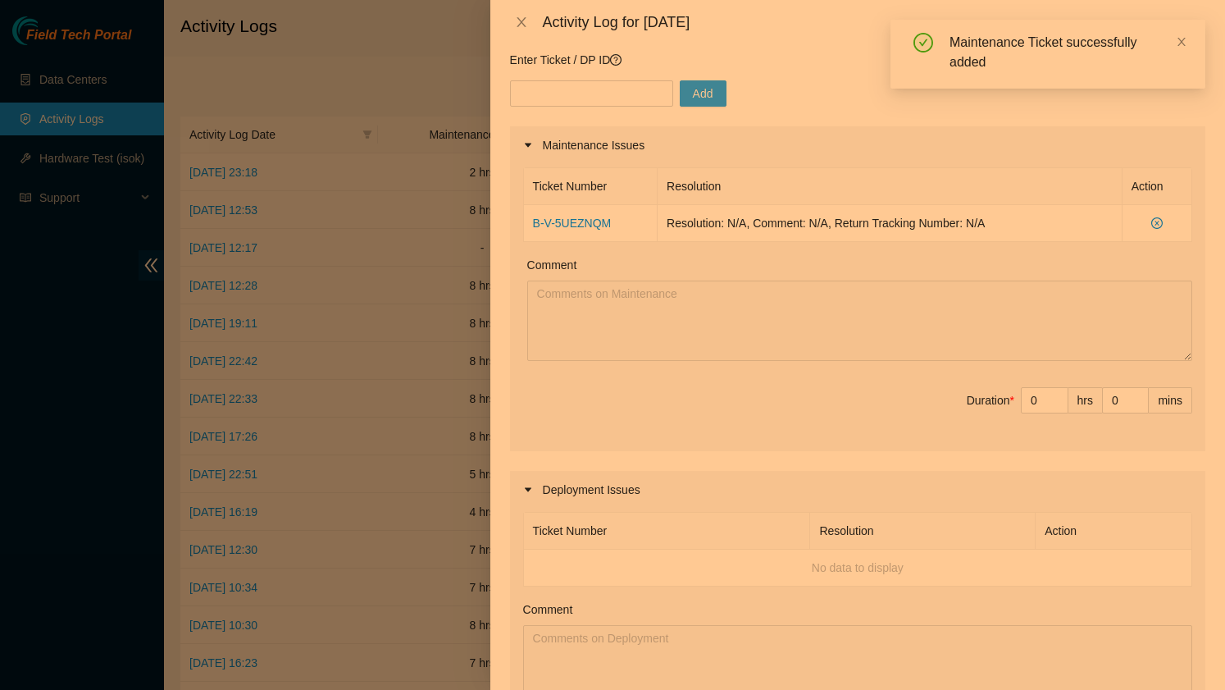
scroll to position [137, 0]
type input "1"
click at [1059, 394] on icon "up" at bounding box center [1059, 394] width 6 height 6
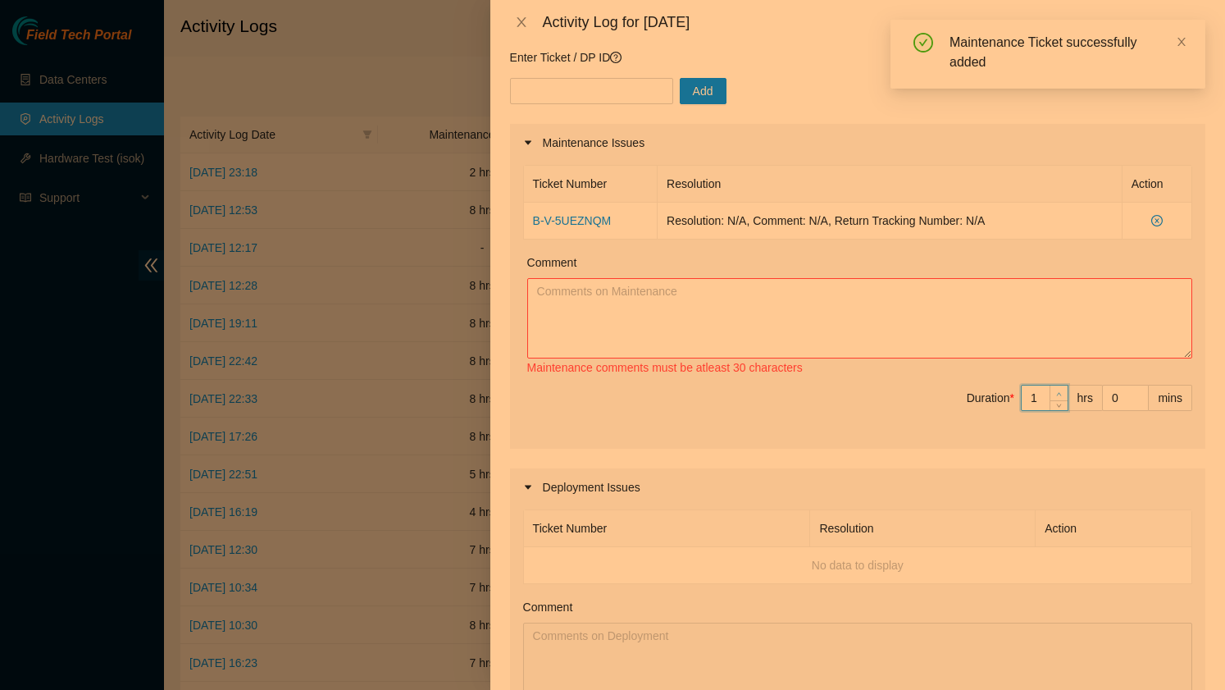
type input "2"
click at [1059, 394] on icon "up" at bounding box center [1059, 394] width 6 height 6
type input "3"
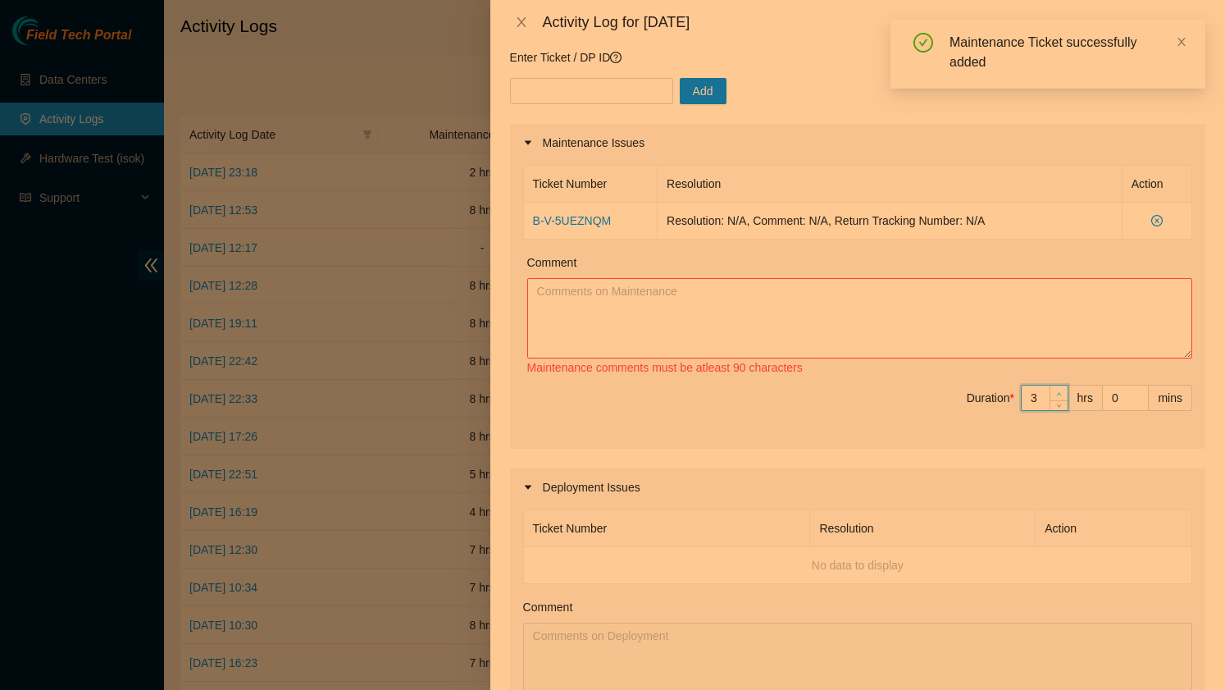
click at [1059, 394] on icon "up" at bounding box center [1059, 394] width 6 height 6
type input "4"
click at [1059, 394] on icon "up" at bounding box center [1059, 394] width 6 height 6
type input "5"
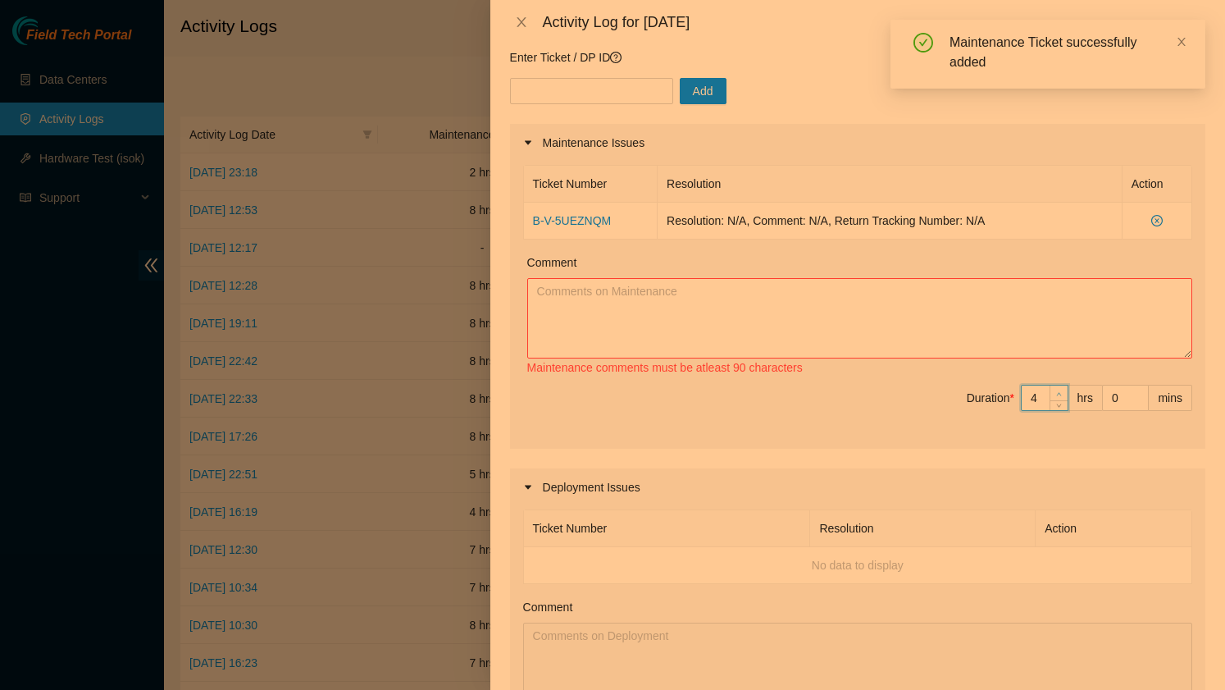
type input "5"
click at [1059, 394] on icon "up" at bounding box center [1059, 394] width 6 height 6
type input "6"
click at [1059, 394] on icon "up" at bounding box center [1059, 394] width 6 height 6
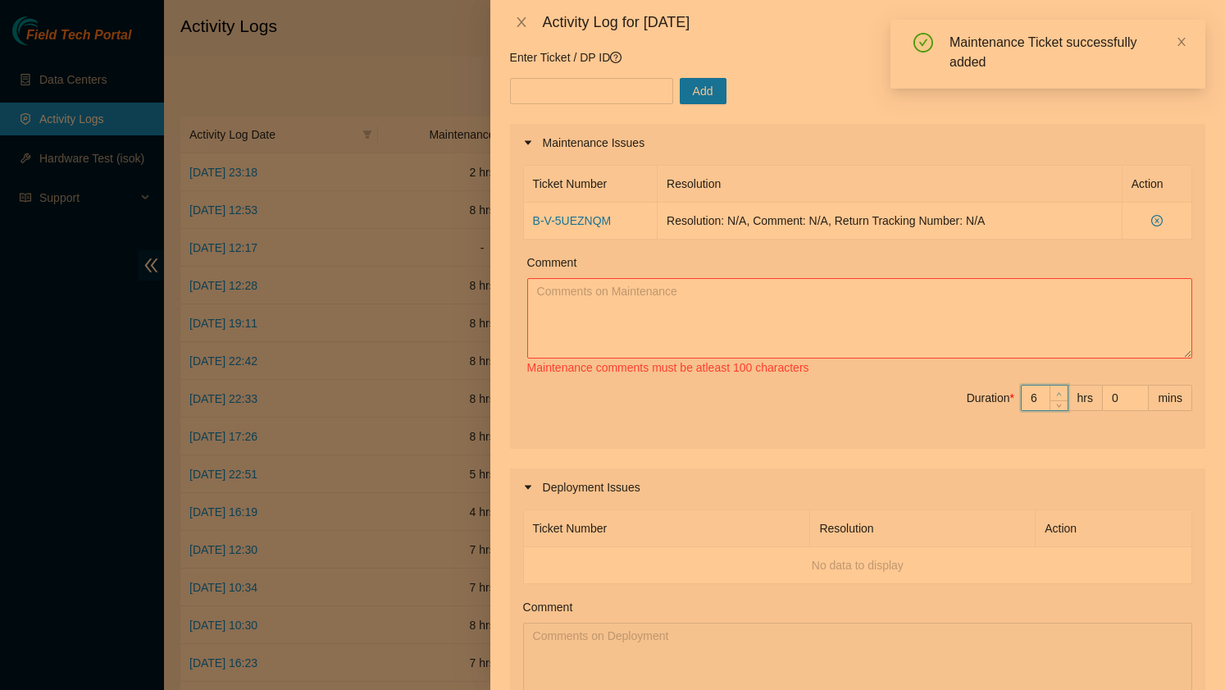
type input "7"
click at [1058, 391] on icon "up" at bounding box center [1059, 394] width 6 height 6
click at [682, 297] on textarea "Comment" at bounding box center [859, 318] width 665 height 80
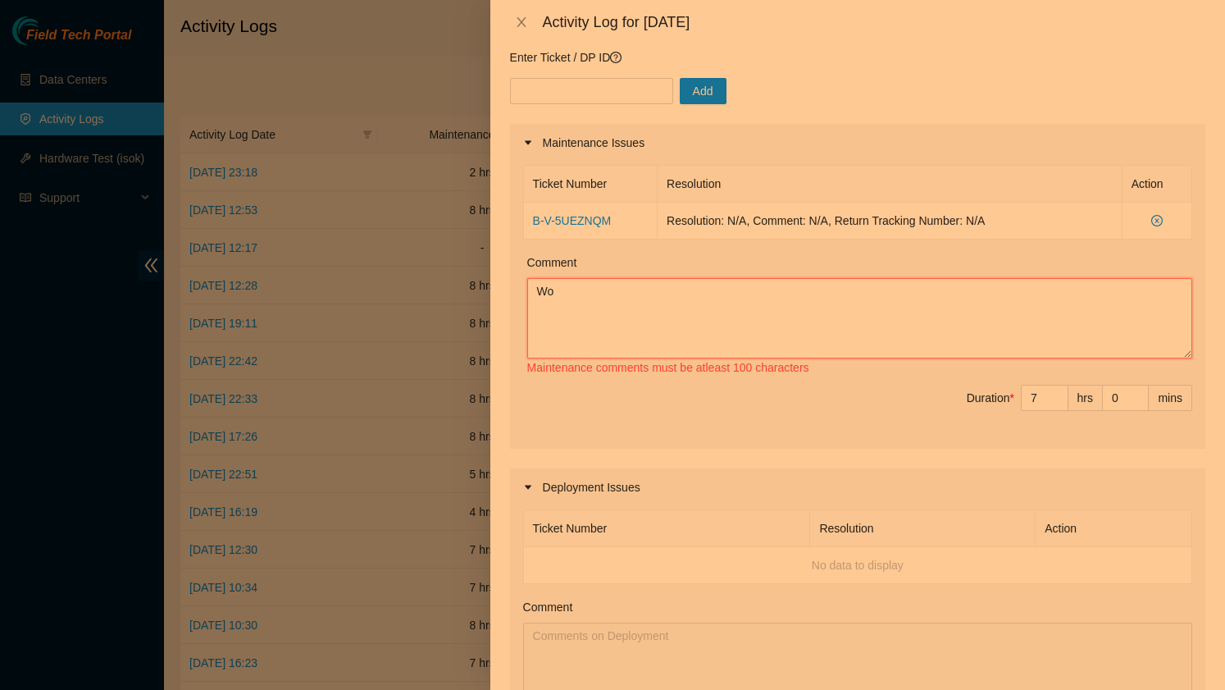
type textarea "W"
drag, startPoint x: 622, startPoint y: 229, endPoint x: 530, endPoint y: 223, distance: 92.8
click at [530, 223] on td "B-V-5UEZNQM" at bounding box center [591, 221] width 134 height 37
click at [636, 285] on textarea "I worked on Tik" at bounding box center [859, 318] width 665 height 80
paste textarea "B-V-5UEZNQM"
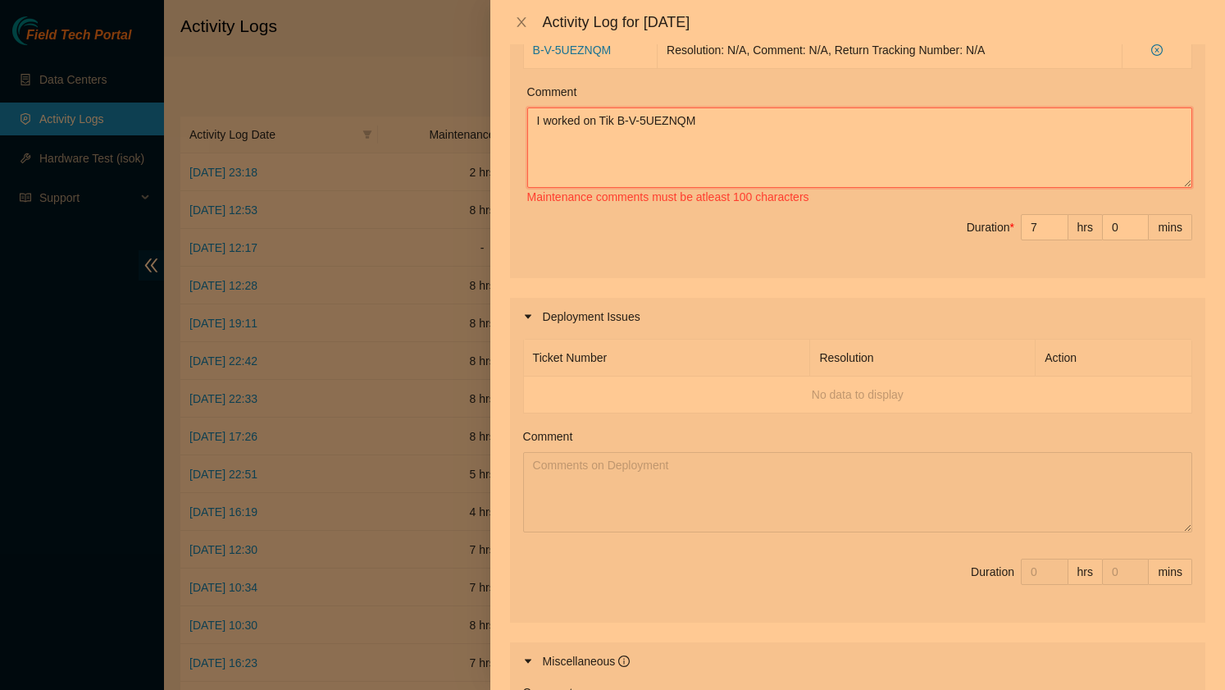
scroll to position [669, 0]
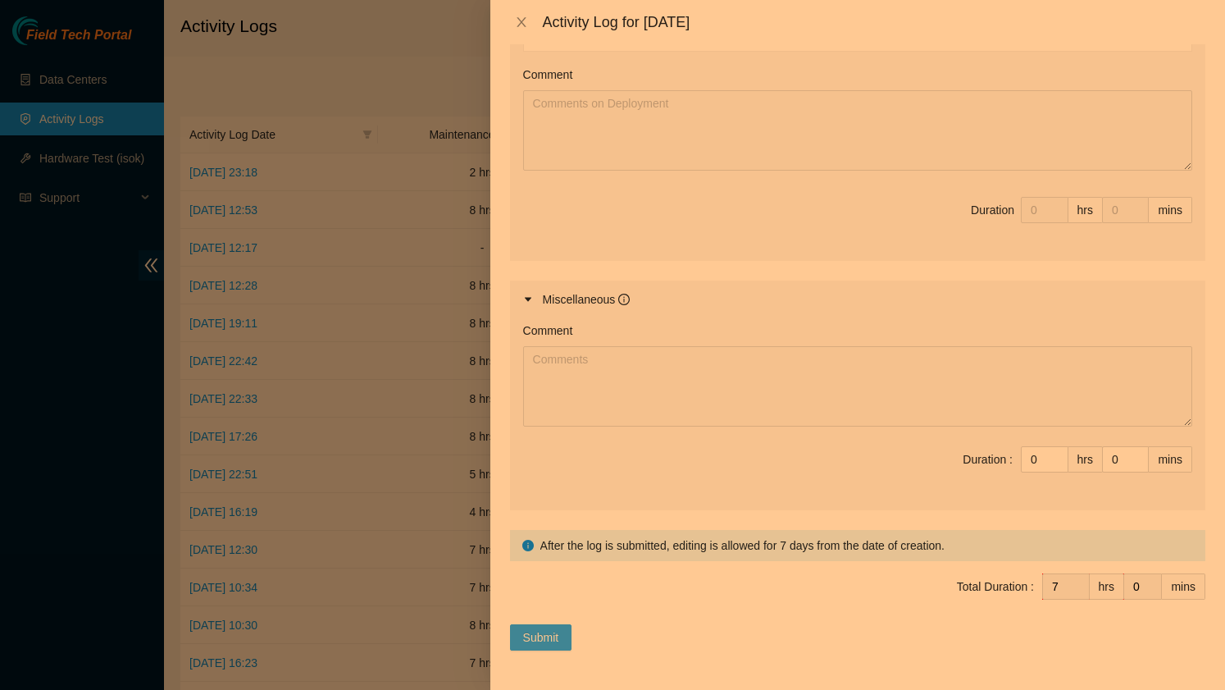
click at [550, 631] on span "Submit" at bounding box center [541, 637] width 36 height 18
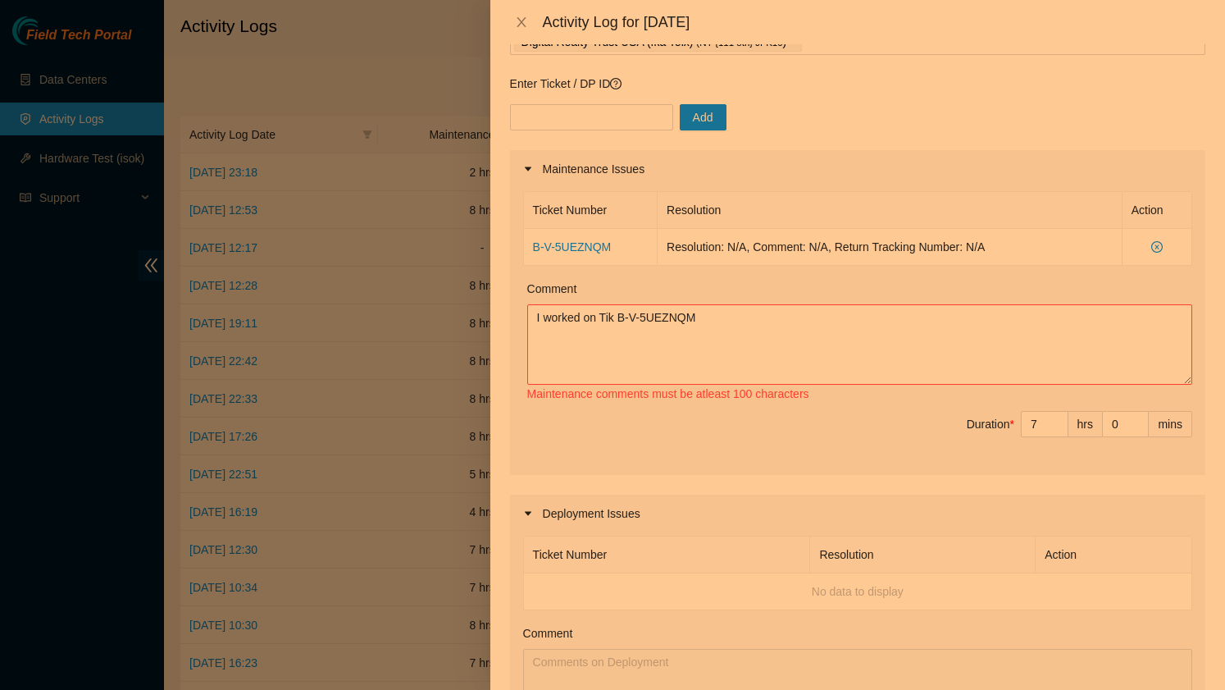
scroll to position [0, 0]
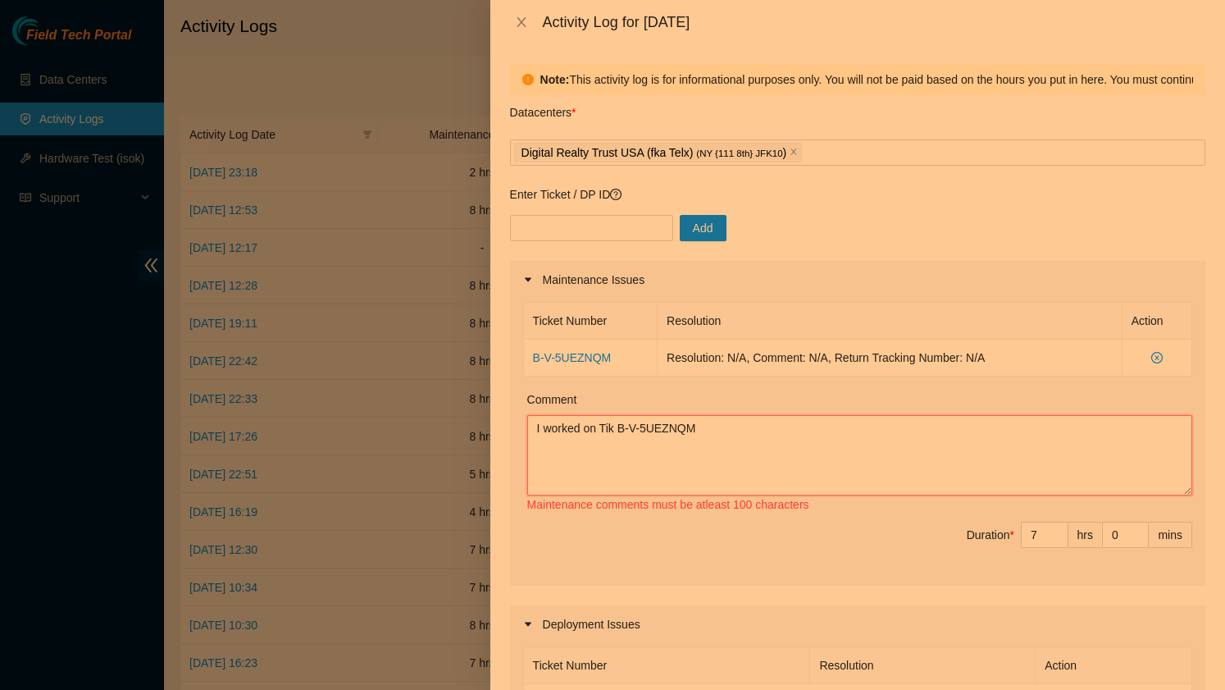
click at [712, 431] on textarea "I worked on Tik B-V-5UEZNQM" at bounding box center [859, 455] width 665 height 80
click at [453, 239] on div at bounding box center [612, 345] width 1225 height 690
click at [723, 427] on textarea "I worked on Tik B-V-5UEZNQM" at bounding box center [859, 455] width 665 height 80
paste textarea "B-V-5UEZNQM"
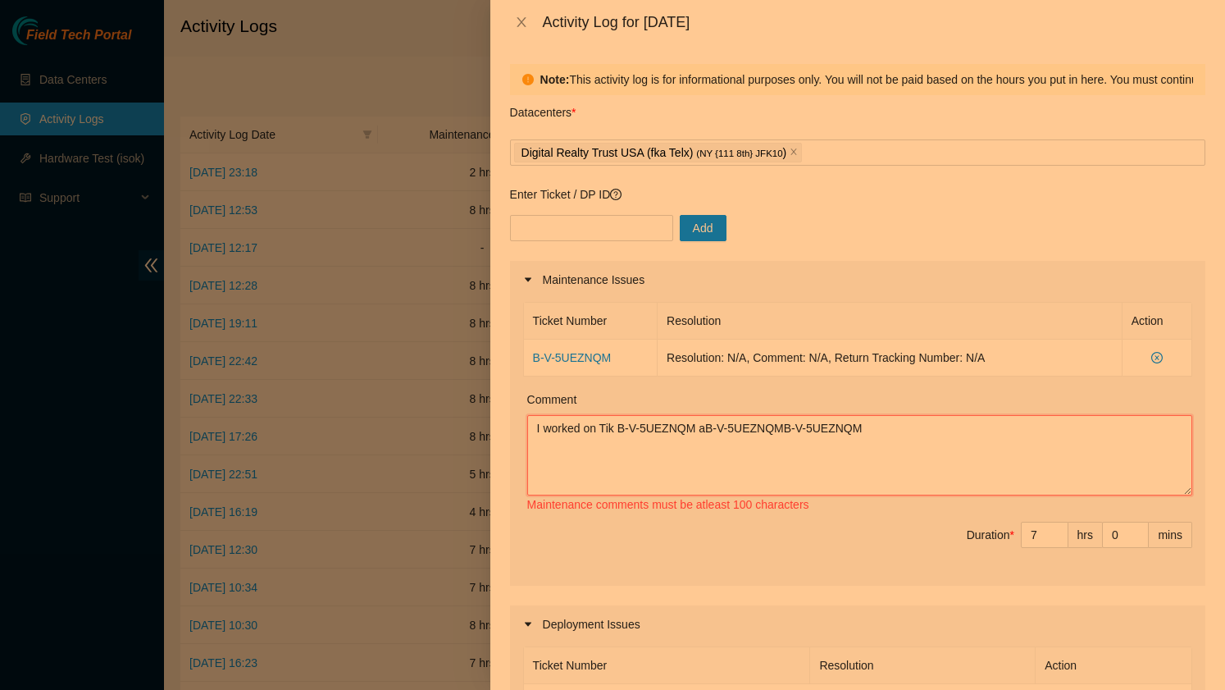
paste textarea "B-V-5UEZNQM"
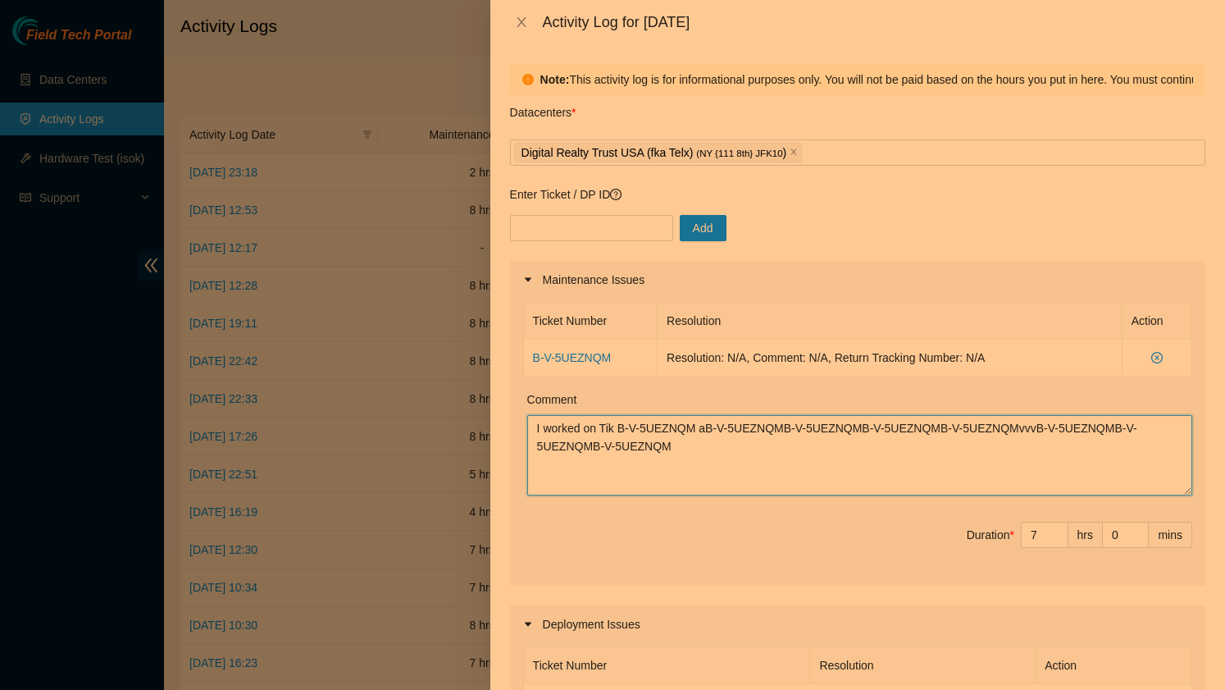
paste textarea "B-V-5UEZNQM"
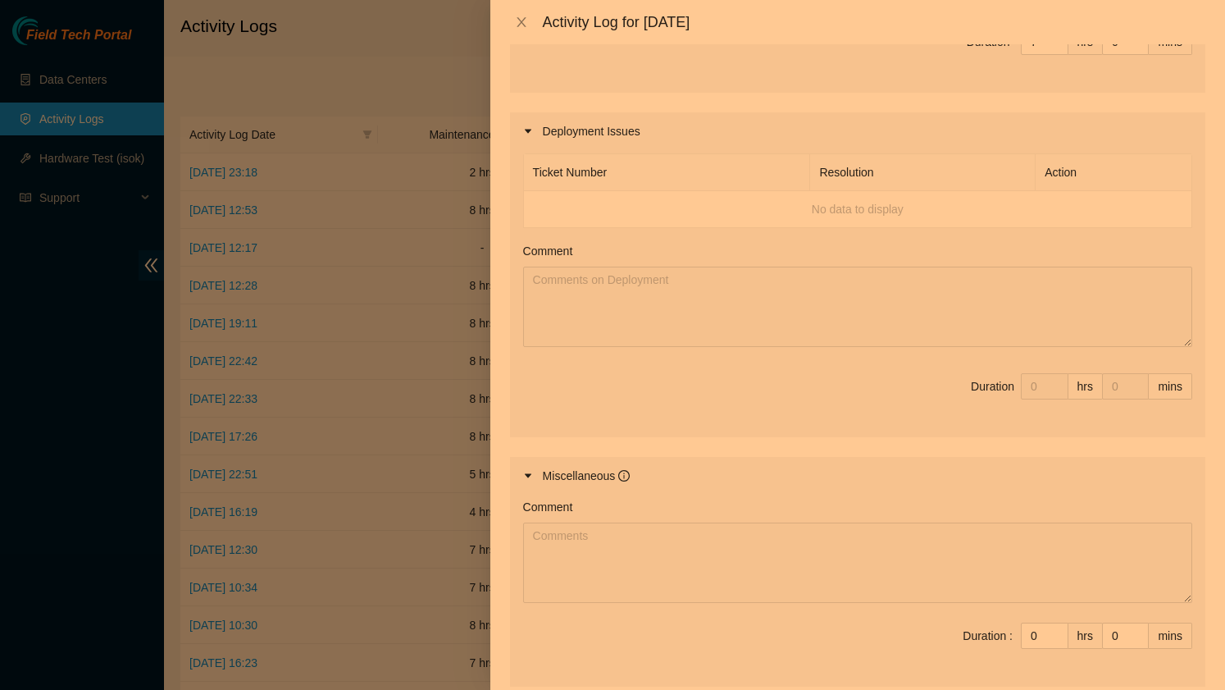
scroll to position [669, 0]
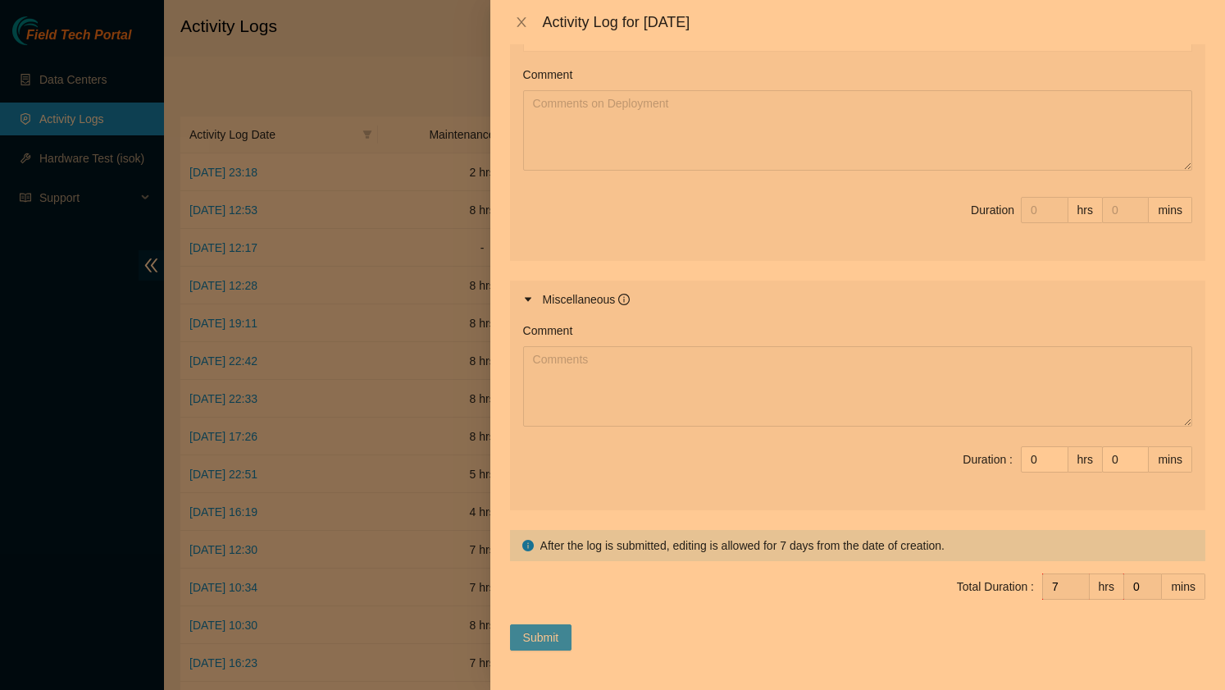
type textarea "I worked on Tik B-V-5UEZNQM aB-V-5UEZNQMB-V-5UEZNQMB-V-5UEZNQMB-V-5UEZNQMvvvB-V…"
click at [559, 637] on span "Submit" at bounding box center [541, 637] width 36 height 18
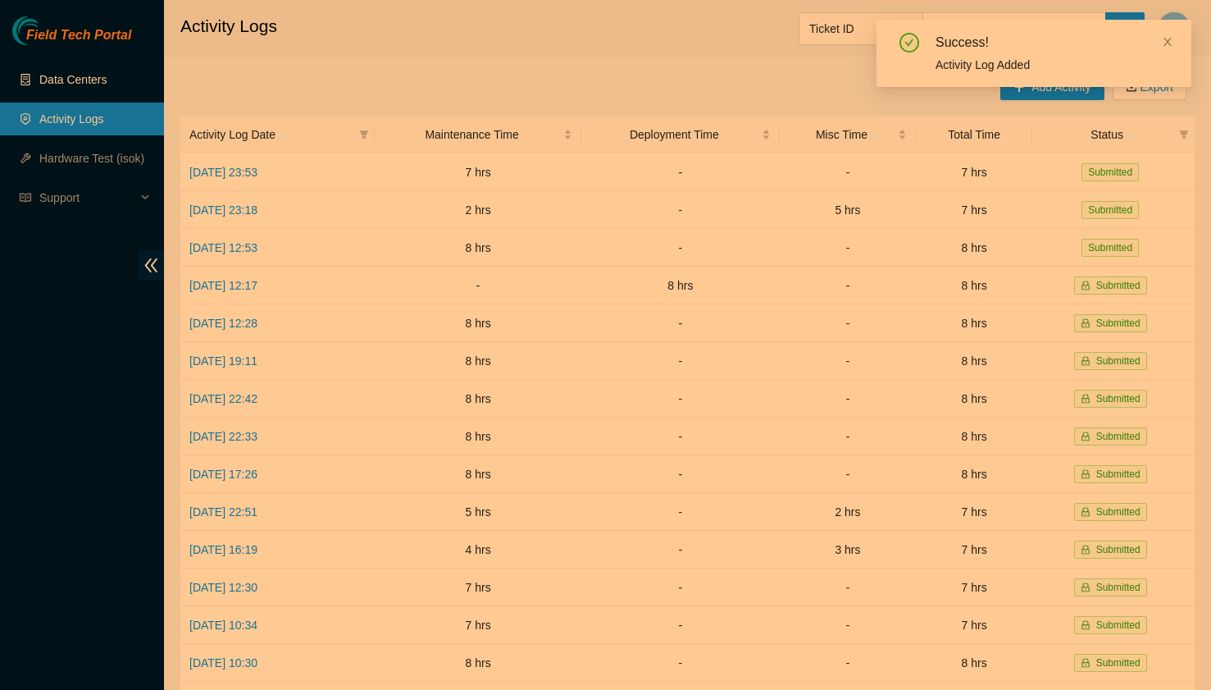
click at [76, 73] on link "Data Centers" at bounding box center [72, 79] width 67 height 13
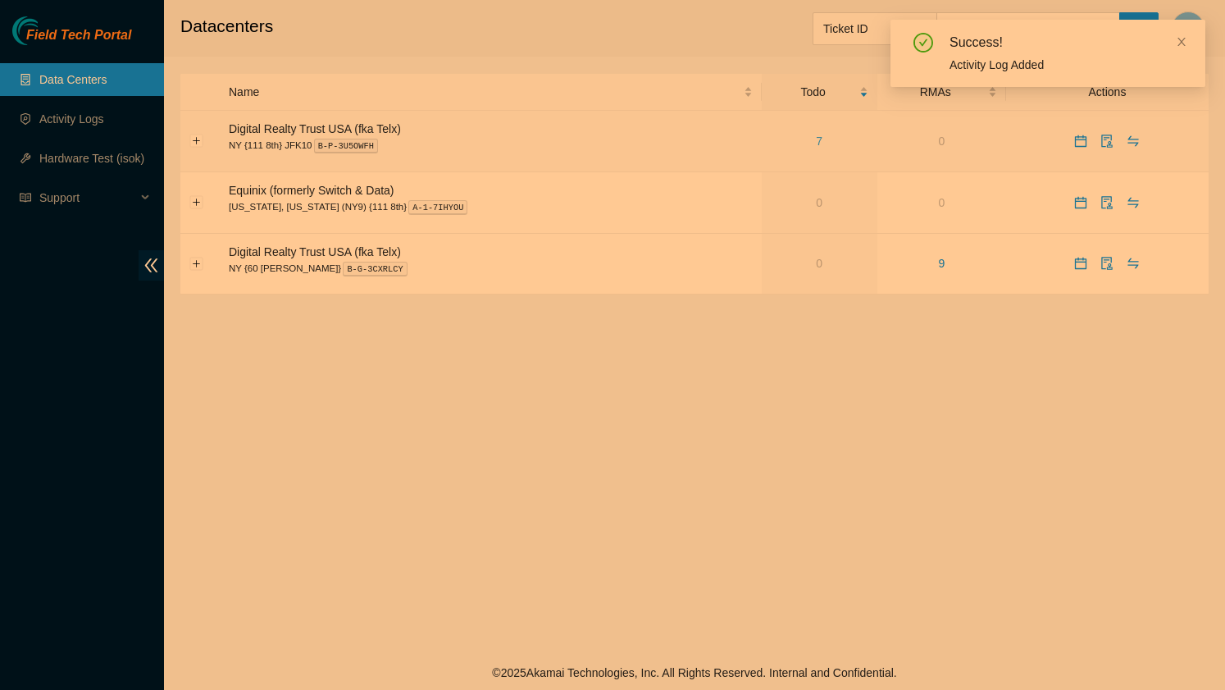
click at [816, 143] on link "7" at bounding box center [819, 140] width 7 height 13
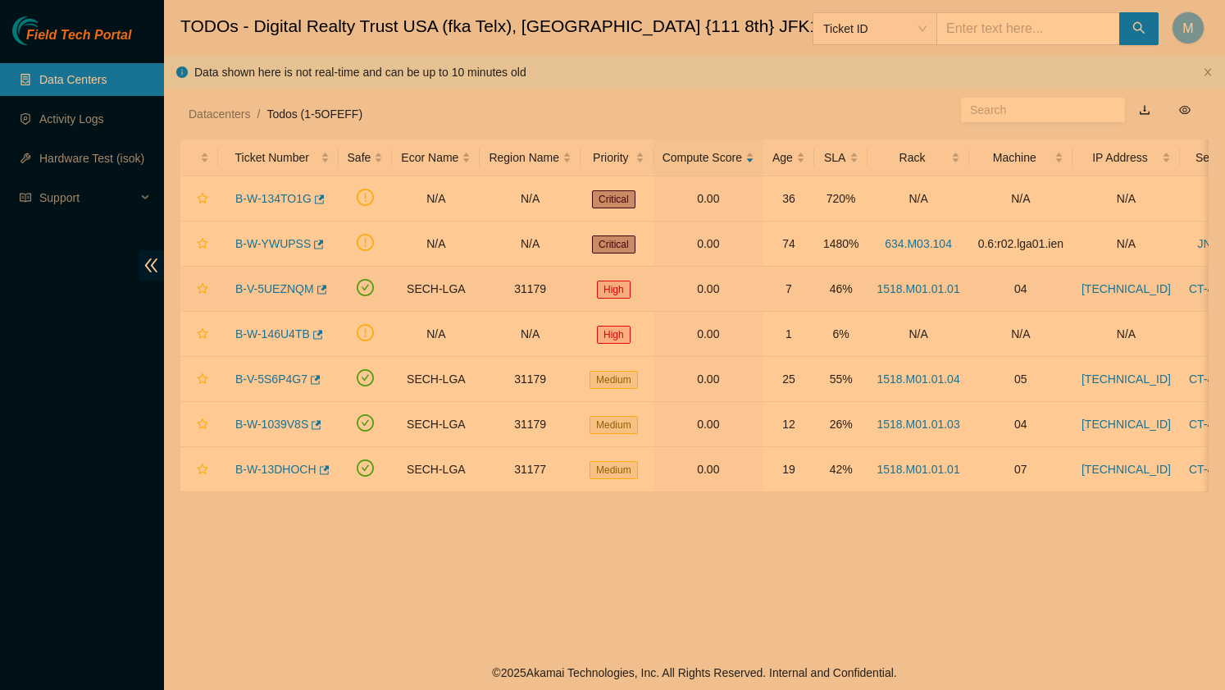
click at [269, 289] on link "B-V-5UEZNQM" at bounding box center [274, 288] width 79 height 13
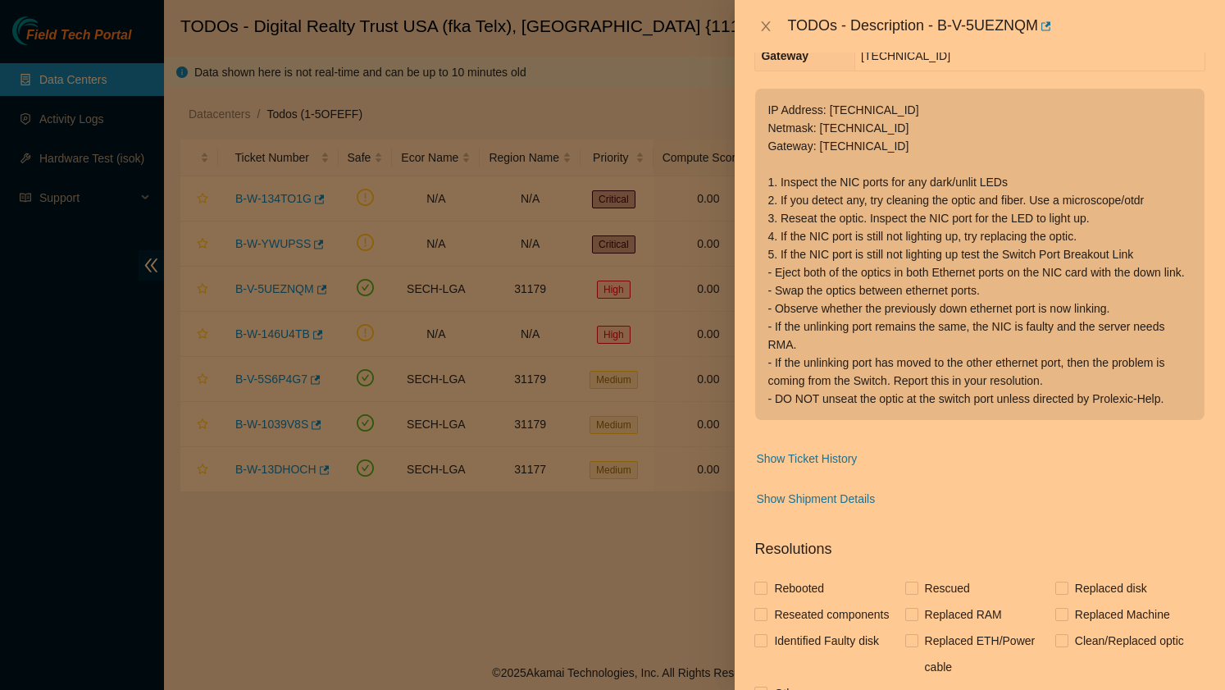
scroll to position [262, 0]
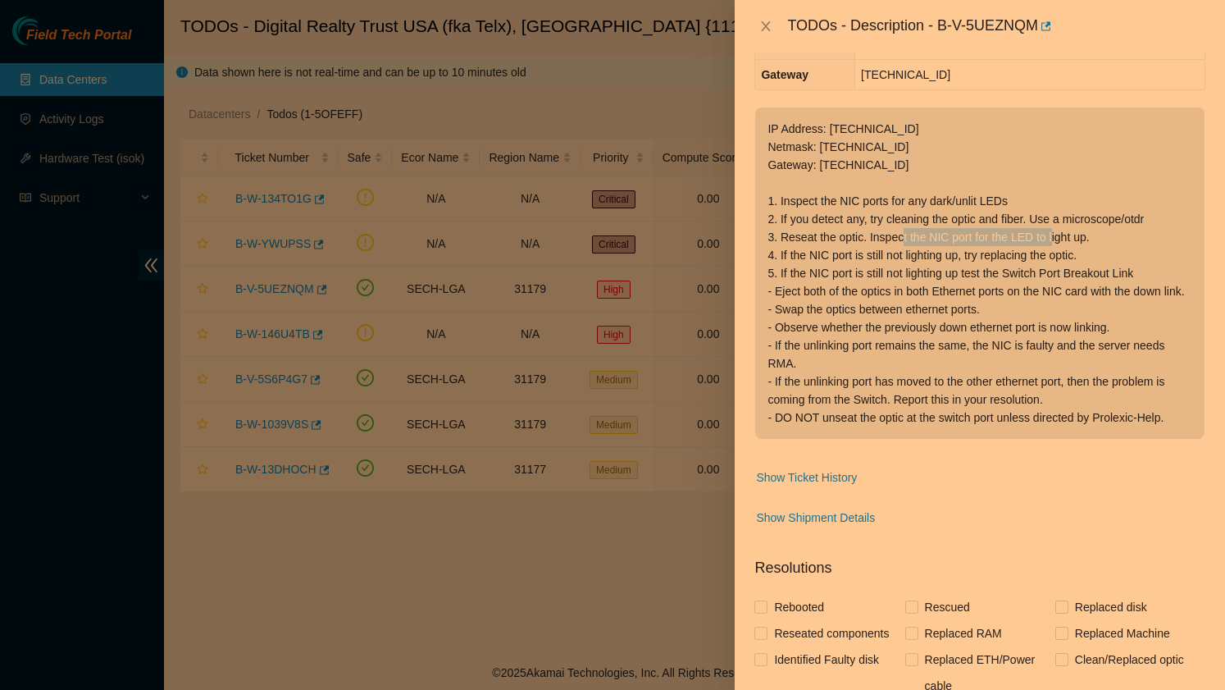
drag, startPoint x: 1095, startPoint y: 197, endPoint x: 939, endPoint y: 192, distance: 155.9
click at [939, 192] on p "IP Address: [TECHNICAL_ID] Netmask: [TECHNICAL_ID] Gateway: [TECHNICAL_ID] 1. I…" at bounding box center [979, 272] width 449 height 331
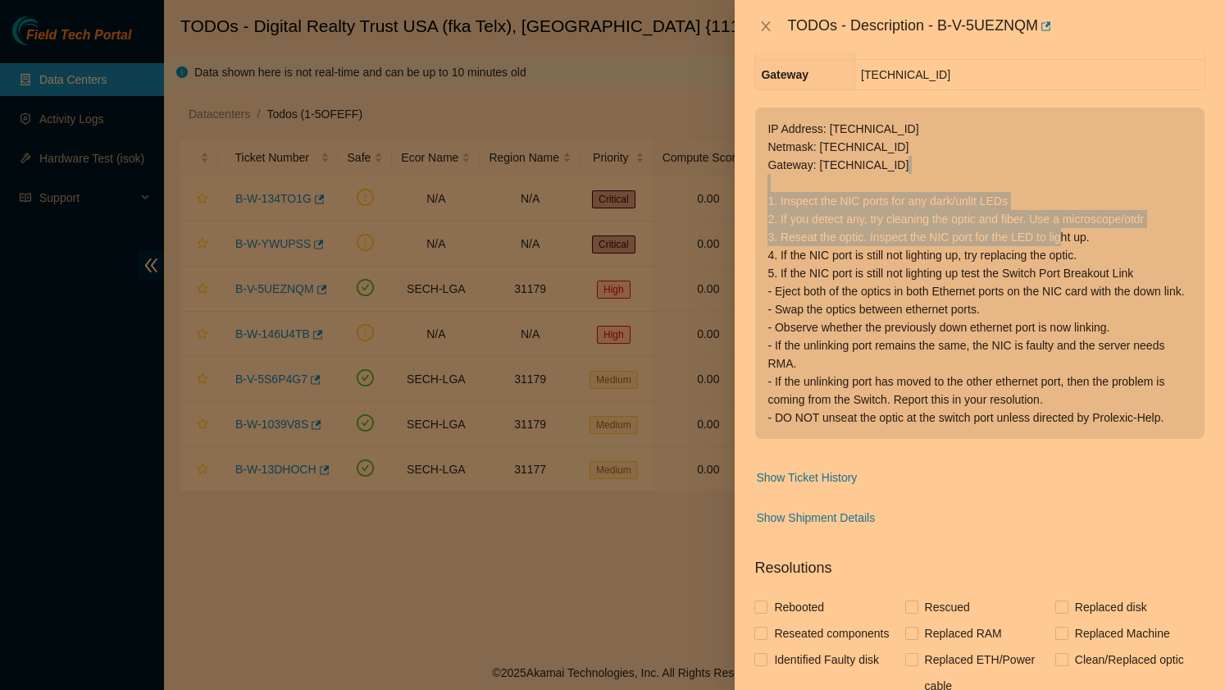
drag, startPoint x: 1113, startPoint y: 197, endPoint x: 764, endPoint y: 163, distance: 350.9
click at [764, 163] on p "IP Address: [TECHNICAL_ID] Netmask: [TECHNICAL_ID] Gateway: [TECHNICAL_ID] 1. I…" at bounding box center [979, 272] width 449 height 331
copy p "1. Inspect the NIC ports for any dark/unlit LEDs 2. If you detect any, try clea…"
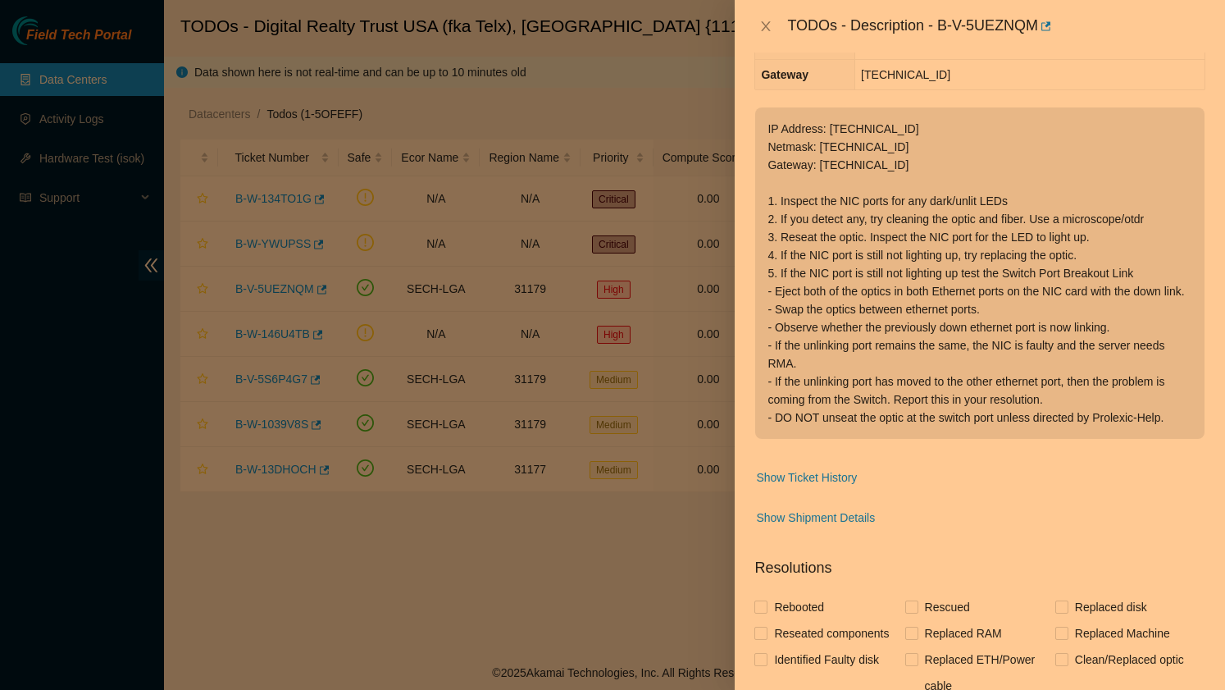
click at [917, 229] on p "IP Address: [TECHNICAL_ID] Netmask: [TECHNICAL_ID] Gateway: [TECHNICAL_ID] 1. I…" at bounding box center [979, 272] width 449 height 331
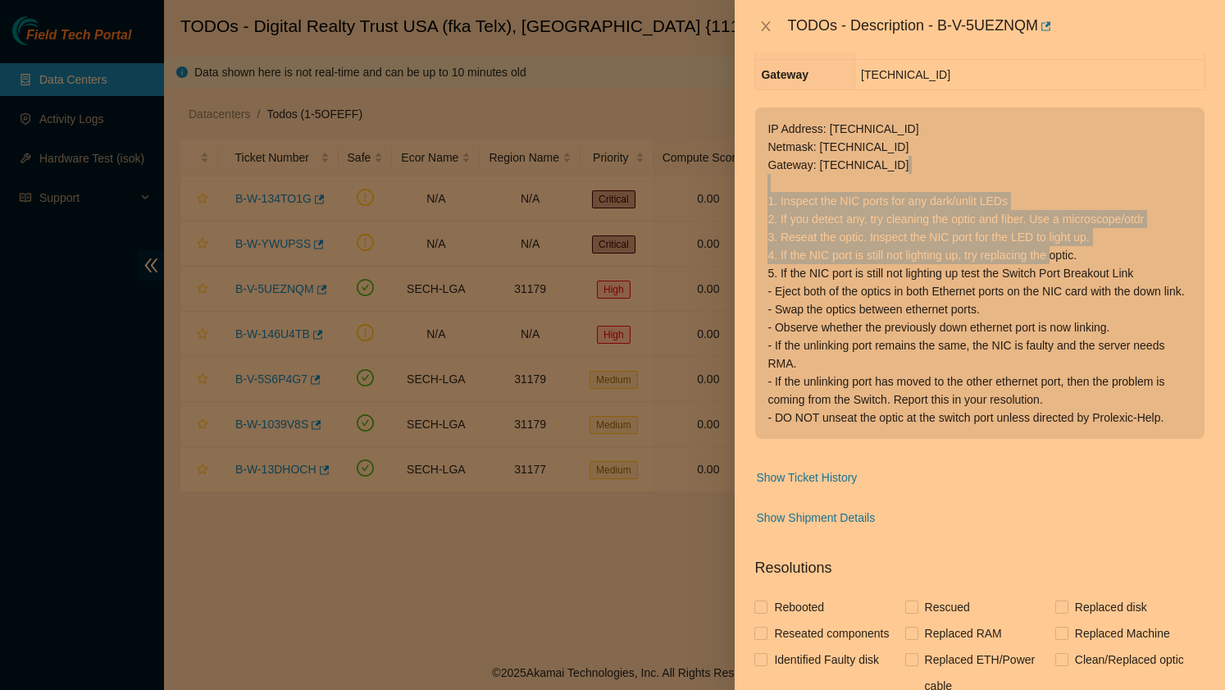
drag, startPoint x: 1109, startPoint y: 220, endPoint x: 769, endPoint y: 160, distance: 345.5
click at [769, 160] on p "IP Address: [TECHNICAL_ID] Netmask: [TECHNICAL_ID] Gateway: [TECHNICAL_ID] 1. I…" at bounding box center [979, 272] width 449 height 331
copy p "1. Inspect the NIC ports for any dark/unlit LEDs 2. If you detect any, try clea…"
click at [767, 25] on icon "close" at bounding box center [766, 26] width 9 height 10
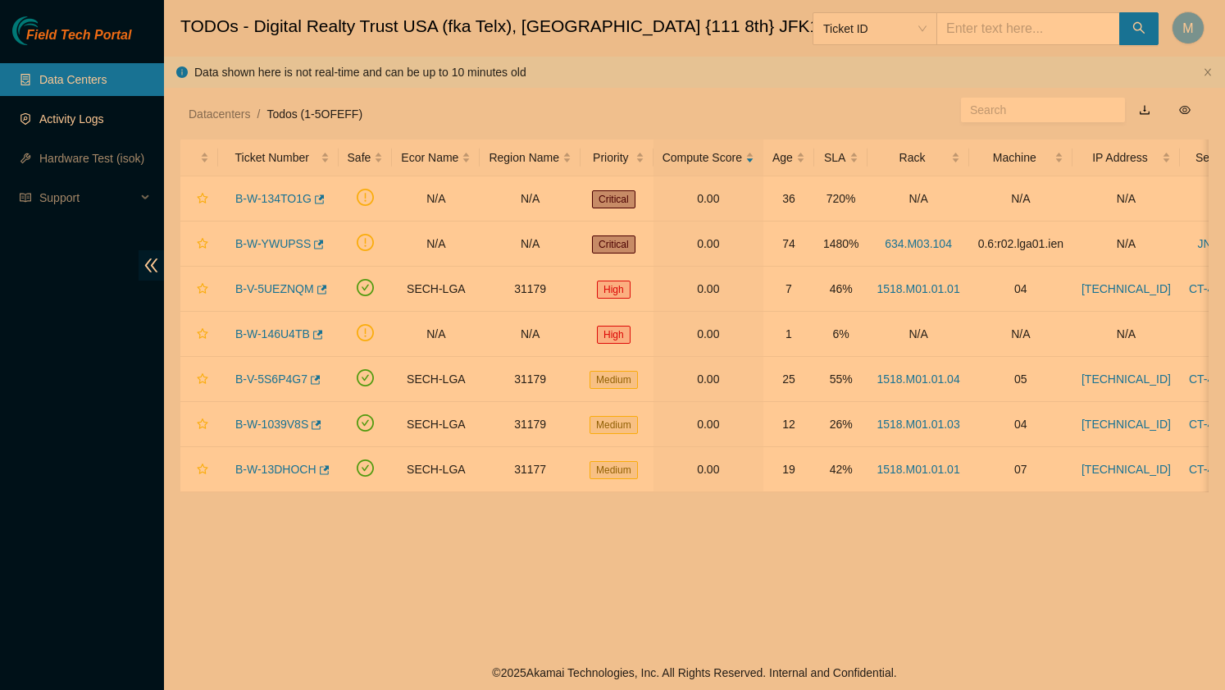
click at [84, 124] on link "Activity Logs" at bounding box center [71, 118] width 65 height 13
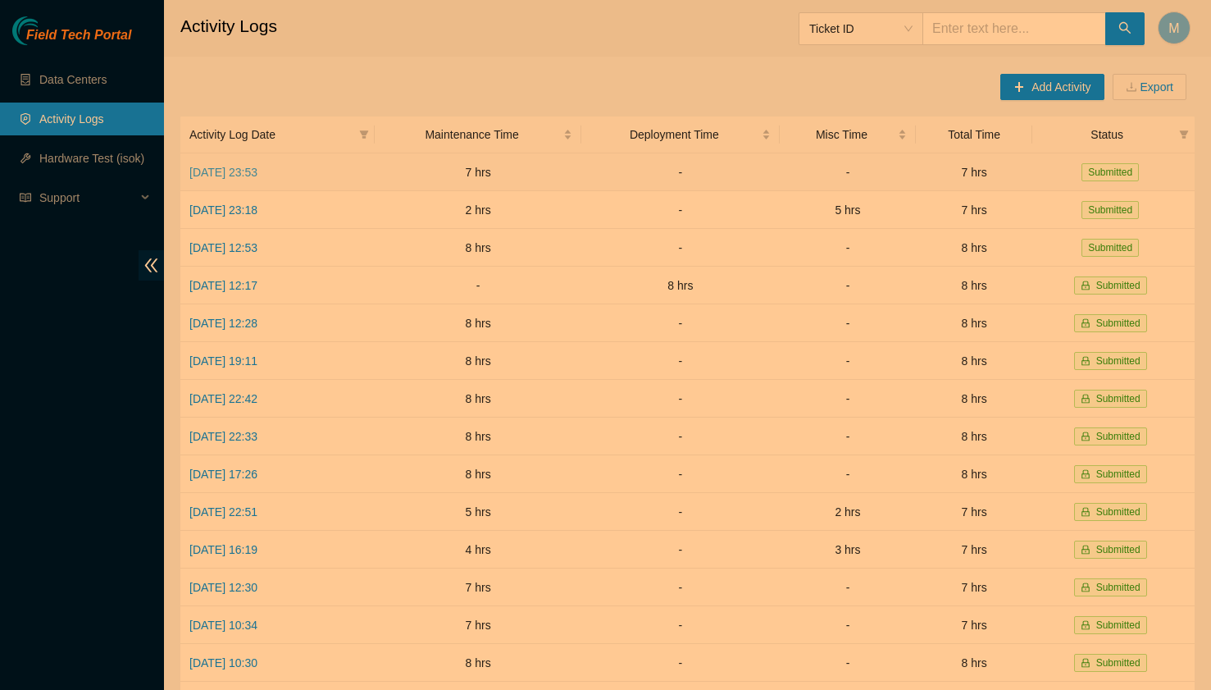
click at [257, 176] on link "[DATE] 23:53" at bounding box center [223, 172] width 68 height 13
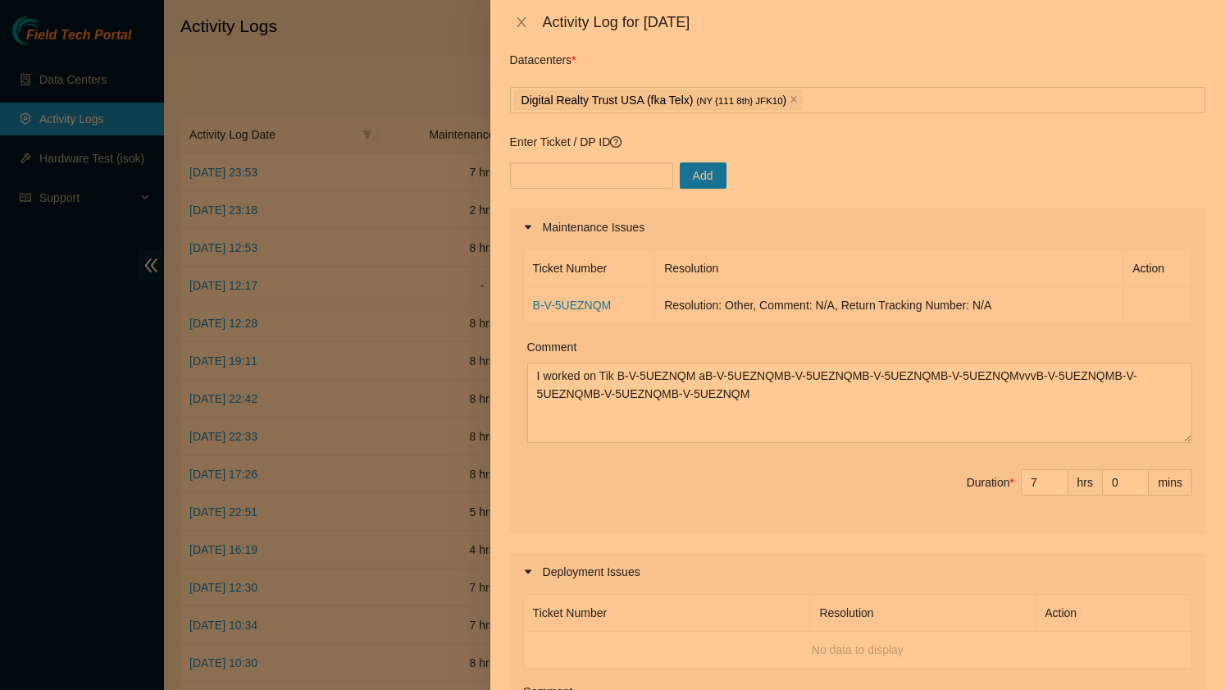
scroll to position [66, 0]
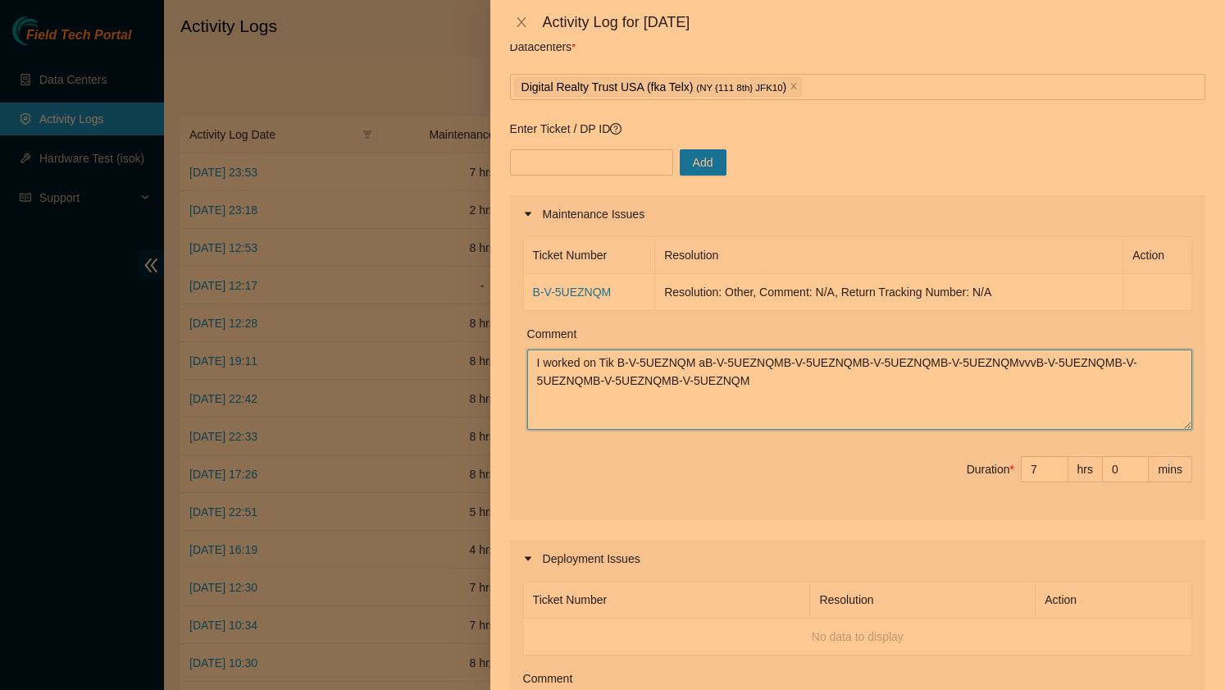
drag, startPoint x: 773, startPoint y: 391, endPoint x: 708, endPoint y: 360, distance: 72.6
click at [708, 360] on textarea "I worked on Tik B-V-5UEZNQM aB-V-5UEZNQMB-V-5UEZNQMB-V-5UEZNQMB-V-5UEZNQMvvvB-V…" at bounding box center [859, 389] width 665 height 80
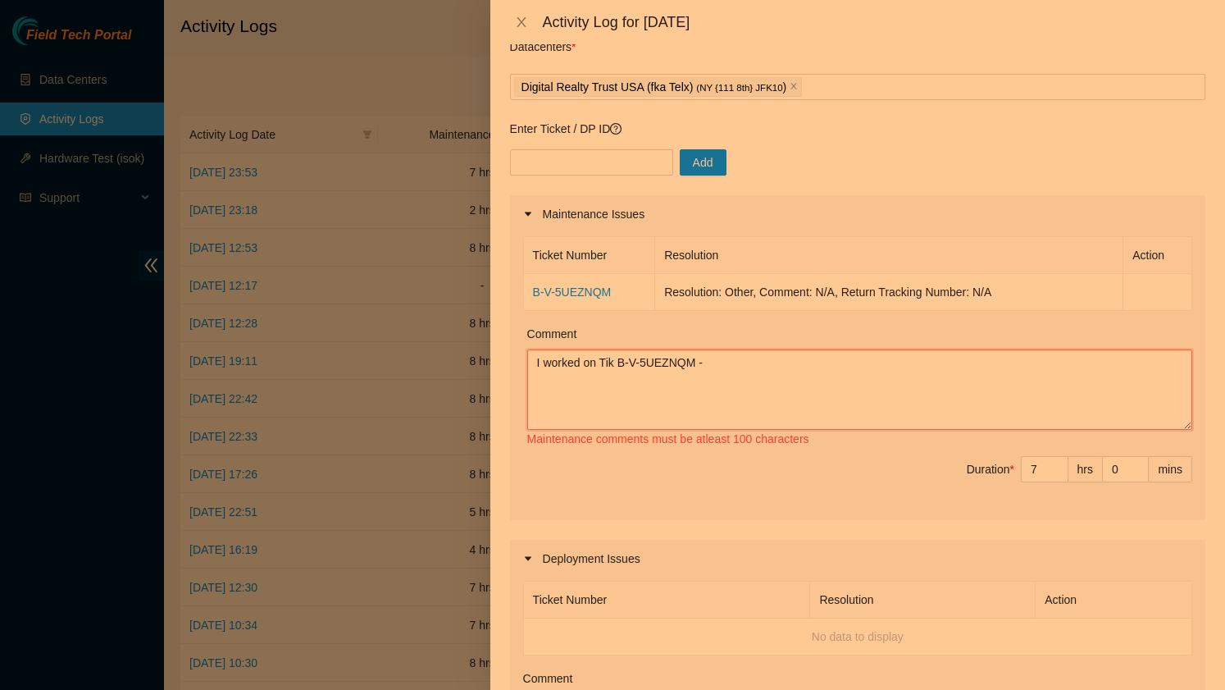
paste textarea "1. Inspect the NIC ports for any dark/unlit LEDs 2. If you detect any, try clea…"
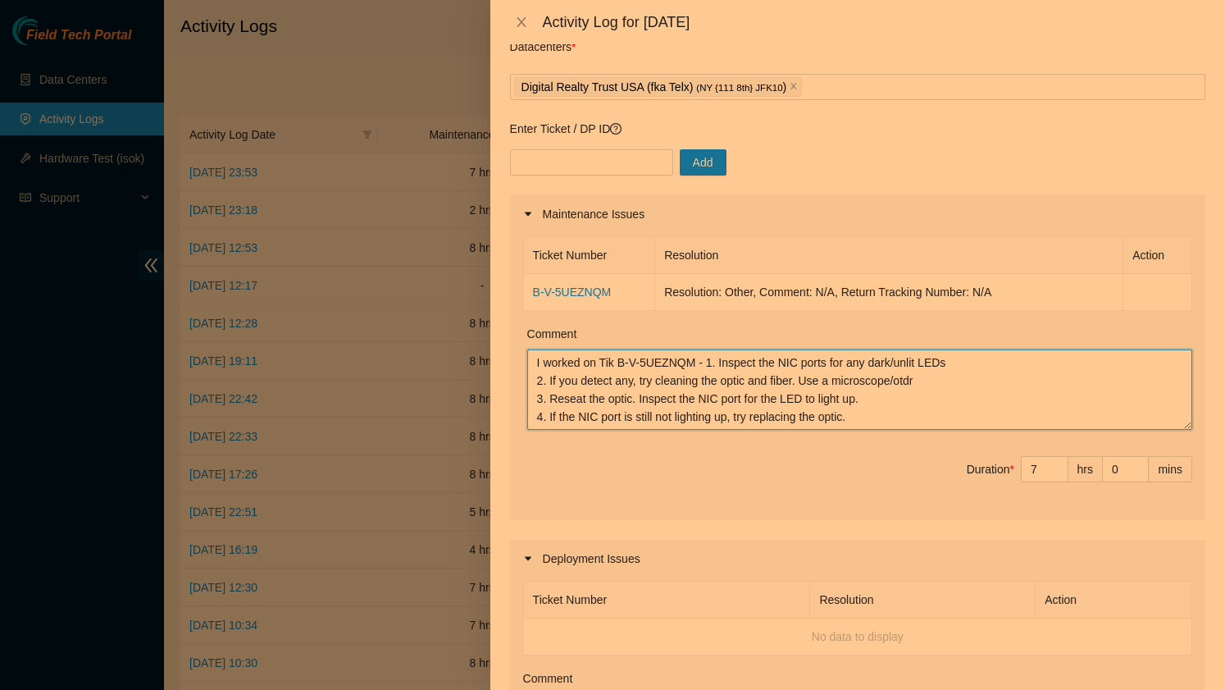
click at [722, 359] on textarea "I worked on Tik B-V-5UEZNQM - 1. Inspect the NIC ports for any dark/unlit LEDs …" at bounding box center [859, 389] width 665 height 80
drag, startPoint x: 758, startPoint y: 361, endPoint x: 718, endPoint y: 362, distance: 40.2
click at [718, 362] on textarea "I worked on Tik B-V-5UEZNQM - I Inspect the NIC ports for any dark/unlit LEDs 2…" at bounding box center [859, 389] width 665 height 80
click at [794, 365] on textarea "I worked on Tik B-V-5UEZNQM - I inspected the NIC ports for any dark/unlit LEDs…" at bounding box center [859, 389] width 665 height 80
click at [863, 362] on textarea "I worked on Tik B-V-5UEZNQM - I inspected NIC ports for any dark/unlit LEDs 2. …" at bounding box center [859, 389] width 665 height 80
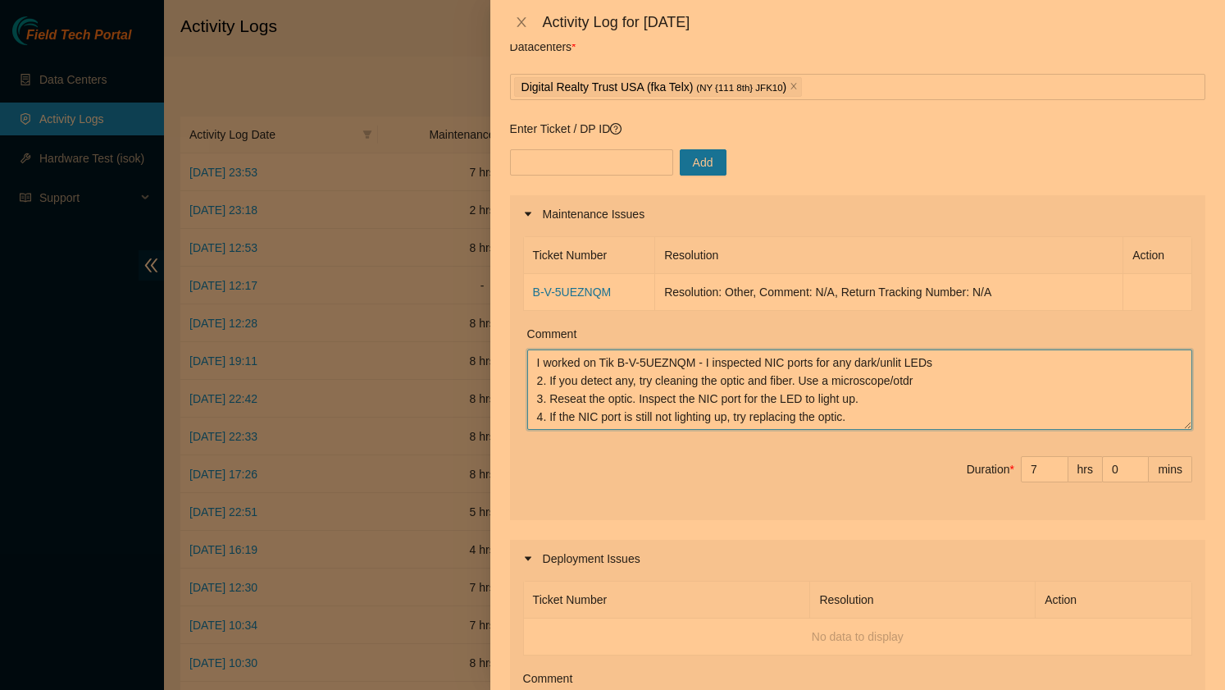
drag, startPoint x: 918, startPoint y: 362, endPoint x: 821, endPoint y: 362, distance: 97.6
click at [821, 362] on textarea "I worked on Tik B-V-5UEZNQM - I inspected NIC ports for any dark/unlit LEDs 2. …" at bounding box center [859, 389] width 665 height 80
click at [963, 365] on textarea "I worked on Tik B-V-5UEZNQM - I inspected NIC port and there were unlit LEDs 2.…" at bounding box center [859, 389] width 665 height 80
drag, startPoint x: 944, startPoint y: 381, endPoint x: 518, endPoint y: 386, distance: 425.6
click at [518, 386] on div "Ticket Number Resolution Action B-V-5UEZNQM Resolution: Other, Comment: N/A, Re…" at bounding box center [857, 376] width 695 height 287
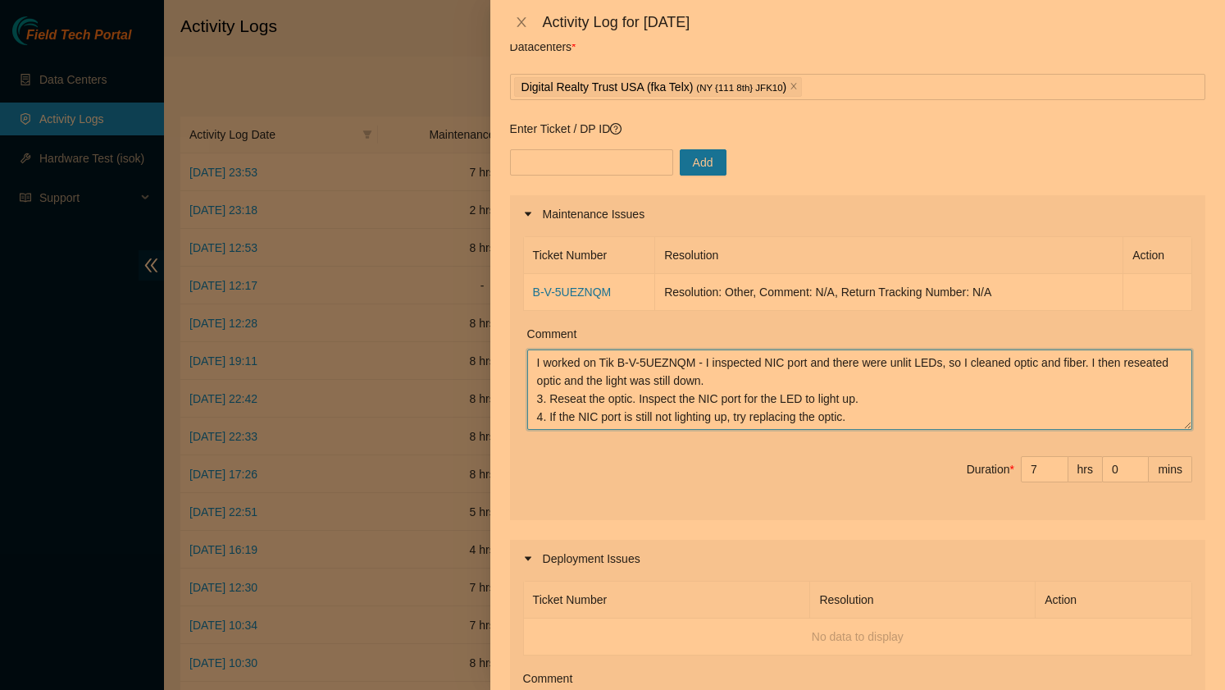
drag, startPoint x: 899, startPoint y: 417, endPoint x: 508, endPoint y: 396, distance: 390.9
click at [508, 396] on div "Note: This activity log is for informational purposes only. You will not be pai…" at bounding box center [857, 366] width 735 height 645
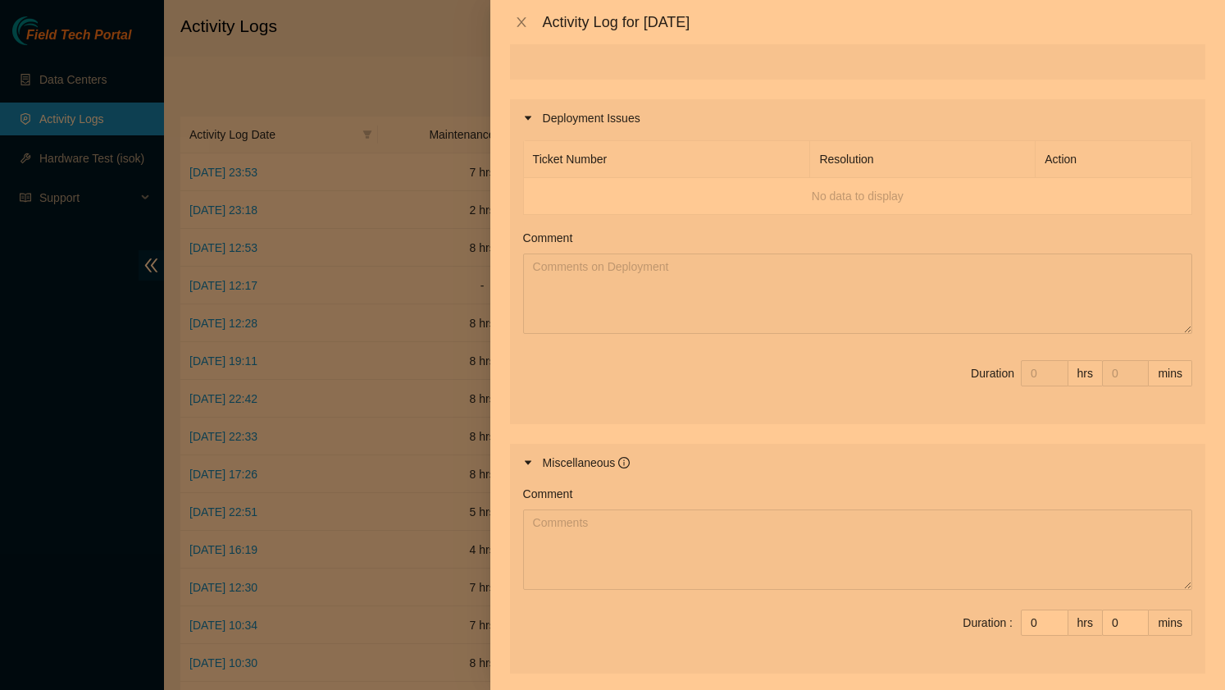
scroll to position [669, 0]
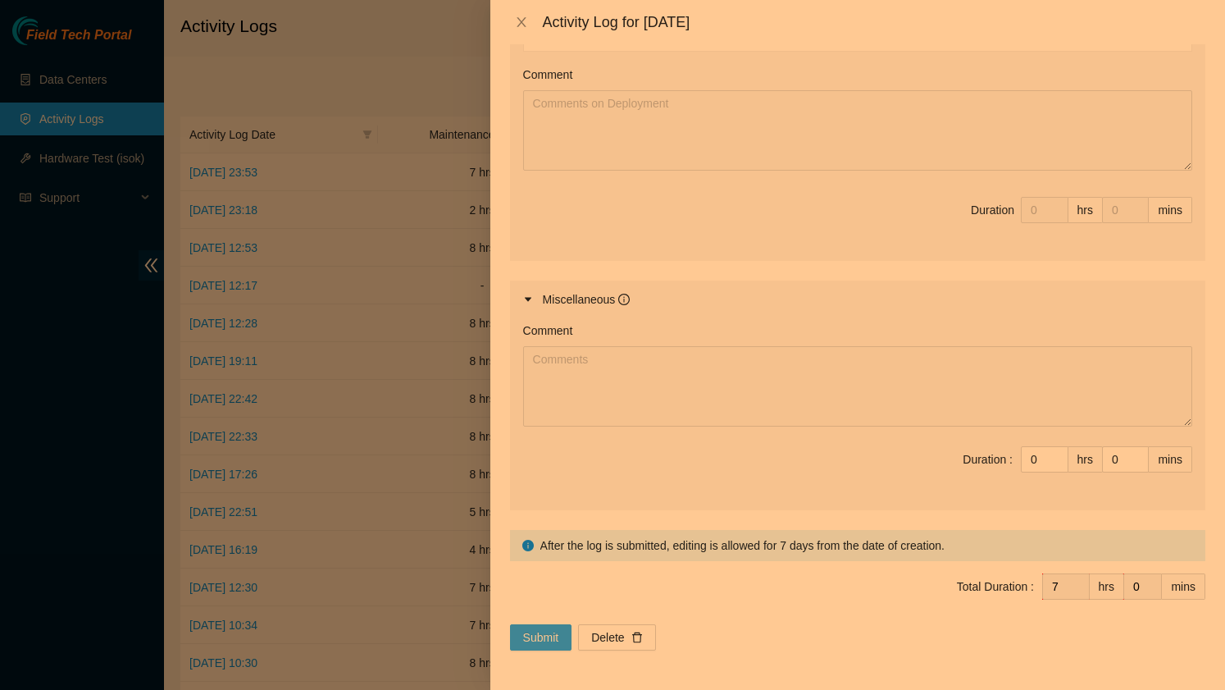
type textarea "I worked on Tik B-V-5UEZNQM - I inspected NIC port and there were unlit LEDs, s…"
click at [541, 641] on span "Submit" at bounding box center [541, 637] width 36 height 18
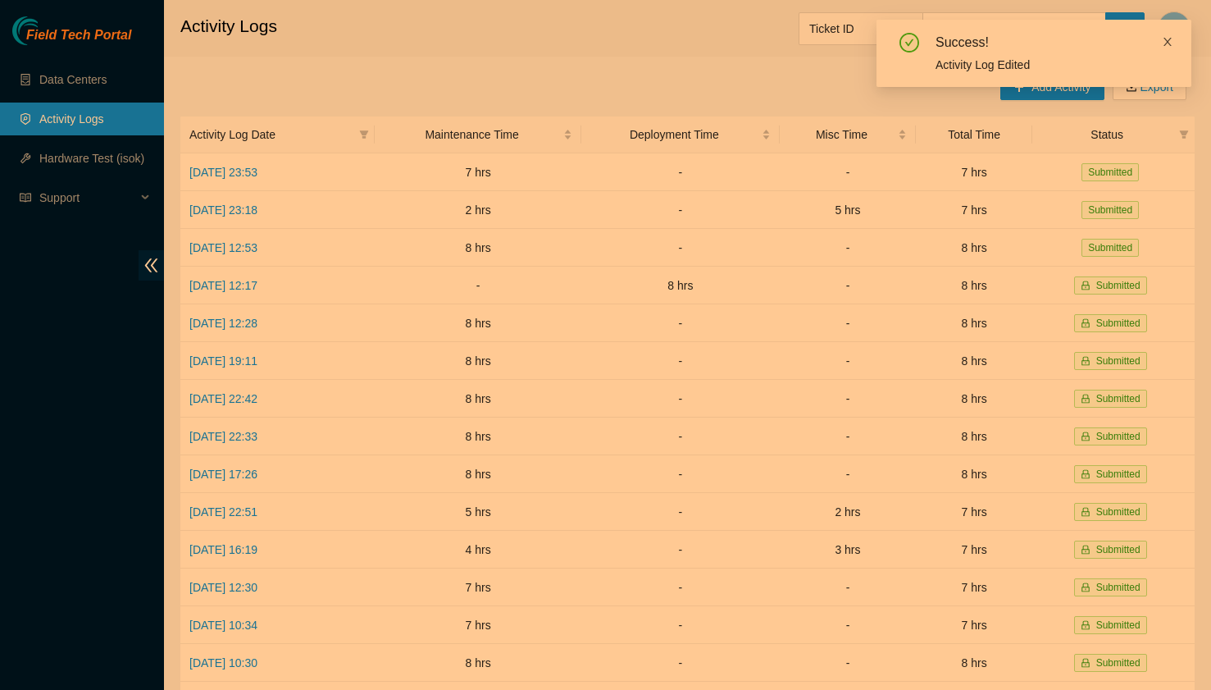
click at [1170, 40] on icon "close" at bounding box center [1167, 41] width 11 height 11
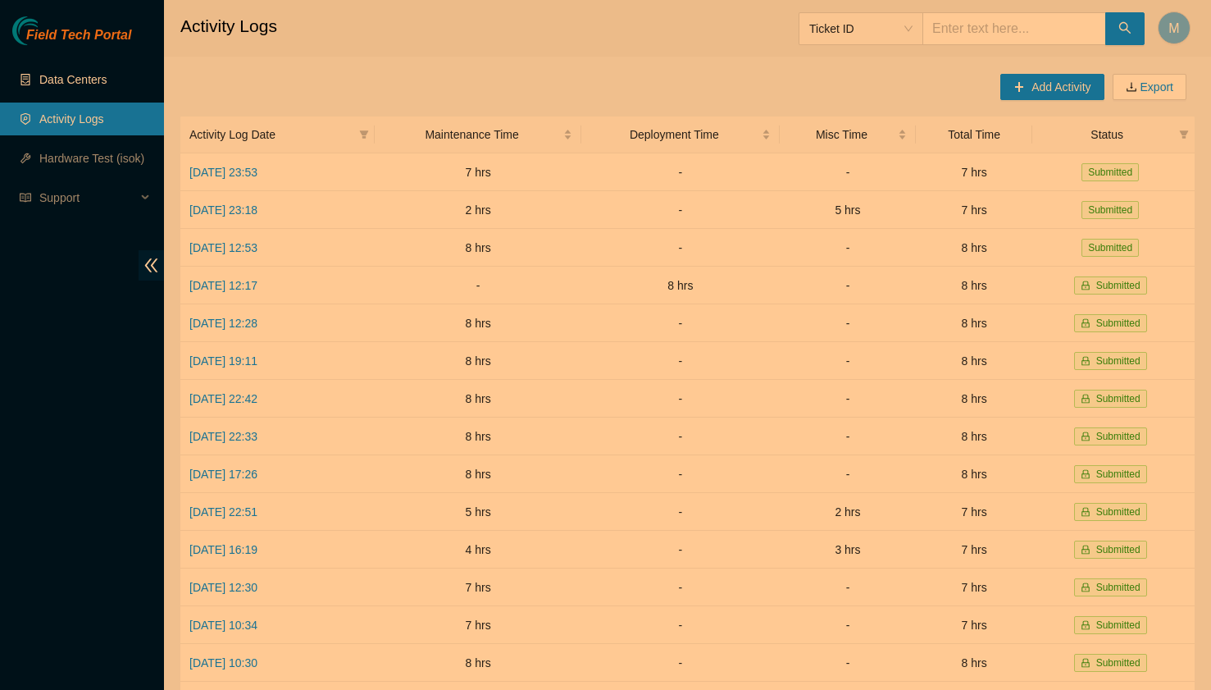
click at [70, 85] on link "Data Centers" at bounding box center [72, 79] width 67 height 13
